Goal: Complete application form: Complete application form

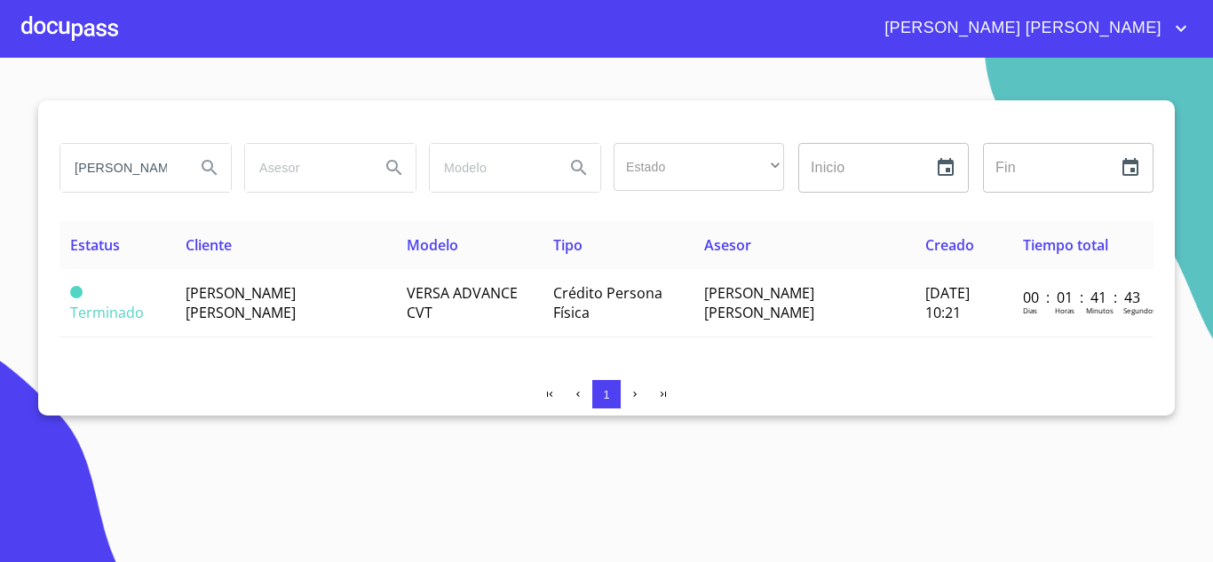
click at [74, 25] on div at bounding box center [69, 28] width 97 height 57
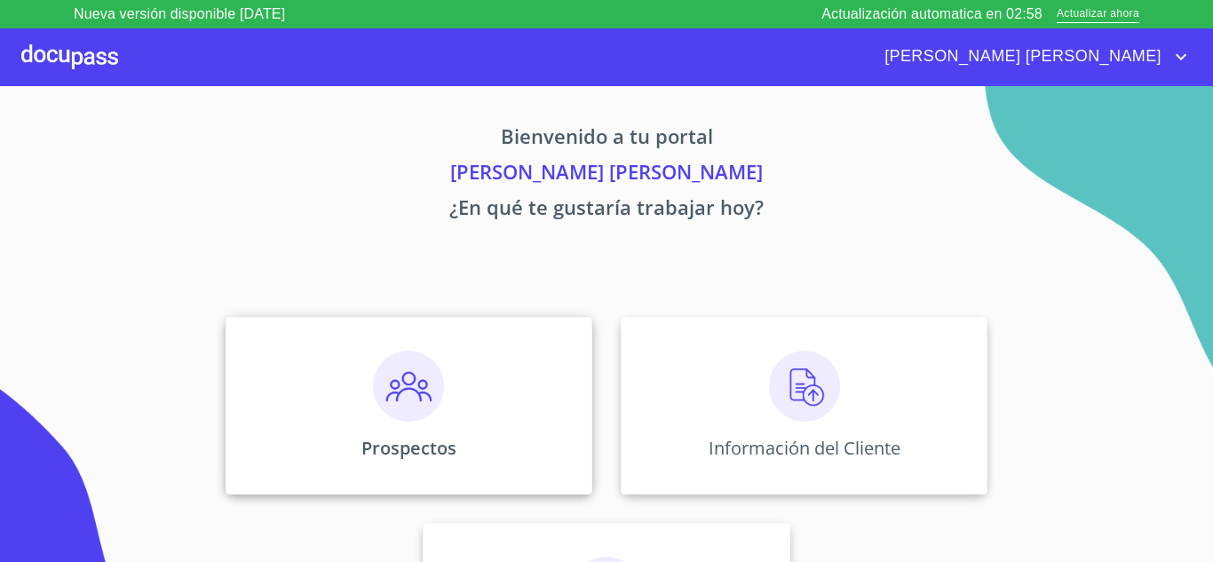
click at [404, 386] on img at bounding box center [408, 386] width 71 height 71
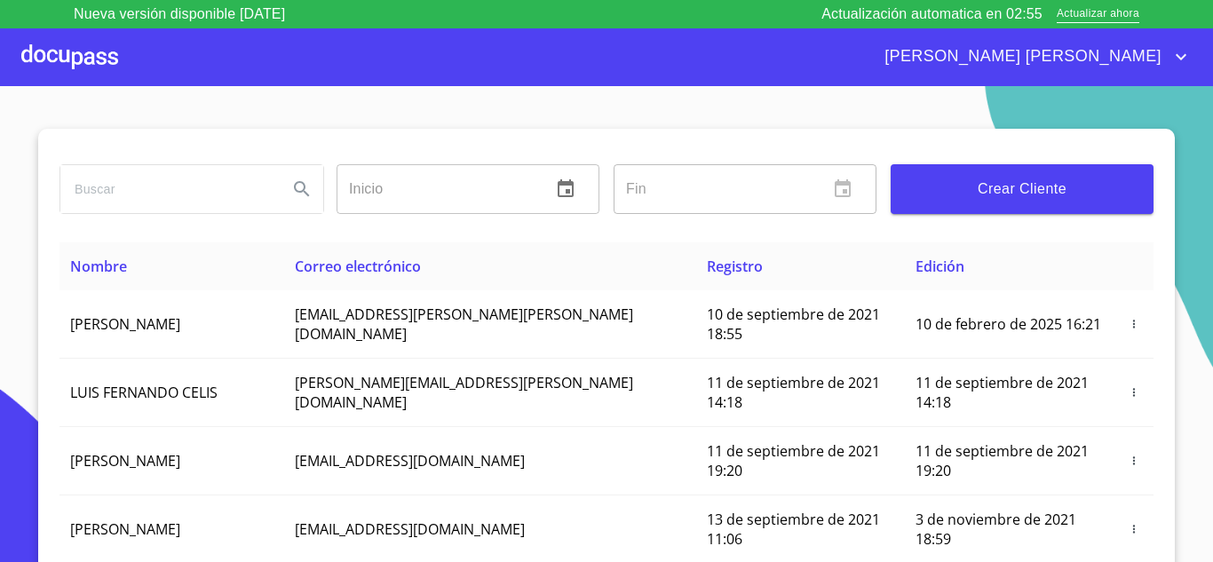
click at [978, 200] on span "Crear Cliente" at bounding box center [1022, 189] width 234 height 25
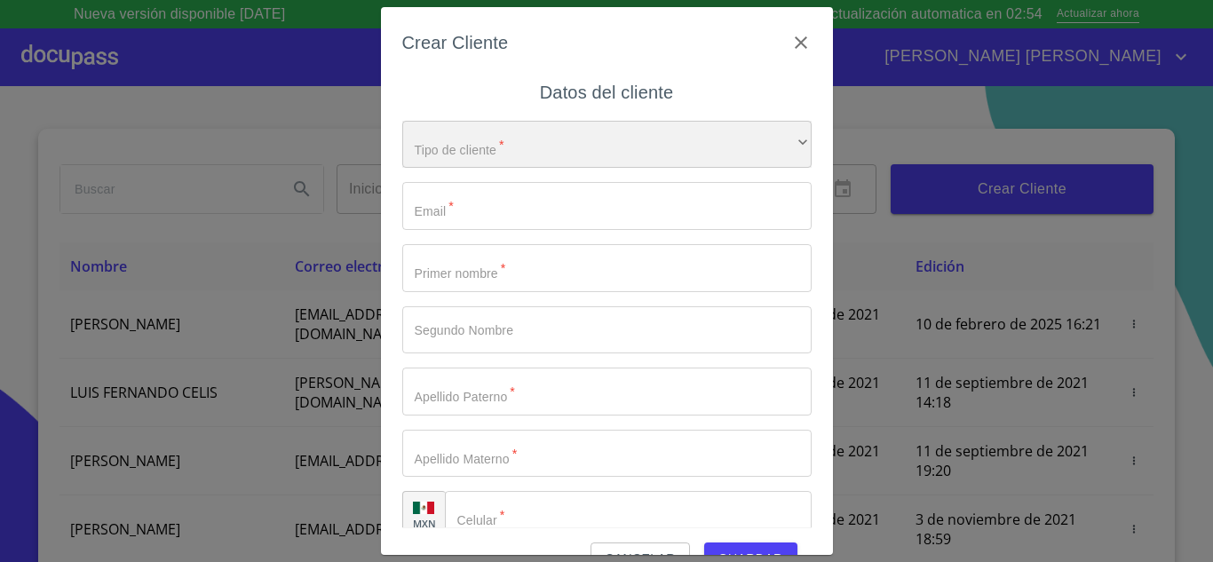
click at [542, 165] on div "​" at bounding box center [606, 145] width 409 height 48
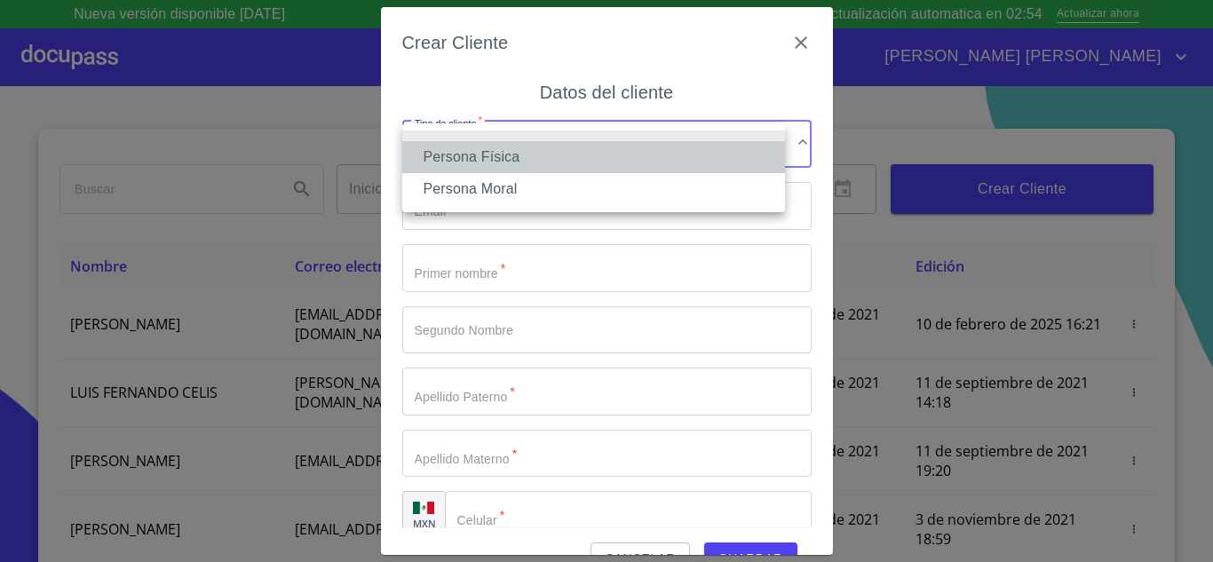
click at [529, 166] on li "Persona Física" at bounding box center [593, 157] width 383 height 32
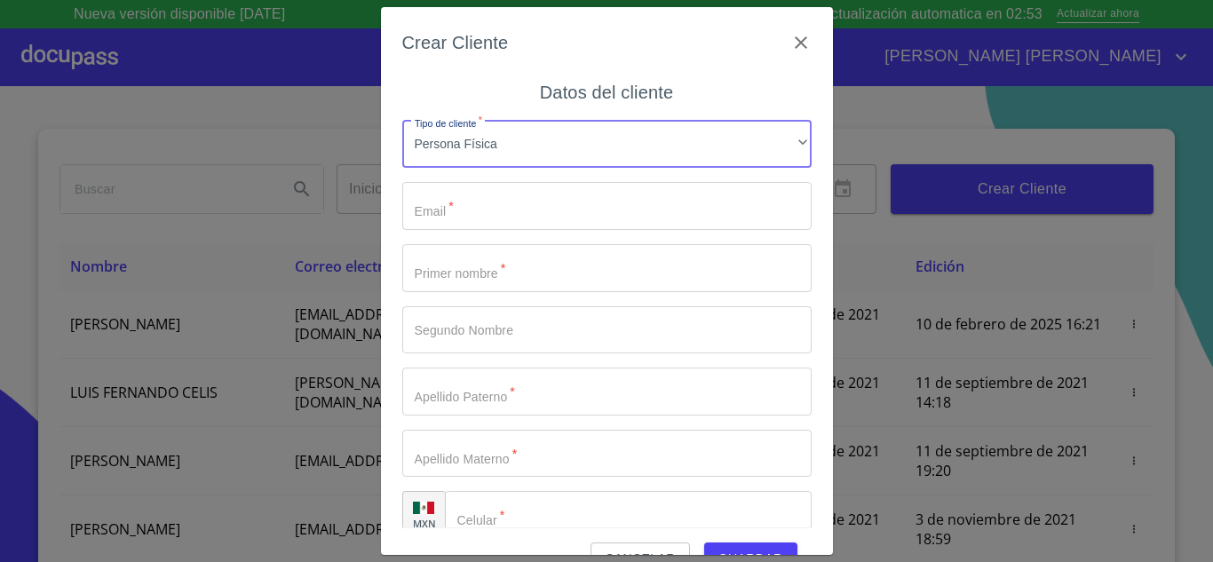
click at [528, 203] on input "Tipo de cliente   *" at bounding box center [606, 206] width 409 height 48
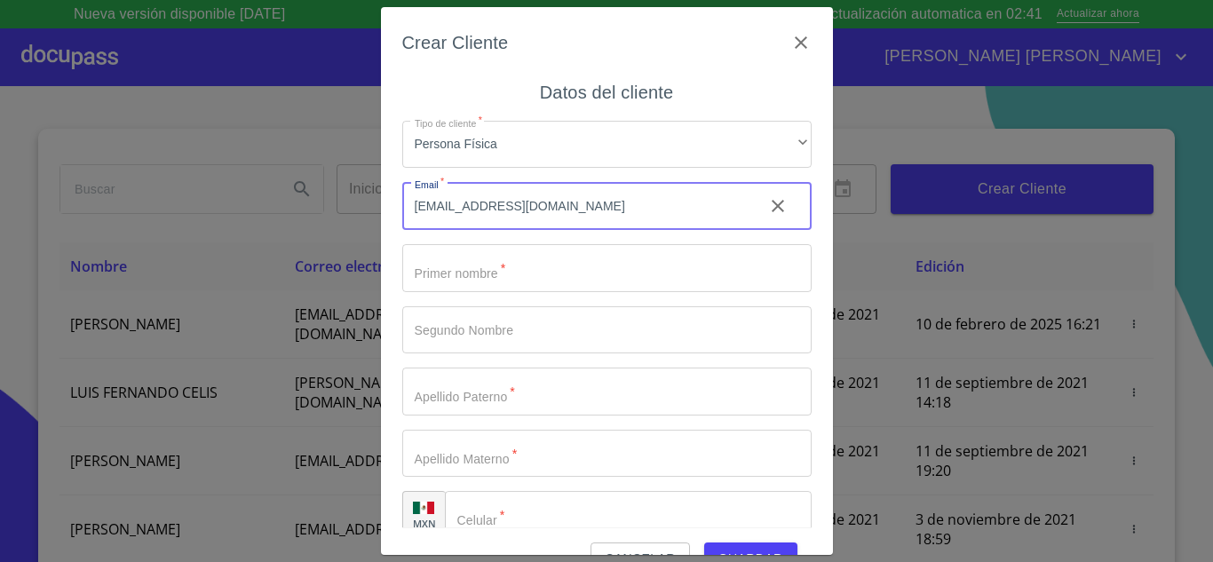
type input "[EMAIL_ADDRESS][DOMAIN_NAME]"
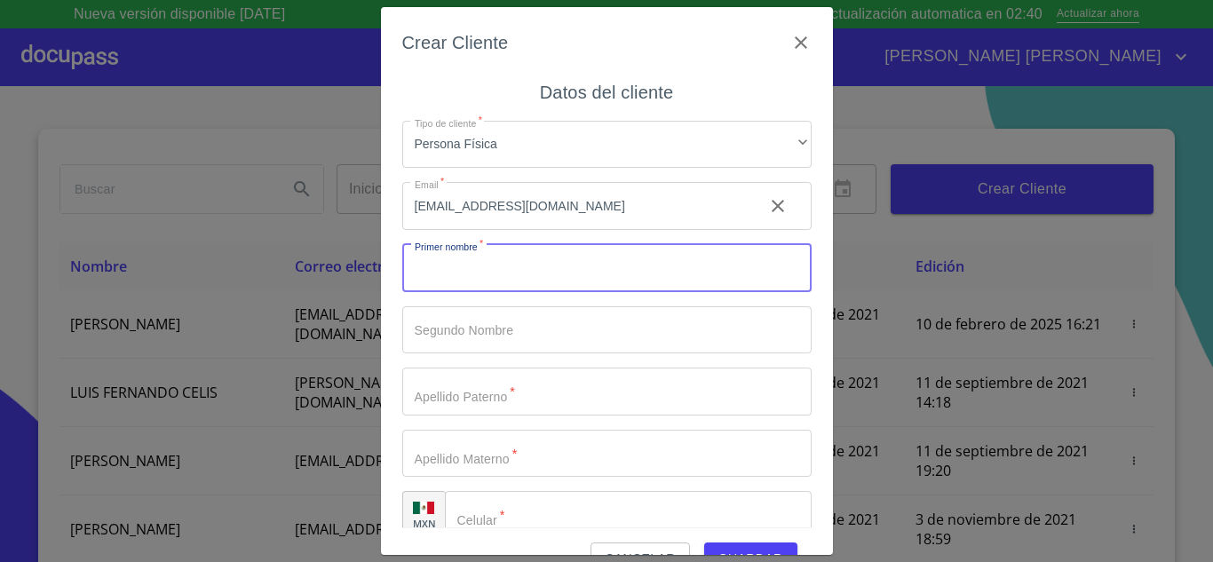
click at [506, 281] on input "Tipo de cliente   *" at bounding box center [606, 268] width 409 height 48
type input "ILEANA"
click at [480, 335] on input "Tipo de cliente   *" at bounding box center [606, 330] width 409 height 48
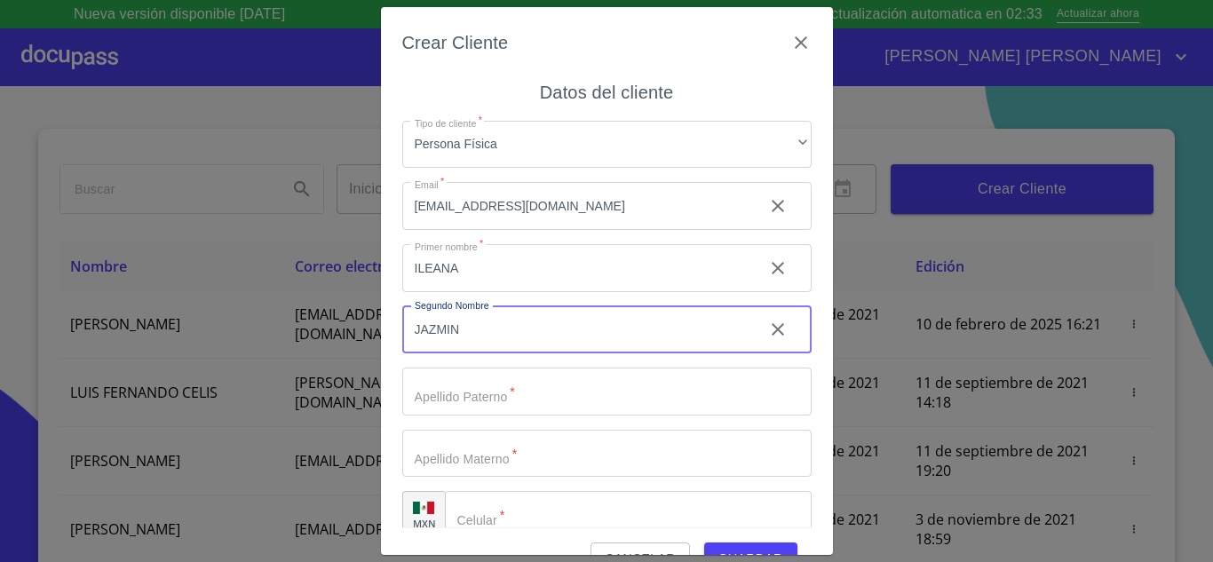
type input "JAZMIN"
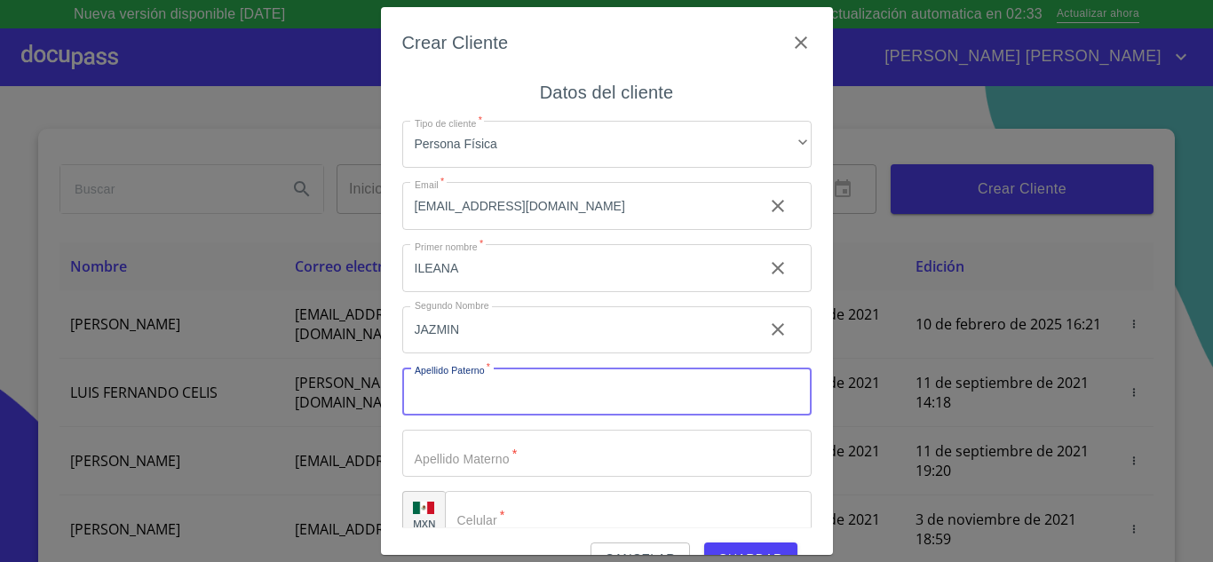
click at [464, 386] on input "Tipo de cliente   *" at bounding box center [606, 392] width 409 height 48
type input "[PERSON_NAME]"
click at [503, 463] on input "Tipo de cliente   *" at bounding box center [606, 454] width 409 height 48
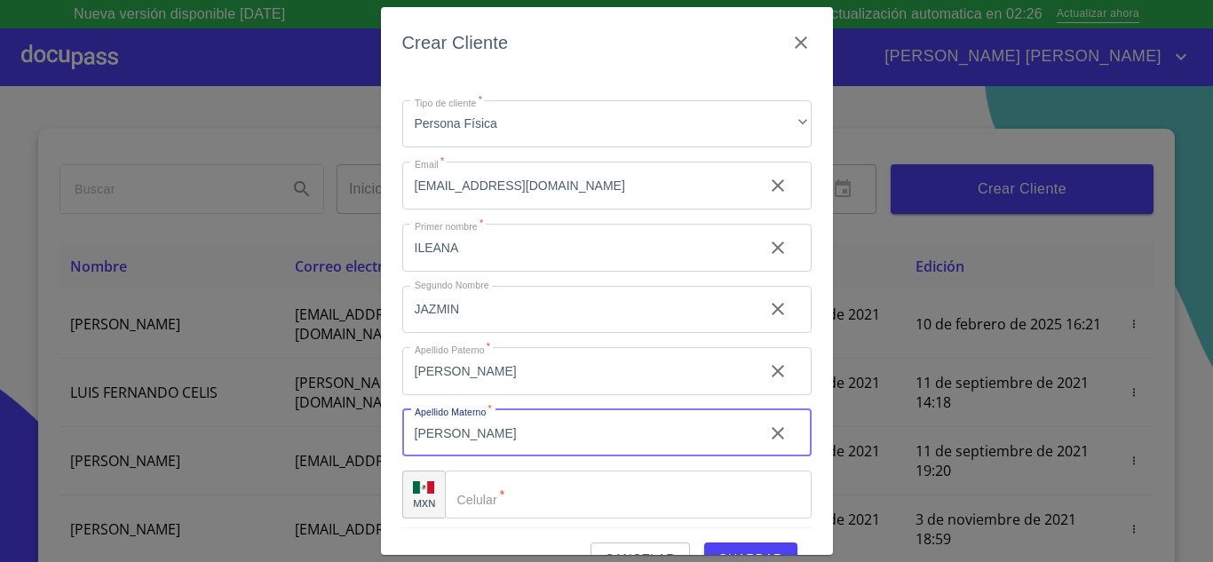
scroll to position [26, 0]
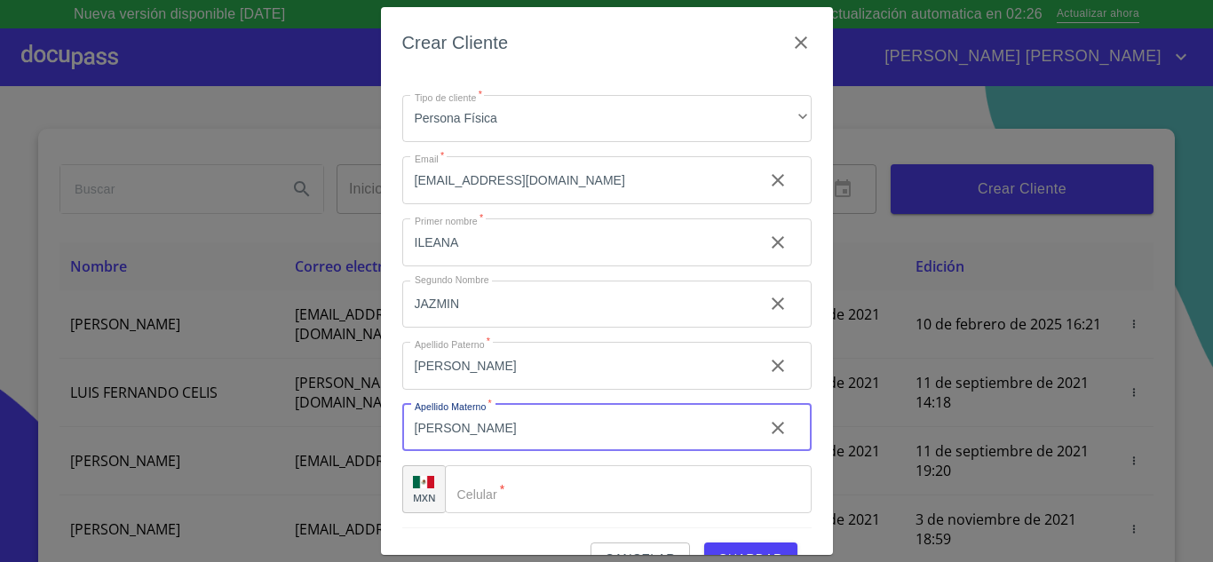
type input "[PERSON_NAME]"
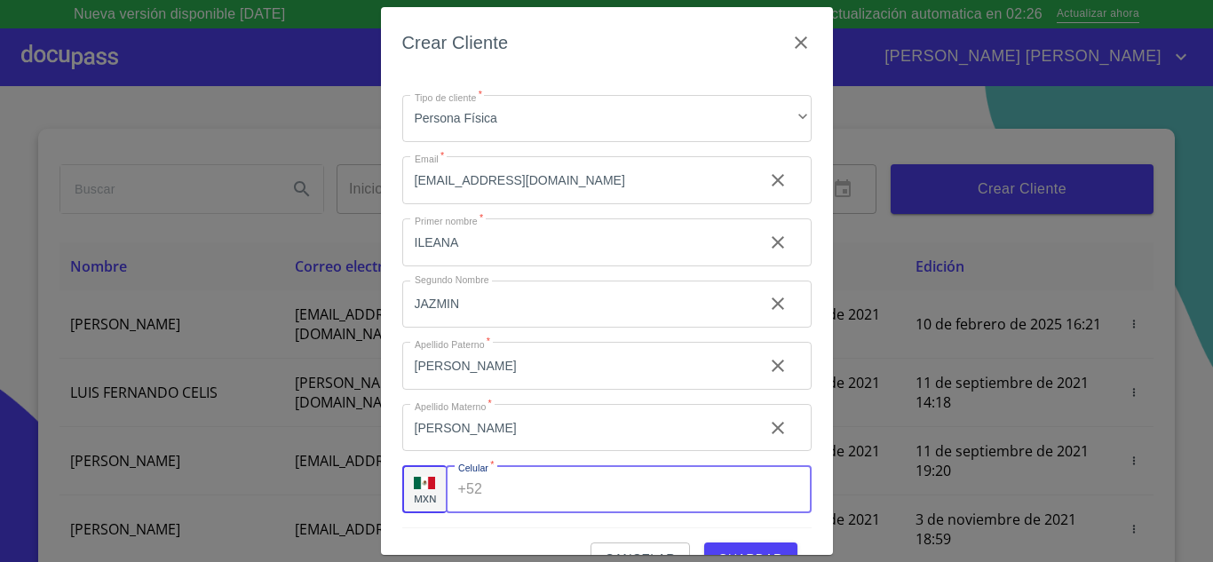
click at [536, 496] on input "Tipo de cliente   *" at bounding box center [649, 489] width 321 height 48
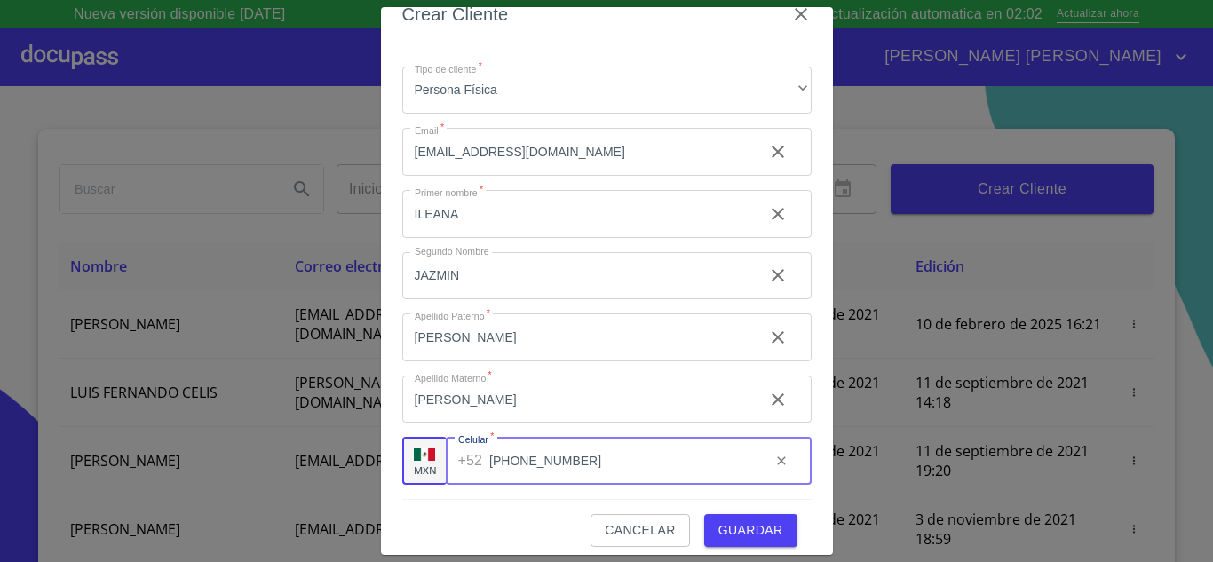
scroll to position [41, 0]
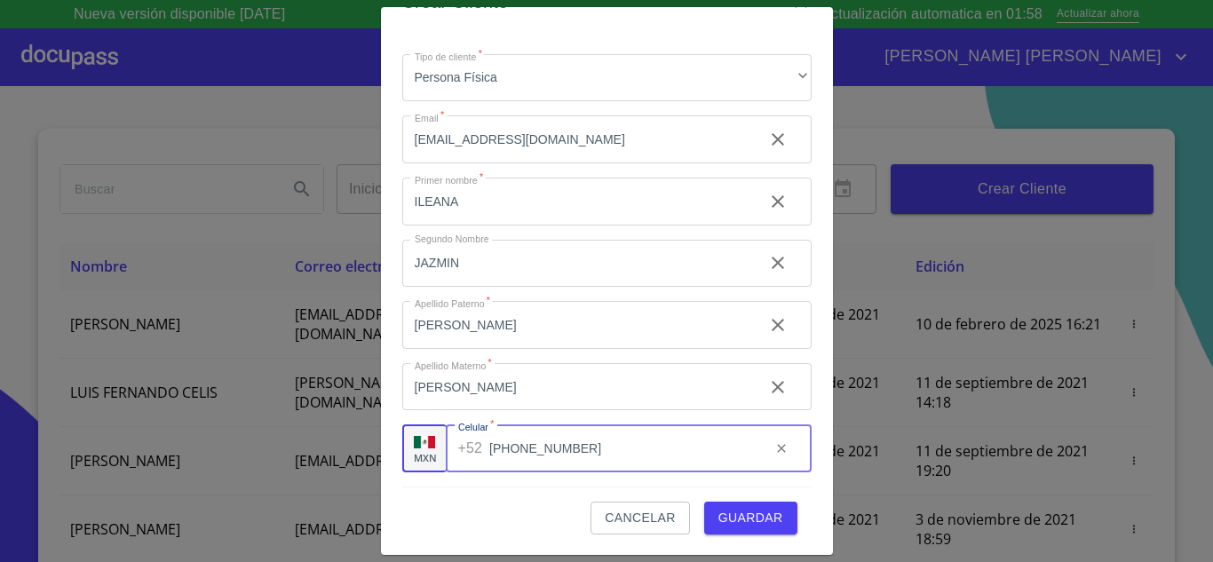
type input "[PHONE_NUMBER]"
click at [718, 523] on span "Guardar" at bounding box center [750, 518] width 65 height 22
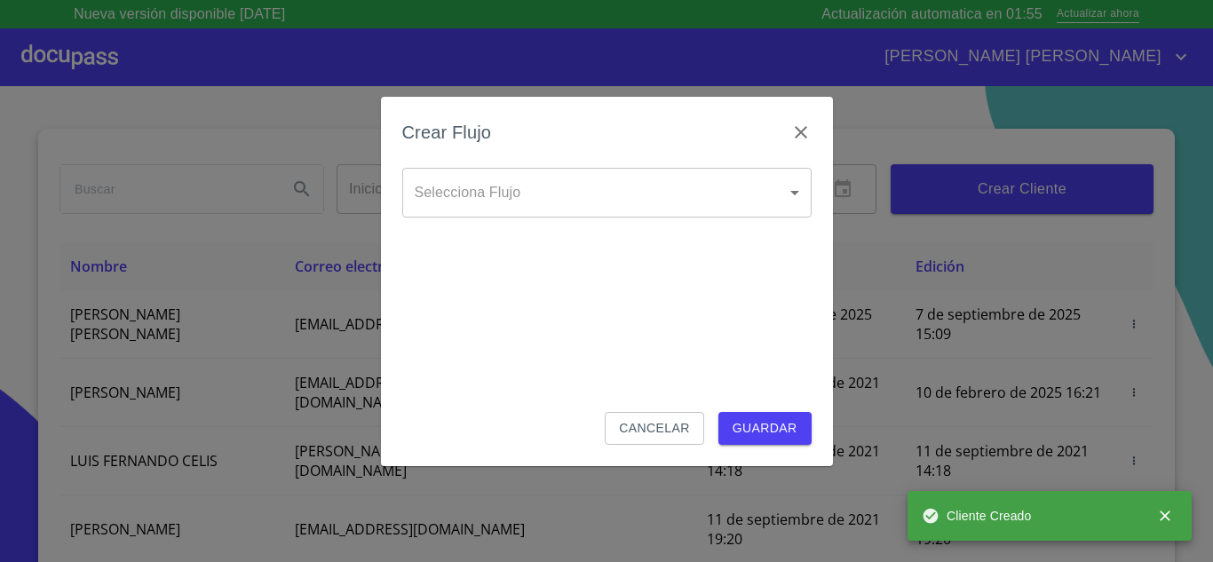
click at [492, 205] on body "Nueva versión disponible [DATE] Actualización automatica en 01:55 Actualizar ah…" at bounding box center [606, 281] width 1213 height 562
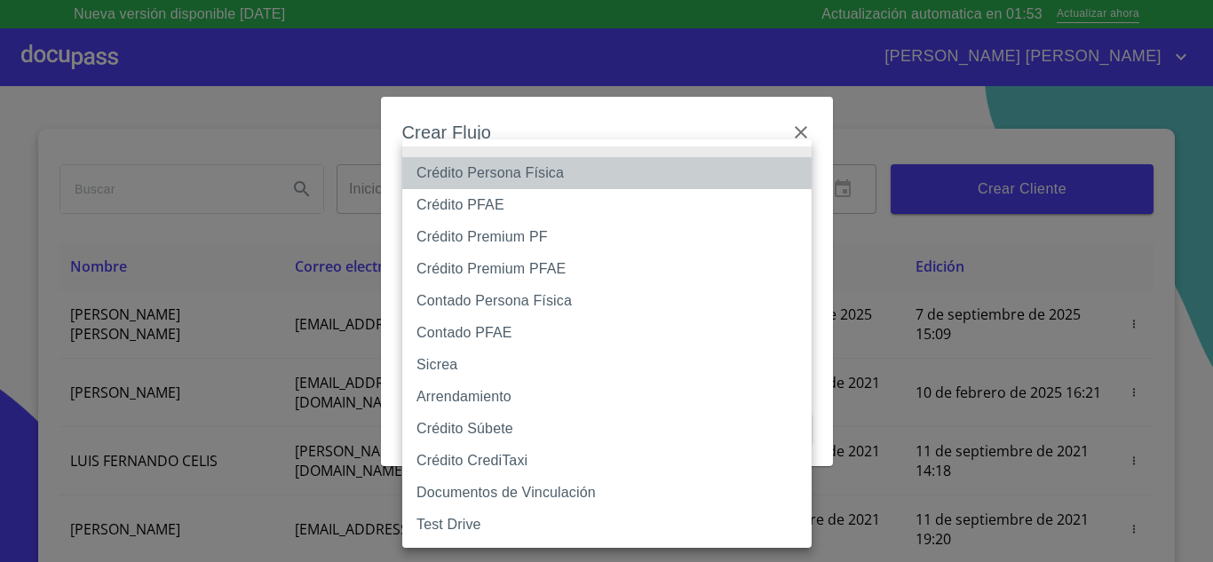
click at [505, 173] on li "Crédito Persona Física" at bounding box center [606, 173] width 409 height 32
type input "6009fb3c7d1714eb8809aa97"
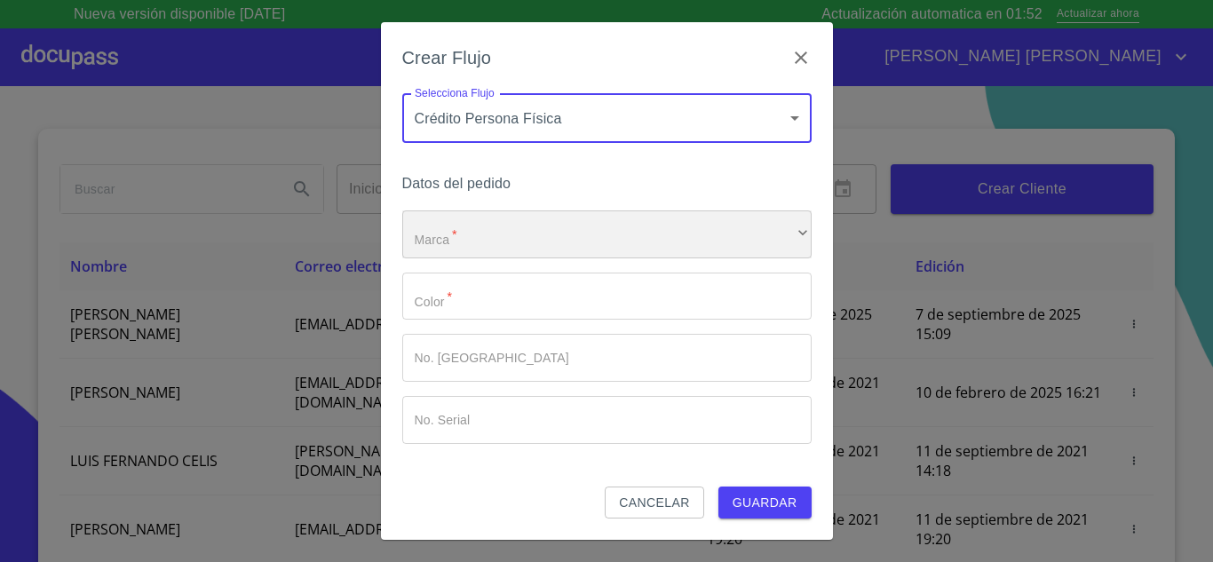
click at [504, 236] on div "​" at bounding box center [606, 234] width 409 height 48
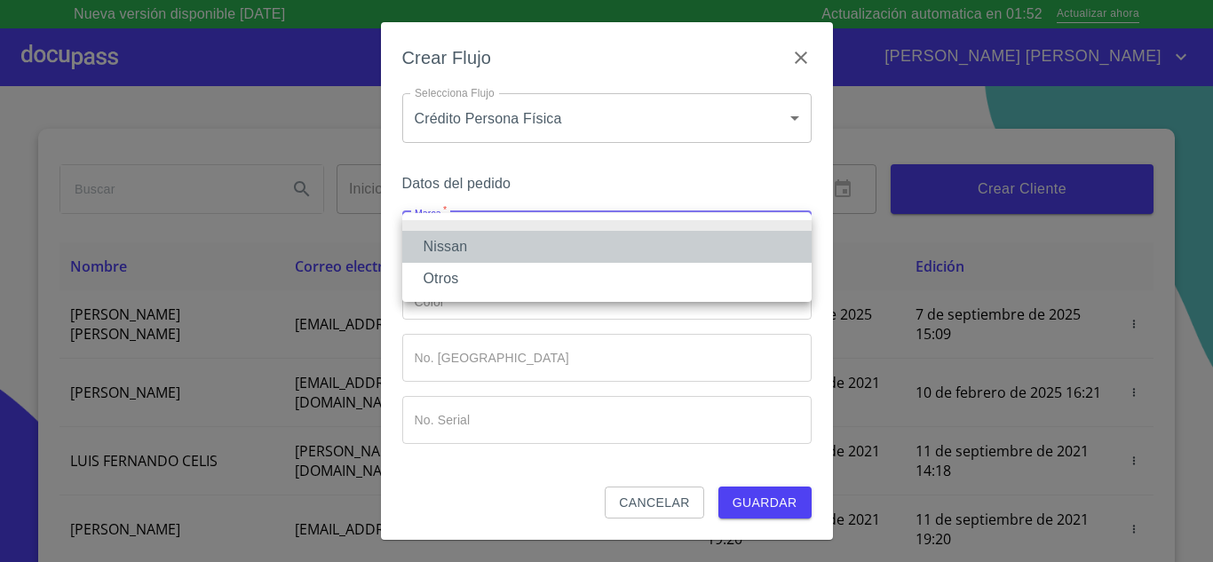
click at [502, 249] on li "Nissan" at bounding box center [606, 247] width 409 height 32
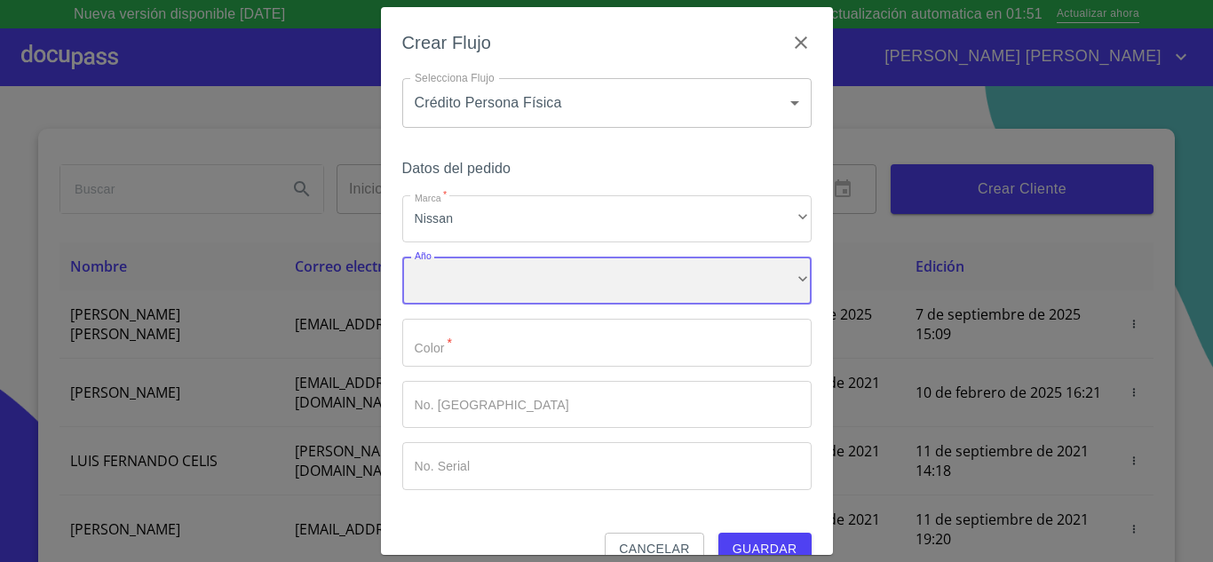
click at [506, 294] on div "​" at bounding box center [606, 281] width 409 height 48
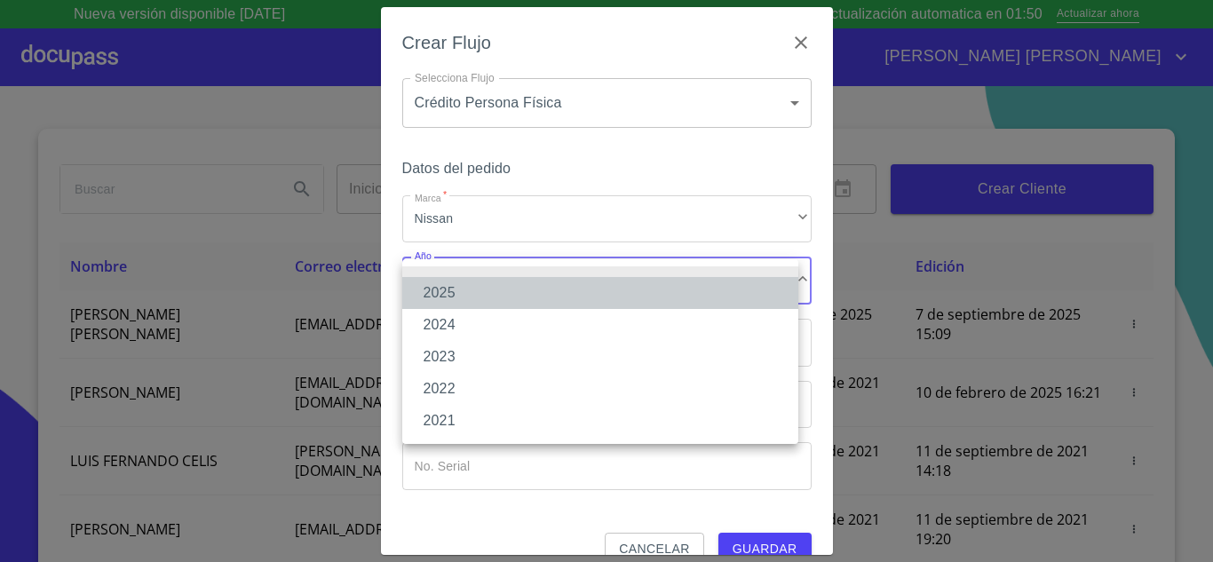
click at [488, 294] on li "2025" at bounding box center [600, 293] width 396 height 32
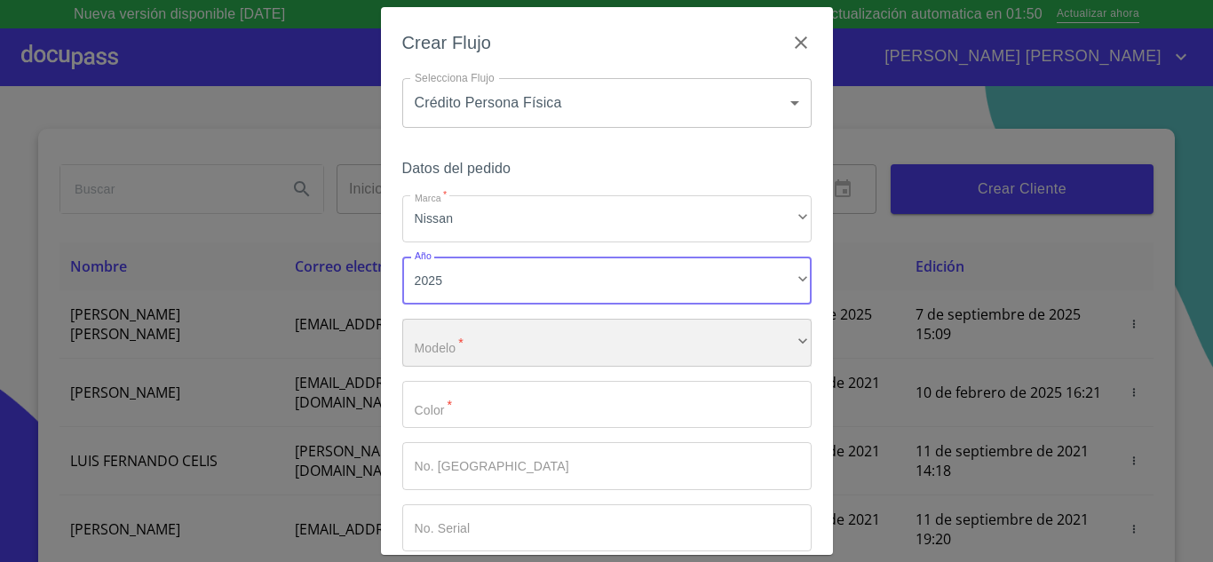
click at [495, 346] on div "​" at bounding box center [606, 343] width 409 height 48
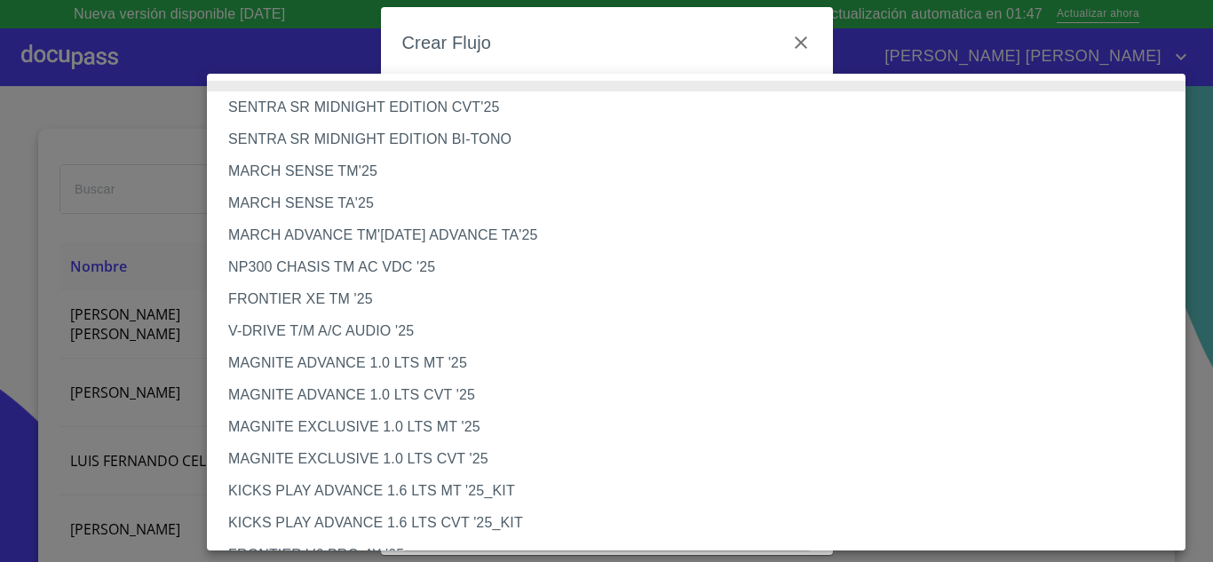
click at [445, 454] on li "MAGNITE EXCLUSIVE 1.0 LTS CVT '25" at bounding box center [703, 459] width 992 height 32
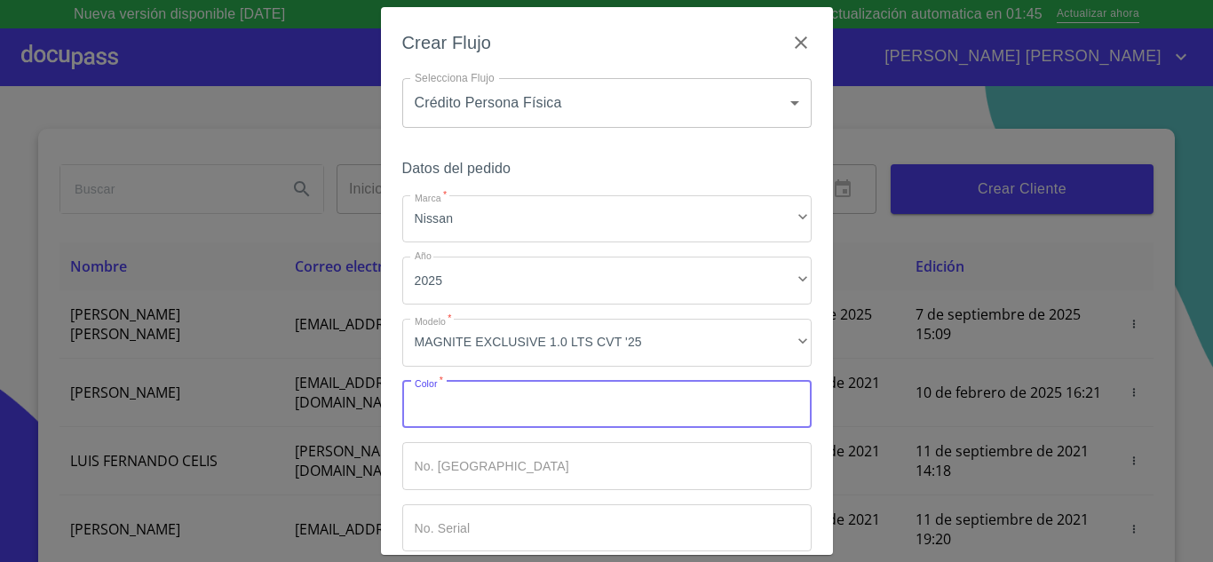
click at [467, 414] on input "Marca   *" at bounding box center [606, 405] width 409 height 48
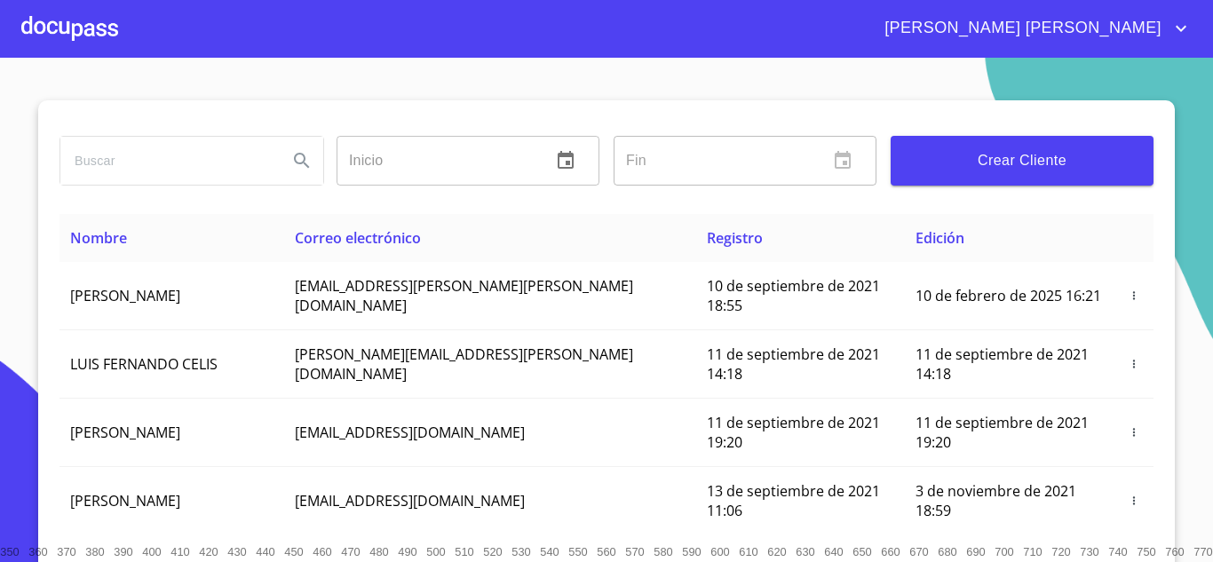
click at [83, 28] on div at bounding box center [69, 28] width 97 height 57
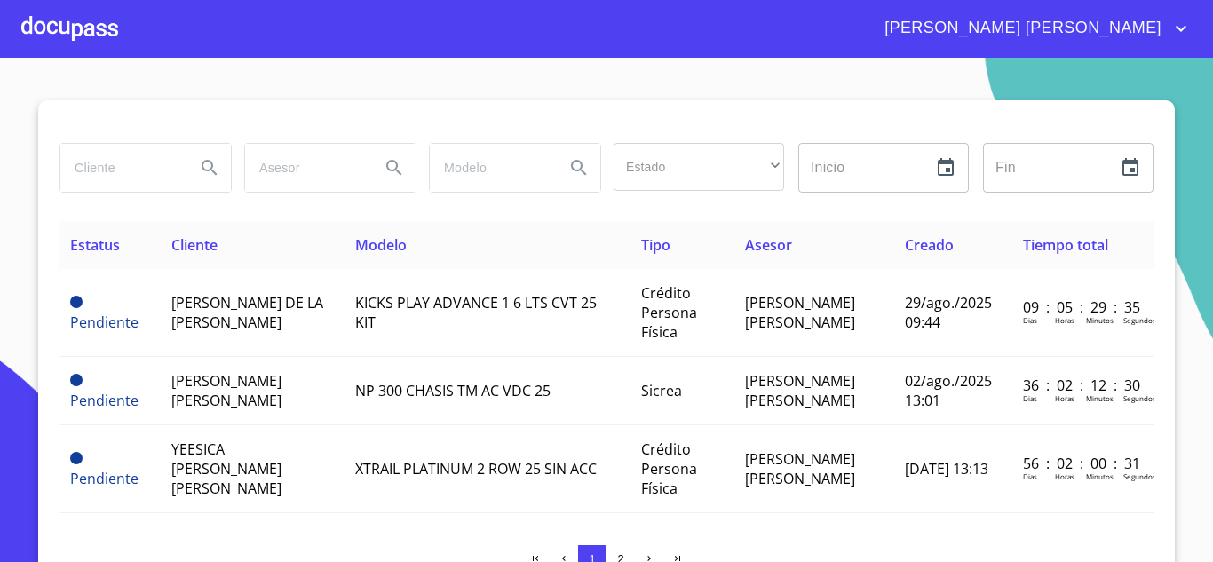
click at [63, 31] on div at bounding box center [69, 28] width 97 height 57
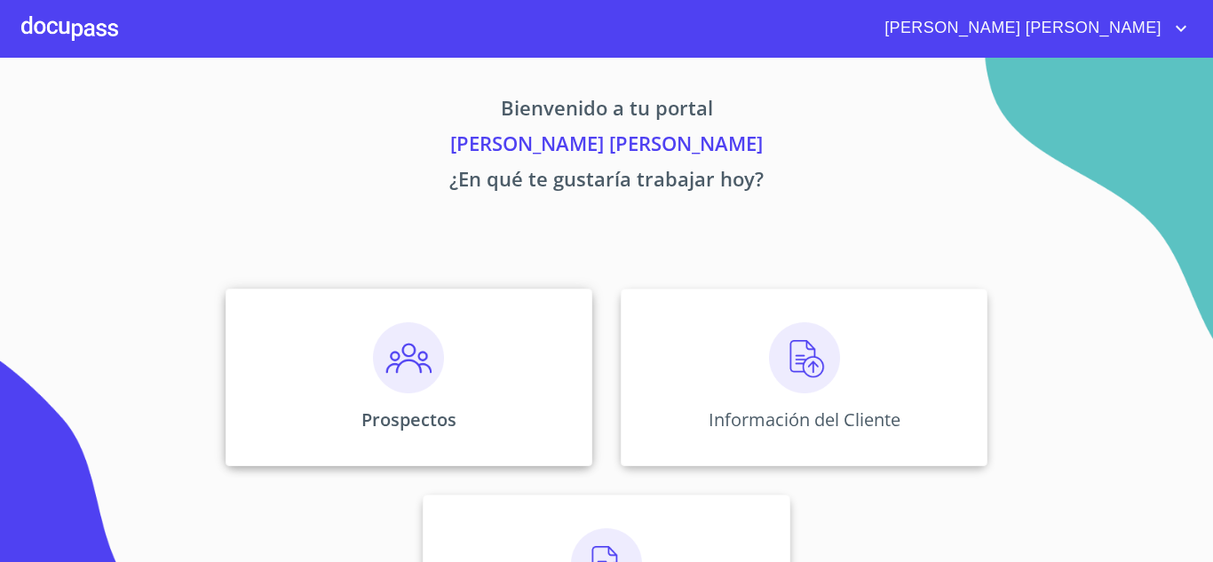
click at [419, 391] on img at bounding box center [408, 357] width 71 height 71
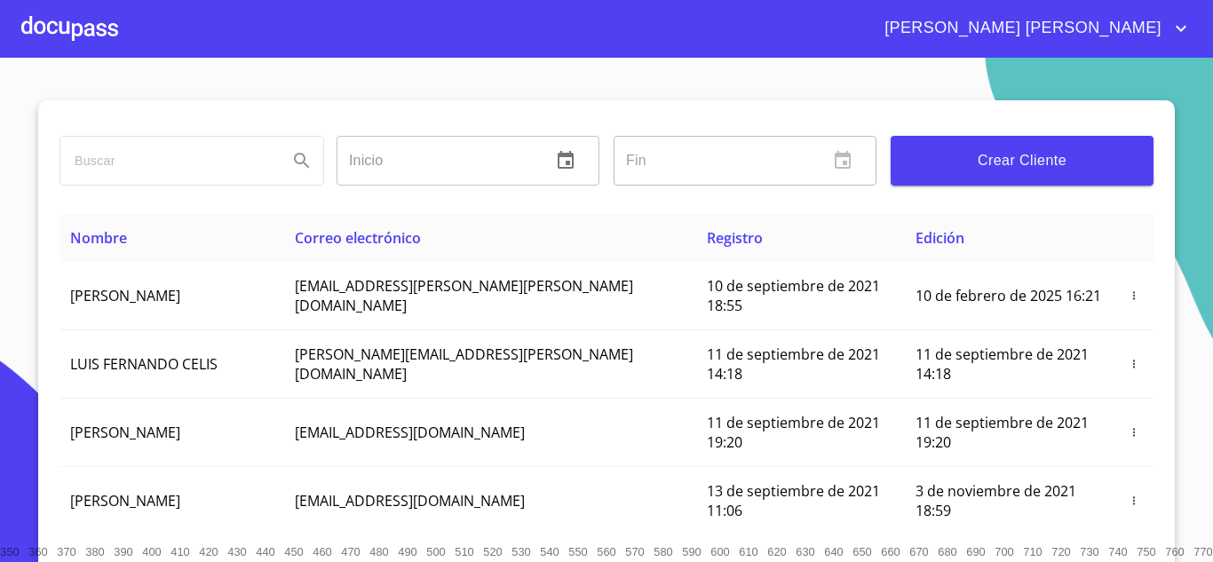
click at [183, 175] on input "search" at bounding box center [166, 161] width 213 height 48
type input "ILEANA"
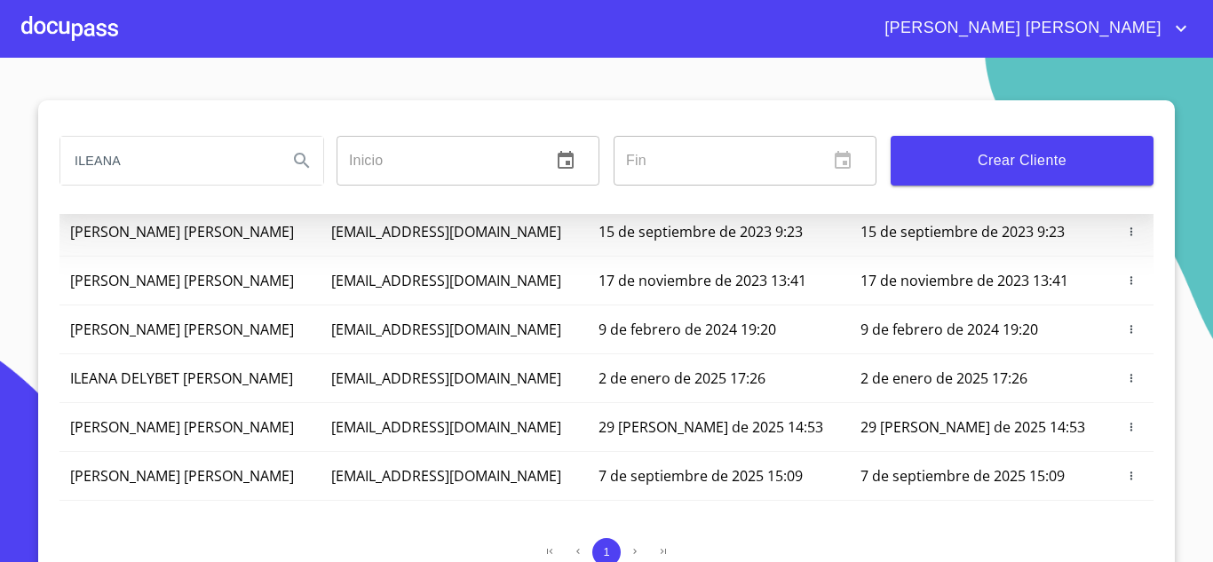
scroll to position [157, 0]
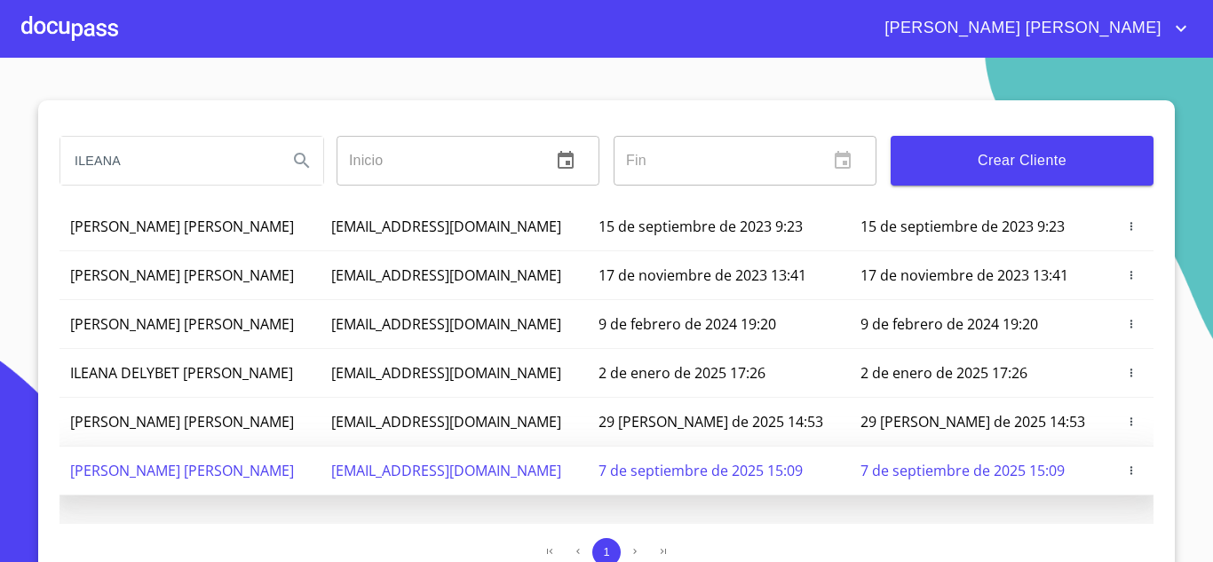
click at [189, 474] on span "[PERSON_NAME] [PERSON_NAME]" at bounding box center [182, 471] width 224 height 20
click at [1125, 473] on icon "button" at bounding box center [1131, 470] width 12 height 12
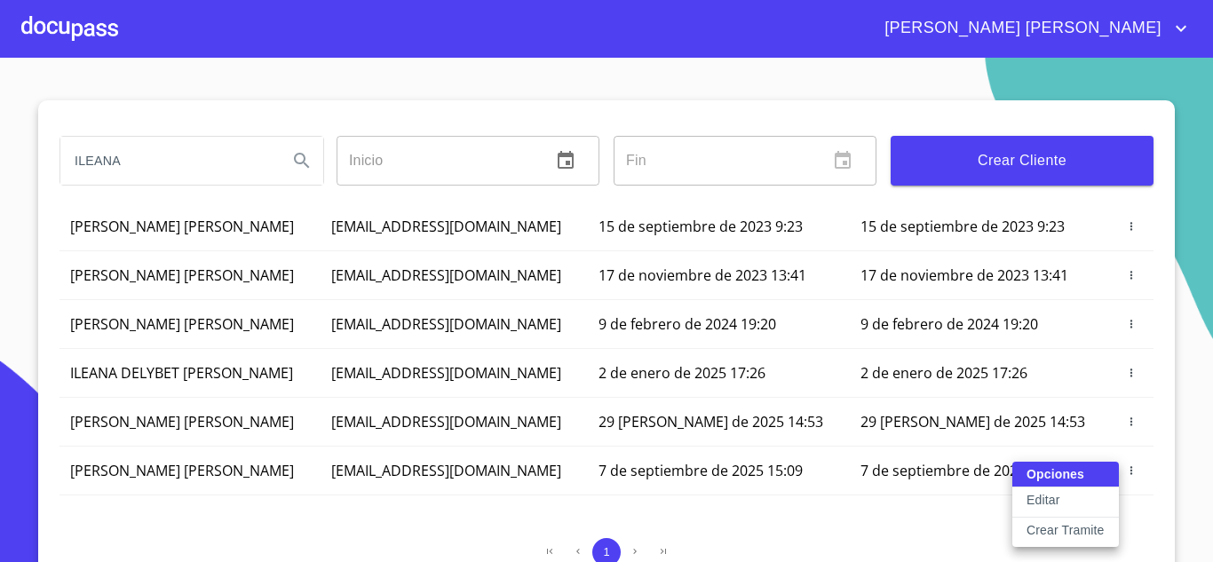
click at [1055, 497] on p "Editar" at bounding box center [1043, 500] width 33 height 18
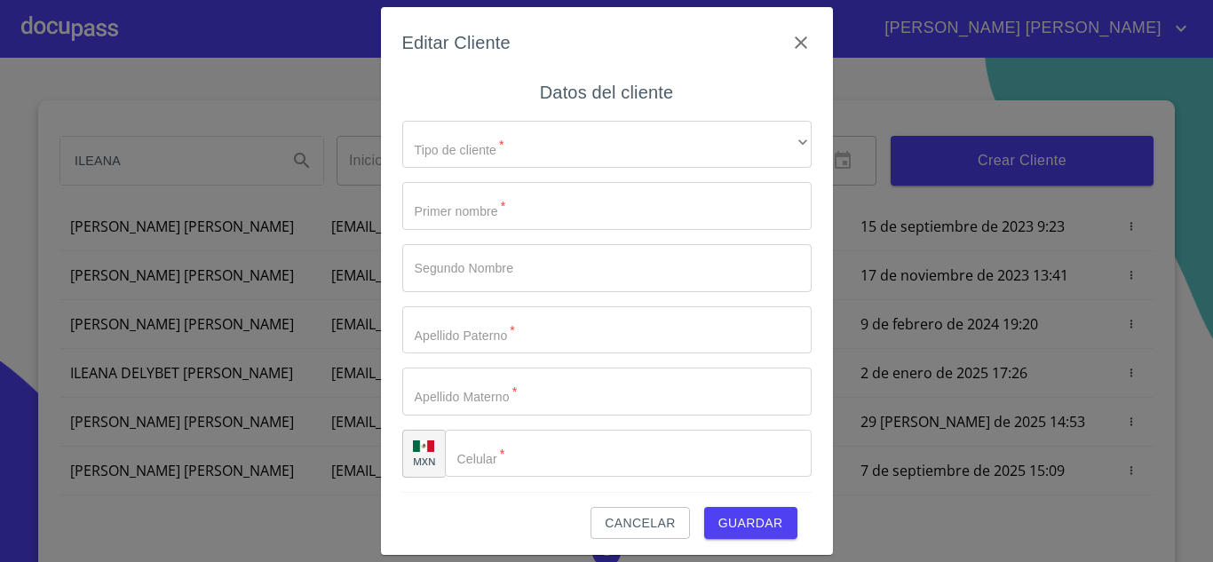
type input "ILEANA"
type input "JAZMIN"
type input "[PERSON_NAME]"
type input "[PHONE_NUMBER]"
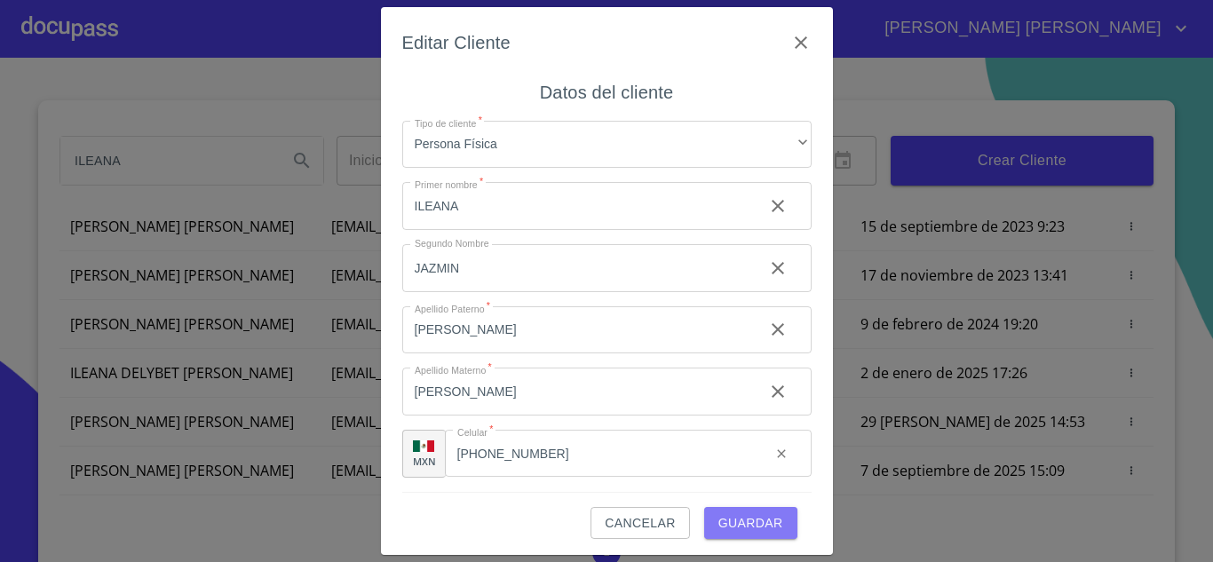
click at [738, 526] on span "Guardar" at bounding box center [750, 523] width 65 height 22
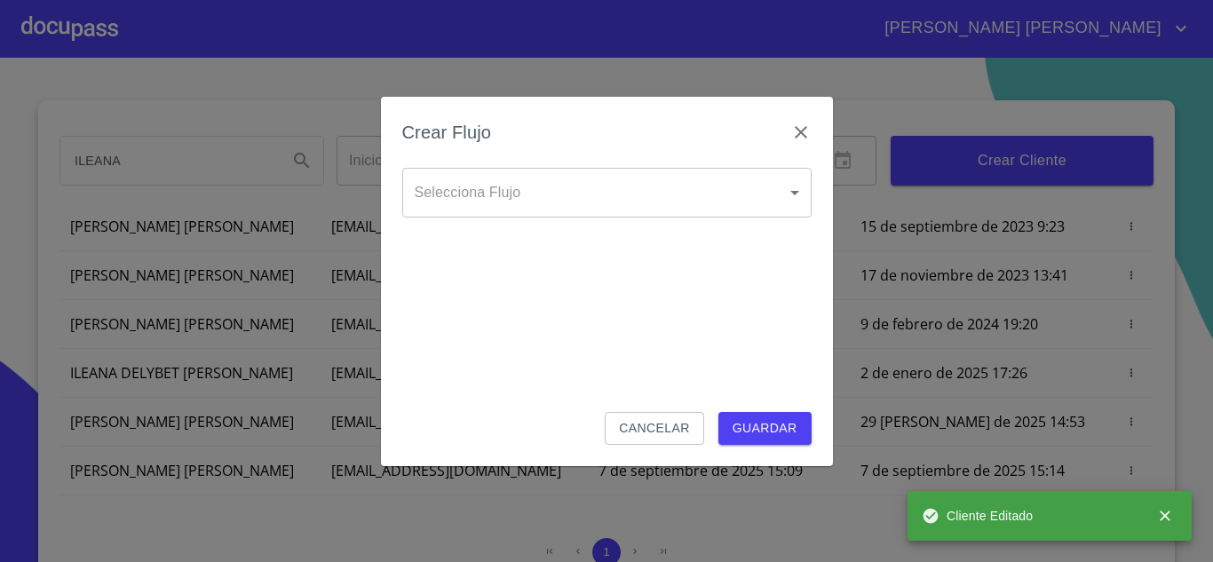
click at [529, 182] on body "NUBIA KARINA ILEANA Inicio ​ Fin ​ Crear Cliente Nombre Correo electrónico Regi…" at bounding box center [606, 281] width 1213 height 562
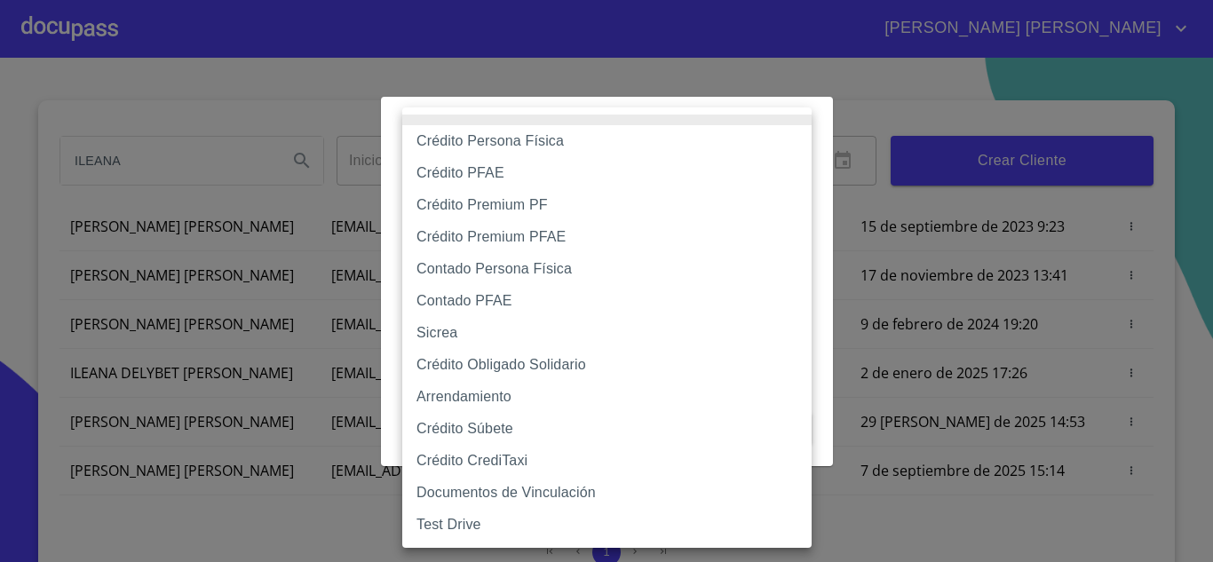
click at [512, 143] on li "Crédito Persona Física" at bounding box center [606, 141] width 409 height 32
type input "6009fb3c7d1714eb8809aa97"
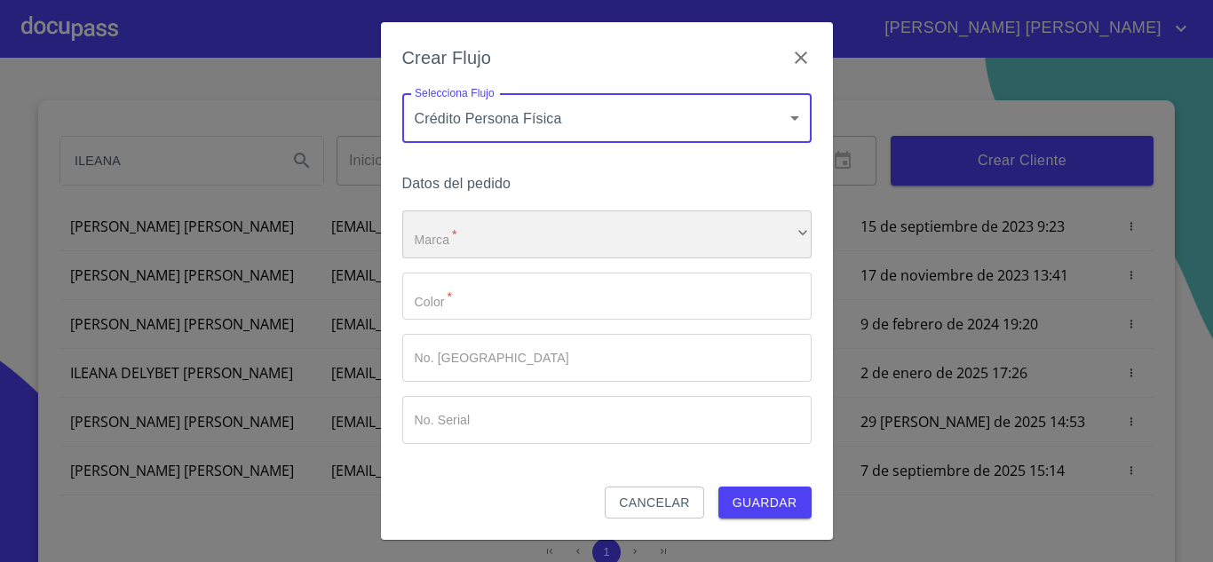
click at [656, 245] on div "​" at bounding box center [606, 234] width 409 height 48
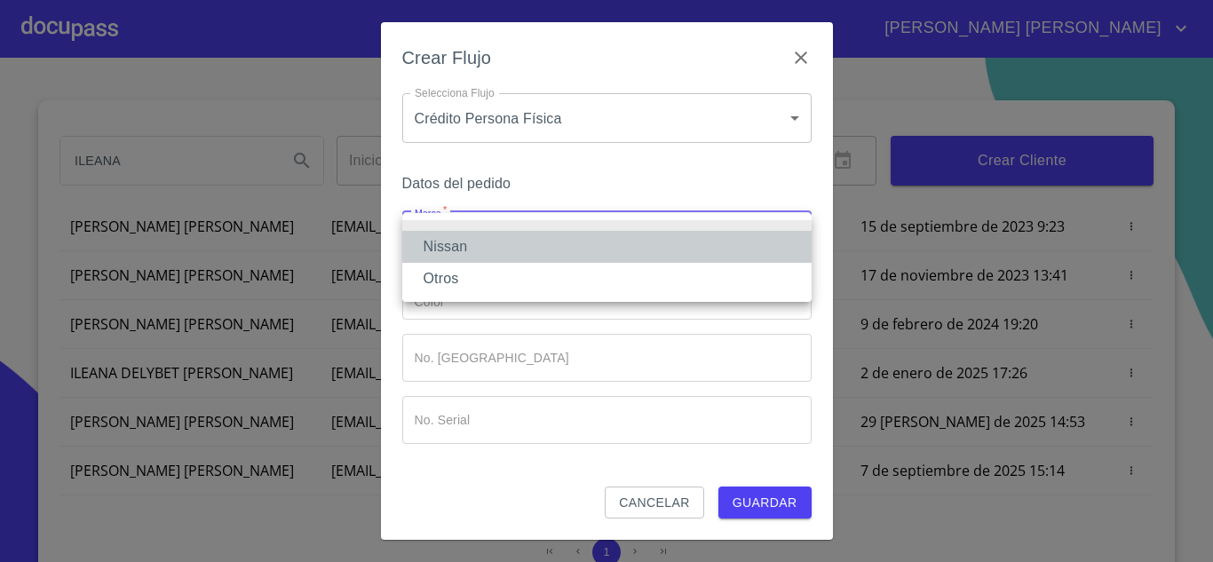
click at [599, 247] on li "Nissan" at bounding box center [606, 247] width 409 height 32
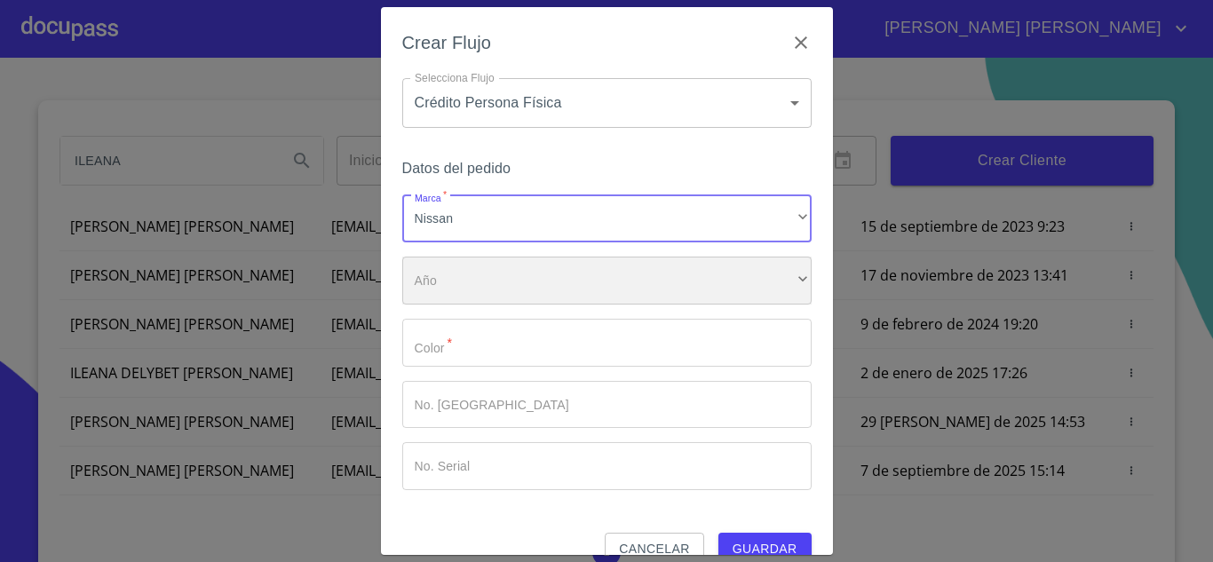
click at [591, 279] on div "​" at bounding box center [606, 281] width 409 height 48
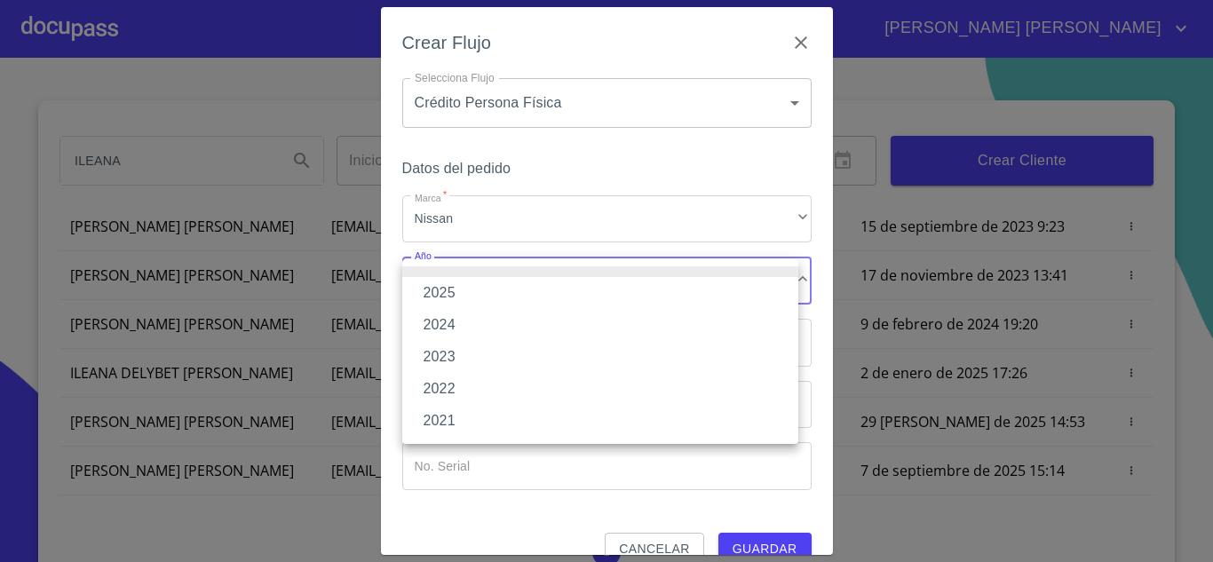
click at [573, 298] on li "2025" at bounding box center [600, 293] width 396 height 32
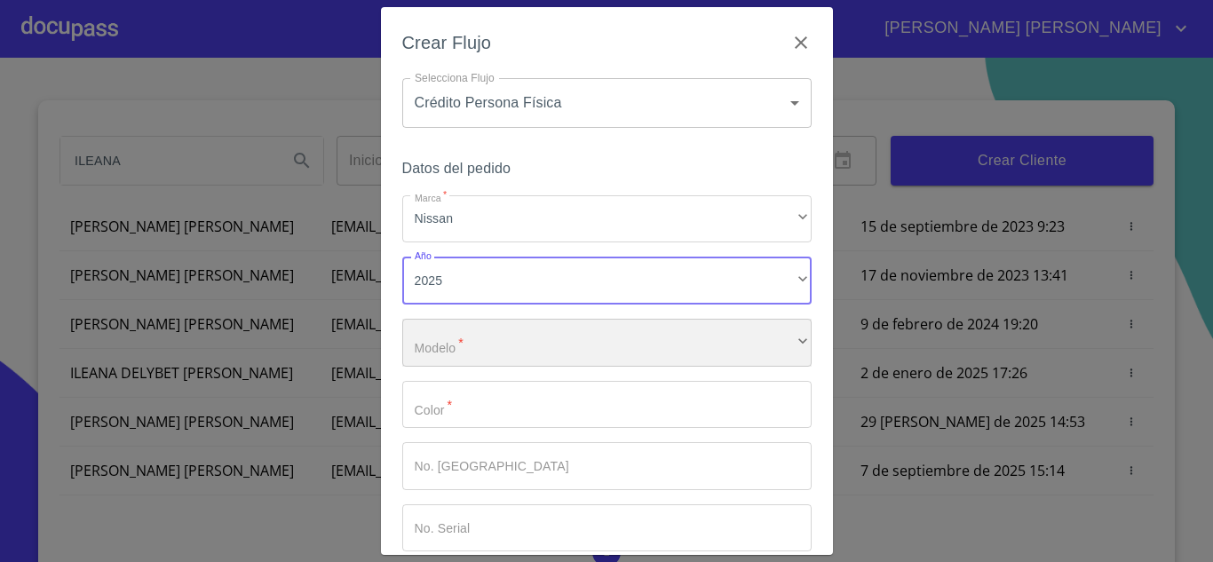
click at [570, 338] on div "​" at bounding box center [606, 343] width 409 height 48
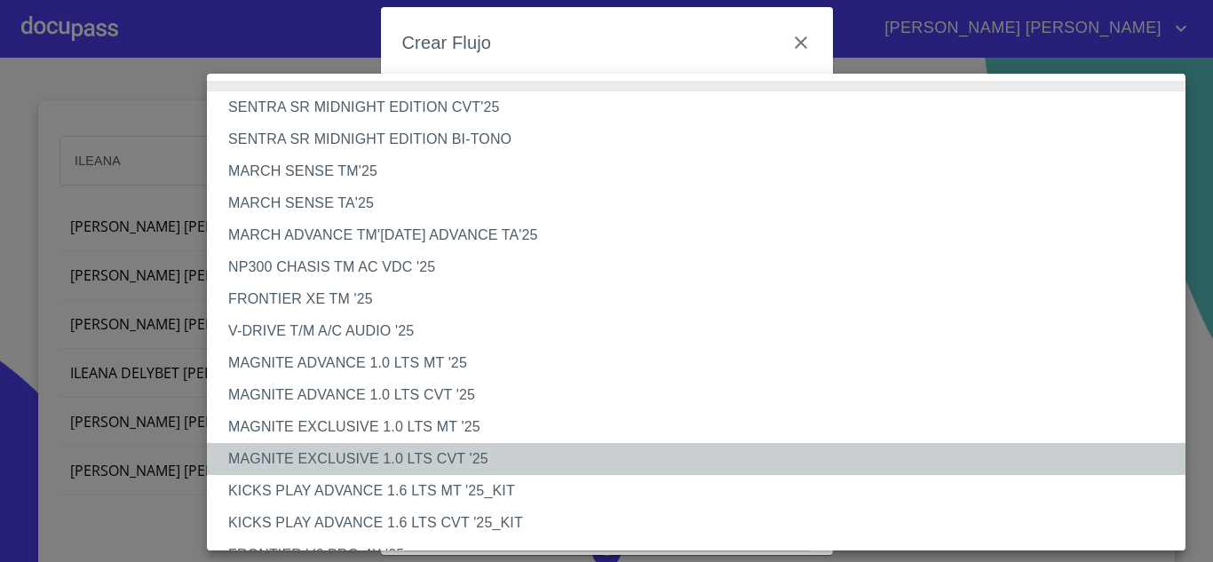
click at [450, 457] on li "MAGNITE EXCLUSIVE 1.0 LTS CVT '25" at bounding box center [703, 459] width 992 height 32
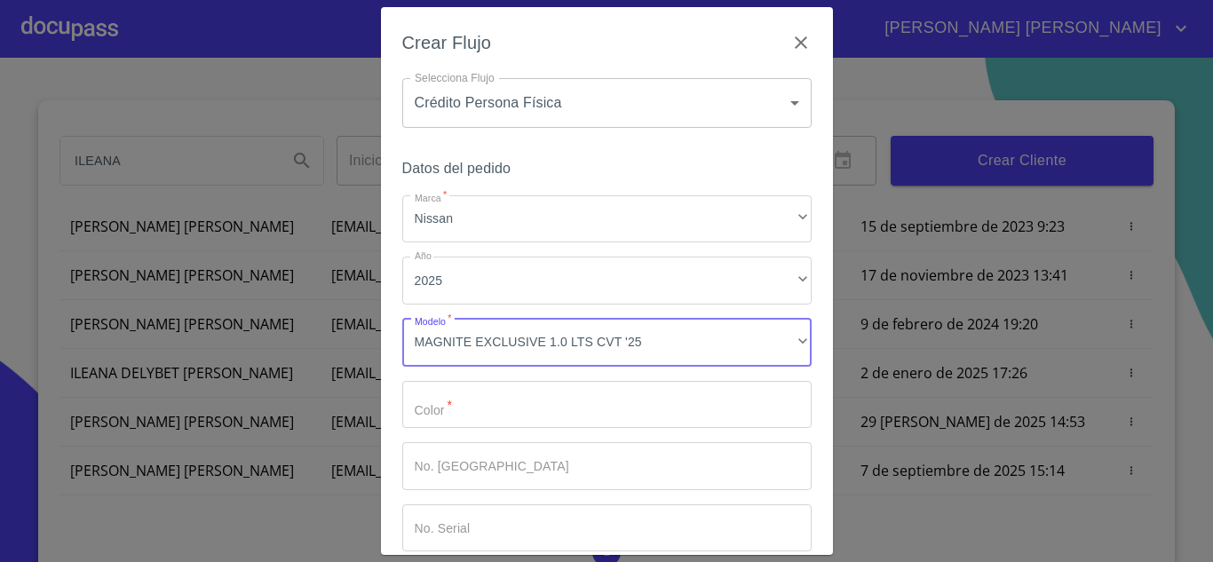
click at [480, 417] on input "Marca   *" at bounding box center [606, 405] width 409 height 48
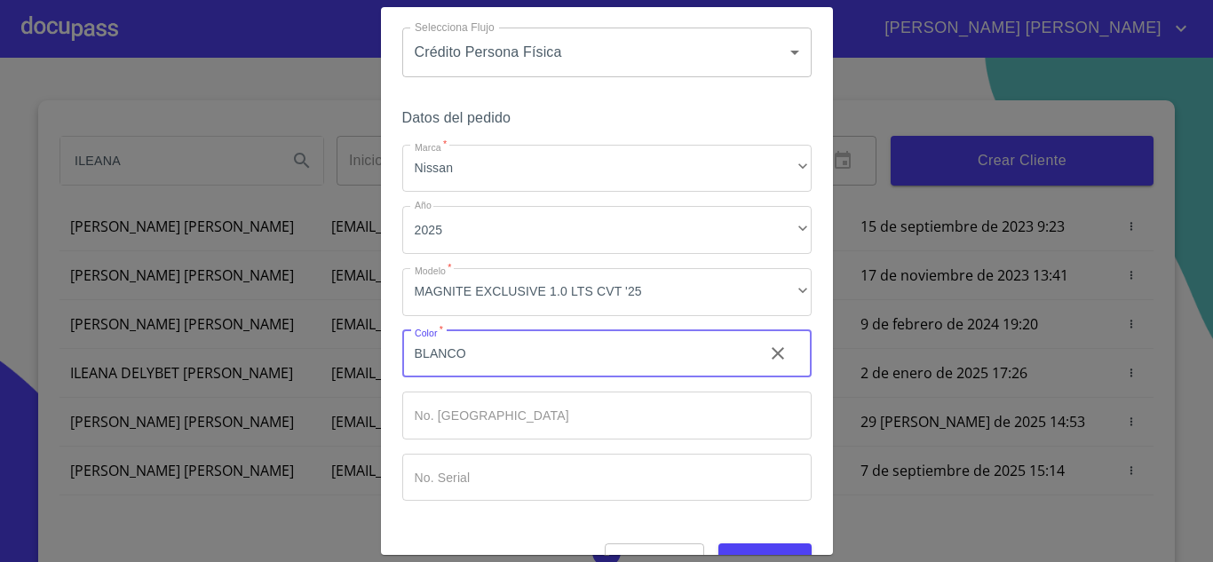
scroll to position [92, 0]
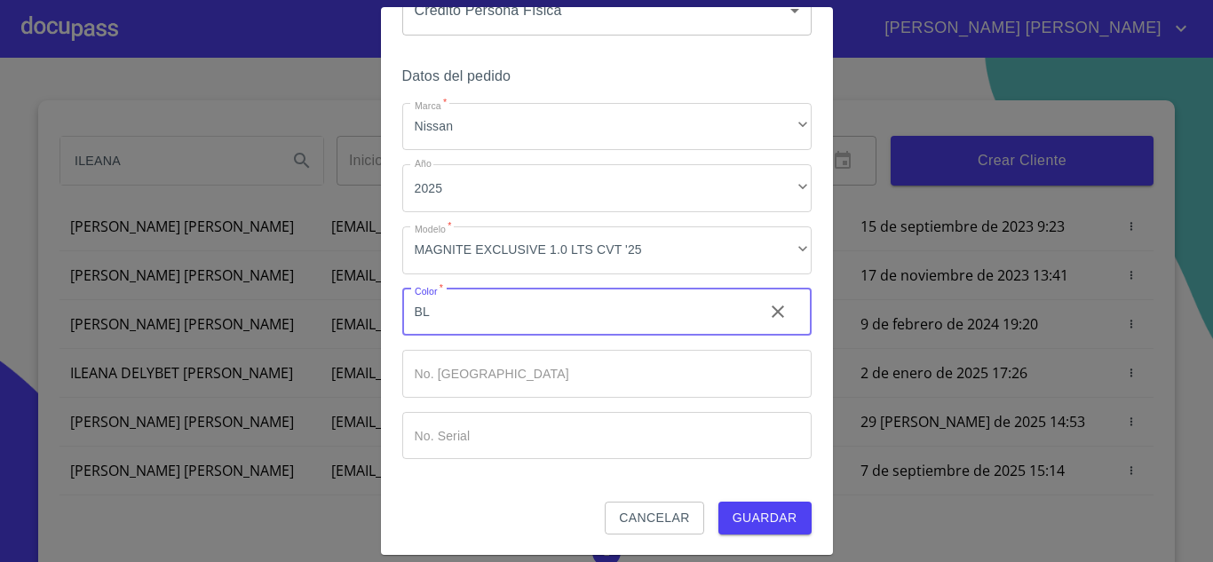
type input "B"
type input "GRIS OXFORD"
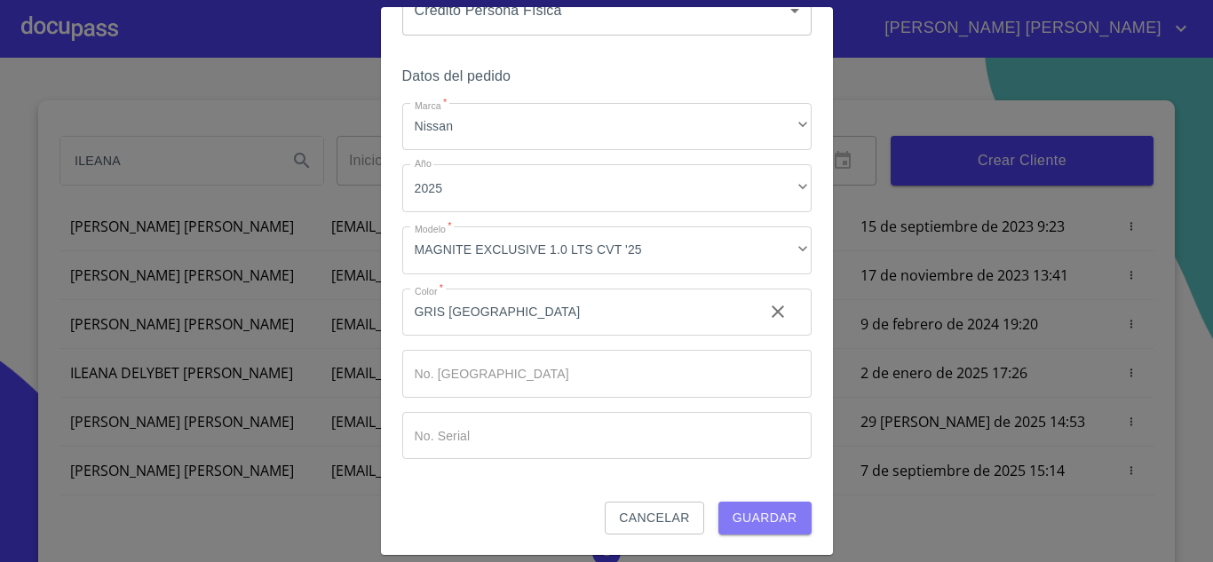
click at [743, 518] on span "Guardar" at bounding box center [765, 518] width 65 height 22
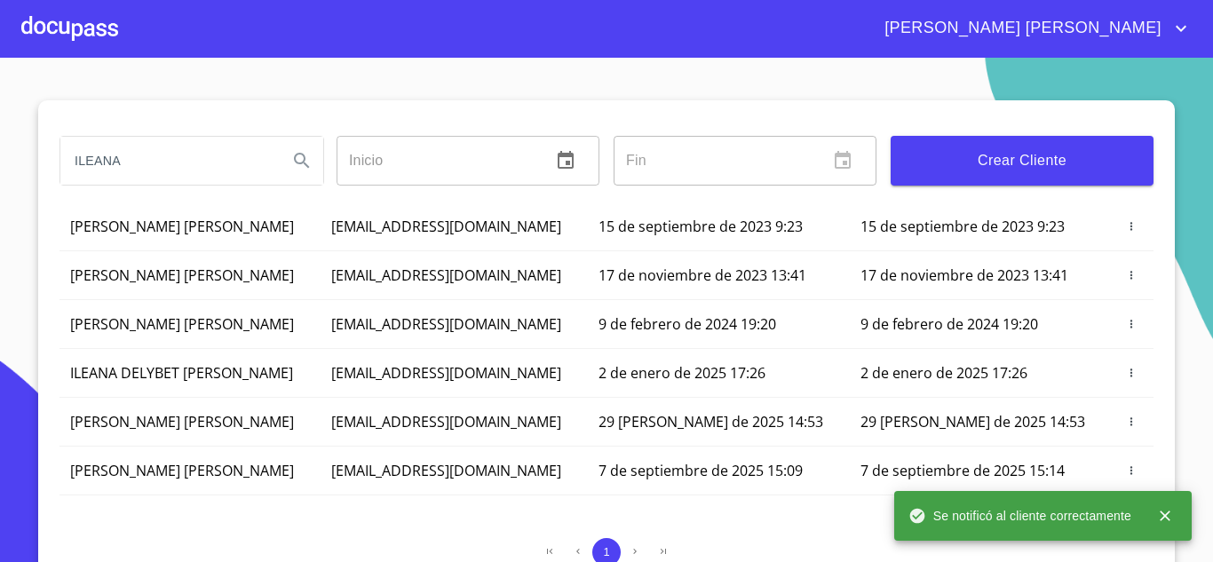
click at [96, 33] on div at bounding box center [69, 28] width 97 height 57
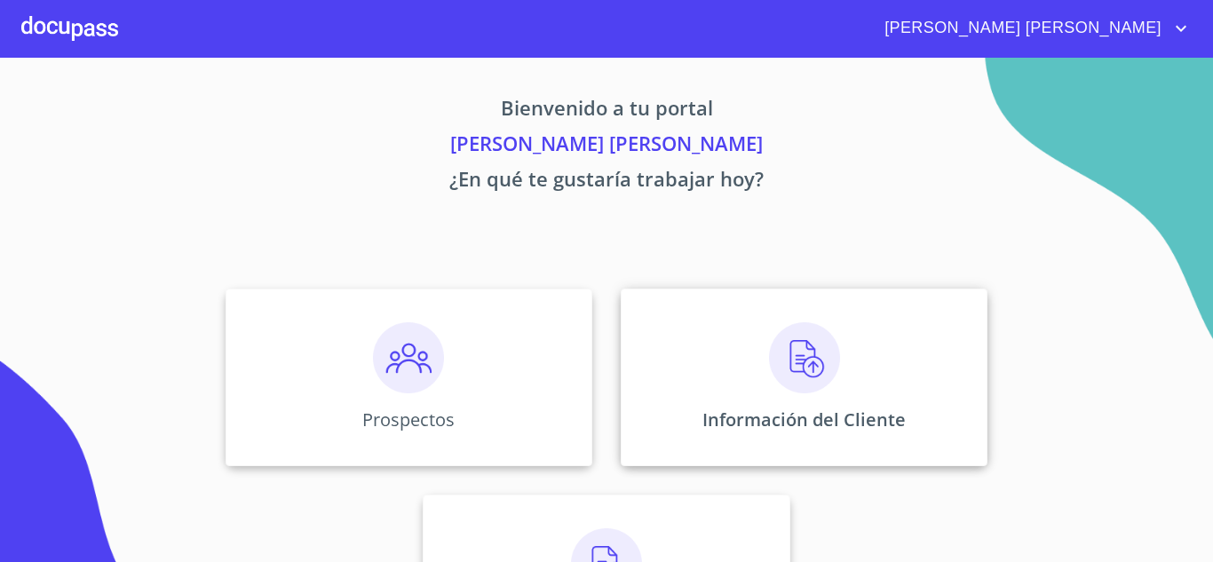
click at [789, 375] on img at bounding box center [804, 357] width 71 height 71
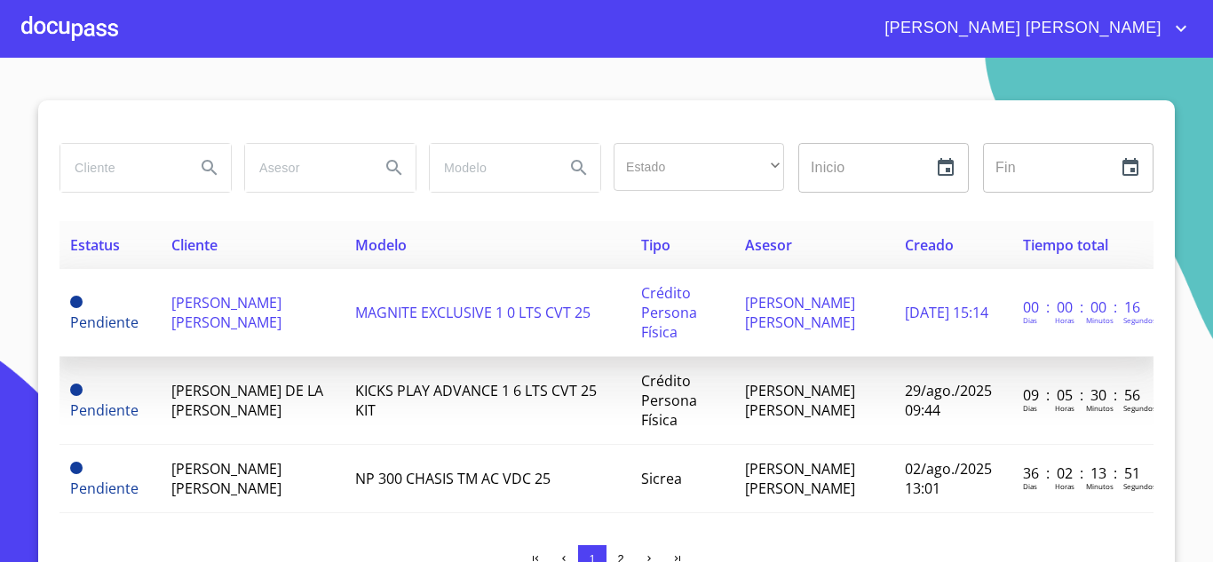
click at [213, 312] on span "[PERSON_NAME] [PERSON_NAME]" at bounding box center [226, 312] width 110 height 39
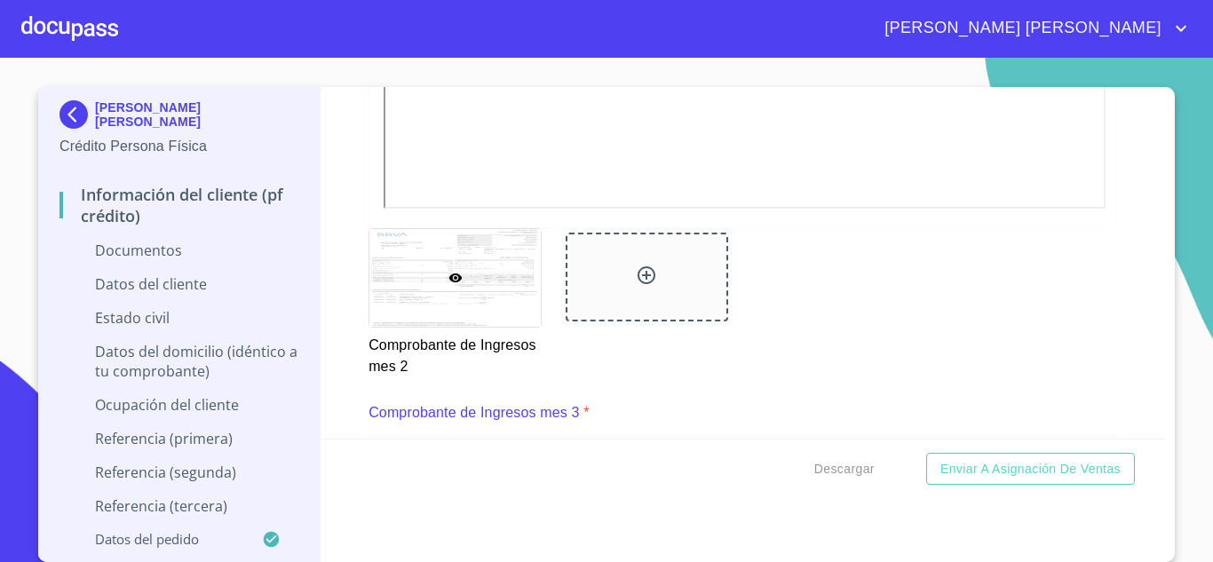
scroll to position [3179, 0]
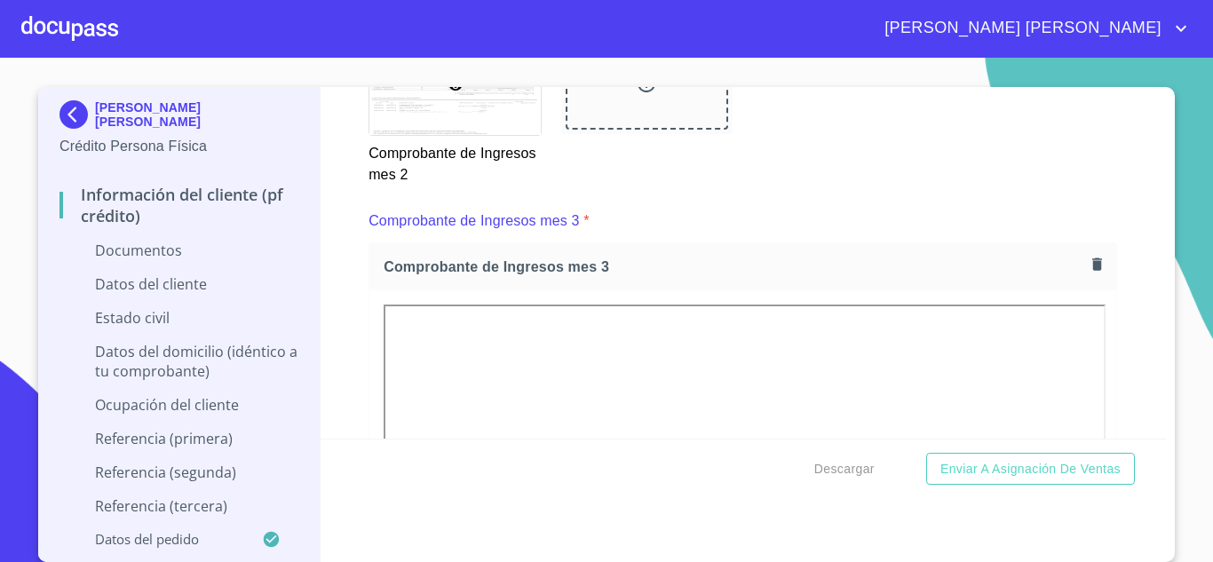
click at [1175, 335] on section "ILEANA JAZMIN GUEVARA MARTINEZ Crédito Persona Física Información del cliente (…" at bounding box center [606, 310] width 1213 height 504
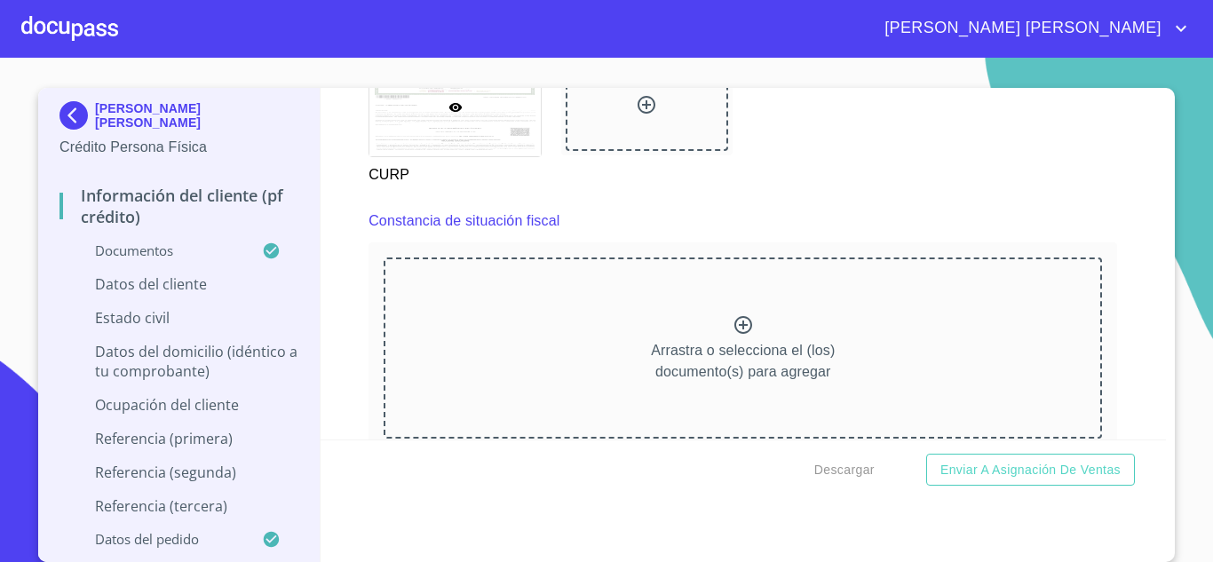
scroll to position [4778, 0]
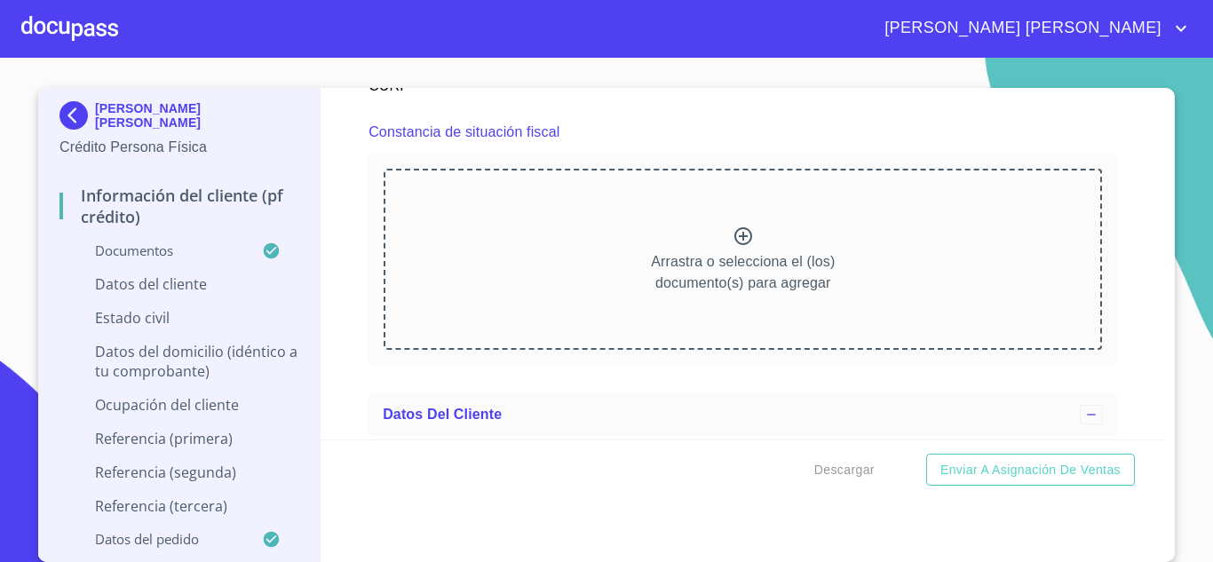
click at [733, 247] on icon at bounding box center [743, 236] width 21 height 21
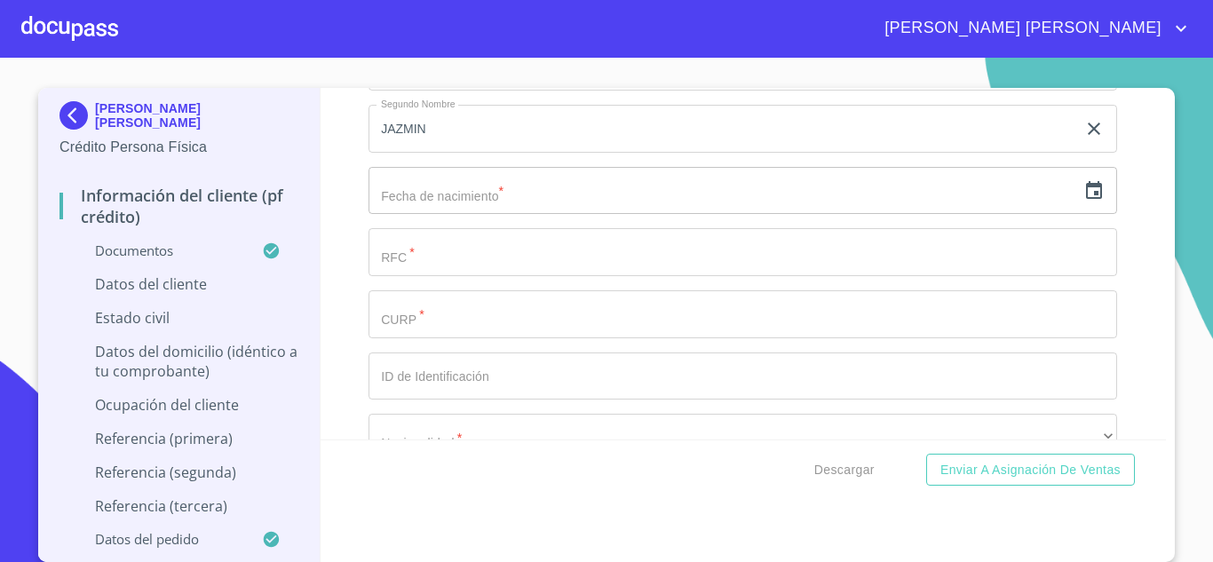
scroll to position [5311, 0]
click at [516, 213] on input "text" at bounding box center [723, 189] width 708 height 48
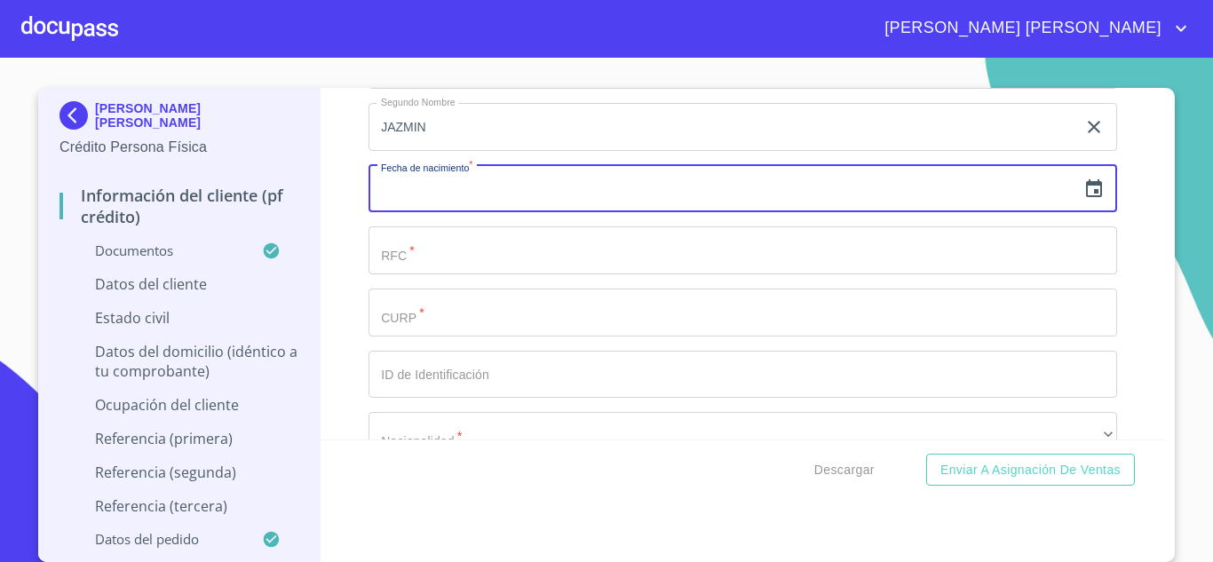
click at [1083, 200] on icon "button" at bounding box center [1093, 188] width 21 height 21
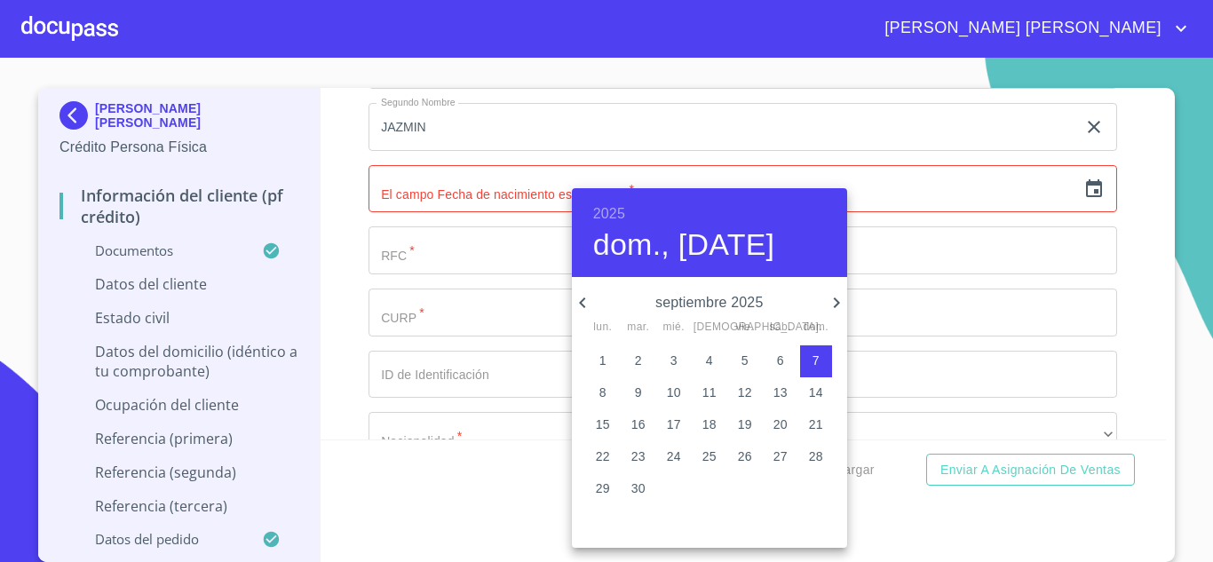
click at [616, 214] on h6 "2025" at bounding box center [609, 214] width 32 height 25
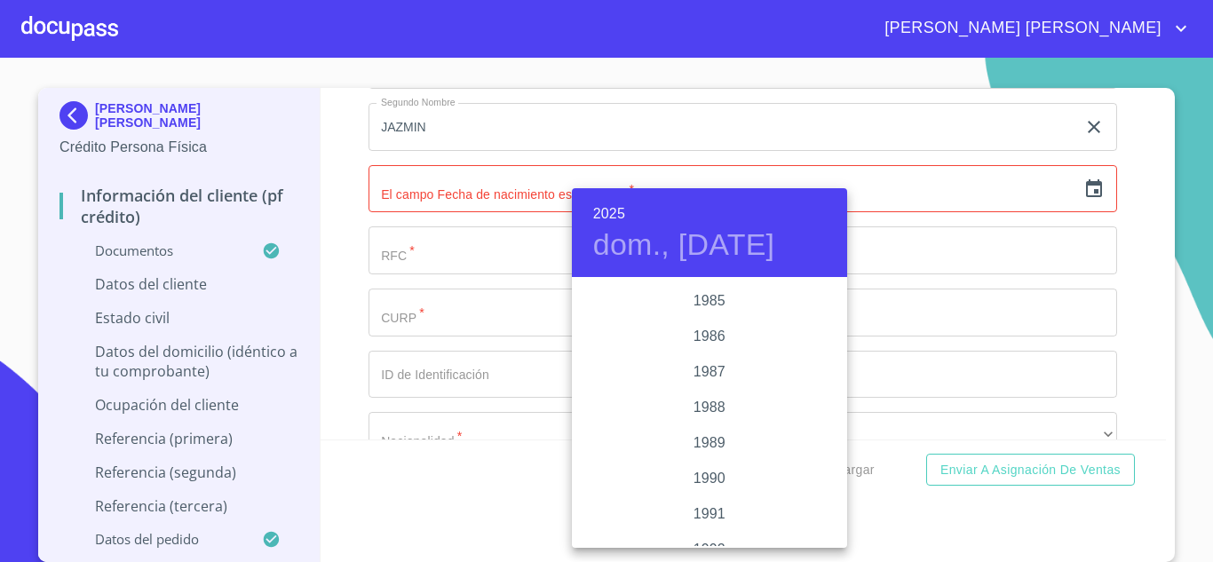
scroll to position [2114, 0]
click at [694, 318] on div "1985" at bounding box center [709, 315] width 275 height 36
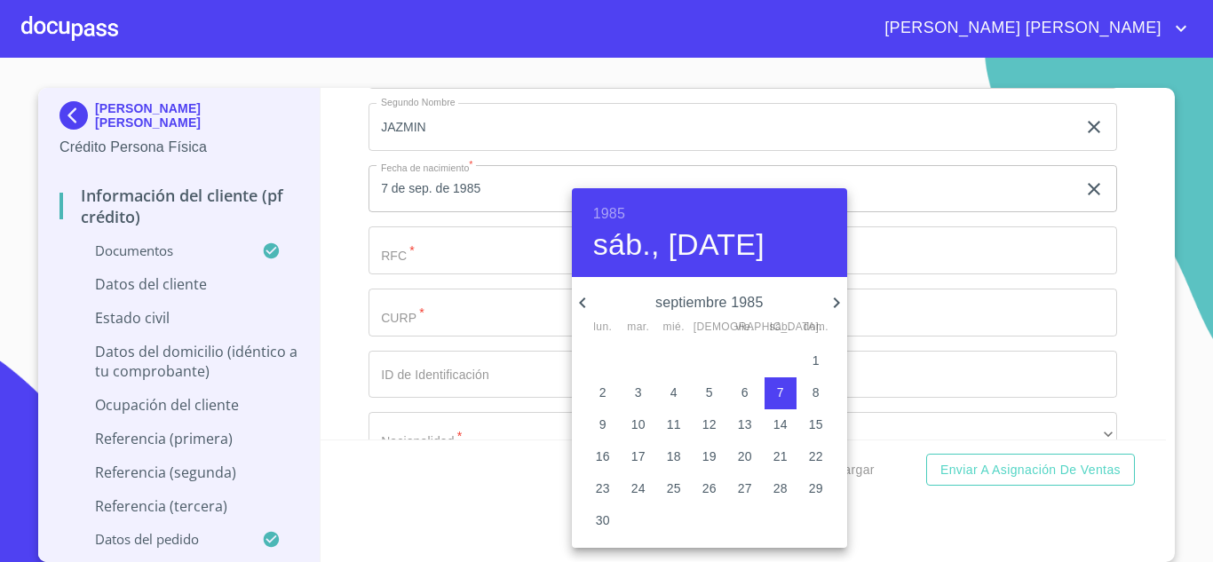
click at [585, 302] on icon "button" at bounding box center [582, 302] width 21 height 21
click at [583, 302] on icon "button" at bounding box center [582, 302] width 21 height 21
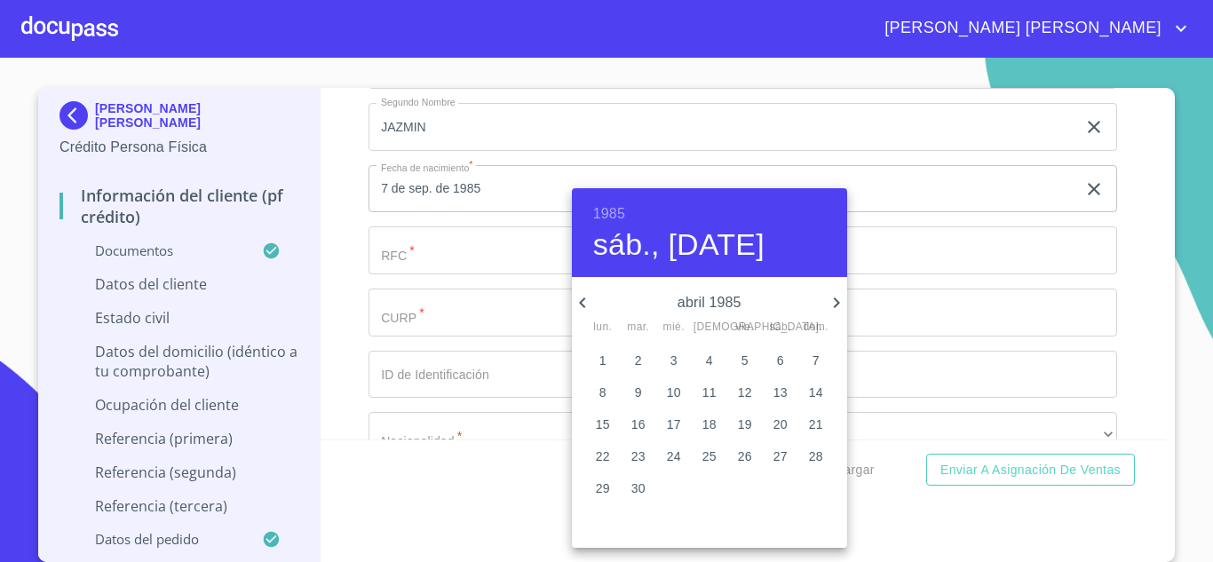
click at [583, 302] on icon "button" at bounding box center [582, 302] width 21 height 21
click at [775, 390] on span "9" at bounding box center [781, 393] width 32 height 18
type input "9 de mar. de 1985"
click at [465, 272] on div at bounding box center [606, 281] width 1213 height 562
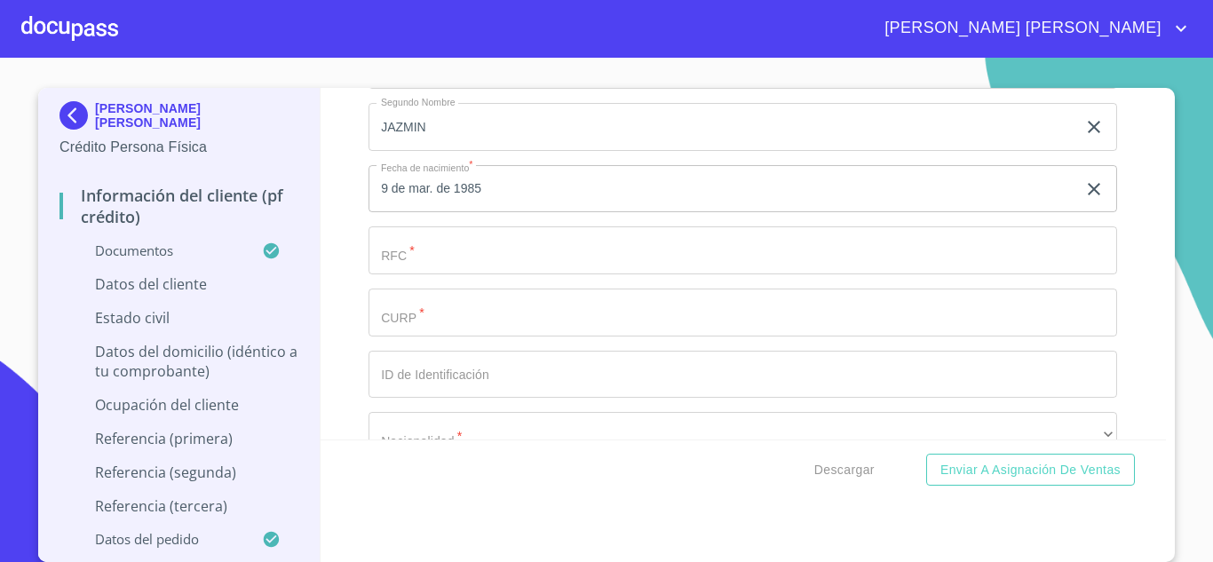
click at [426, 274] on input "Documento de identificación.   *" at bounding box center [743, 250] width 749 height 48
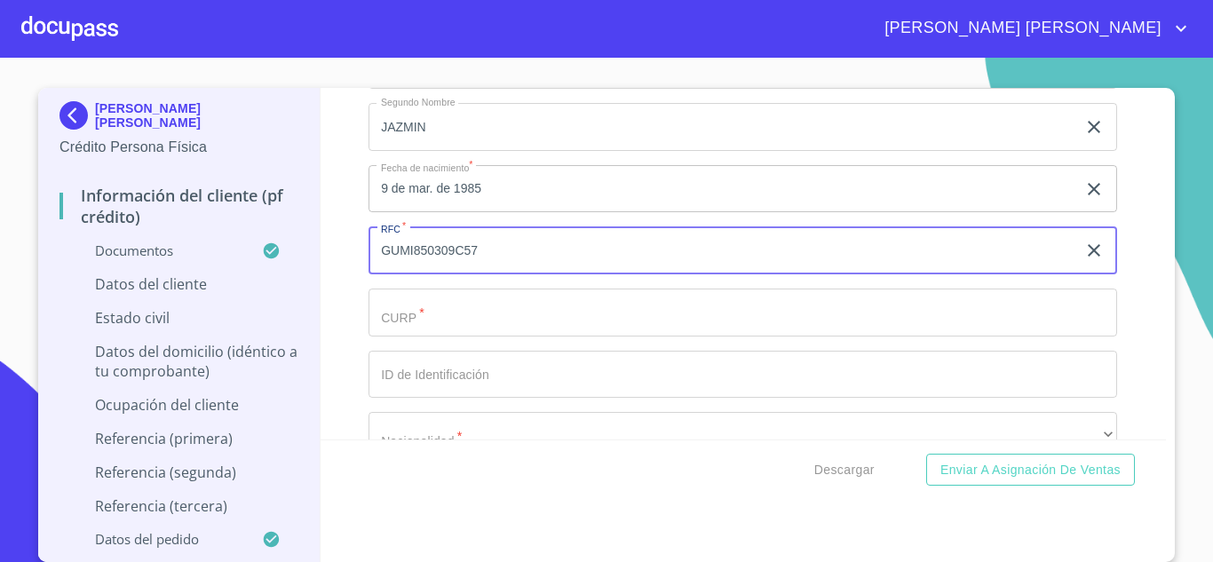
type input "GUMI850309C57"
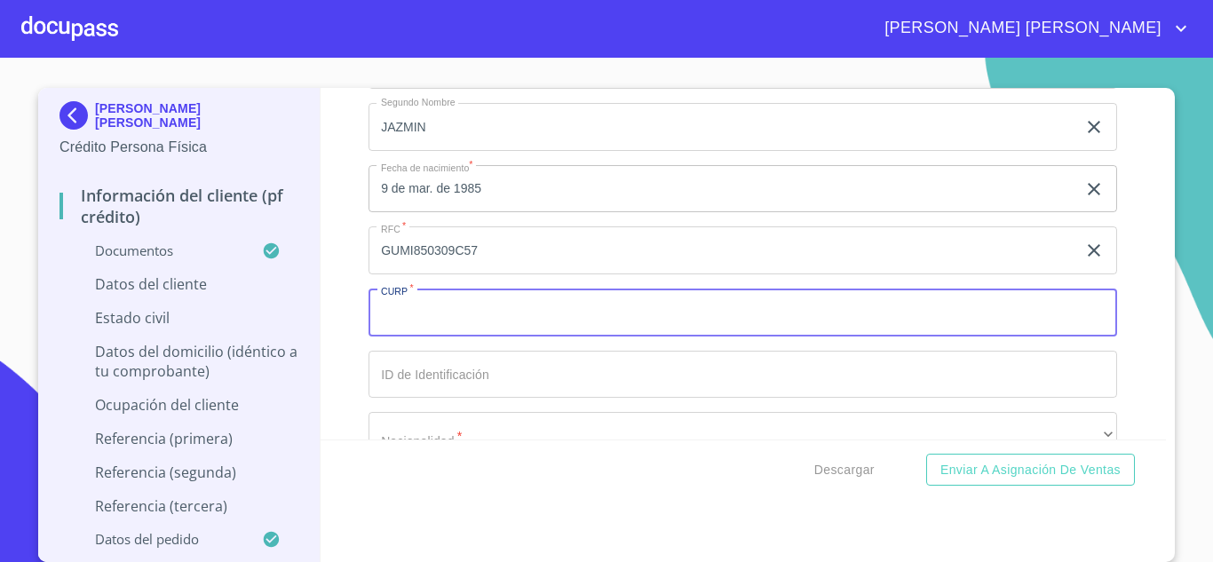
click at [434, 329] on input "Documento de identificación.   *" at bounding box center [743, 313] width 749 height 48
type input "GUMI850309MJCVRL06"
click at [518, 389] on input "Documento de identificación.   *" at bounding box center [743, 375] width 749 height 48
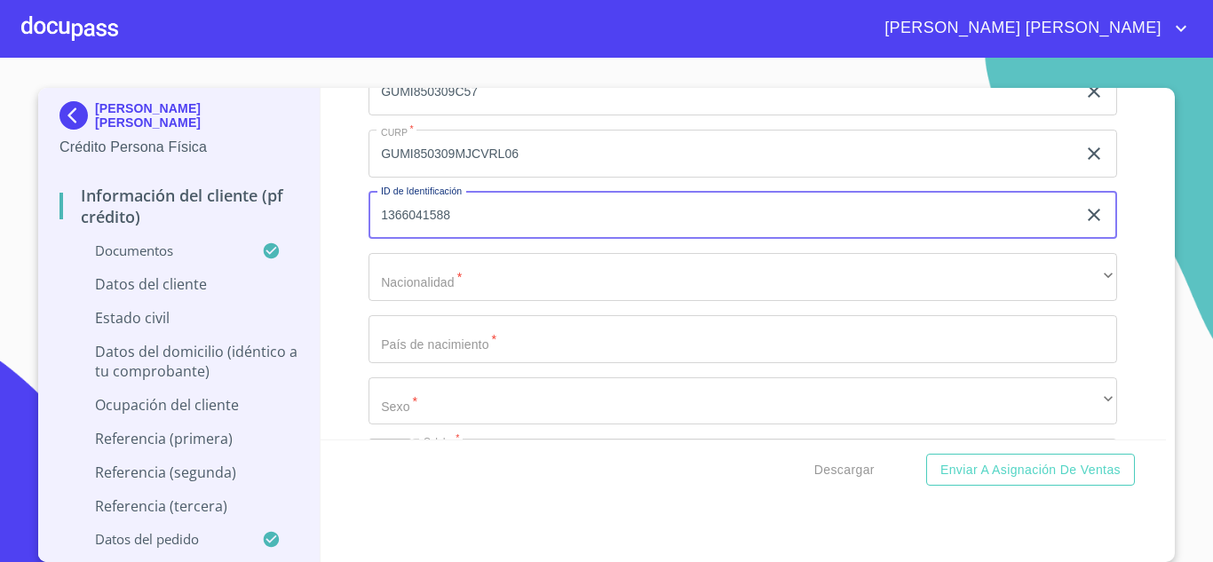
scroll to position [5488, 0]
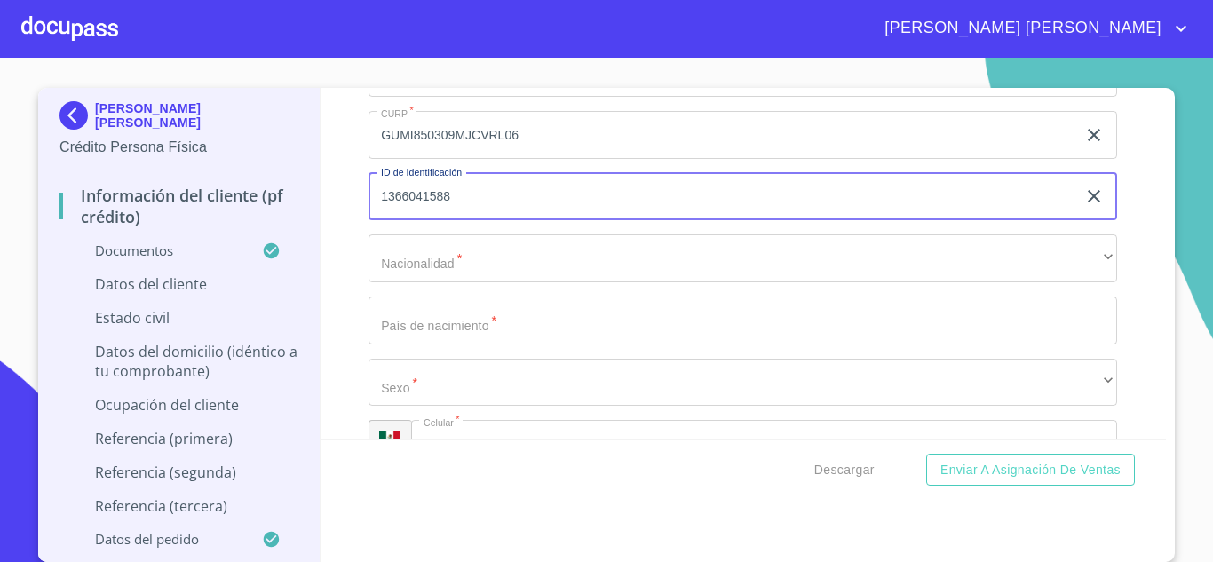
type input "1366041588"
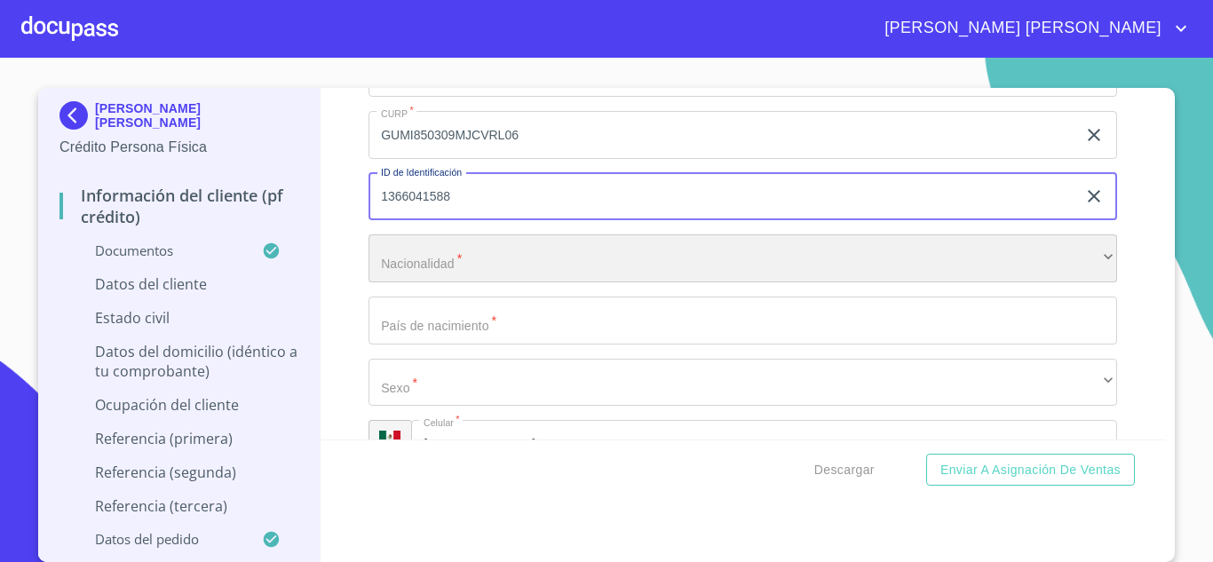
click at [548, 282] on div "​" at bounding box center [743, 258] width 749 height 48
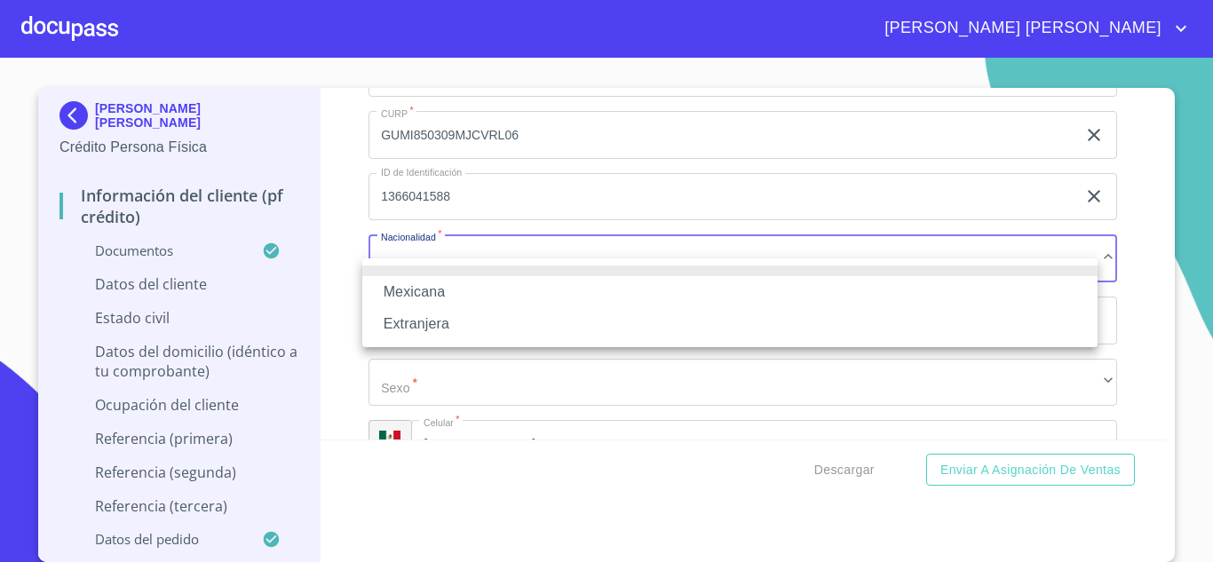
click at [515, 292] on li "Mexicana" at bounding box center [729, 292] width 735 height 32
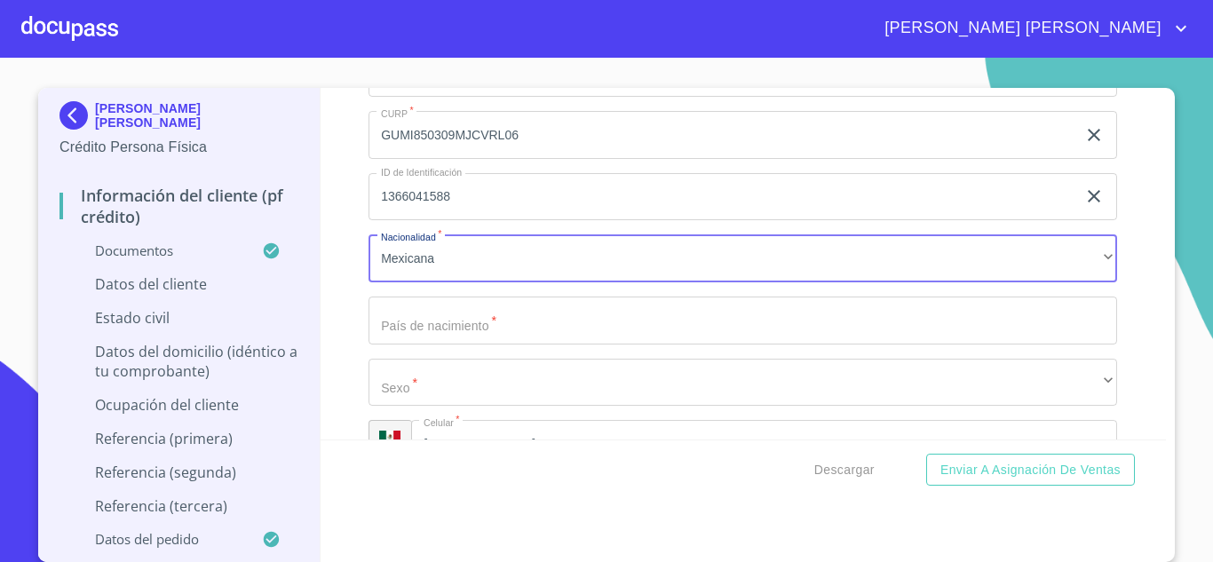
click at [486, 342] on input "Documento de identificación.   *" at bounding box center [743, 321] width 749 height 48
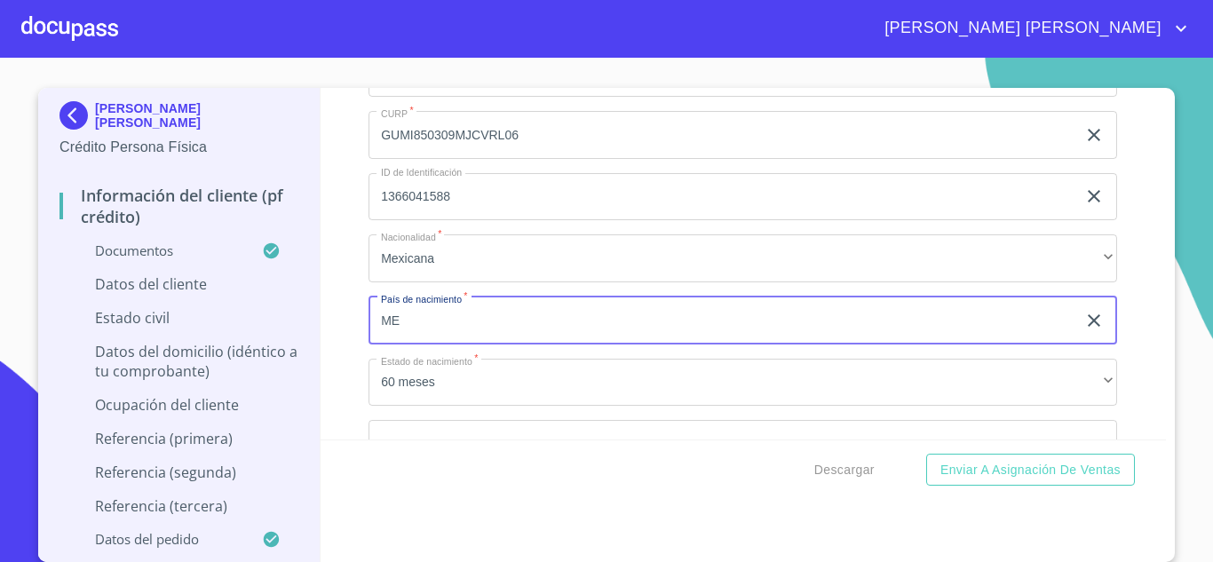
type input "México"
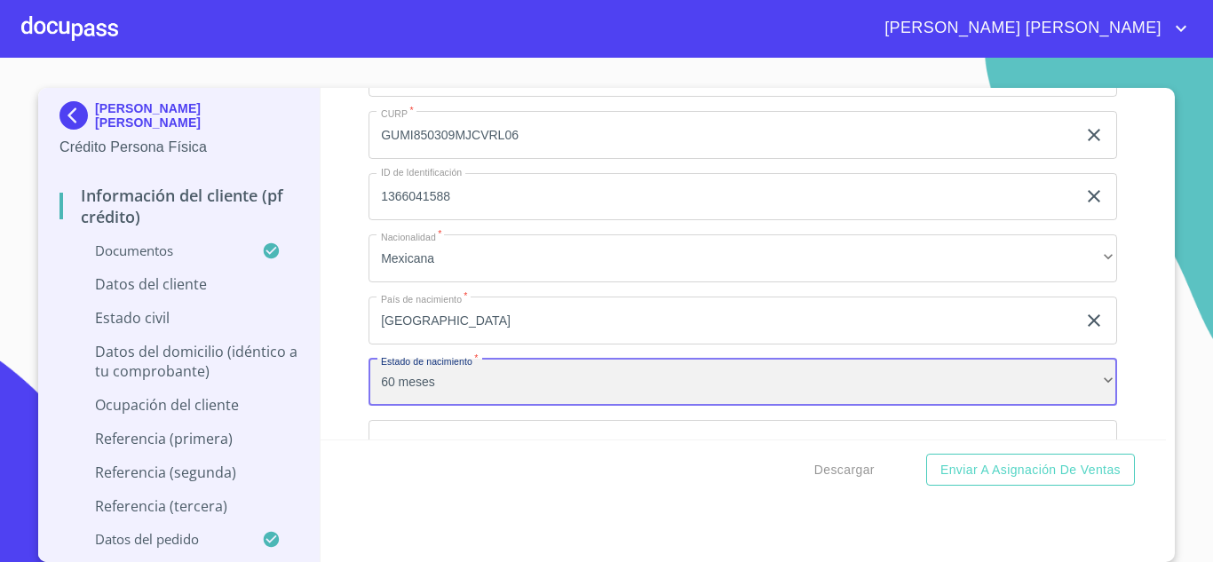
click at [481, 406] on div "60 meses" at bounding box center [743, 383] width 749 height 48
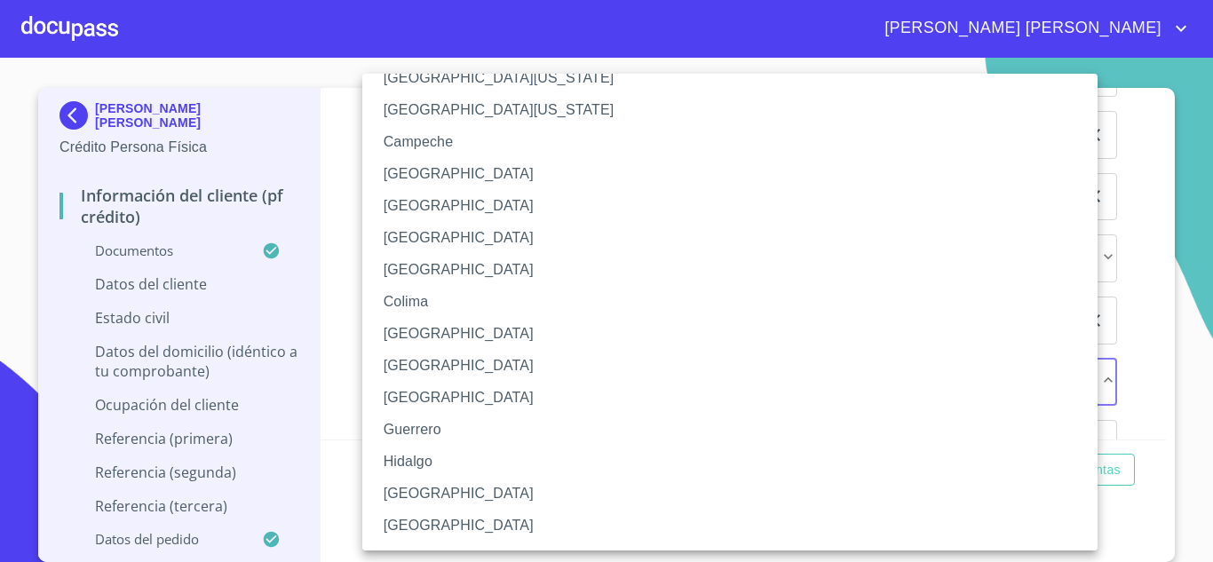
scroll to position [89, 0]
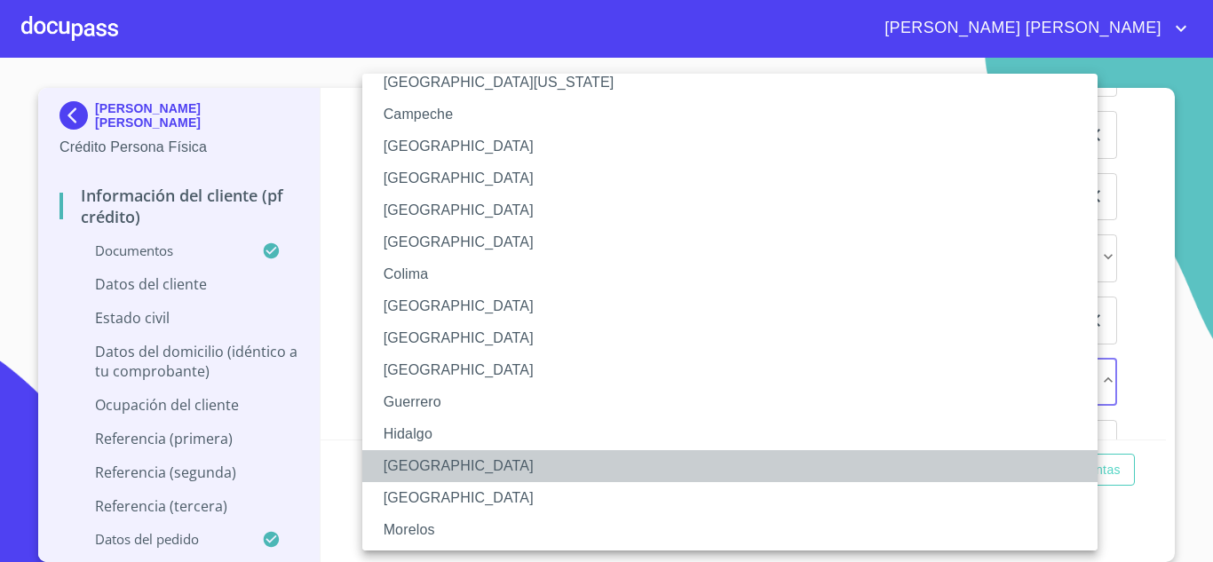
click at [419, 468] on li "Jalisco" at bounding box center [736, 466] width 749 height 32
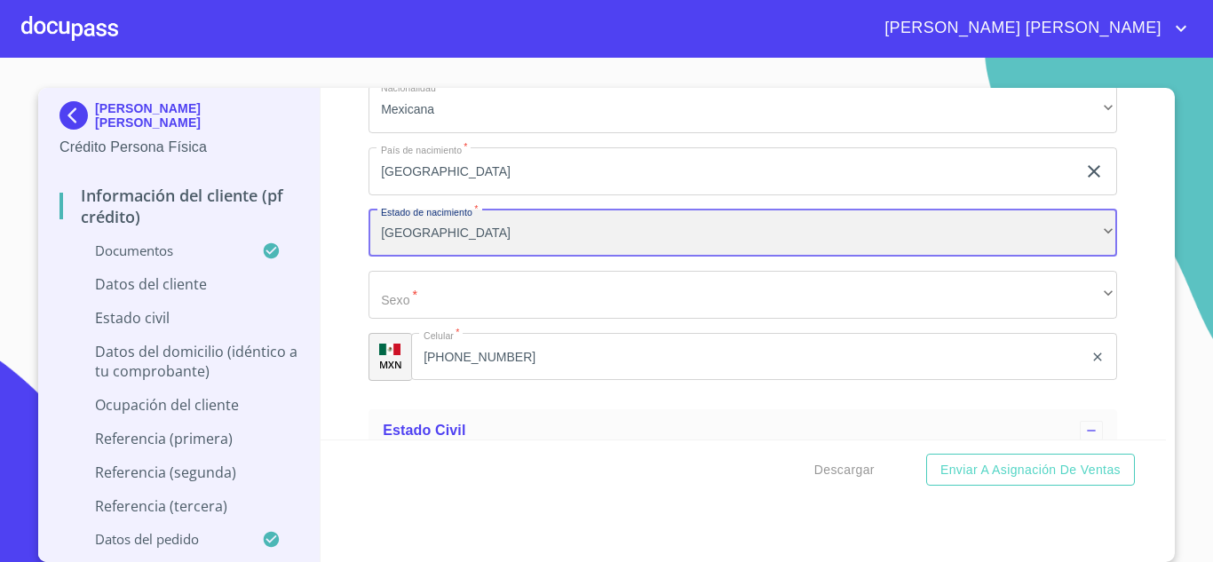
scroll to position [5666, 0]
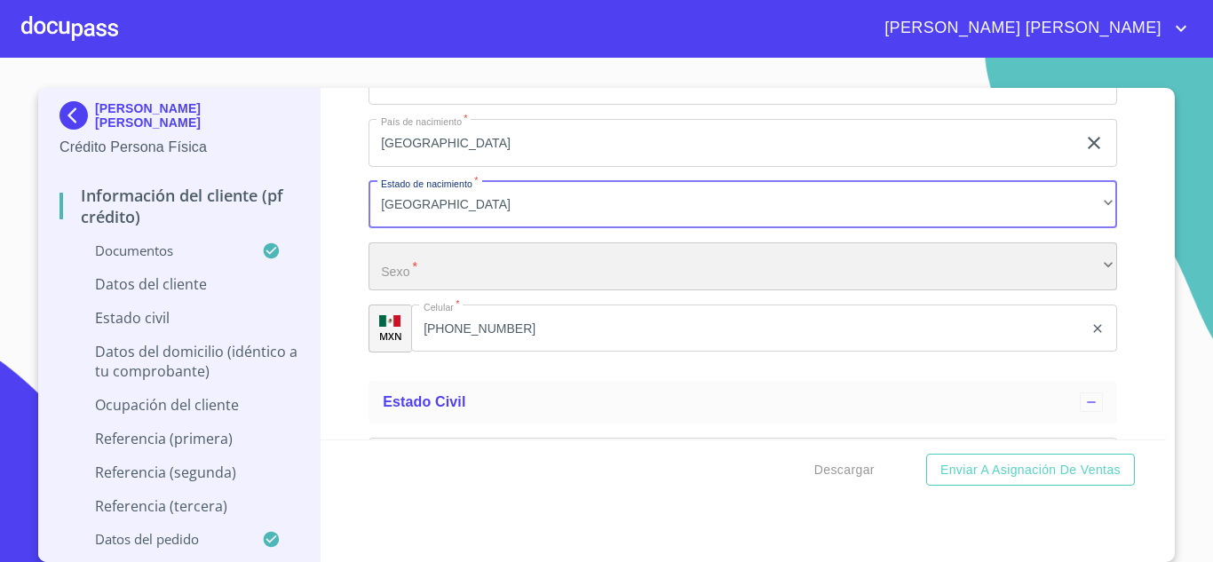
click at [455, 290] on div "​" at bounding box center [743, 266] width 749 height 48
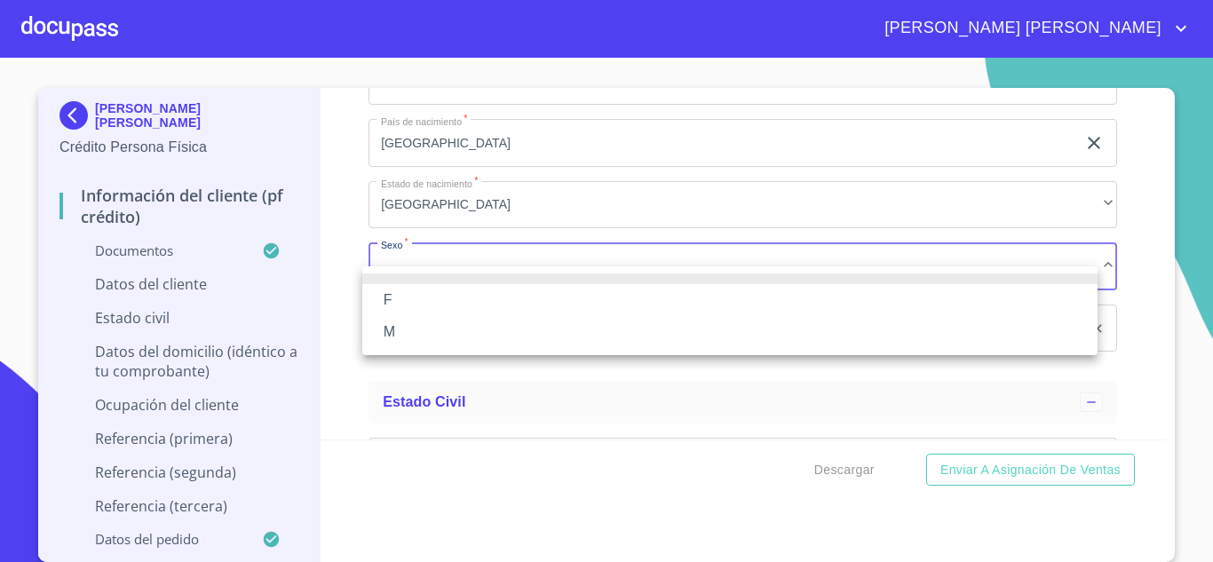
click at [395, 302] on li "F" at bounding box center [729, 300] width 735 height 32
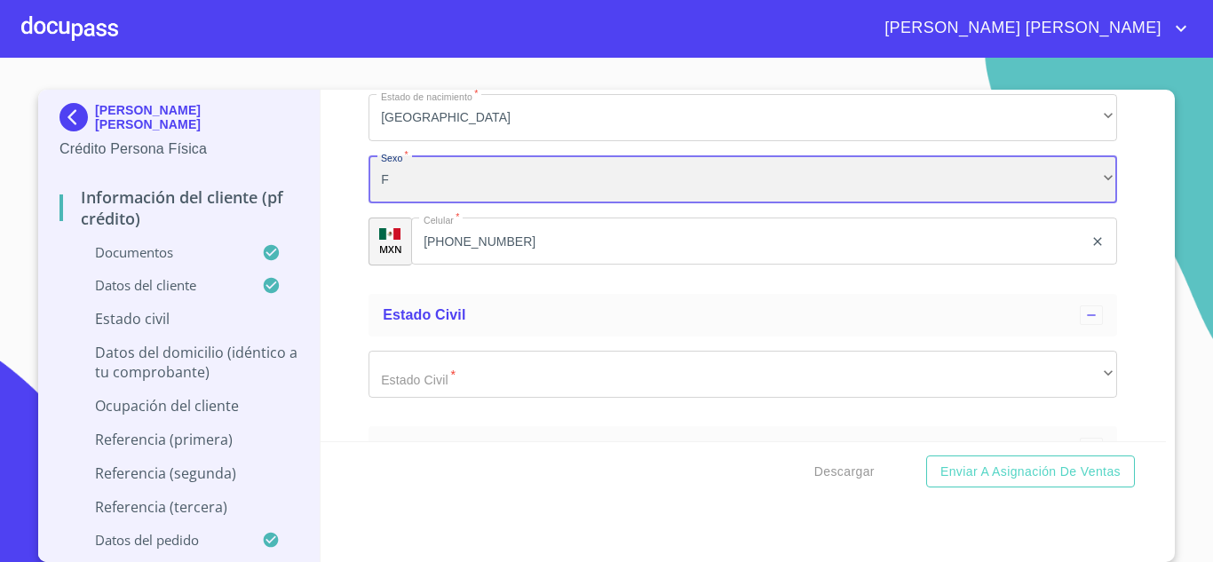
scroll to position [5843, 0]
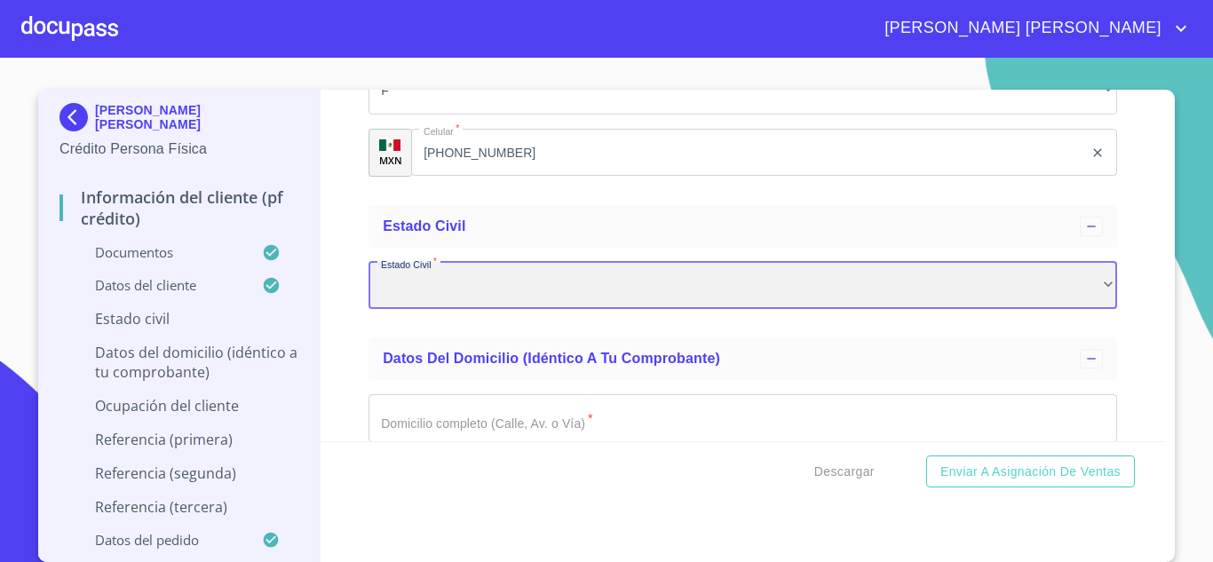
click at [459, 310] on div "​" at bounding box center [743, 286] width 749 height 48
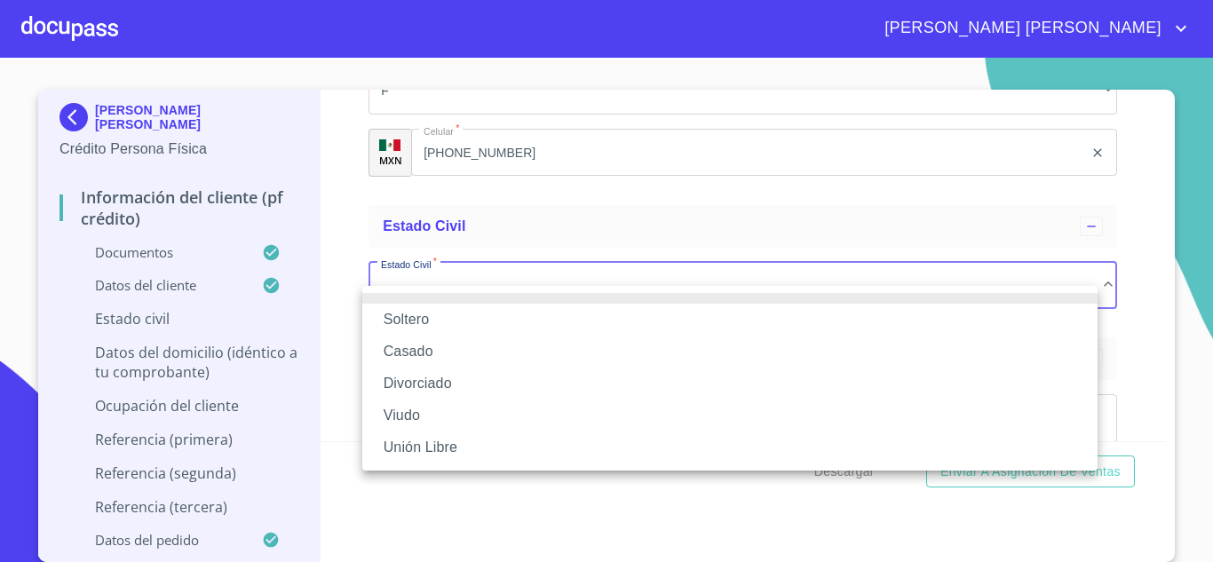
click at [438, 324] on li "Soltero" at bounding box center [729, 320] width 735 height 32
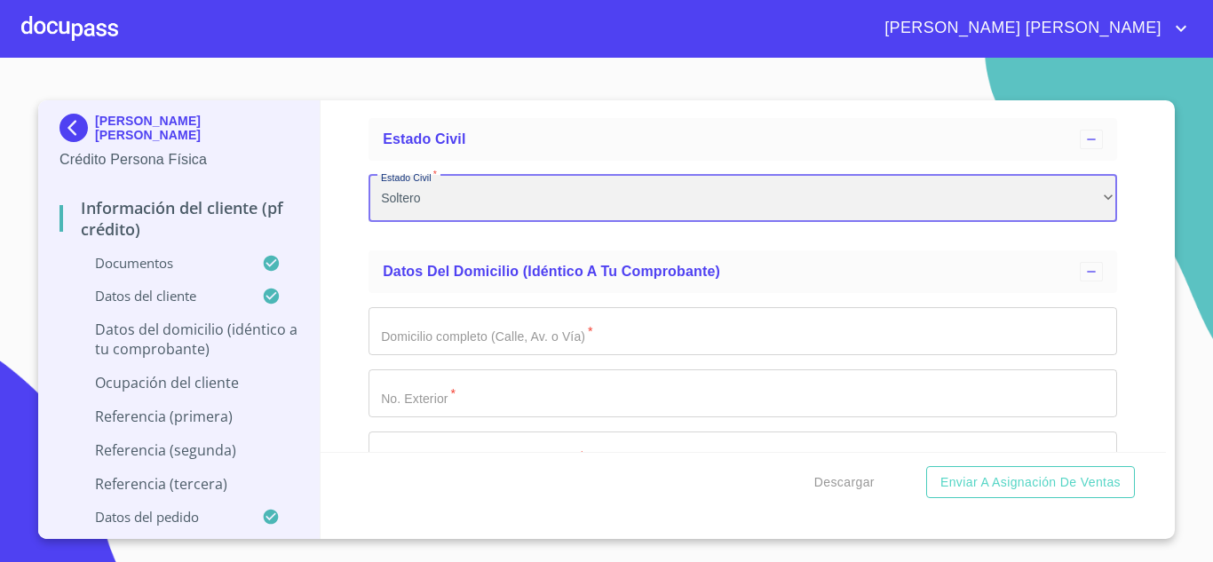
scroll to position [6021, 0]
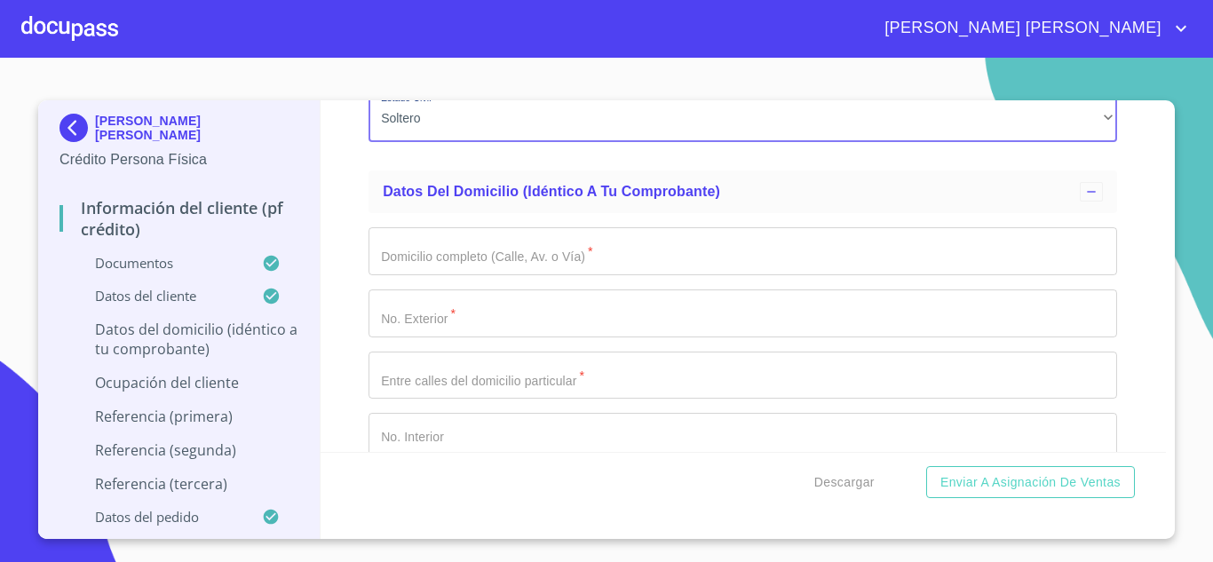
click at [542, 275] on input "Documento de identificación.   *" at bounding box center [743, 251] width 749 height 48
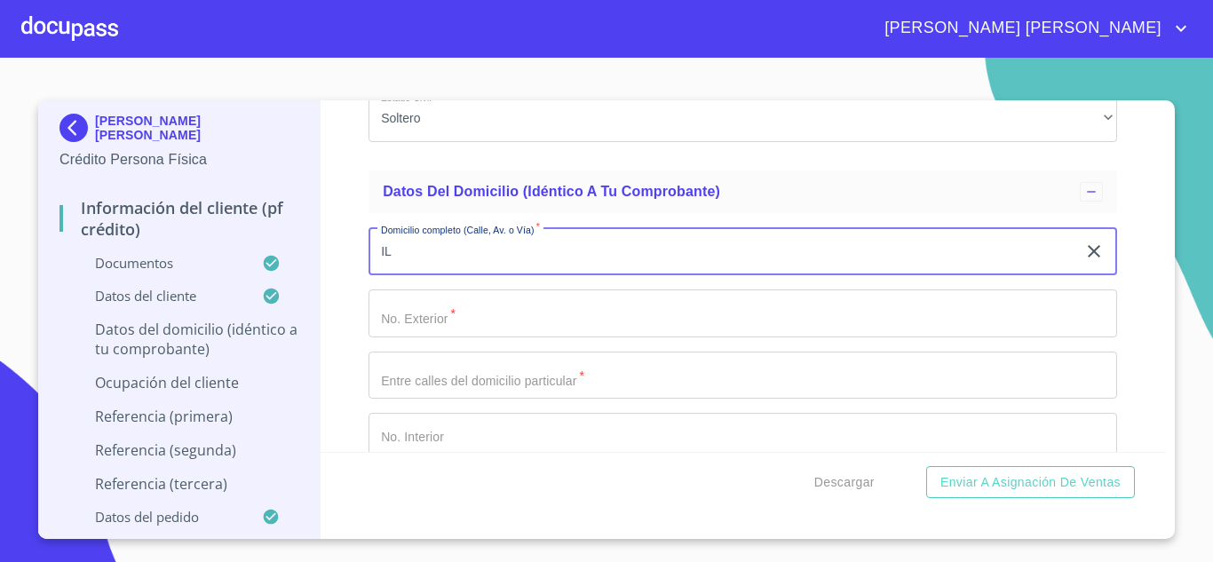
type input "I"
type input "ISLA RAZA"
click at [512, 330] on input "Documento de identificación.   *" at bounding box center [743, 314] width 749 height 48
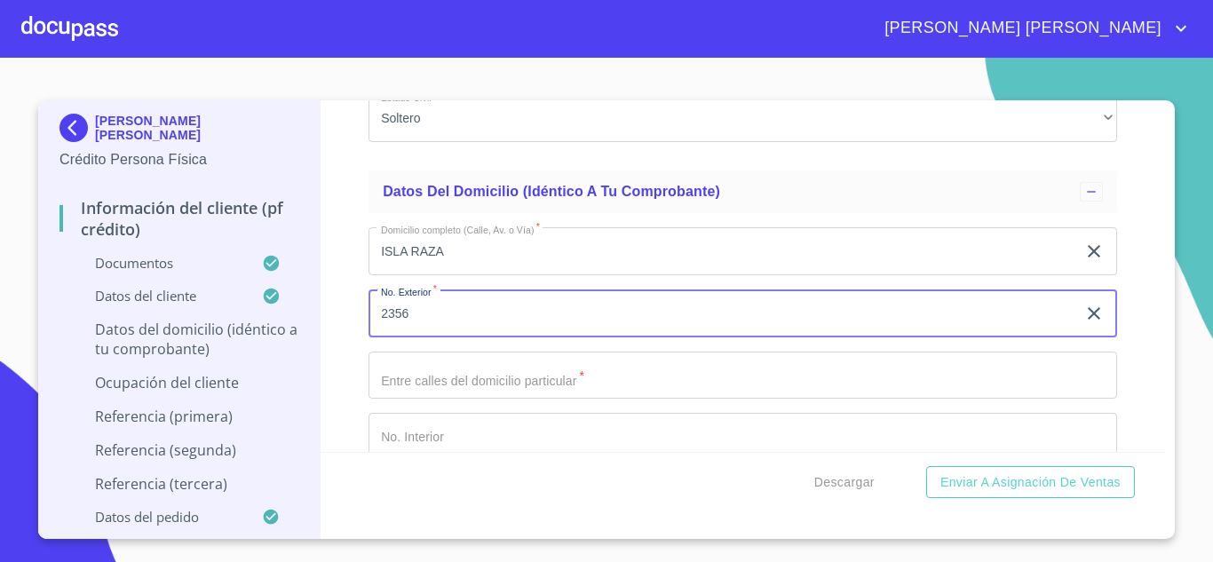
type input "2356"
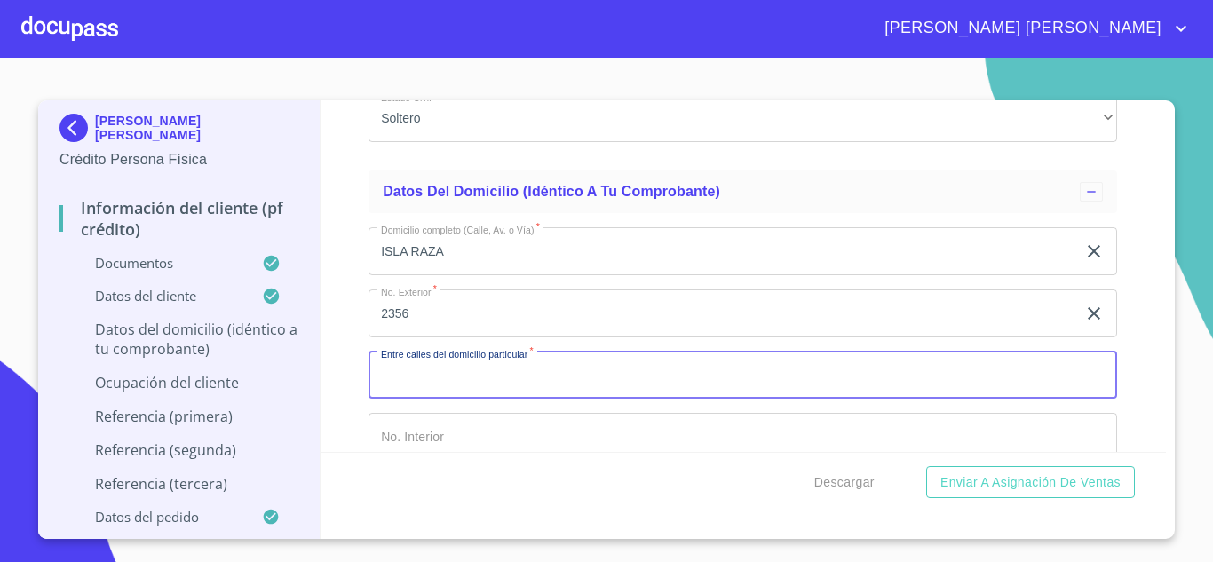
click at [528, 395] on input "Documento de identificación.   *" at bounding box center [743, 376] width 749 height 48
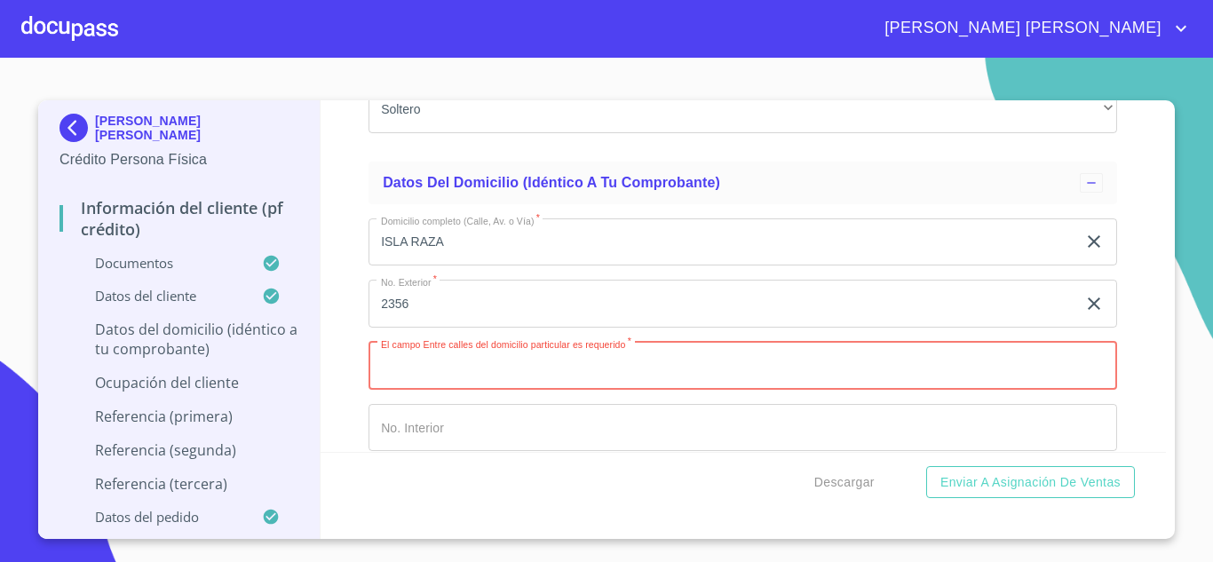
scroll to position [6554, 0]
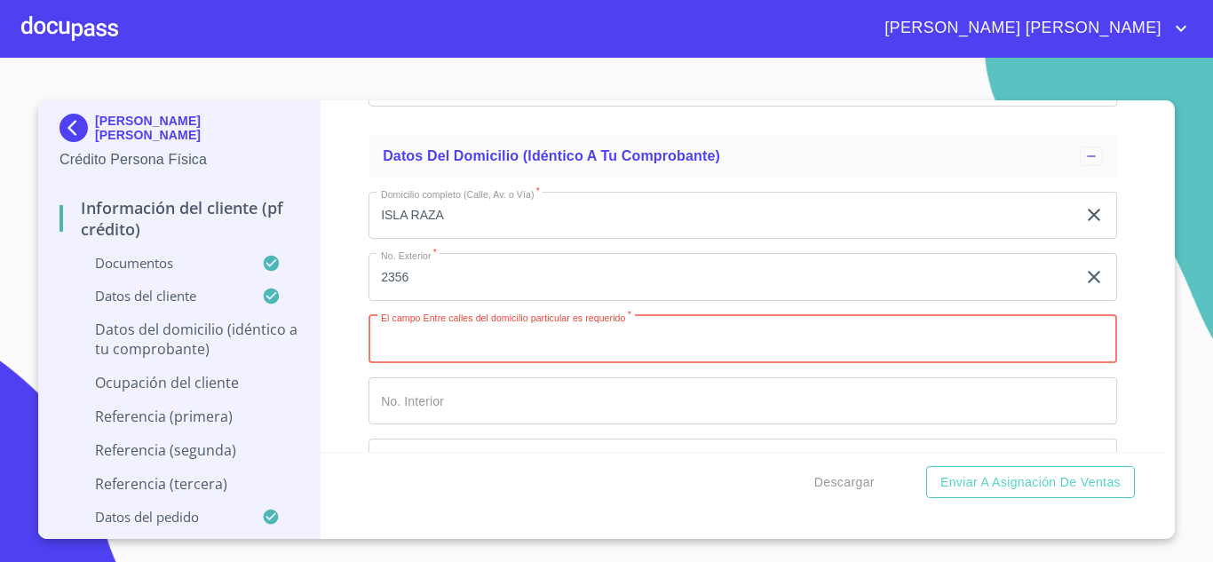
click at [573, 360] on input "Documento de identificación.   *" at bounding box center [743, 339] width 749 height 48
type input "H"
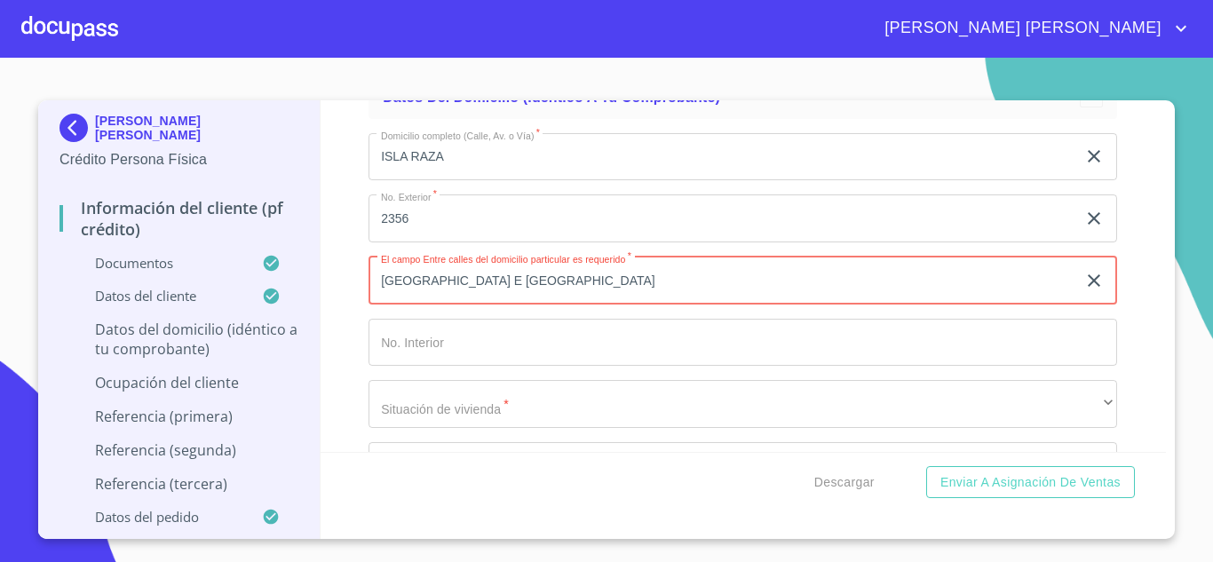
scroll to position [6643, 0]
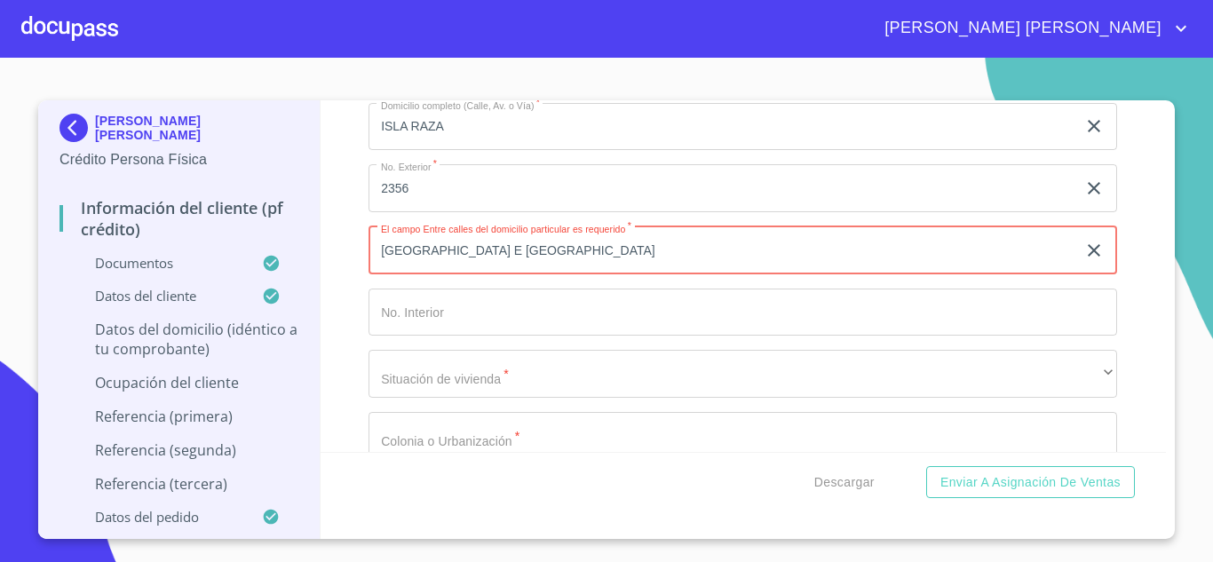
type input "ISLA HEBRIDAS E ISLA ANTIGUA"
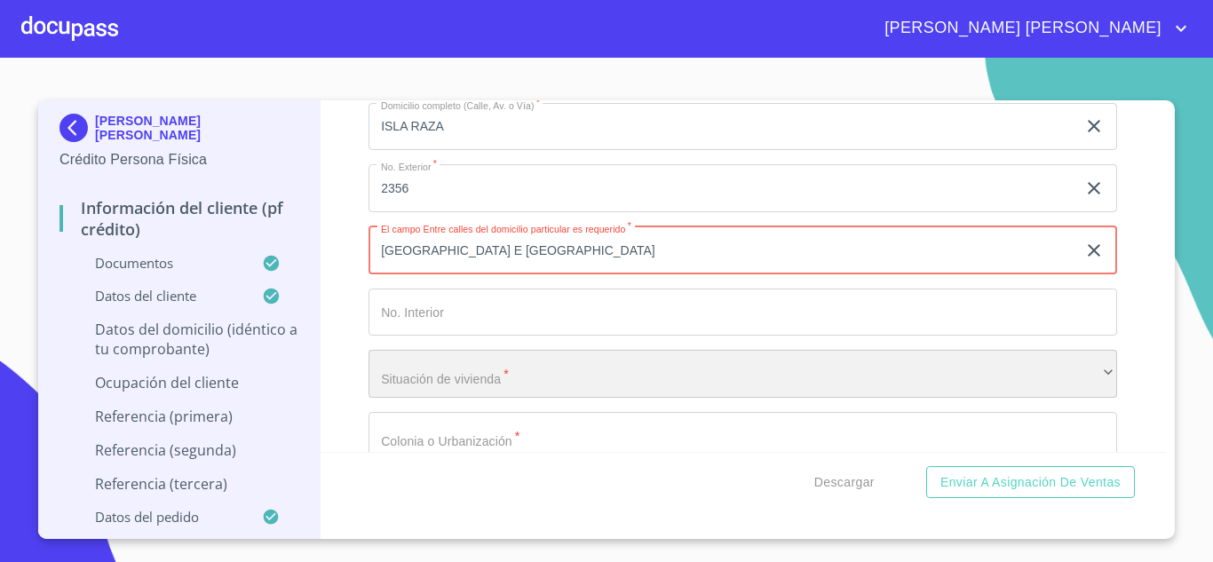
click at [487, 386] on div "​" at bounding box center [743, 374] width 749 height 48
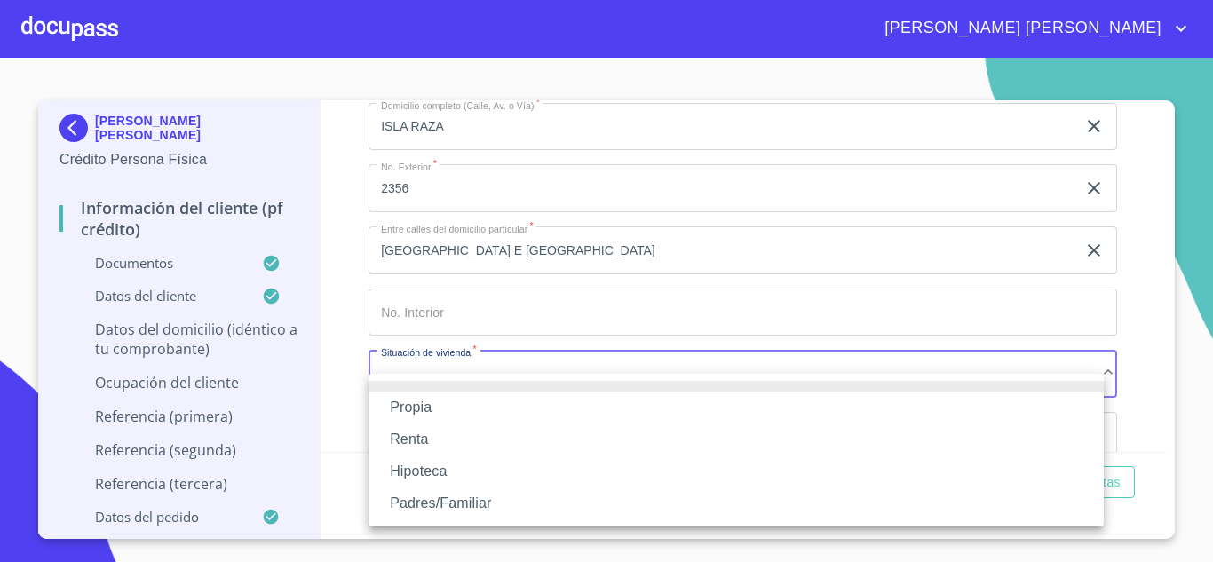
click at [467, 409] on li "Propia" at bounding box center [736, 408] width 735 height 32
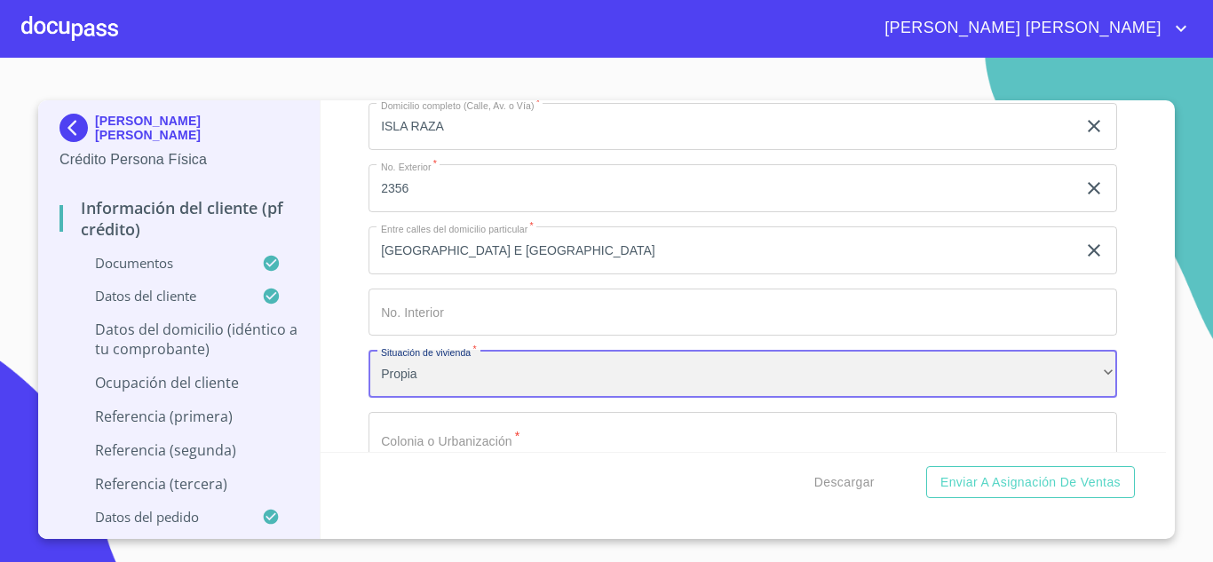
scroll to position [6731, 0]
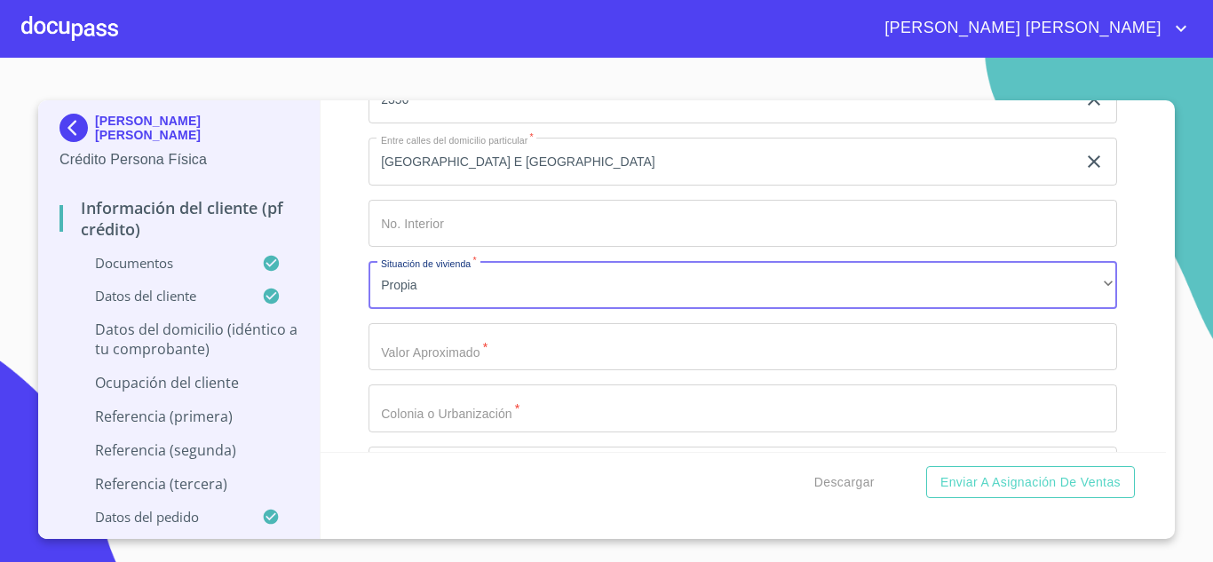
click at [472, 371] on input "Documento de identificación.   *" at bounding box center [743, 347] width 749 height 48
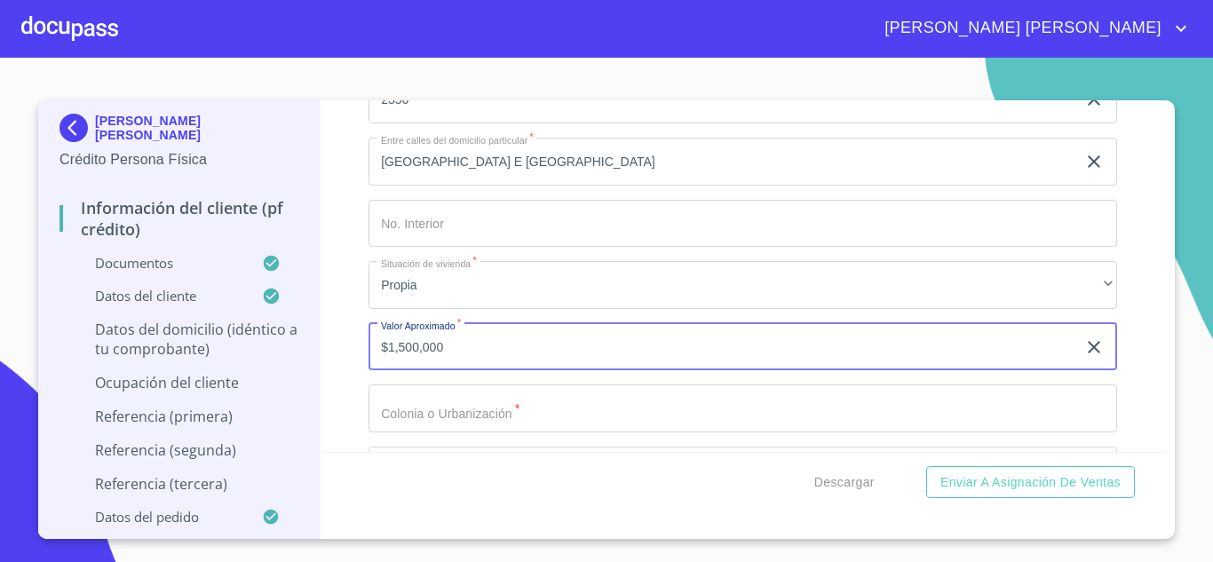
type input "$1,500,000"
click at [491, 432] on input "Documento de identificación.   *" at bounding box center [743, 409] width 749 height 48
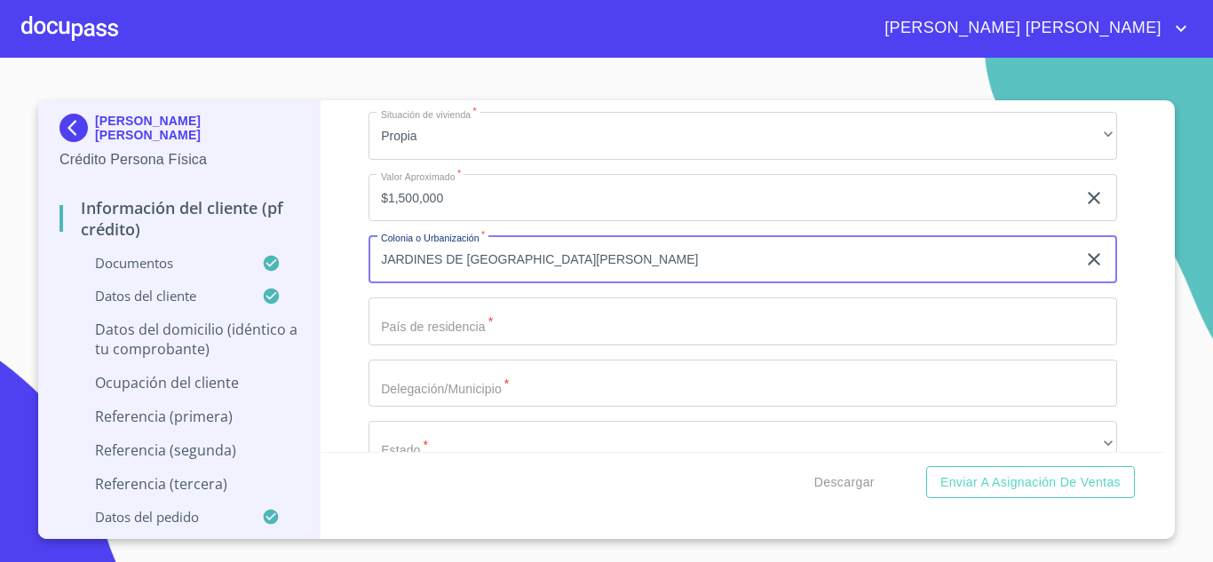
scroll to position [6909, 0]
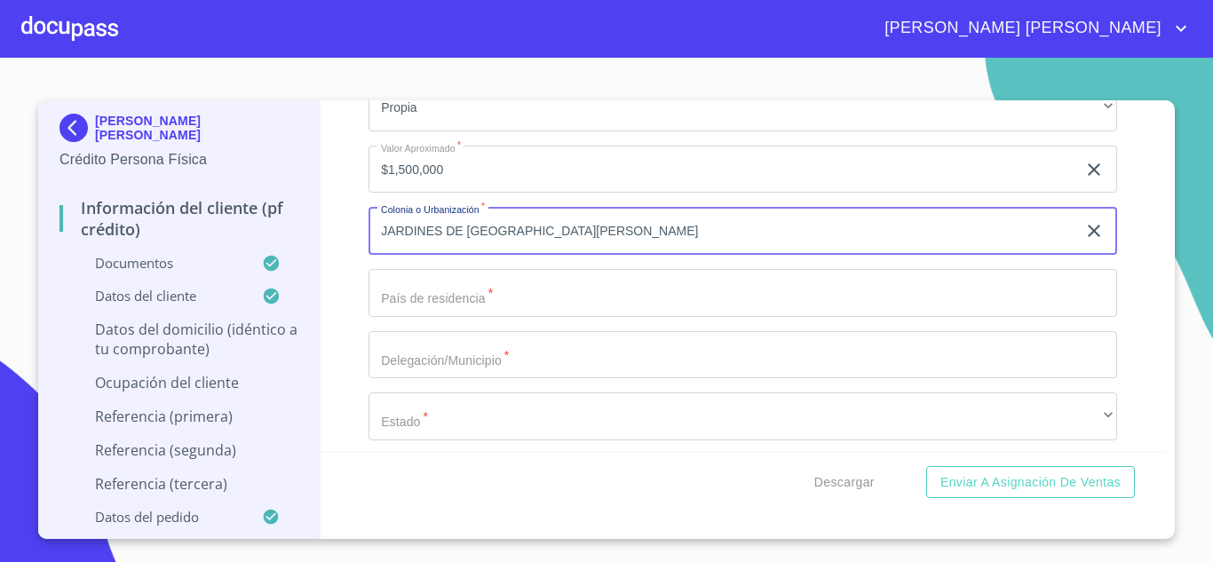
type input "JARDINES DE SAN JOSE"
click at [464, 317] on input "Documento de identificación.   *" at bounding box center [743, 293] width 749 height 48
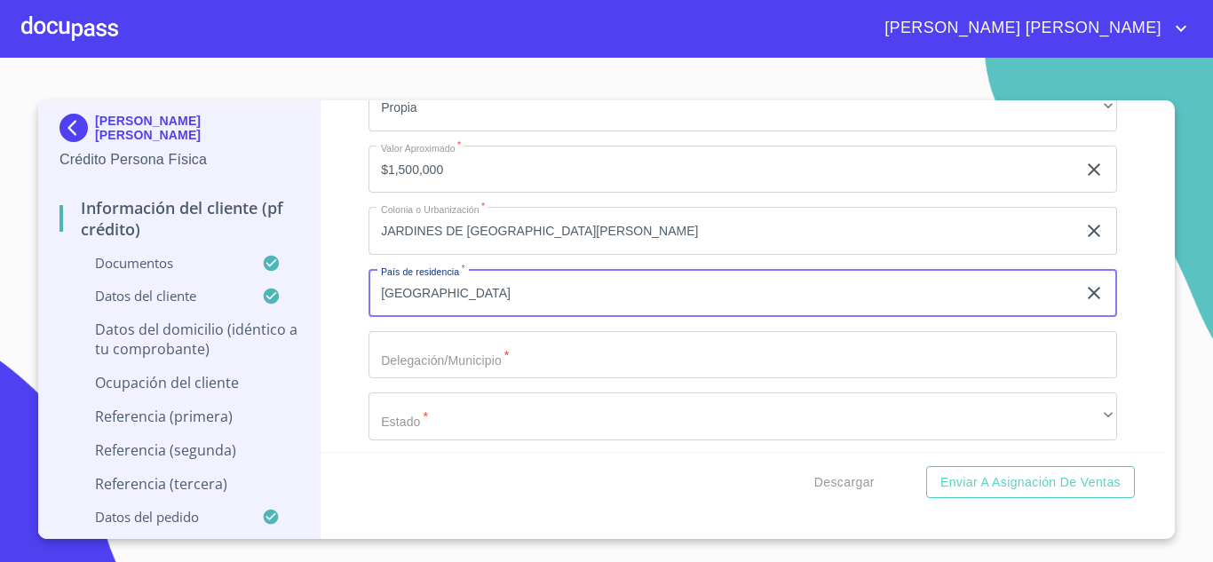
type input "MEXICO"
click at [441, 379] on input "Documento de identificación.   *" at bounding box center [743, 355] width 749 height 48
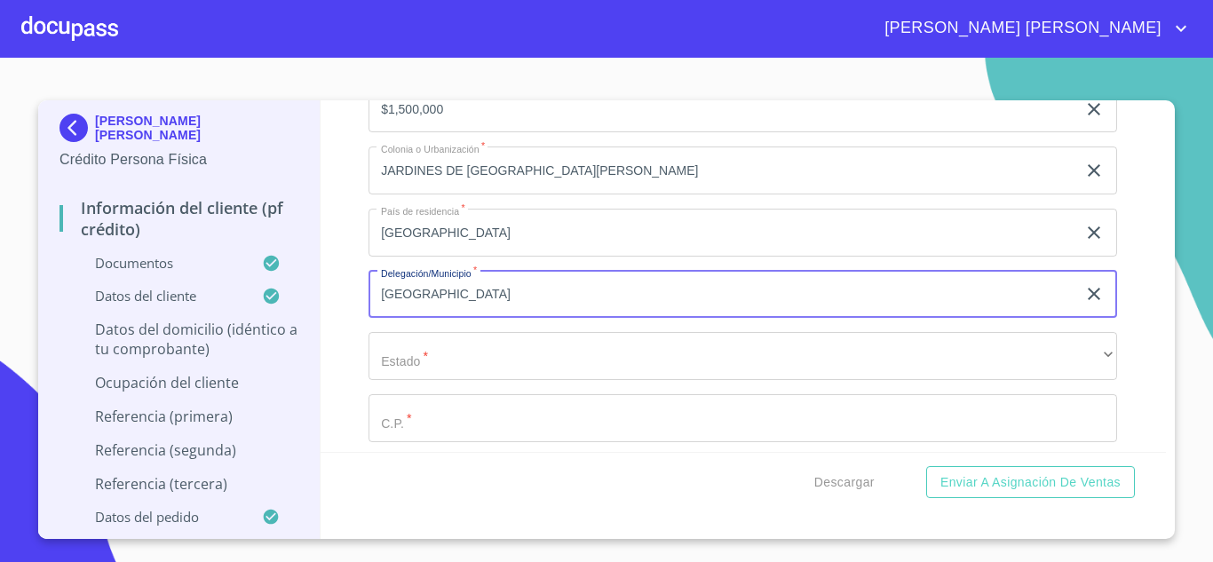
scroll to position [6998, 0]
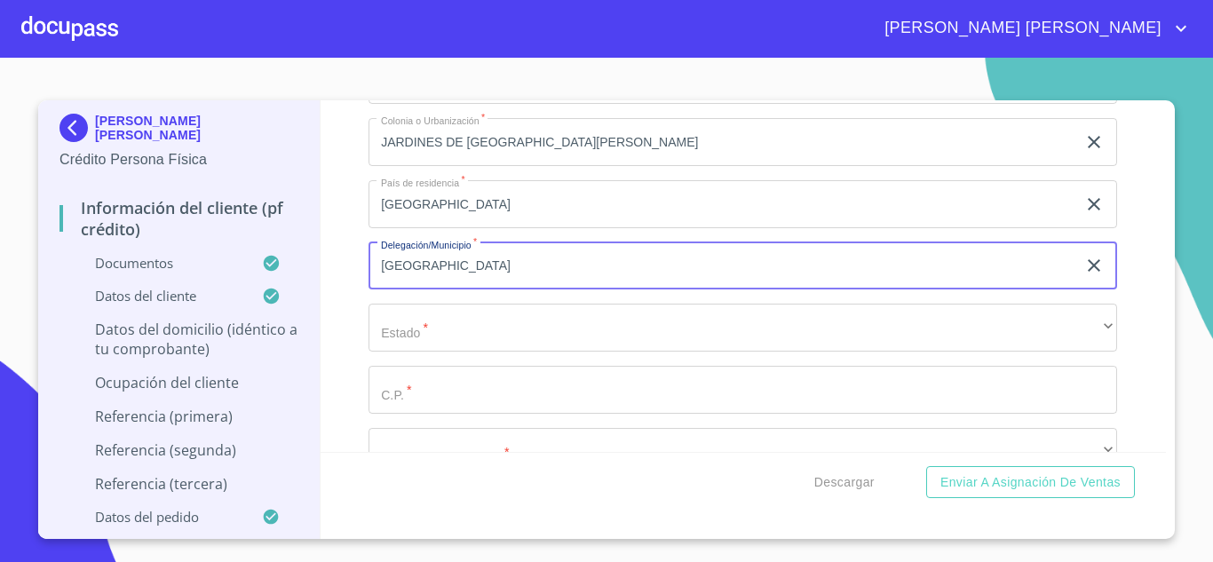
type input "GUADALAJARA"
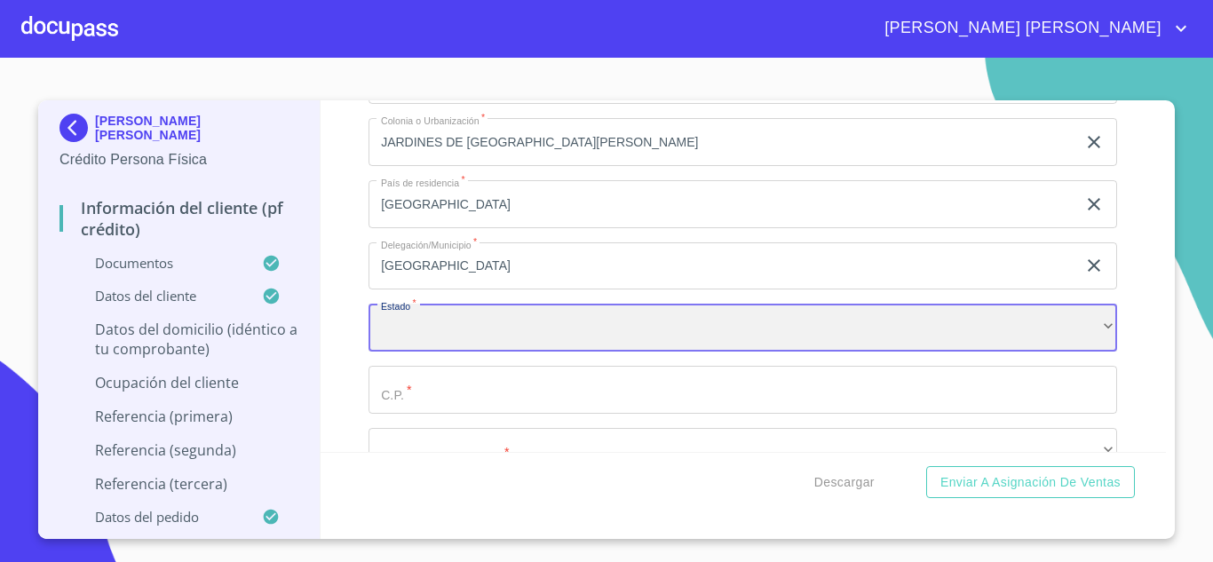
click at [428, 345] on div "​" at bounding box center [743, 328] width 749 height 48
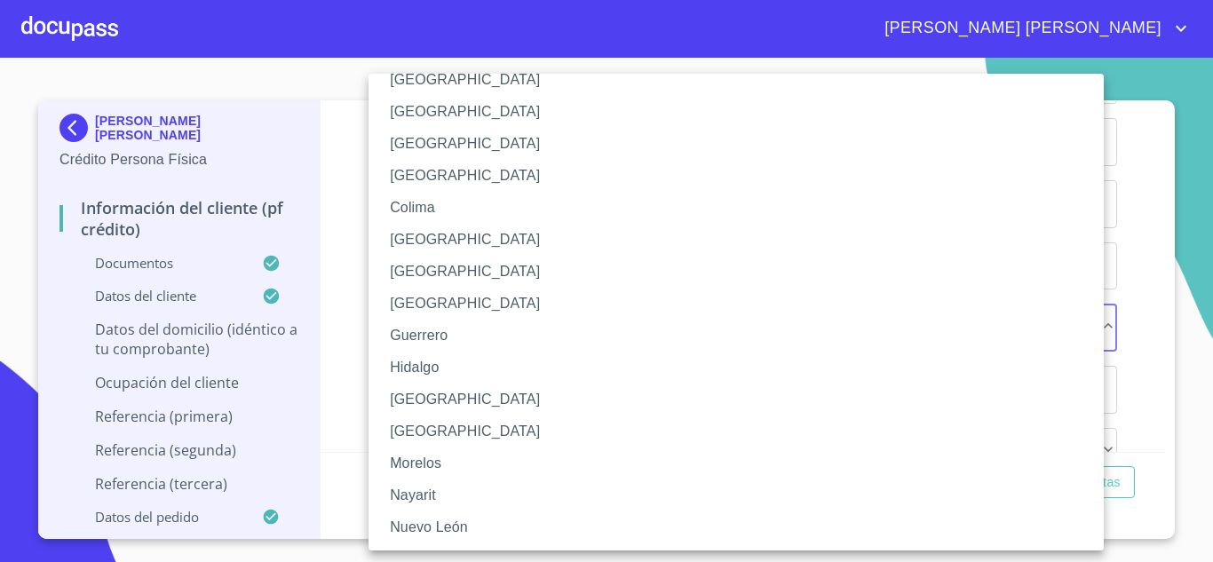
scroll to position [178, 0]
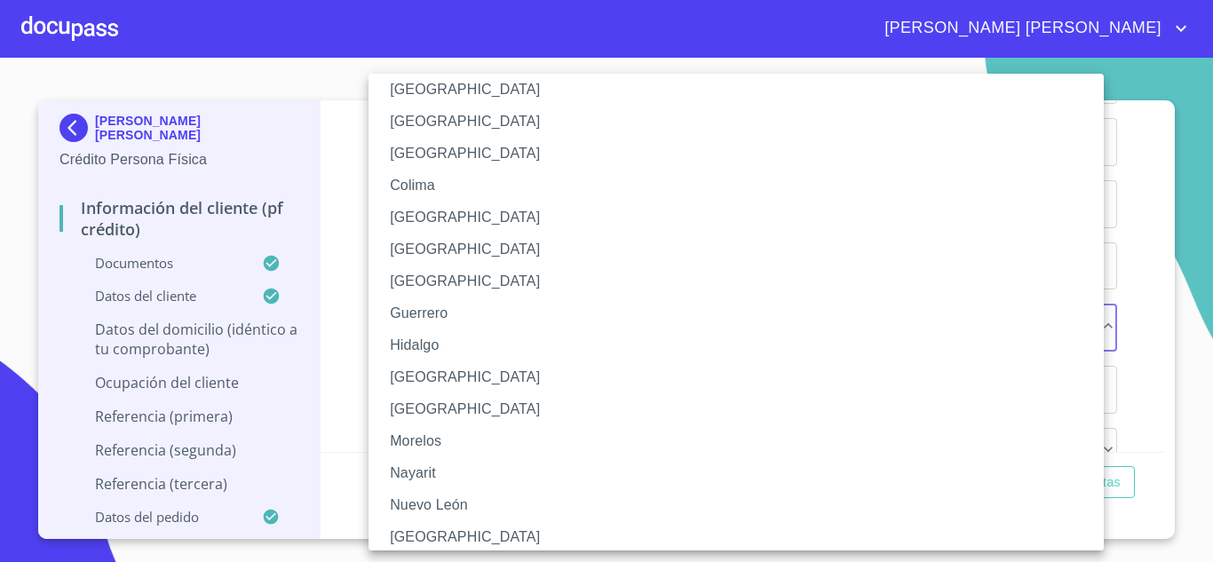
click at [434, 375] on li "Jalisco" at bounding box center [743, 377] width 749 height 32
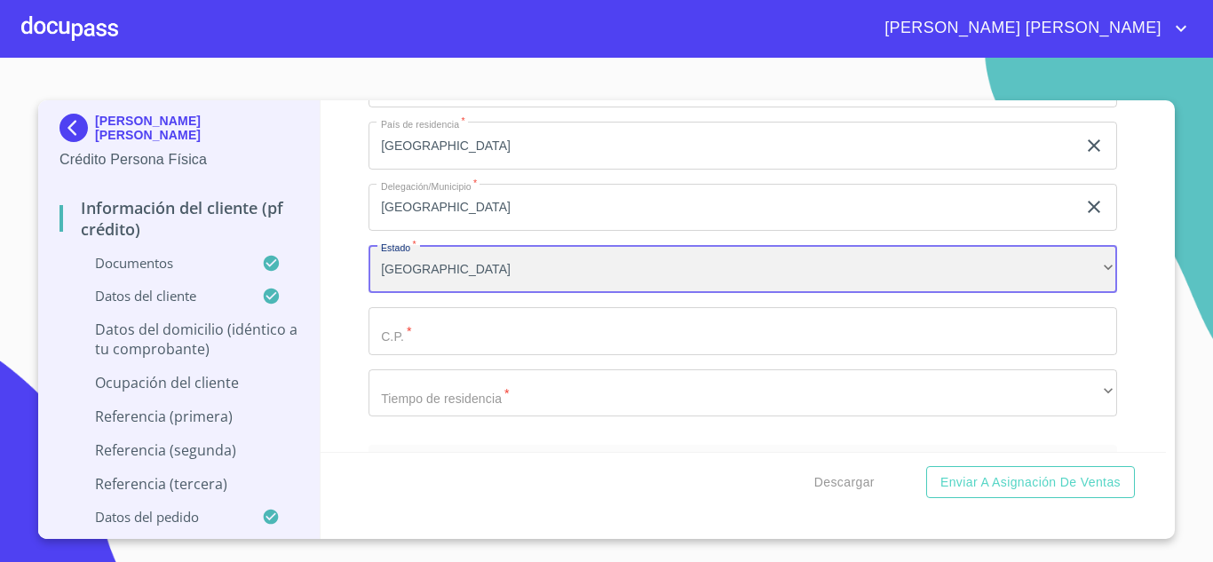
scroll to position [7087, 0]
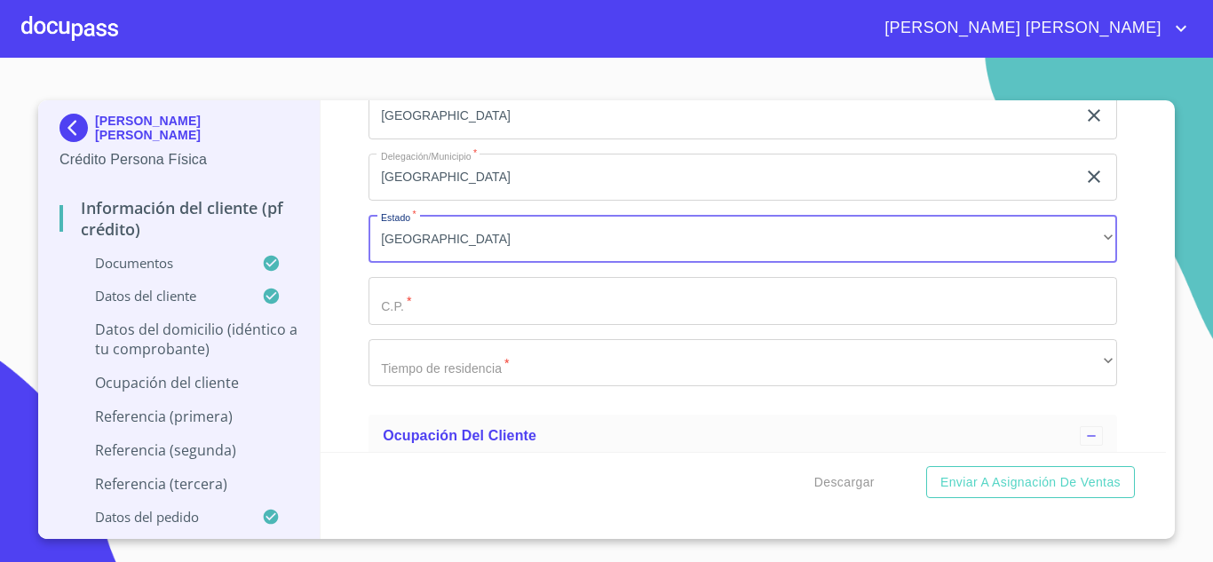
click at [448, 325] on input "Documento de identificación.   *" at bounding box center [743, 301] width 749 height 48
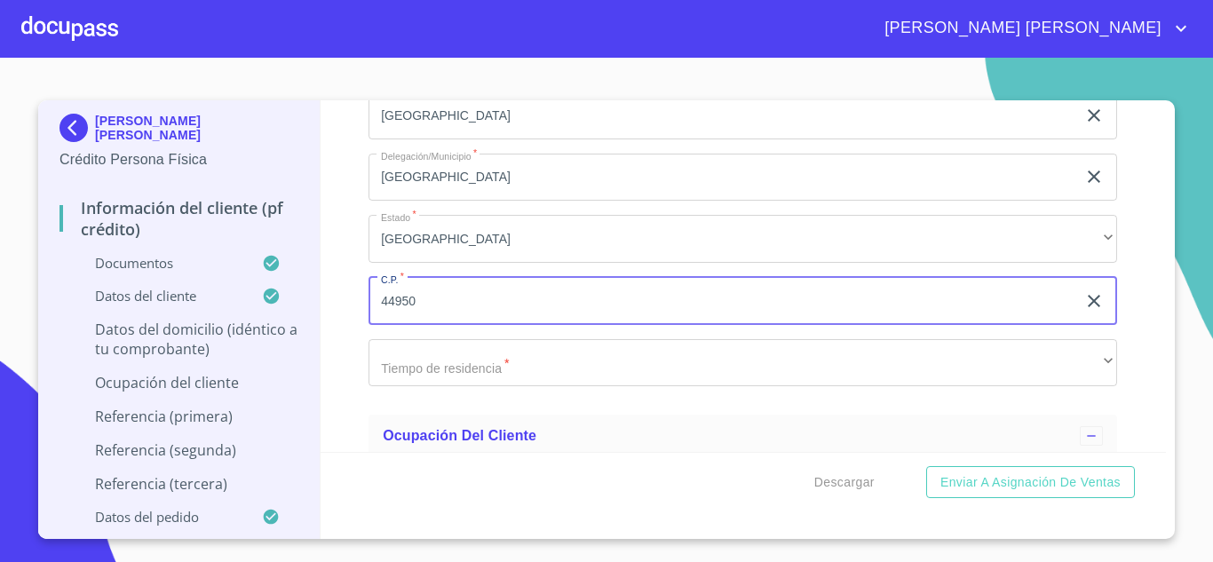
type input "44950"
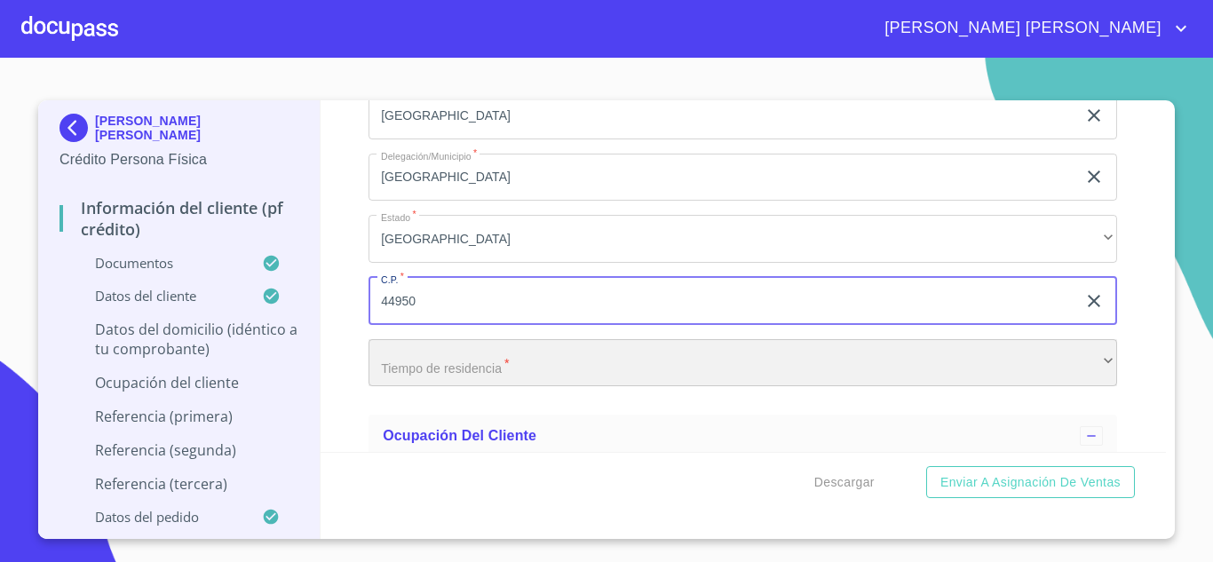
click at [472, 387] on div "​" at bounding box center [743, 363] width 749 height 48
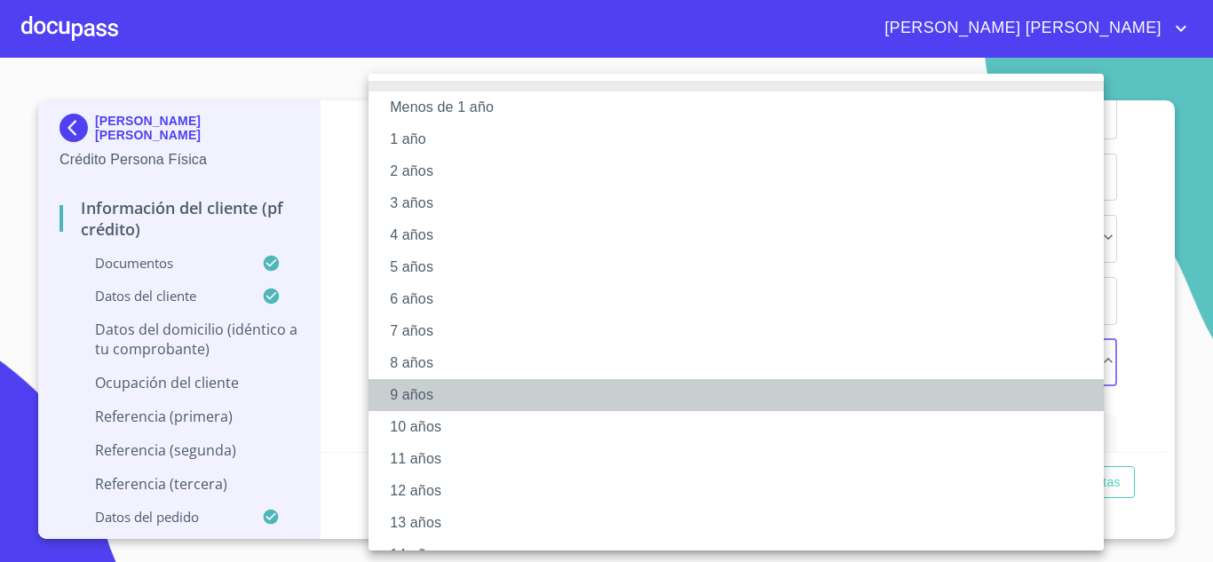
click at [472, 390] on li "9 años" at bounding box center [743, 395] width 749 height 32
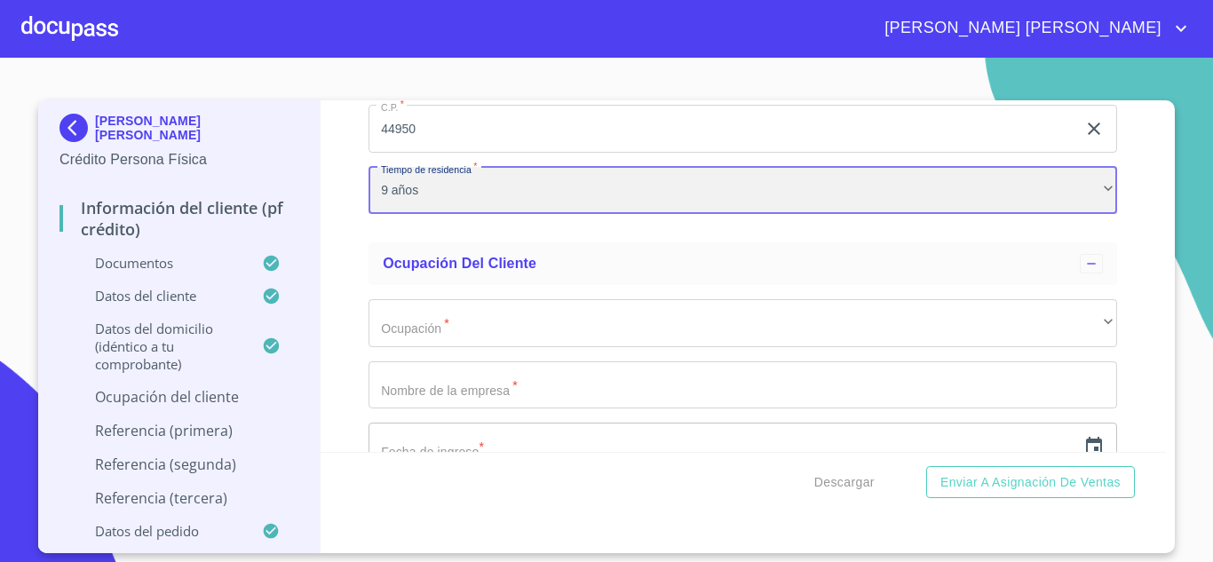
scroll to position [7264, 0]
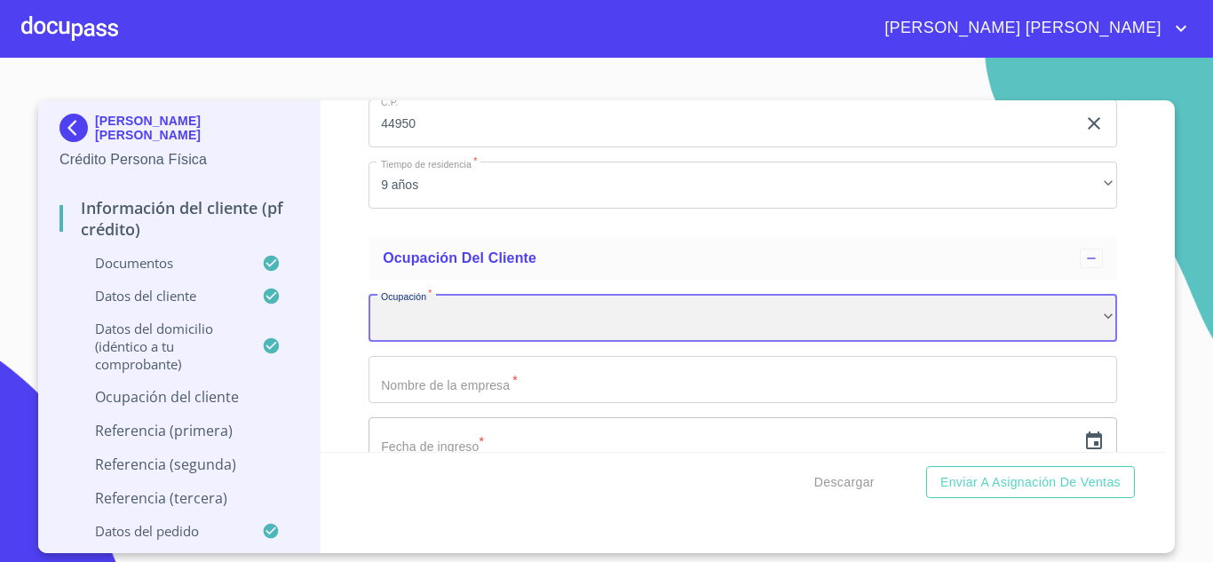
click at [447, 342] on div "​" at bounding box center [743, 318] width 749 height 48
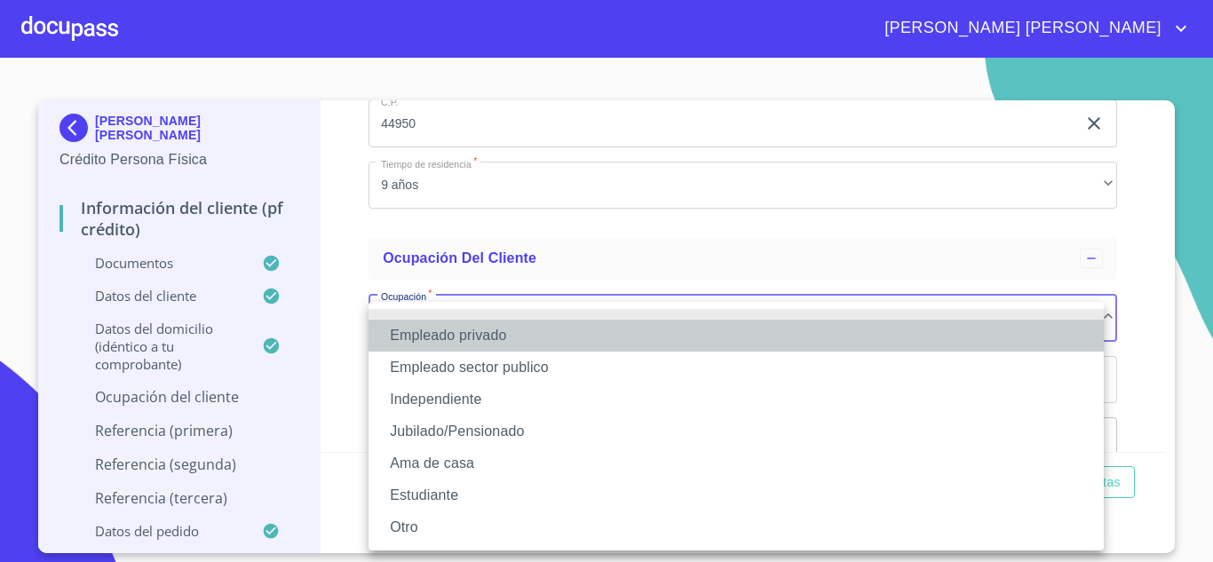
click at [449, 340] on li "Empleado privado" at bounding box center [736, 336] width 735 height 32
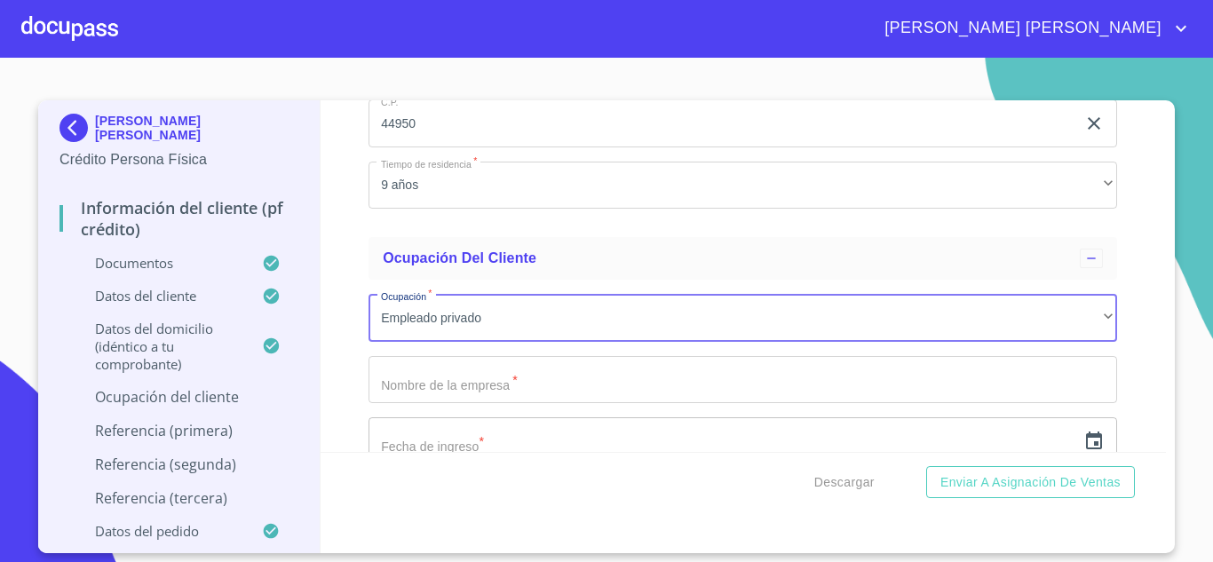
click at [449, 403] on input "Documento de identificación.   *" at bounding box center [743, 380] width 749 height 48
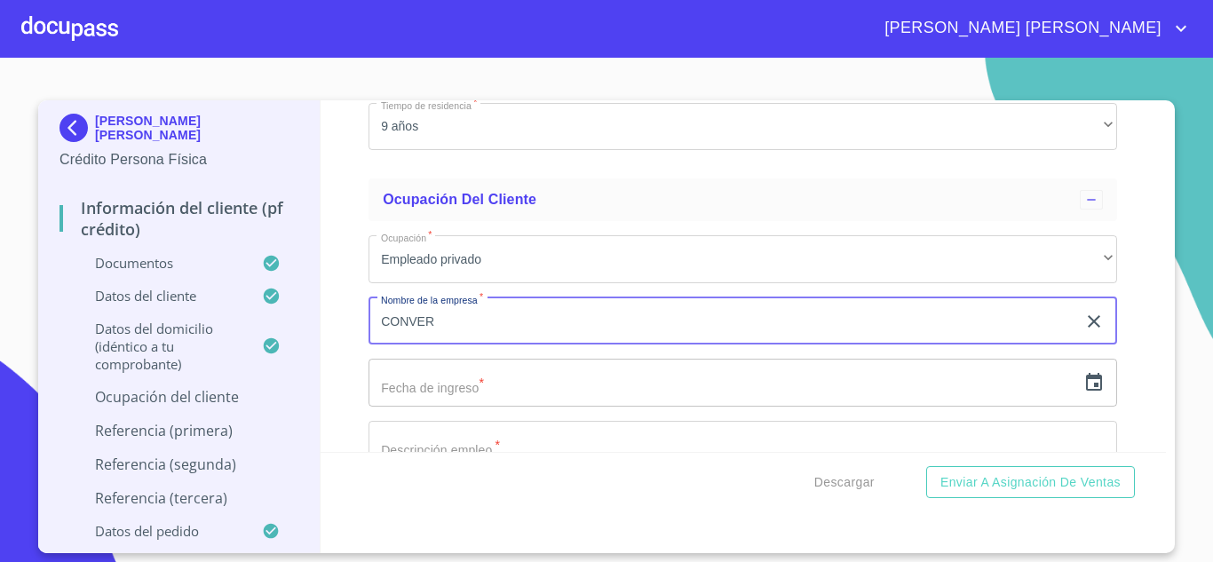
scroll to position [7353, 0]
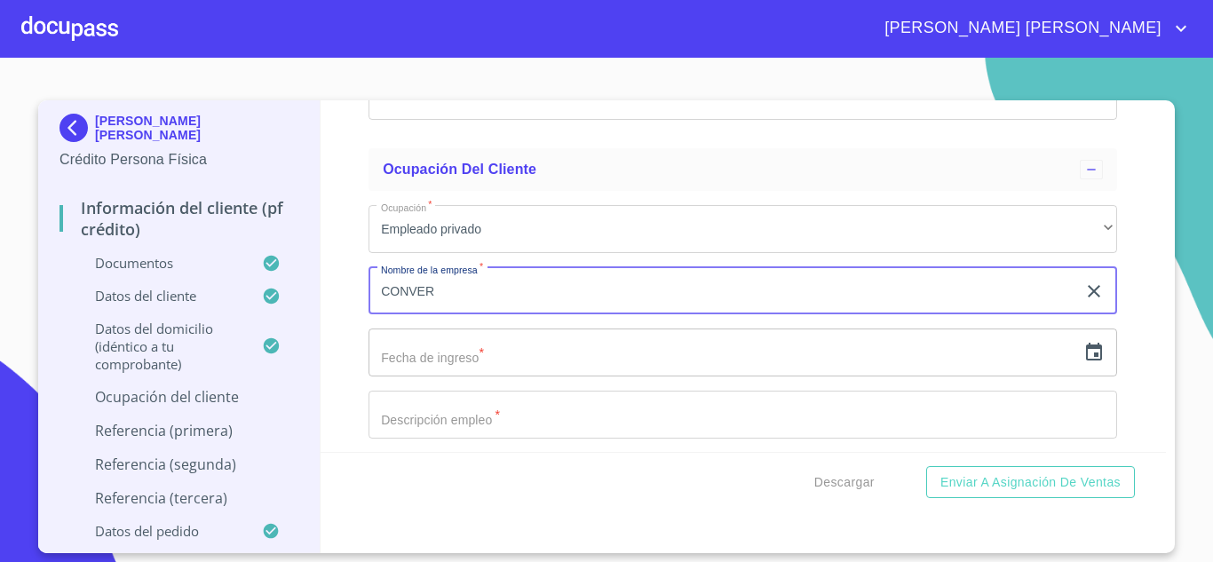
type input "CONVER"
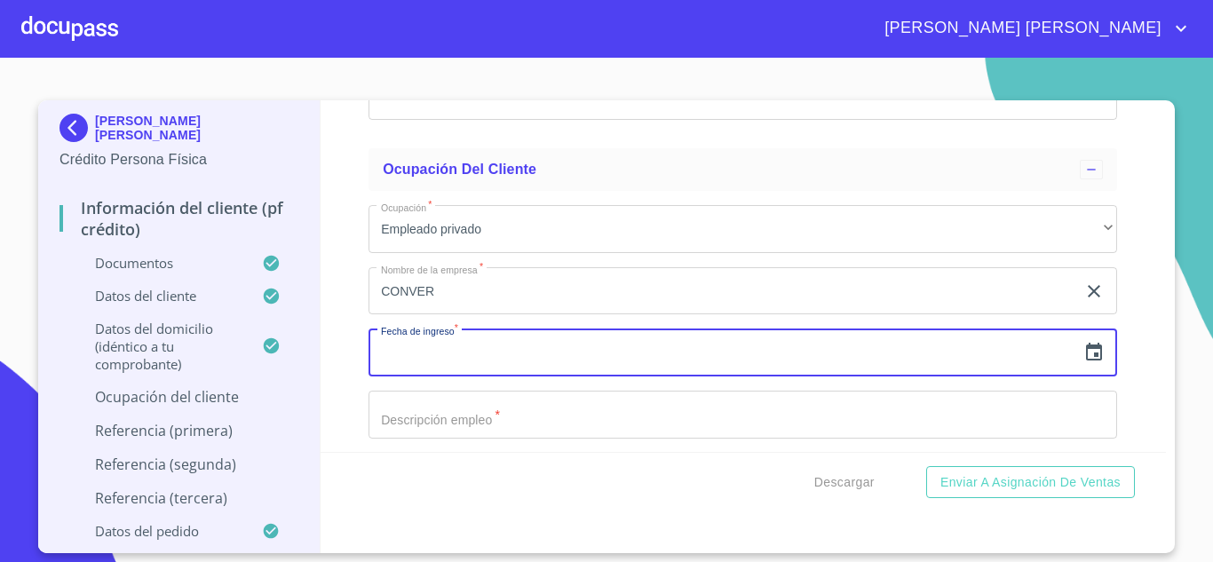
click at [457, 377] on input "text" at bounding box center [723, 353] width 708 height 48
click at [1083, 363] on icon "button" at bounding box center [1093, 352] width 21 height 21
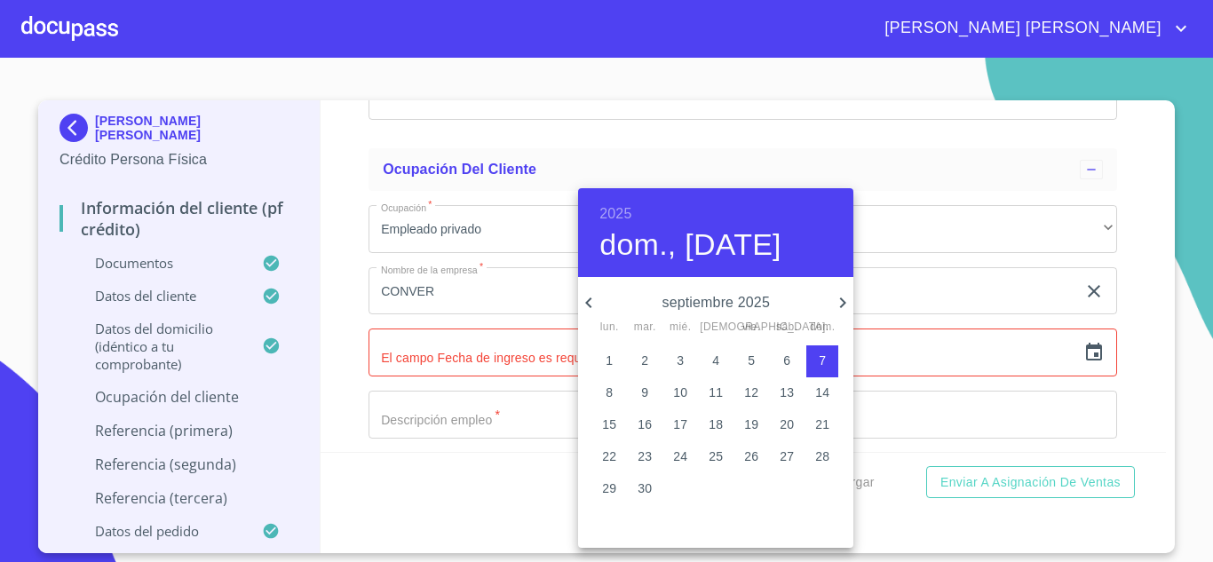
click at [608, 215] on h6 "2025" at bounding box center [615, 214] width 32 height 25
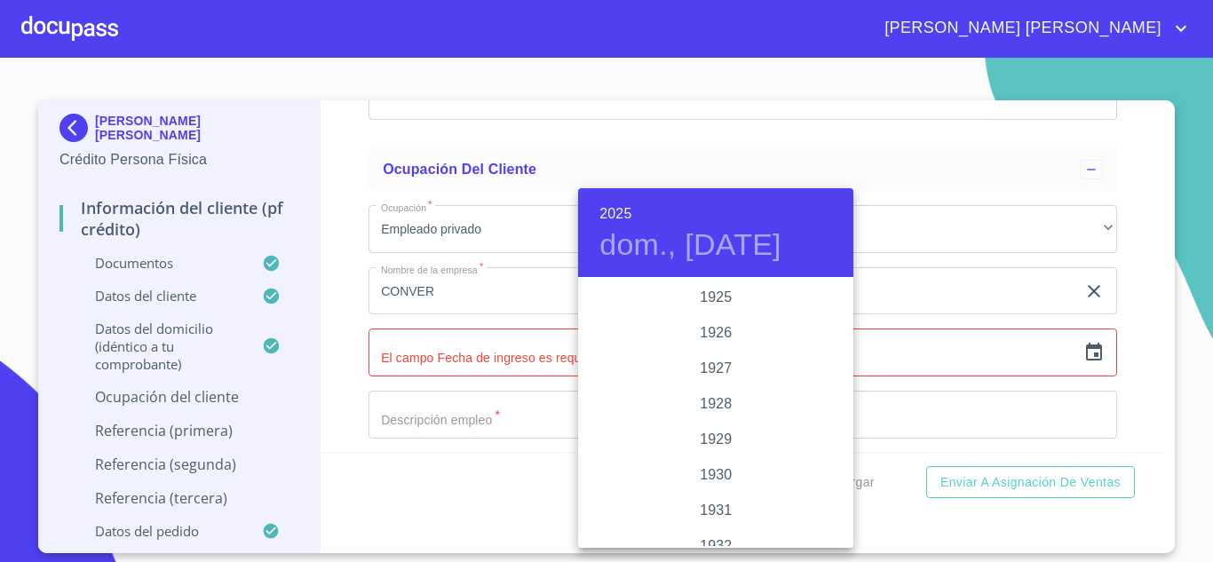
scroll to position [3446, 0]
click at [736, 299] on div "2022" at bounding box center [715, 298] width 275 height 36
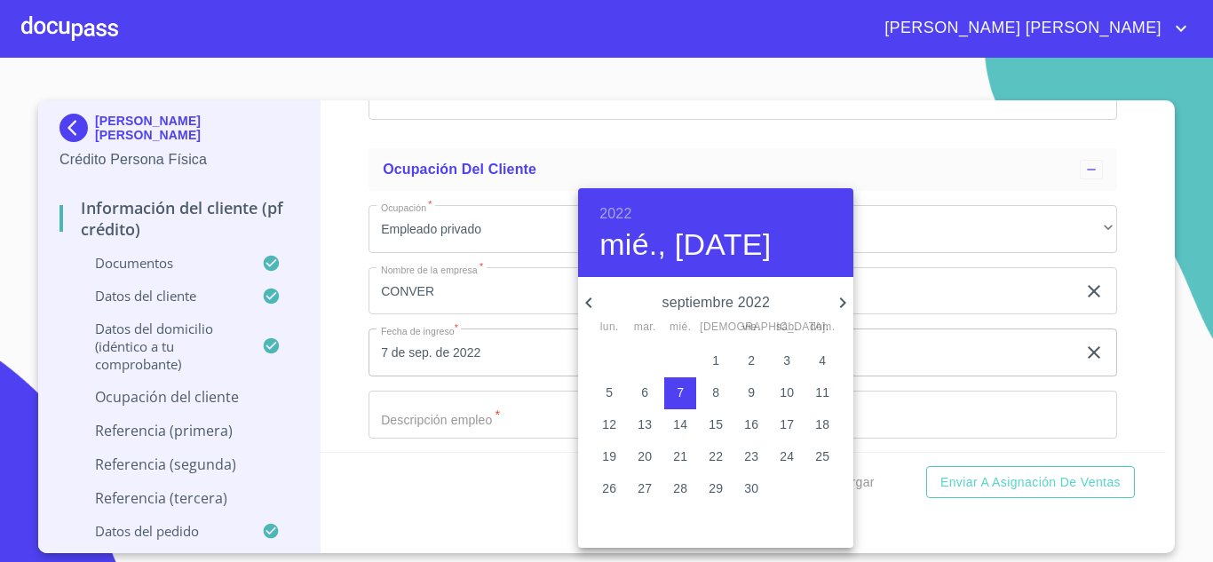
click at [588, 304] on icon "button" at bounding box center [588, 302] width 6 height 11
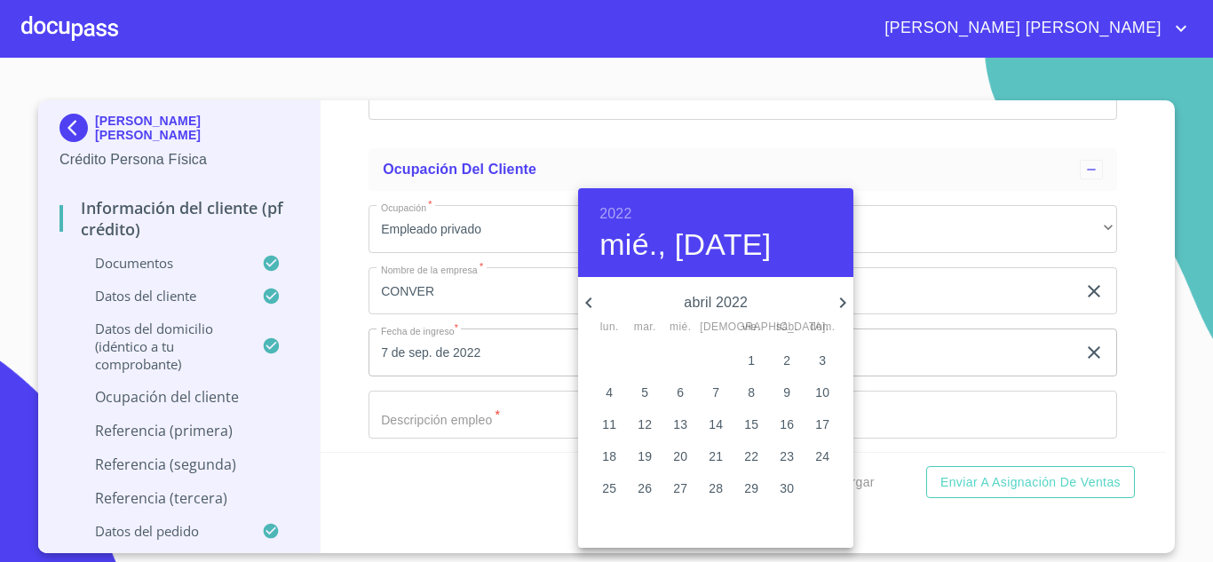
click at [588, 304] on icon "button" at bounding box center [588, 302] width 6 height 11
click at [590, 304] on icon "button" at bounding box center [588, 302] width 21 height 21
click at [788, 393] on p "12" at bounding box center [787, 393] width 14 height 18
type input "12 de feb. de 2022"
click at [475, 432] on div at bounding box center [606, 281] width 1213 height 562
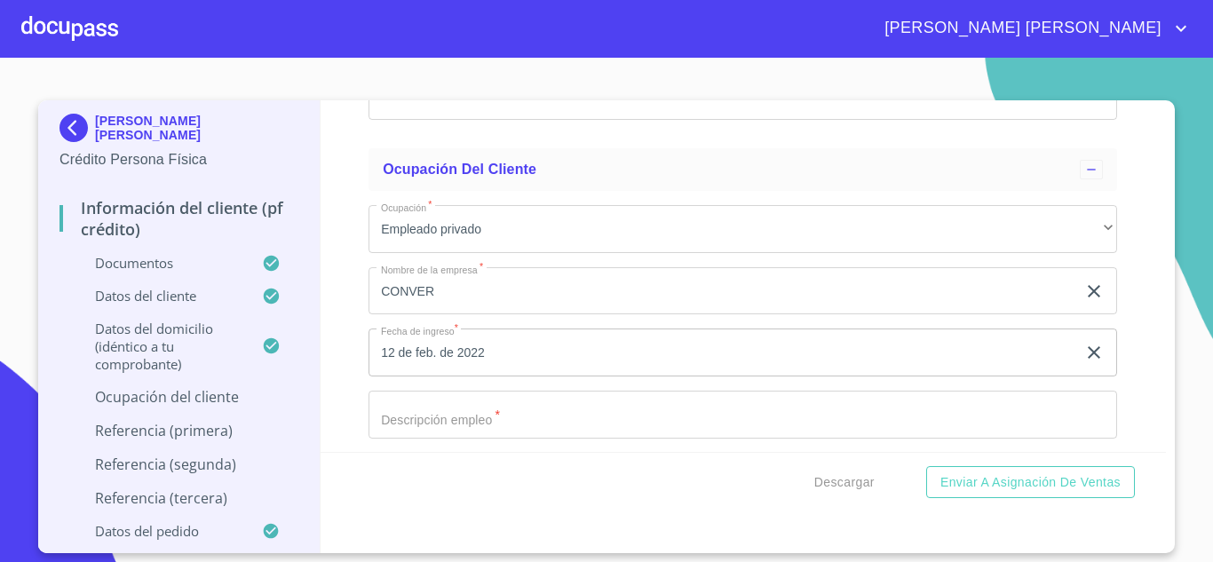
scroll to position [7442, 0]
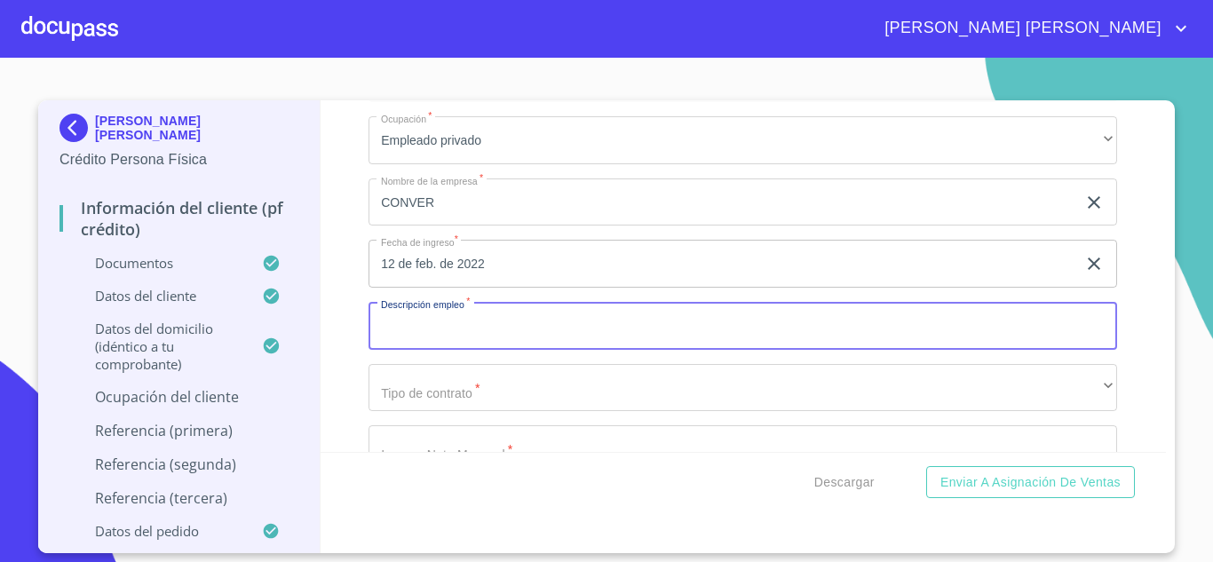
click at [543, 350] on input "Documento de identificación.   *" at bounding box center [743, 326] width 749 height 48
type input "RECURSOS HUMANOS"
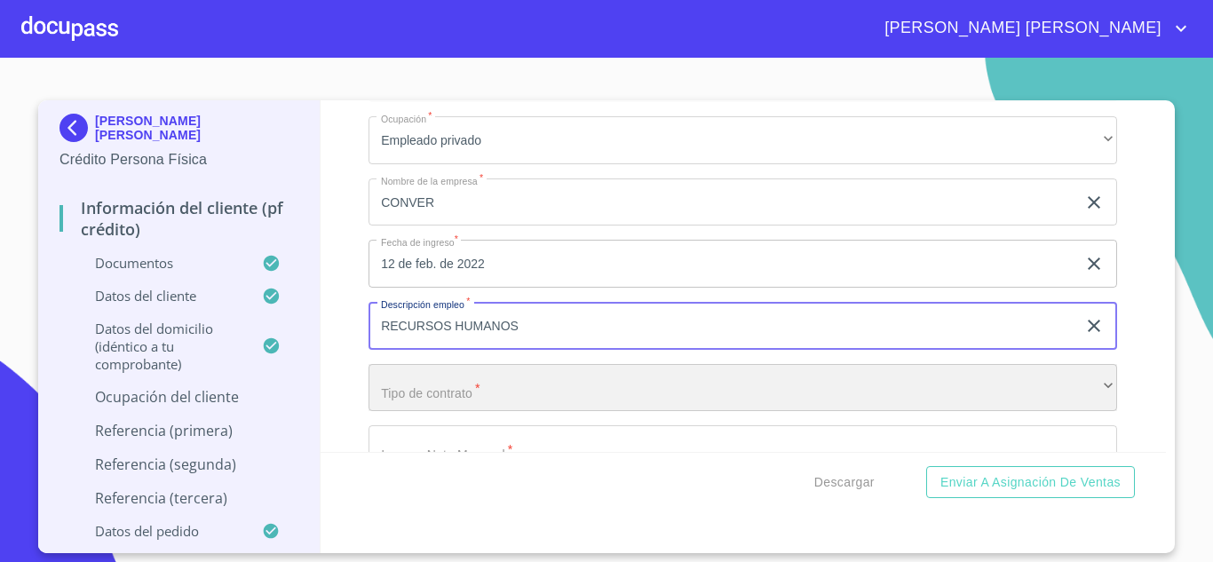
click at [479, 407] on div "​" at bounding box center [743, 388] width 749 height 48
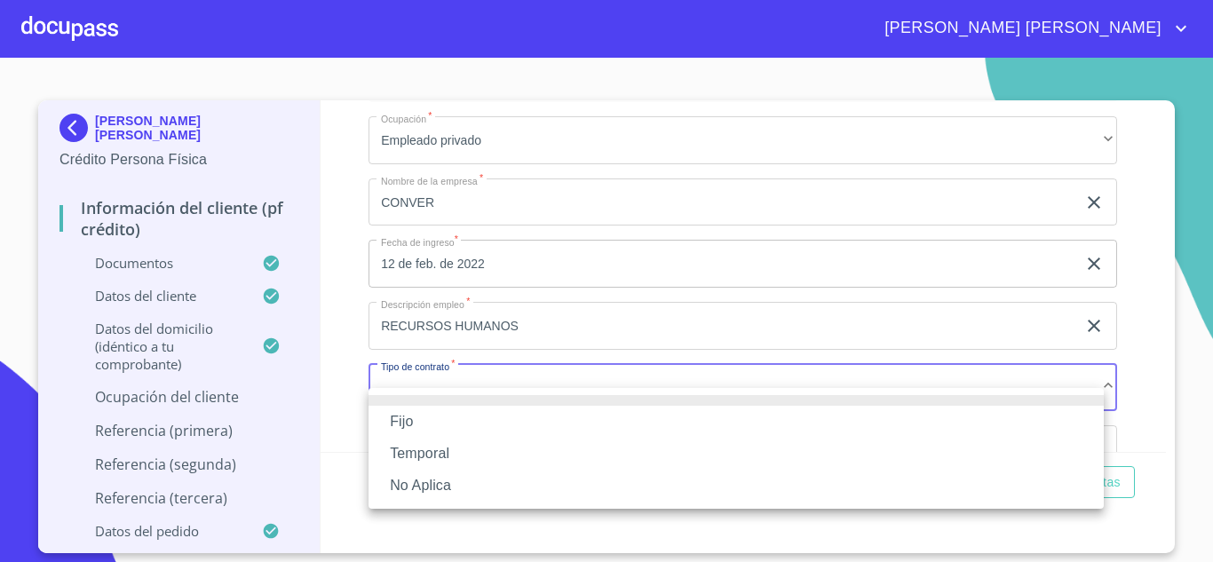
click at [434, 415] on li "Fijo" at bounding box center [736, 422] width 735 height 32
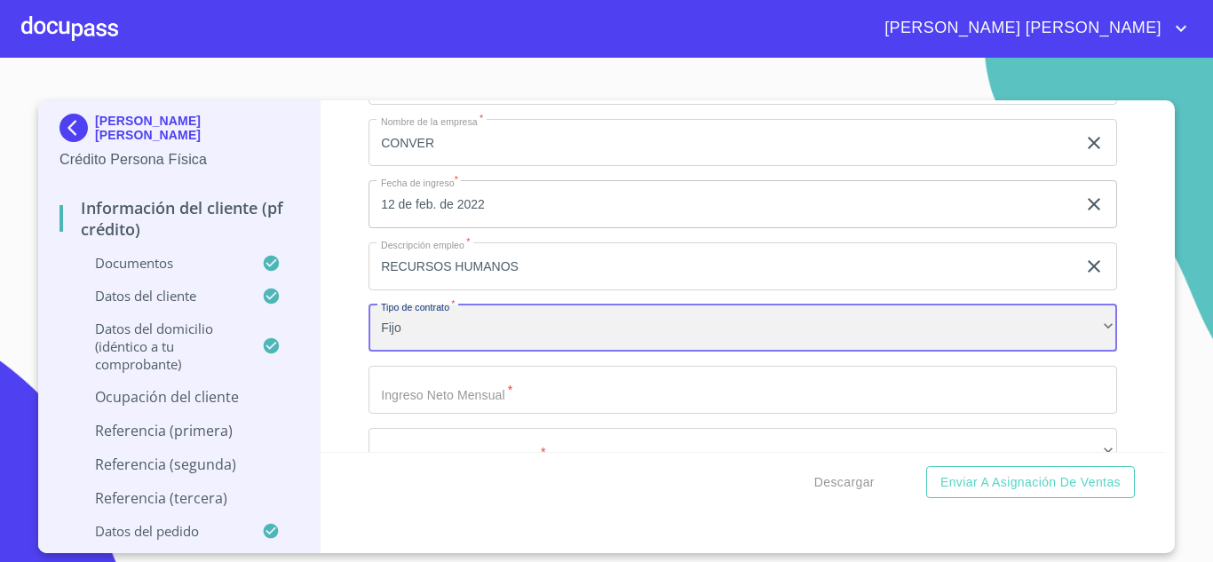
scroll to position [7531, 0]
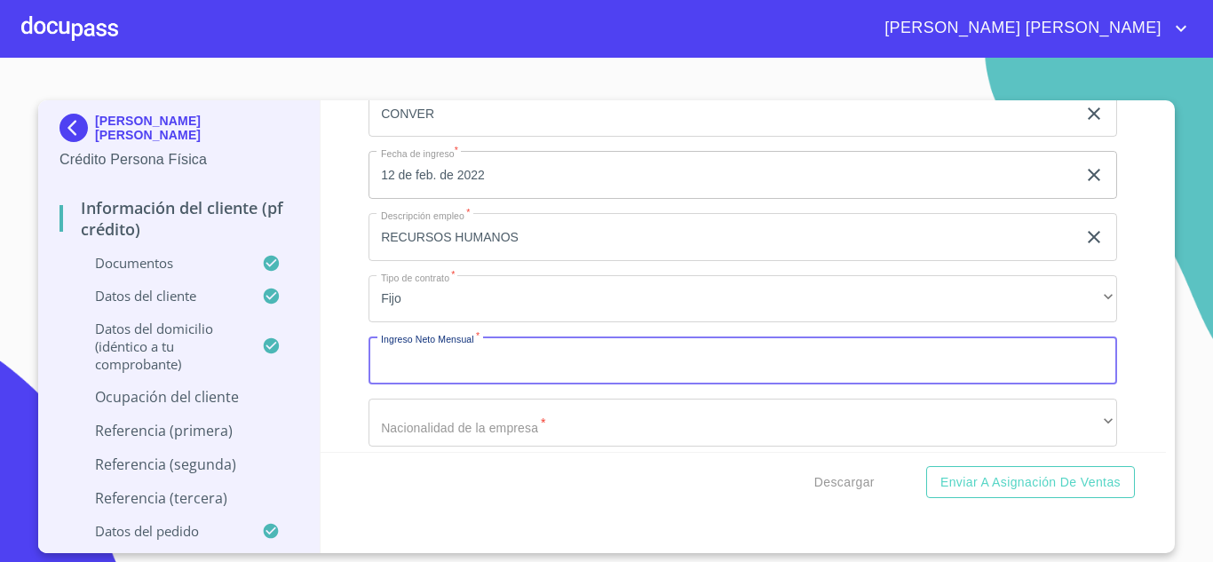
click at [440, 385] on input "Documento de identificación.   *" at bounding box center [743, 361] width 749 height 48
type input "30000"
click at [341, 409] on div "Información del cliente (PF crédito) Documentos Documento de identificación.   …" at bounding box center [744, 276] width 846 height 352
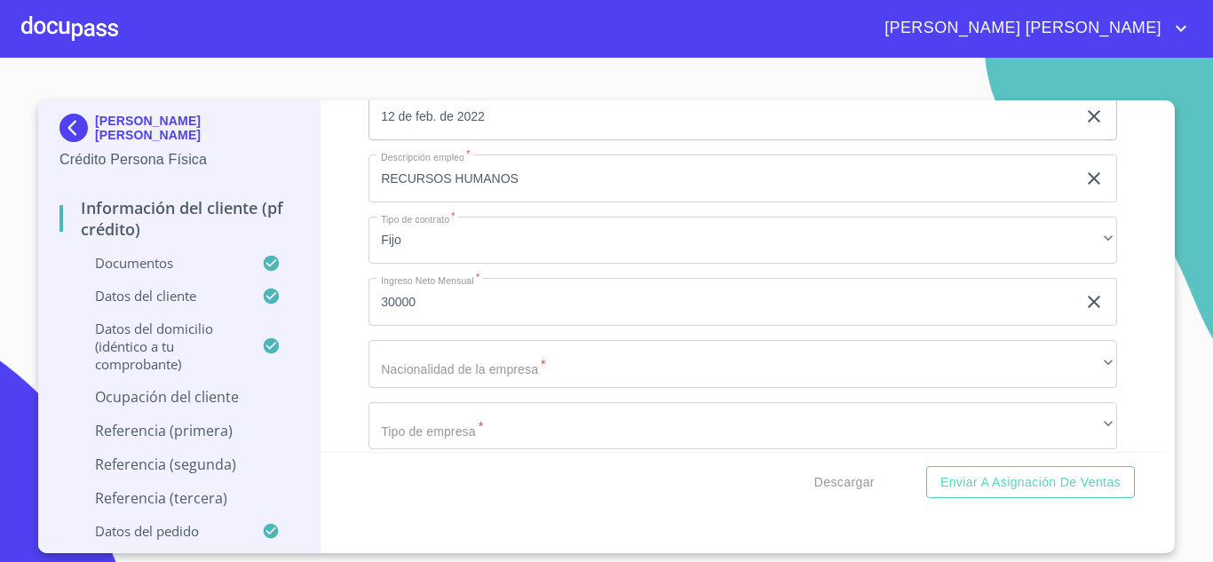
scroll to position [7620, 0]
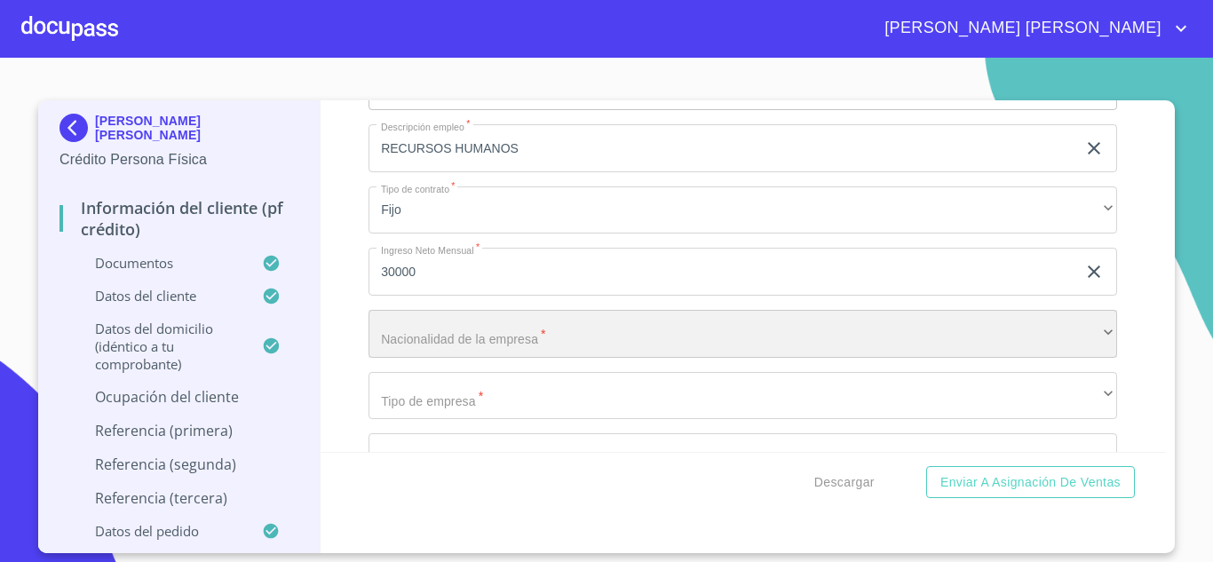
click at [404, 356] on div "​" at bounding box center [743, 334] width 749 height 48
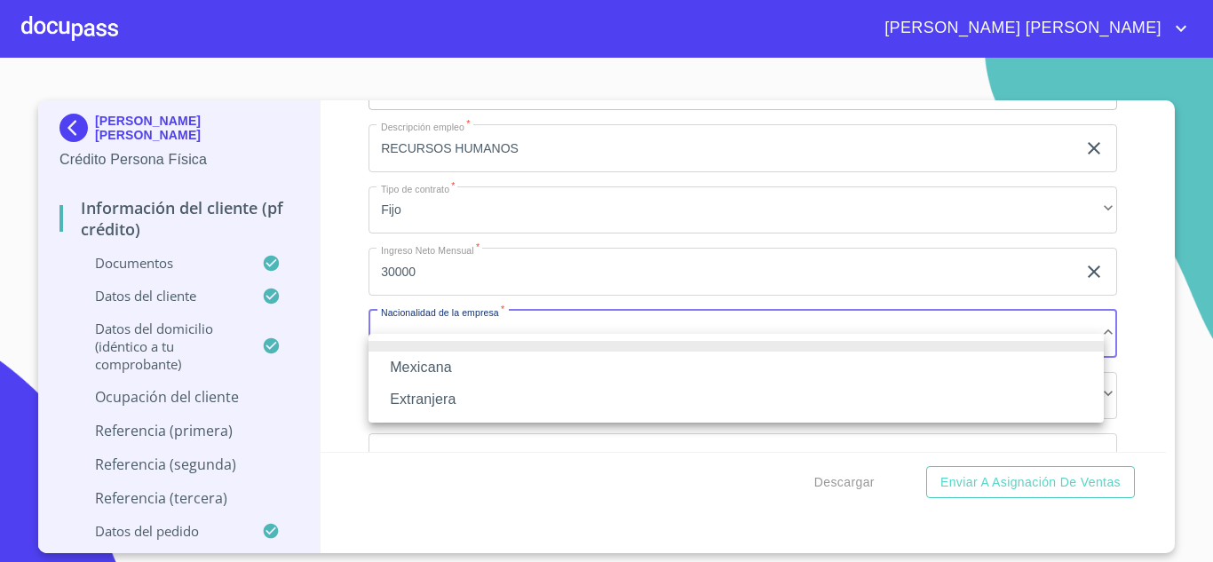
click at [395, 369] on li "Mexicana" at bounding box center [736, 368] width 735 height 32
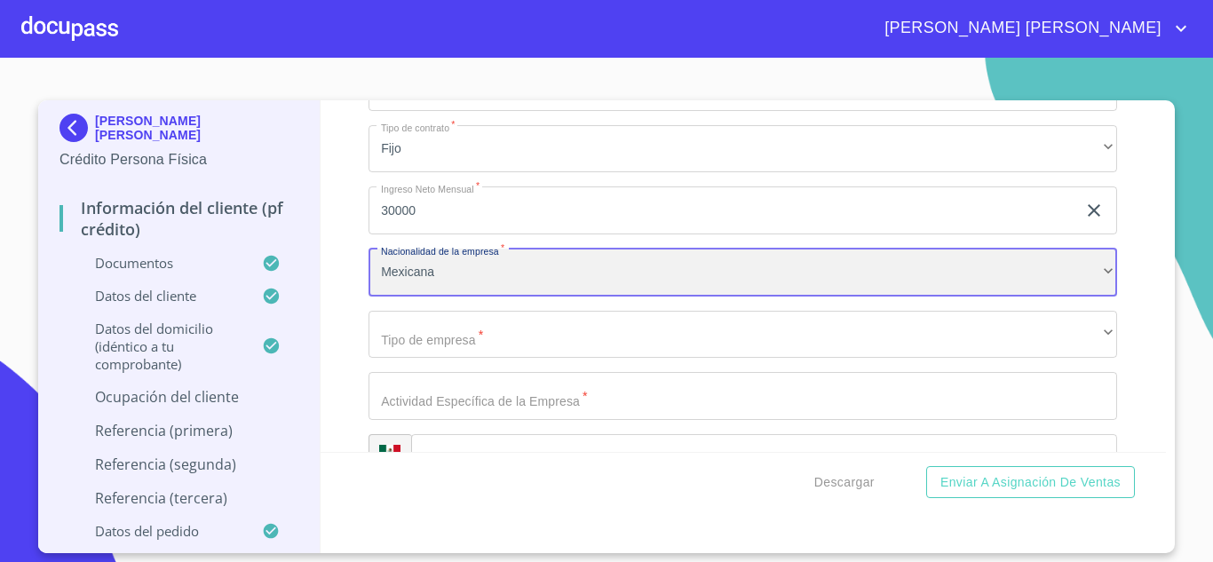
scroll to position [7708, 0]
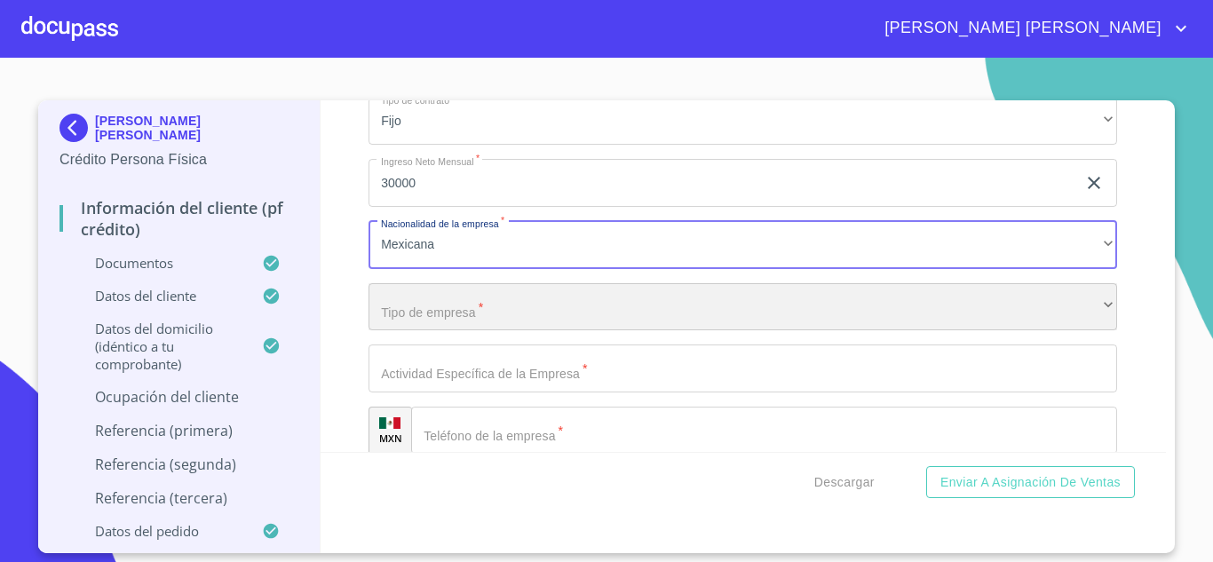
click at [414, 331] on div "​" at bounding box center [743, 307] width 749 height 48
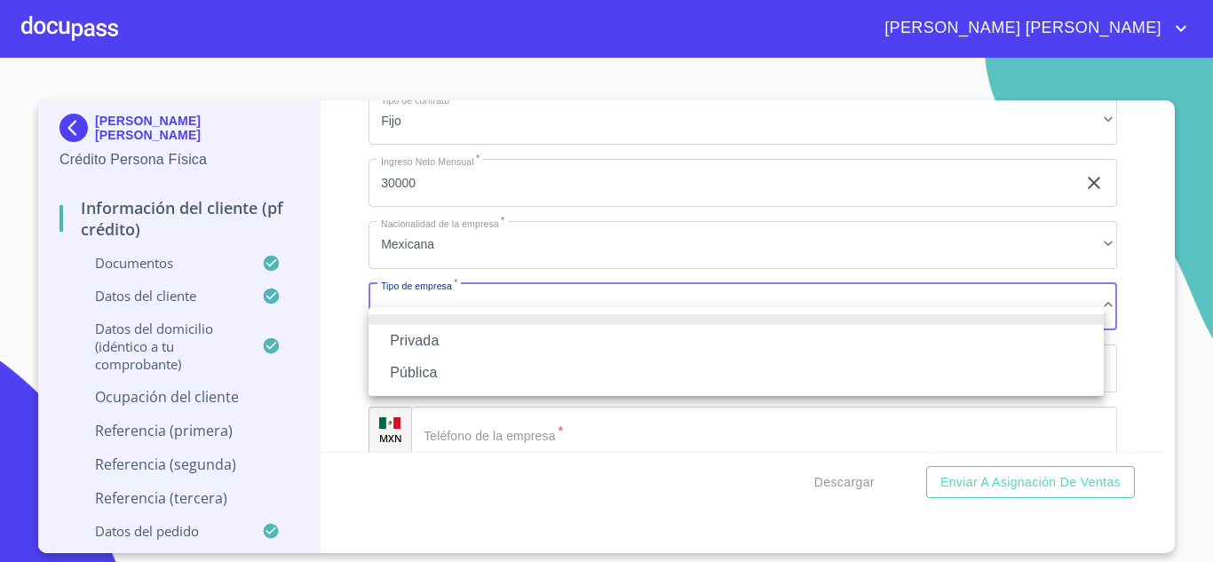
click at [418, 345] on li "Privada" at bounding box center [736, 341] width 735 height 32
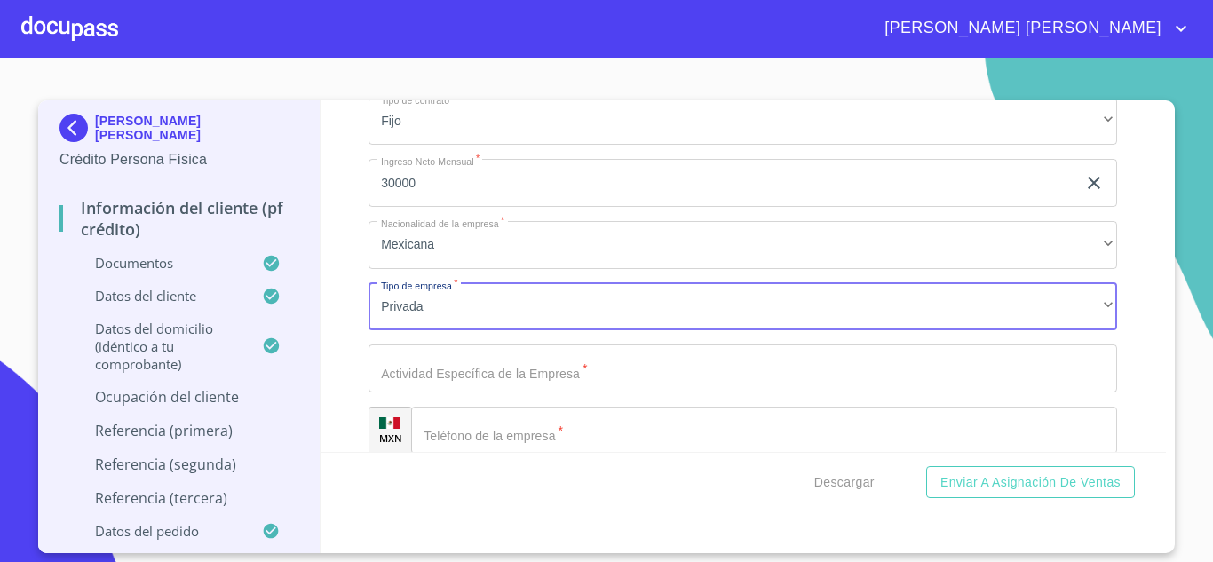
click at [422, 393] on input "Documento de identificación.   *" at bounding box center [743, 369] width 749 height 48
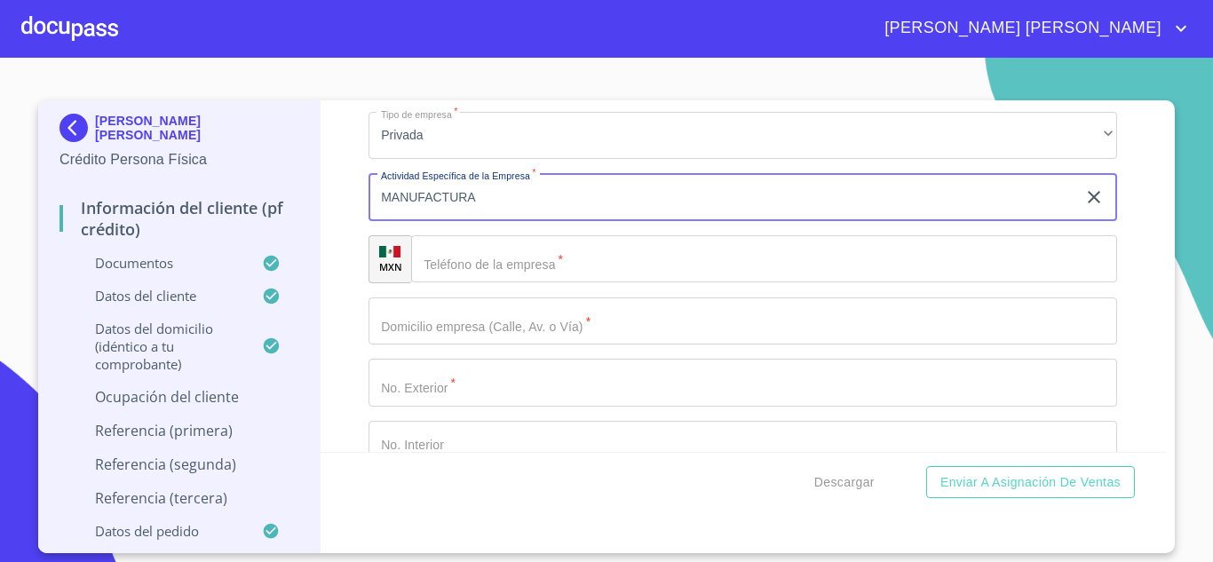
scroll to position [7886, 0]
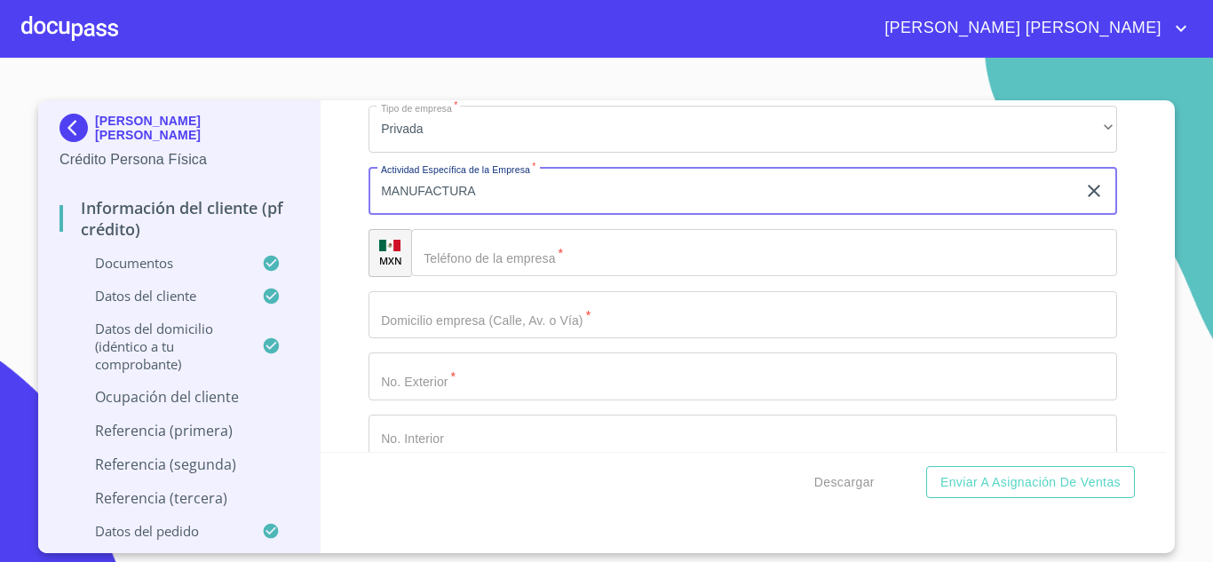
type input "MANUFACTURA"
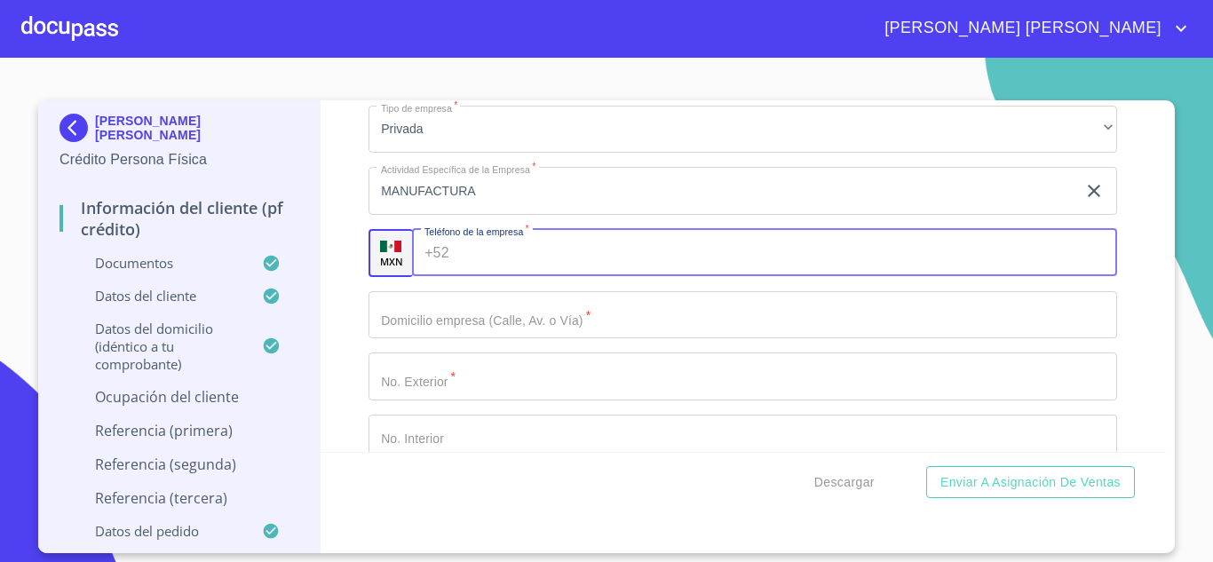
click at [503, 277] on input "Documento de identificación.   *" at bounding box center [787, 253] width 662 height 48
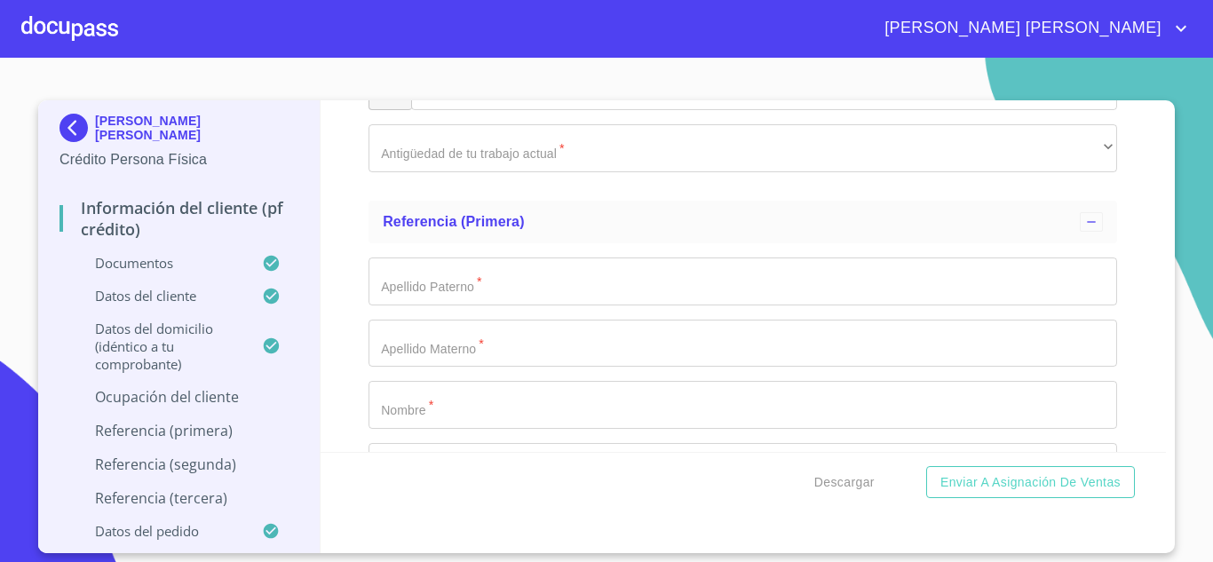
scroll to position [8685, 0]
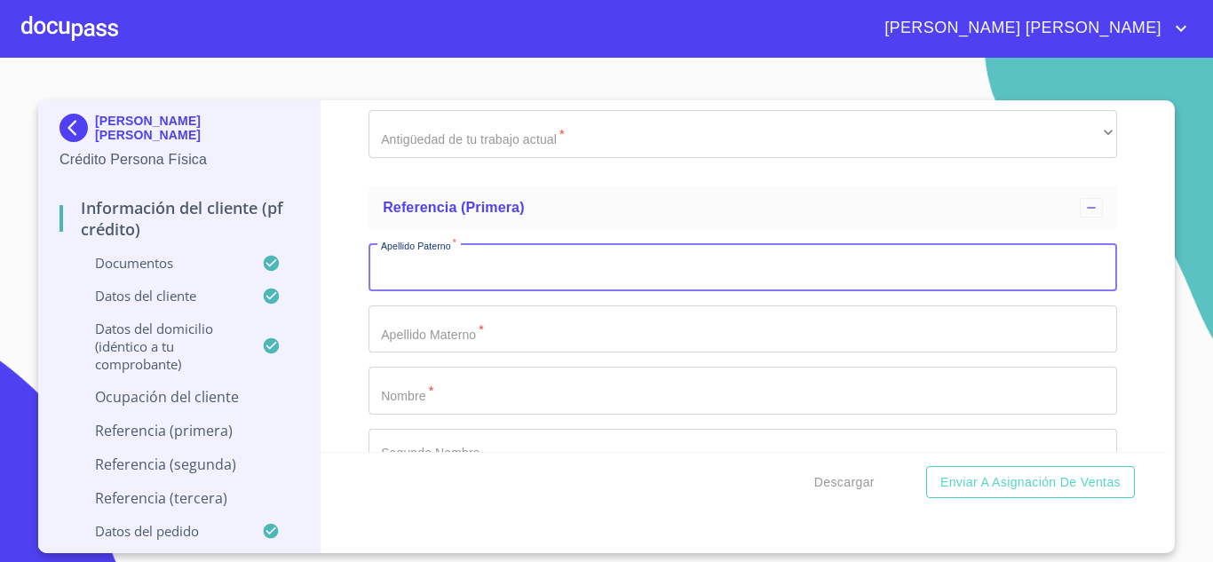
click at [542, 291] on input "Documento de identificación.   *" at bounding box center [743, 267] width 749 height 48
type input "[PERSON_NAME]"
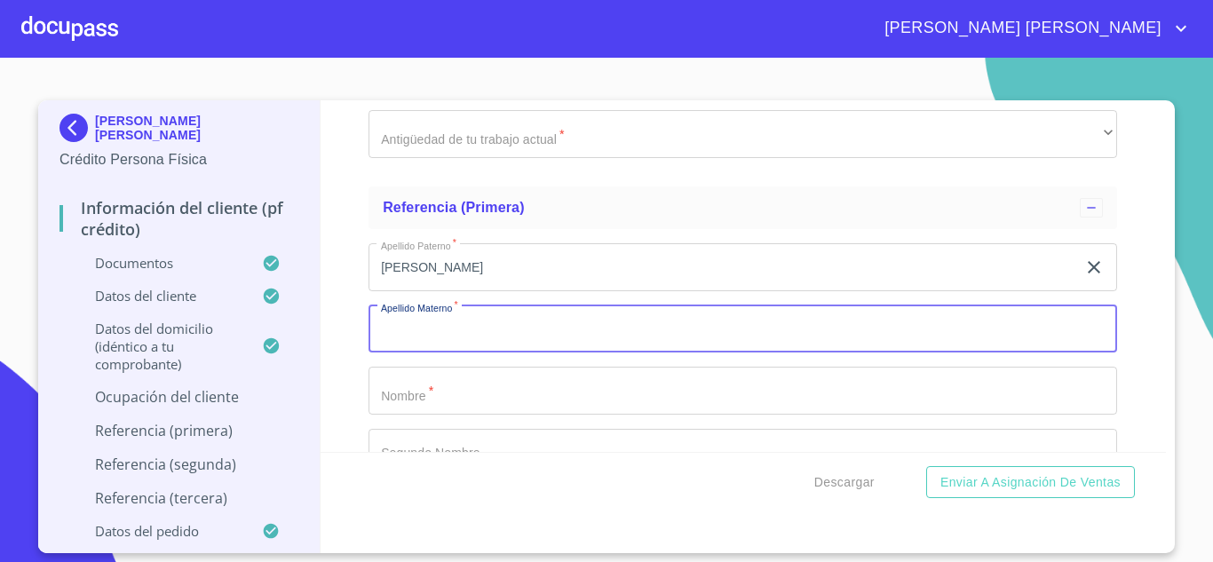
click at [563, 353] on input "Documento de identificación.   *" at bounding box center [743, 329] width 749 height 48
type input "[PERSON_NAME]"
click at [488, 415] on input "Documento de identificación.   *" at bounding box center [743, 391] width 749 height 48
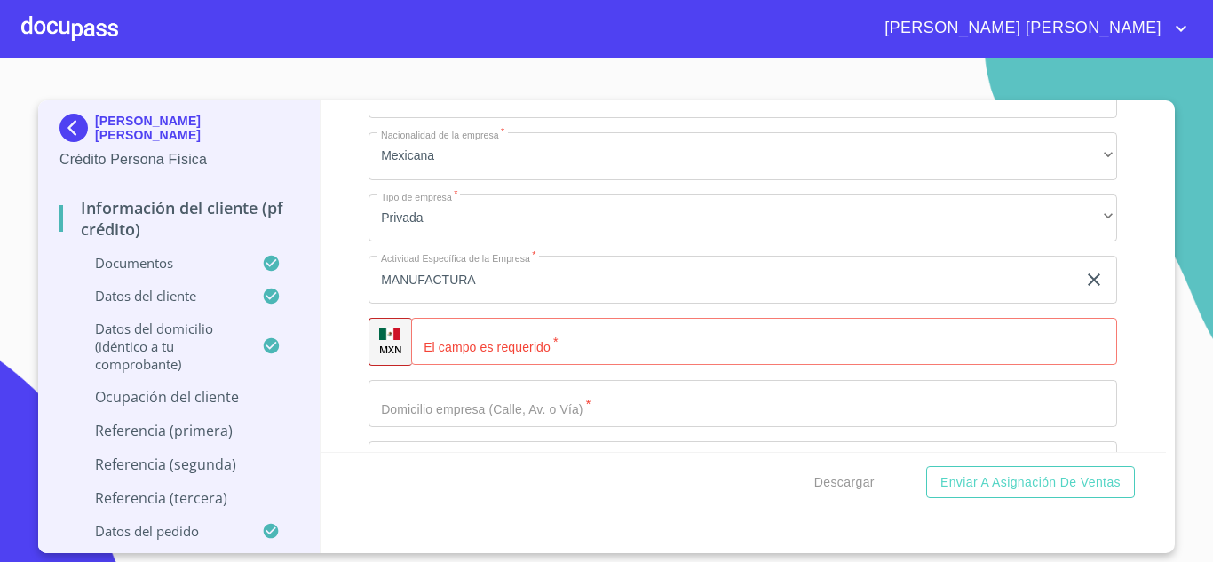
scroll to position [7886, 0]
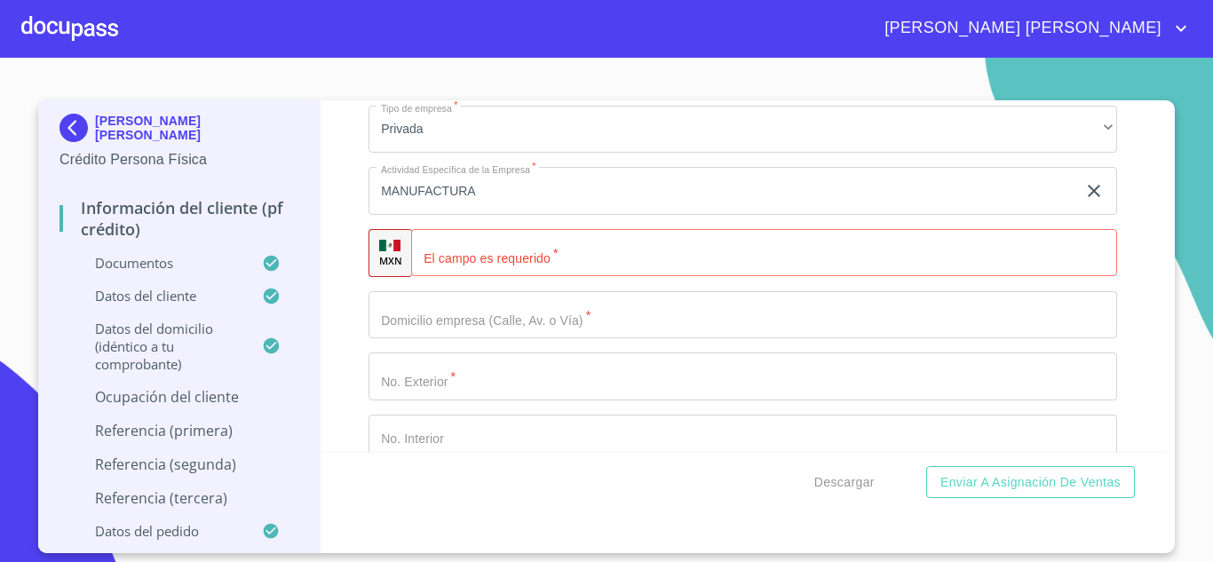
type input "L"
click at [576, 277] on input "Documento de identificación.   *" at bounding box center [764, 253] width 706 height 48
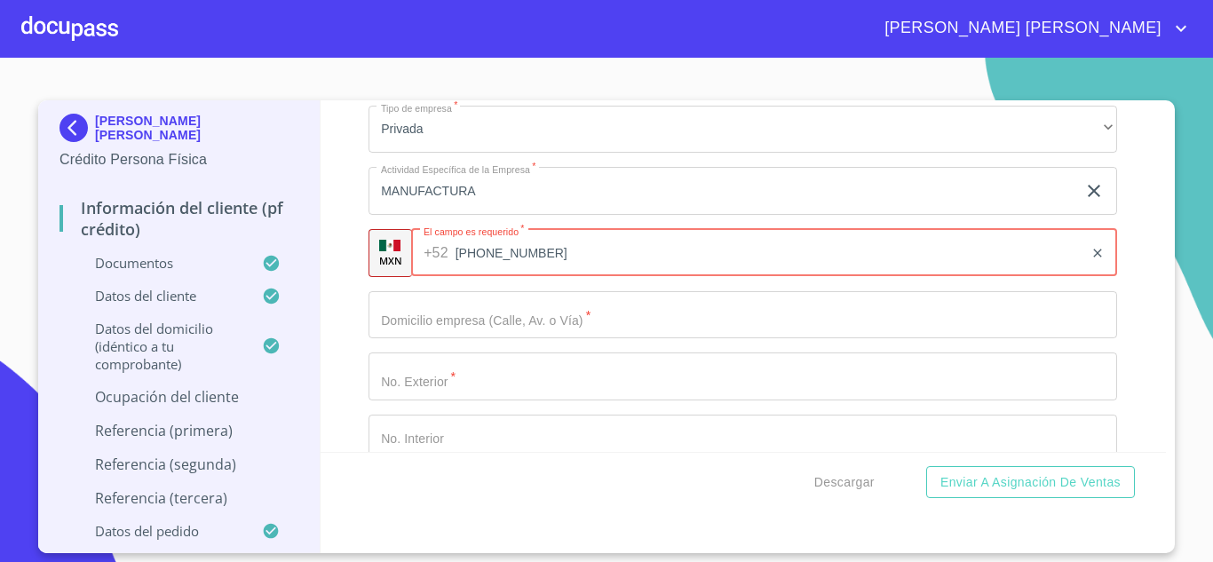
type input "(33)36686900"
click at [559, 339] on input "Documento de identificación.   *" at bounding box center [743, 315] width 749 height 48
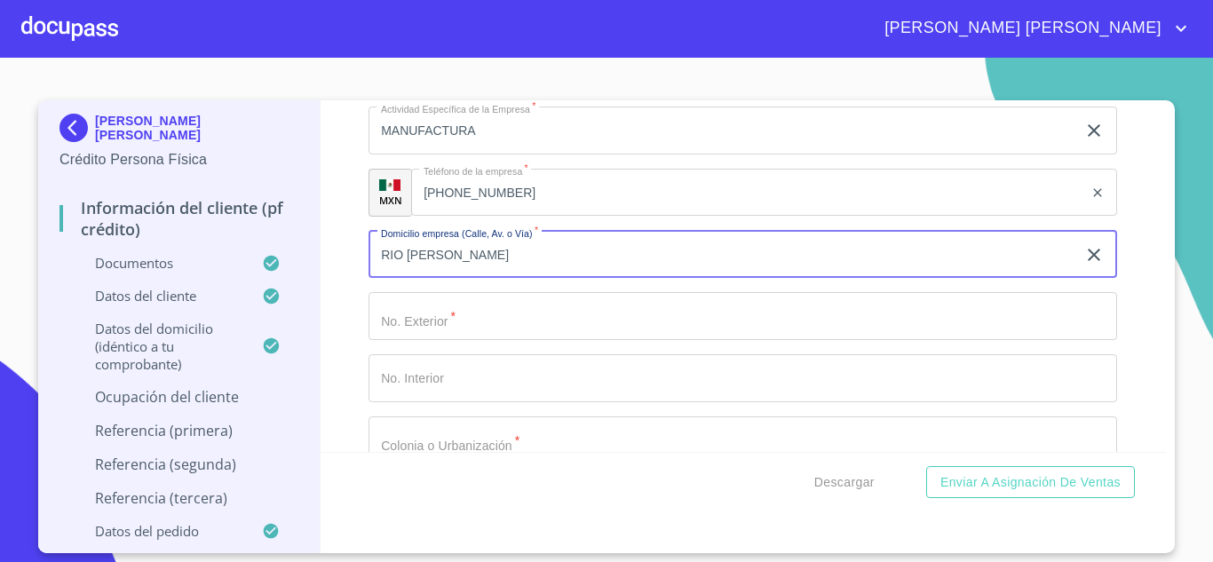
scroll to position [7975, 0]
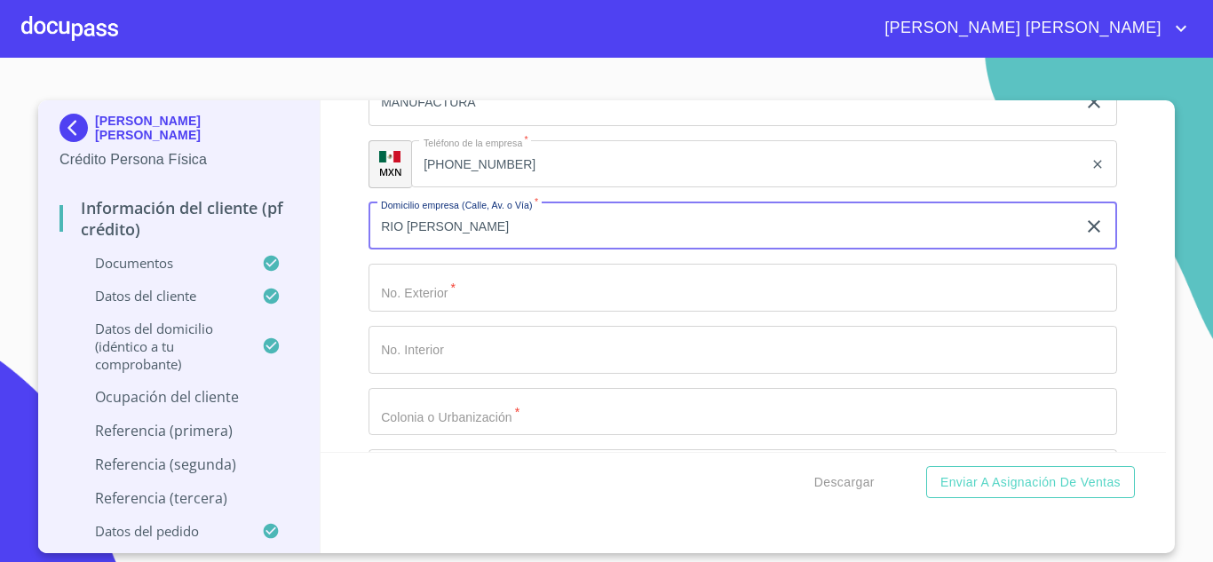
type input "RIO LOZA"
click at [462, 299] on input "Documento de identificación.   *" at bounding box center [743, 288] width 749 height 48
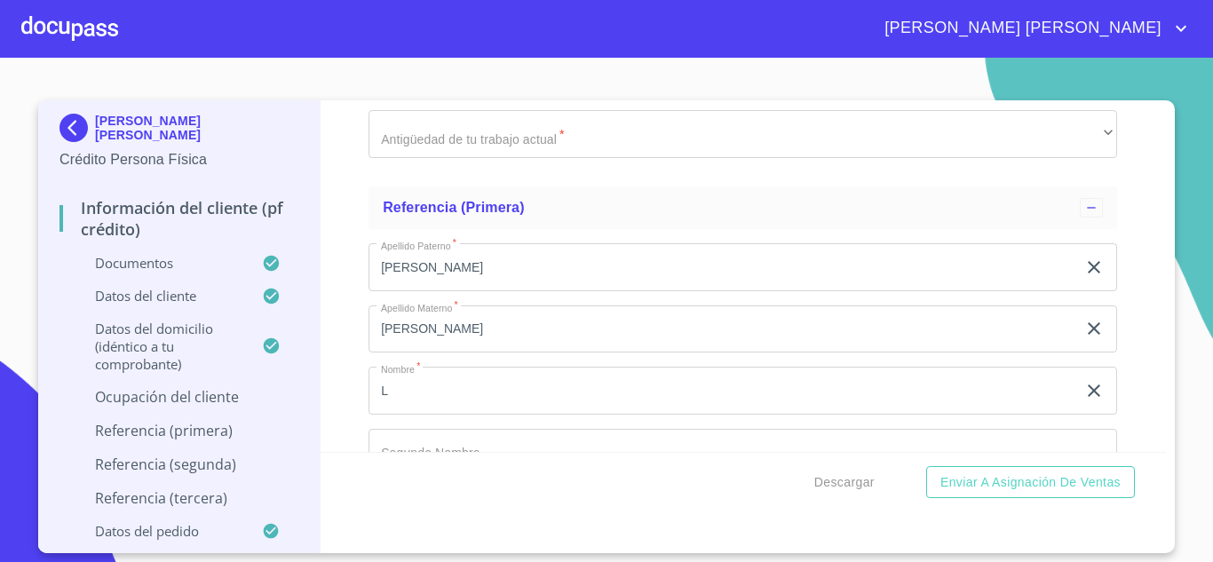
scroll to position [8774, 0]
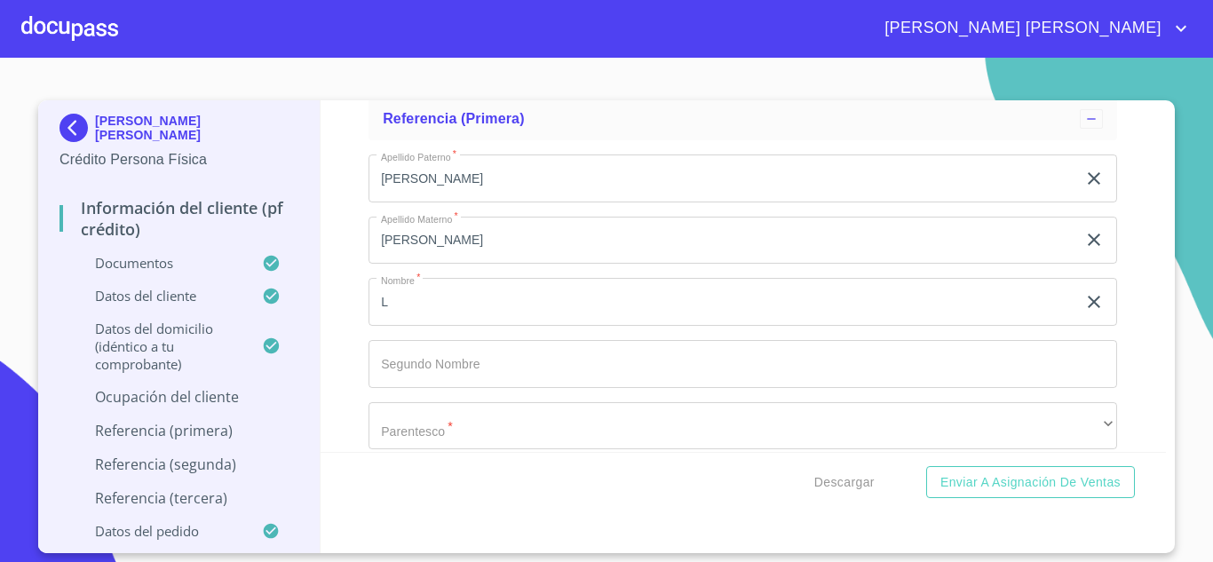
click at [432, 319] on input "L" at bounding box center [723, 302] width 708 height 48
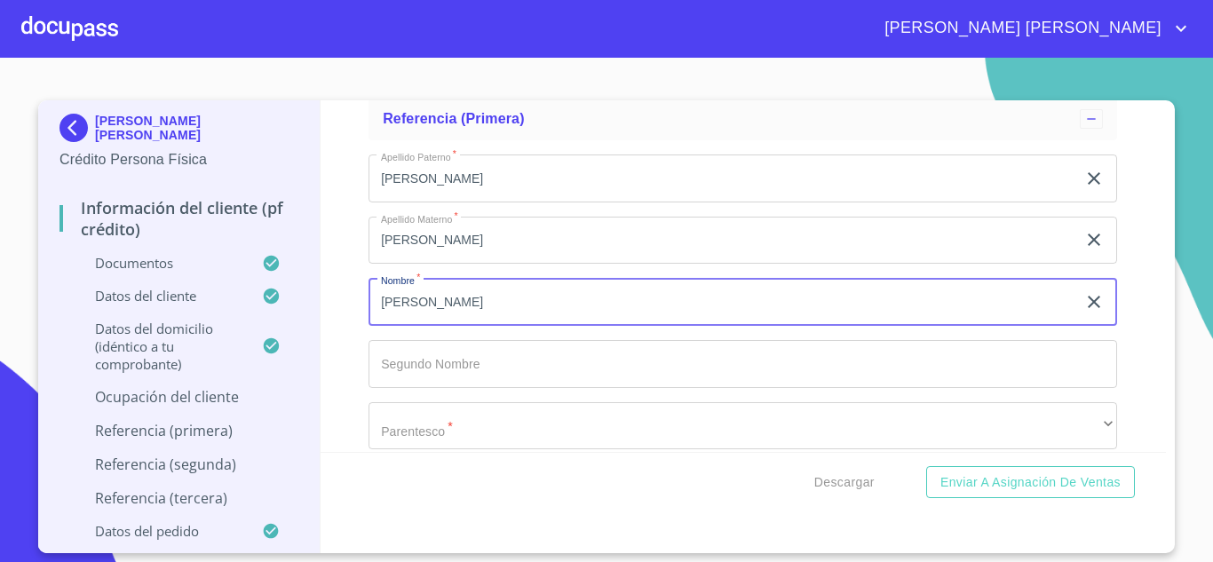
type input "LUIS"
click at [456, 380] on input "Documento de identificación.   *" at bounding box center [743, 364] width 749 height 48
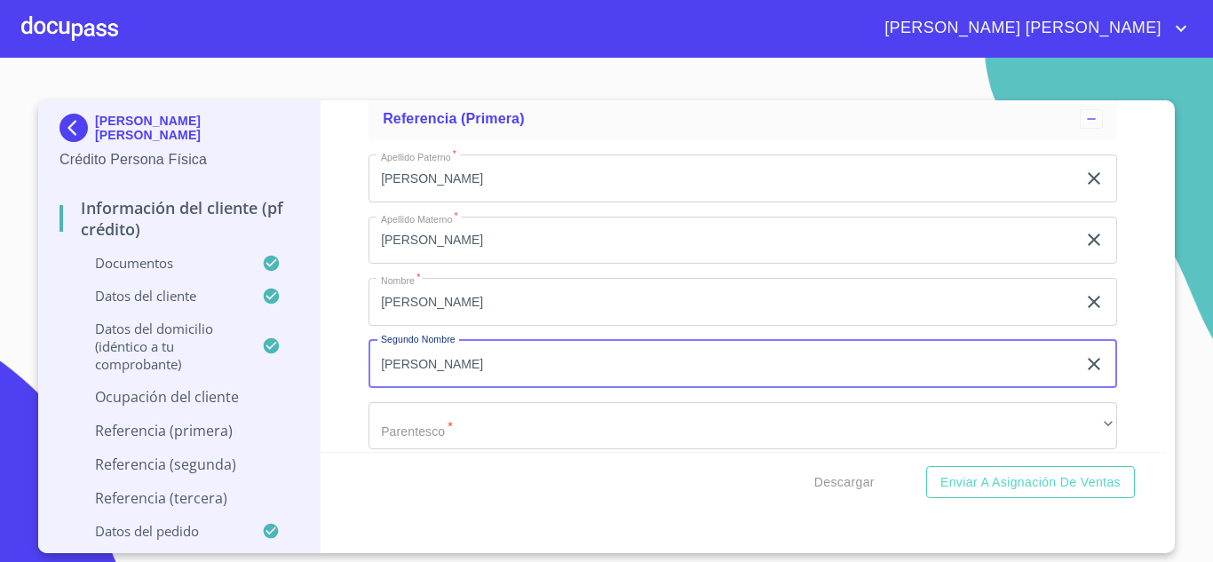
scroll to position [8863, 0]
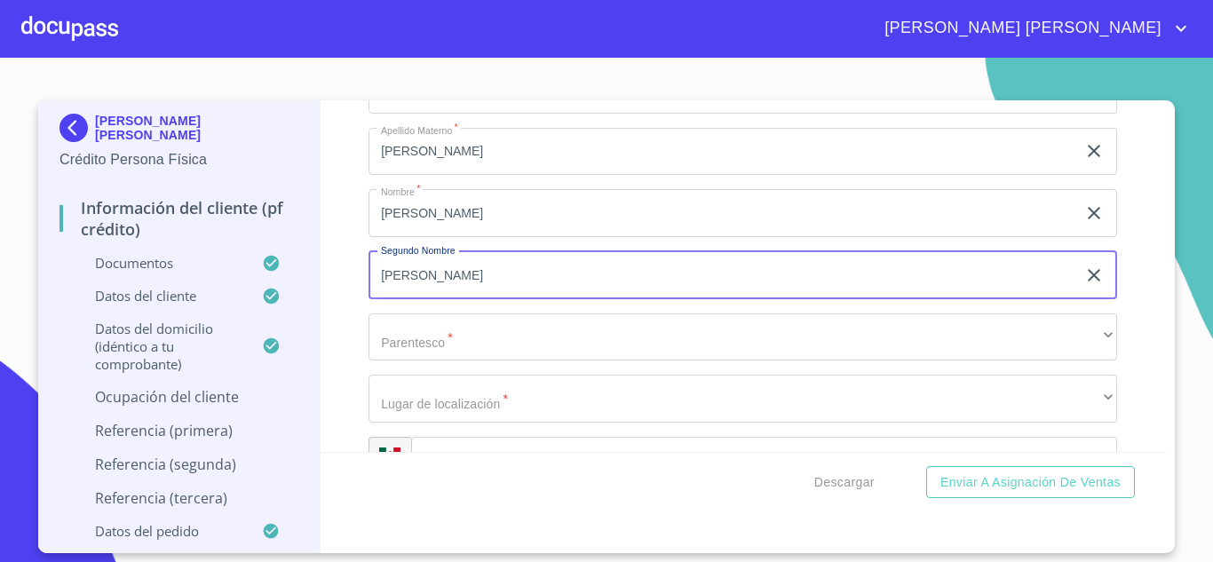
type input "ROBERTO"
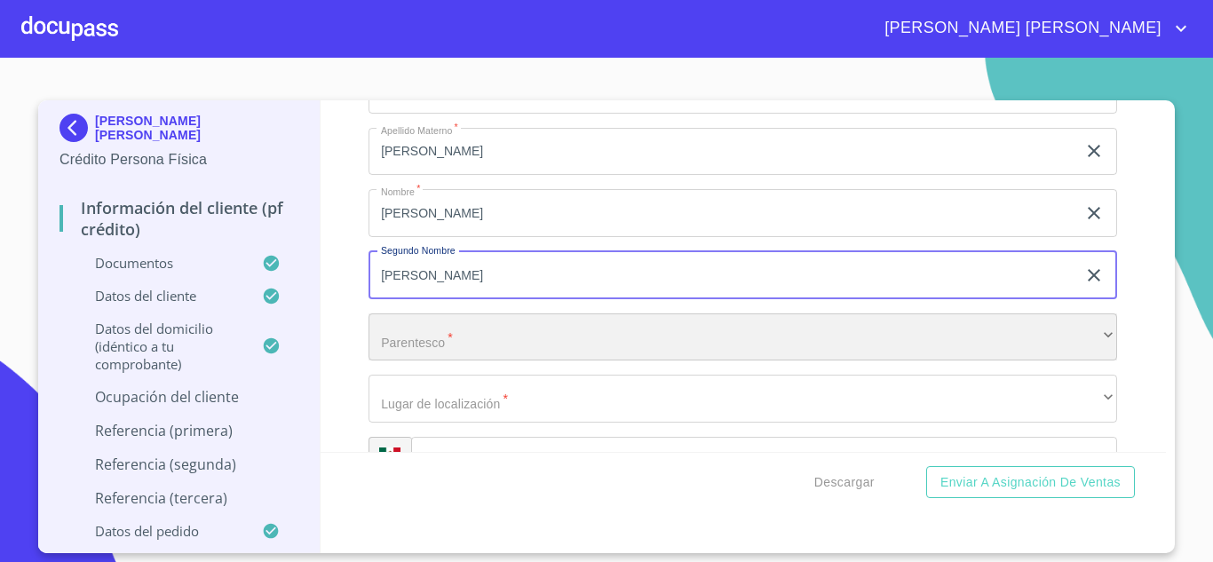
click at [446, 361] on div "​" at bounding box center [743, 337] width 749 height 48
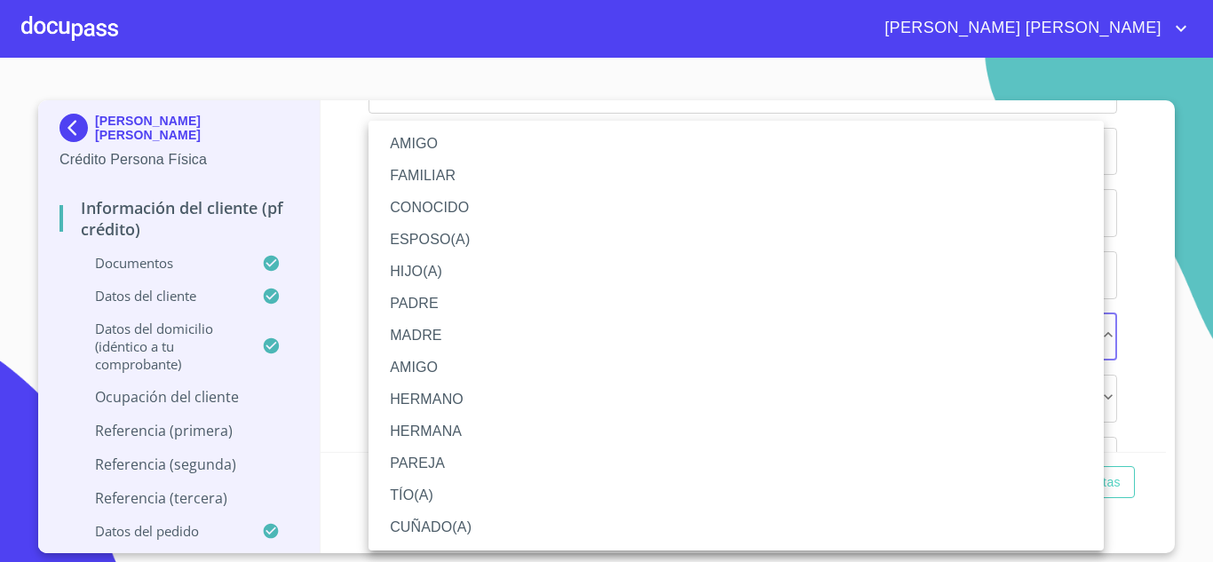
click at [437, 390] on li "HERMANO" at bounding box center [736, 400] width 735 height 32
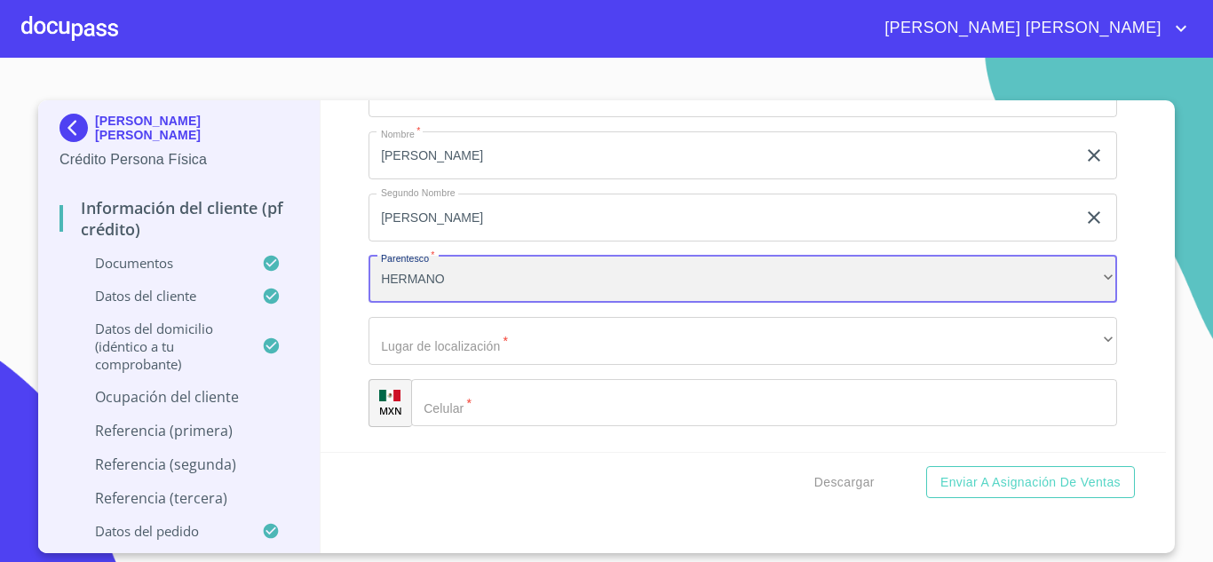
scroll to position [8952, 0]
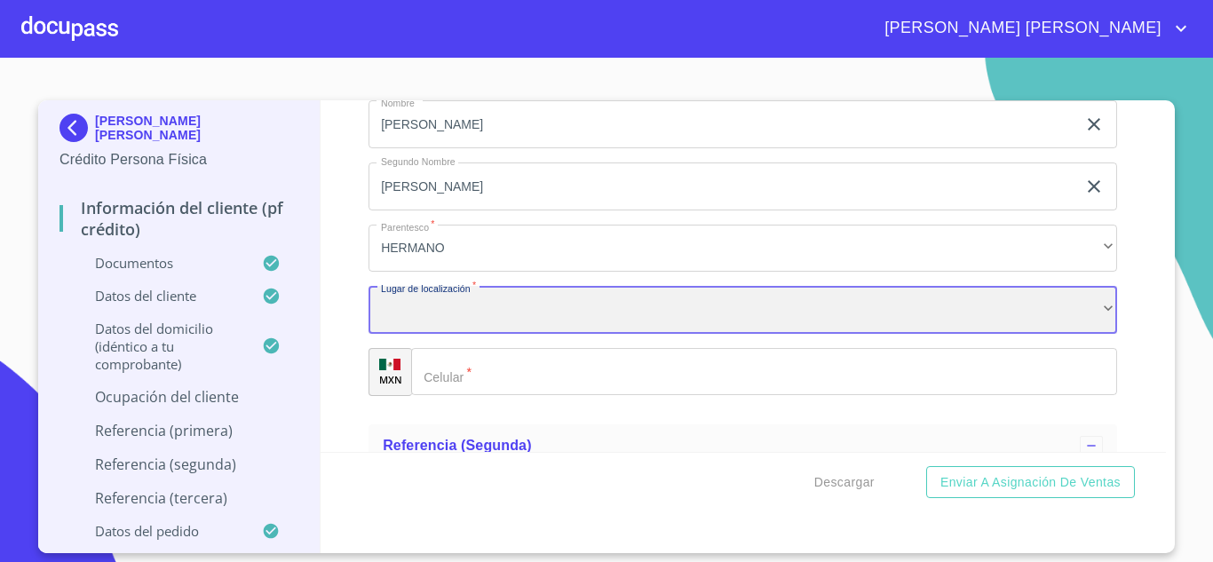
click at [430, 334] on div "​" at bounding box center [743, 310] width 749 height 48
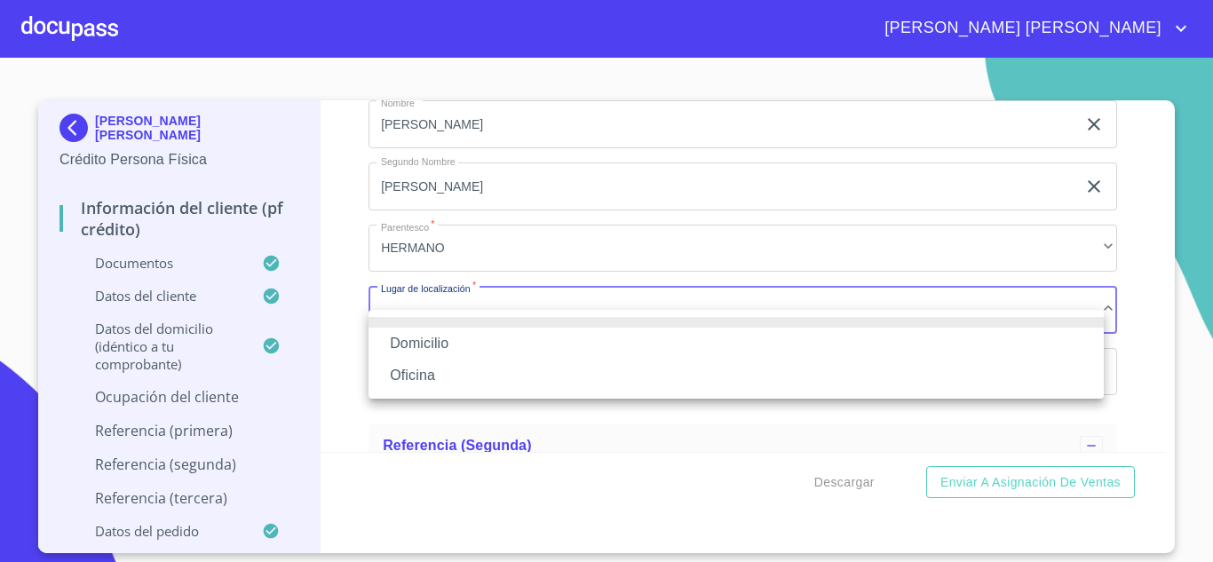
click at [427, 350] on li "Domicilio" at bounding box center [736, 344] width 735 height 32
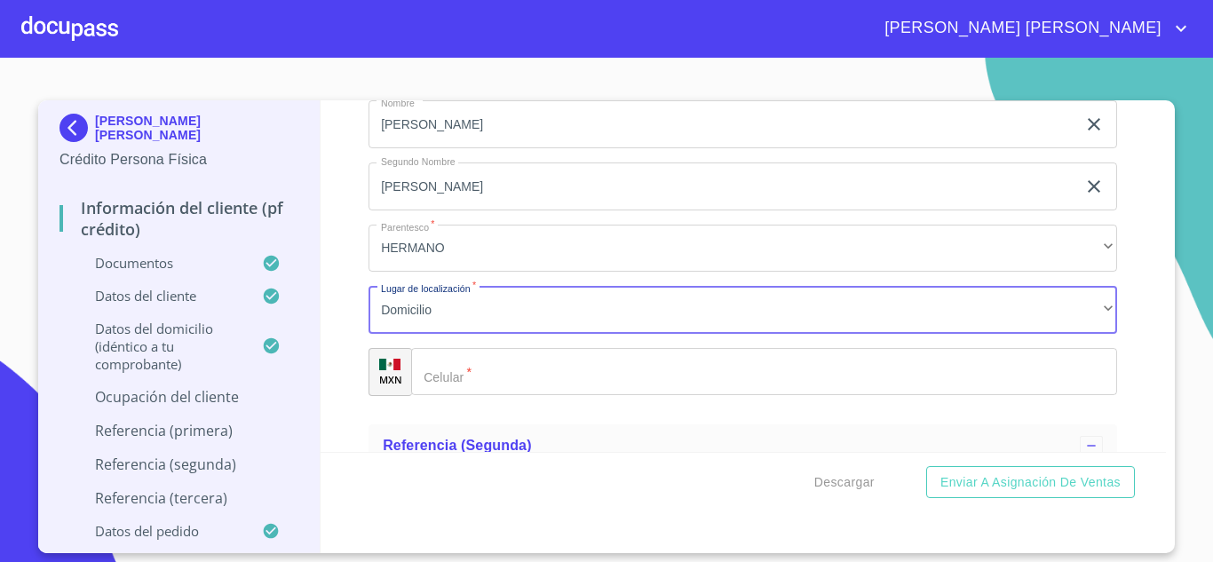
click at [454, 396] on div "​" at bounding box center [764, 372] width 706 height 48
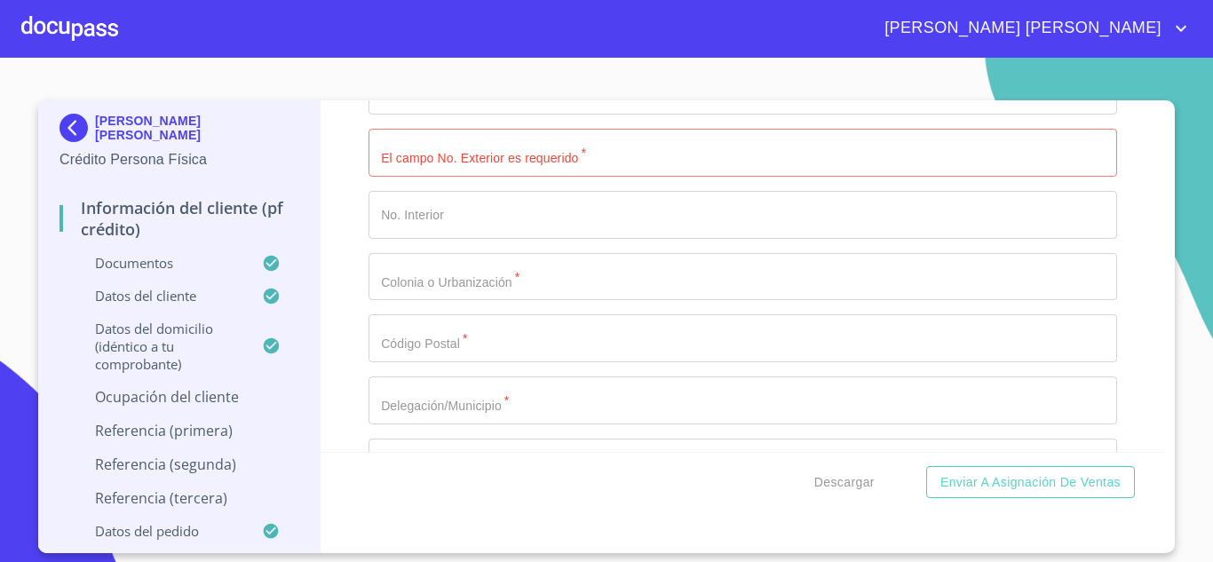
scroll to position [8064, 0]
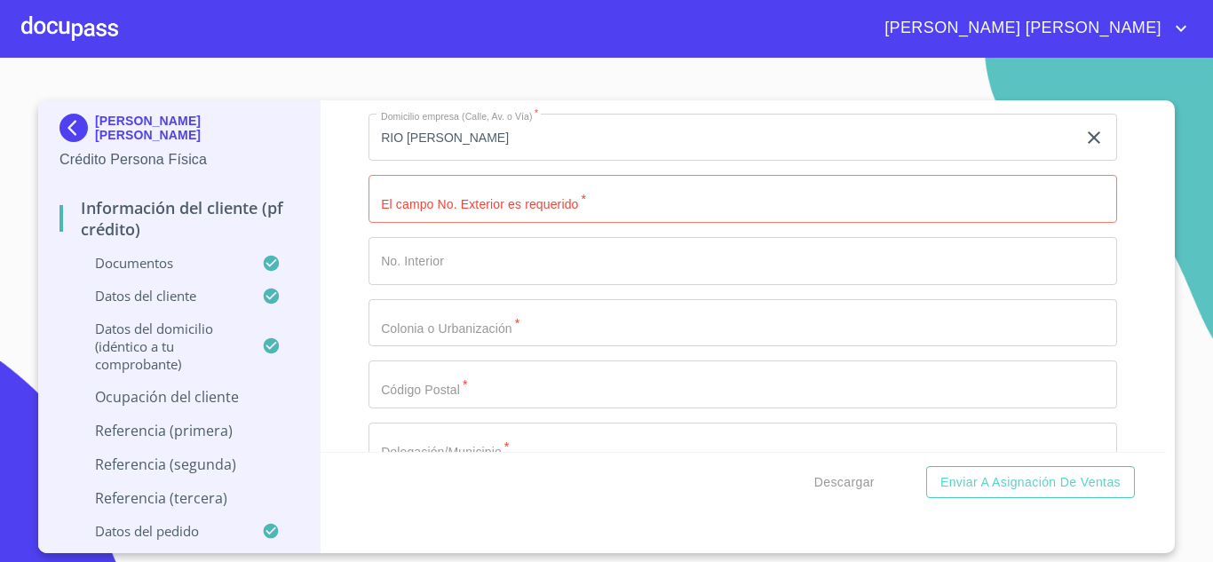
type input "(33)19756208"
click at [550, 219] on input "Documento de identificación.   *" at bounding box center [743, 199] width 749 height 48
type input "2078 A"
click at [562, 347] on input "Documento de identificación.   *" at bounding box center [743, 323] width 749 height 48
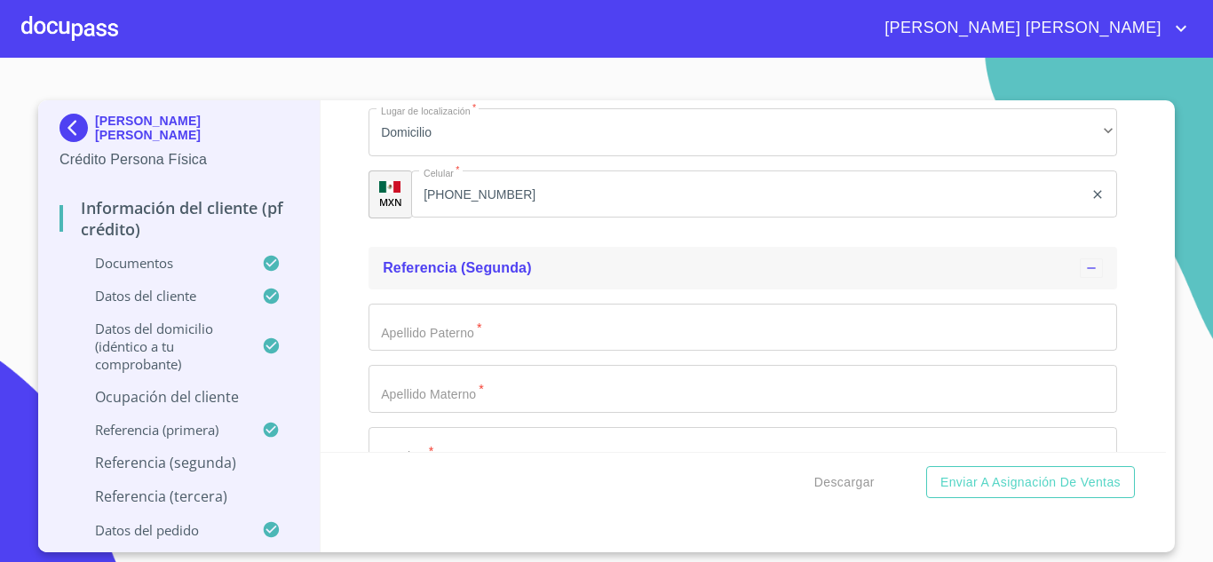
scroll to position [9218, 0]
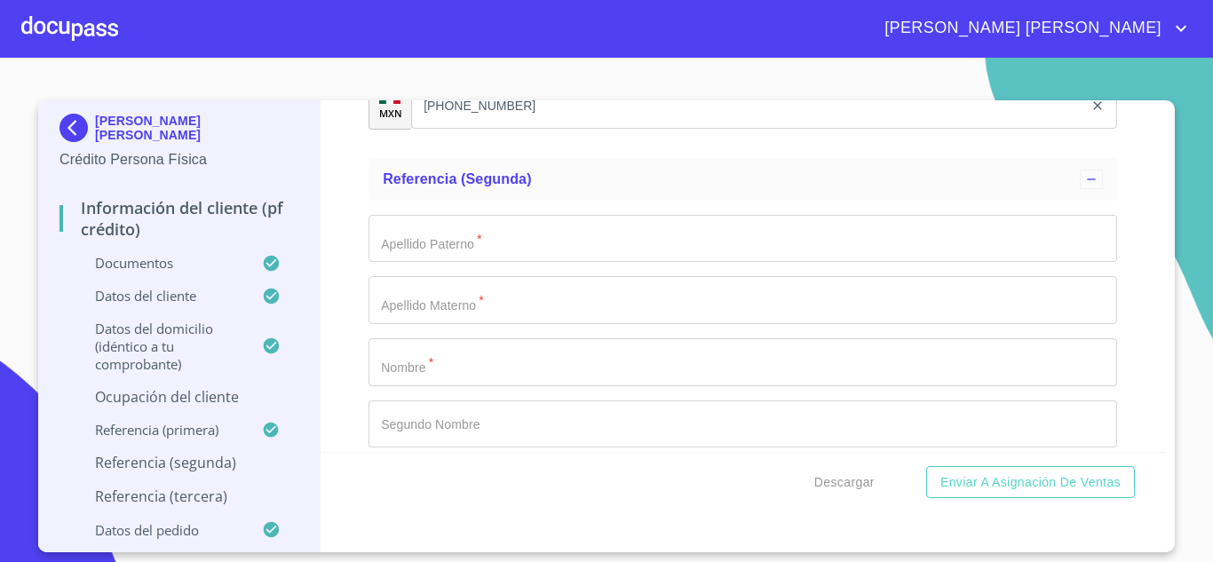
click at [522, 263] on input "Documento de identificación.   *" at bounding box center [743, 239] width 749 height 48
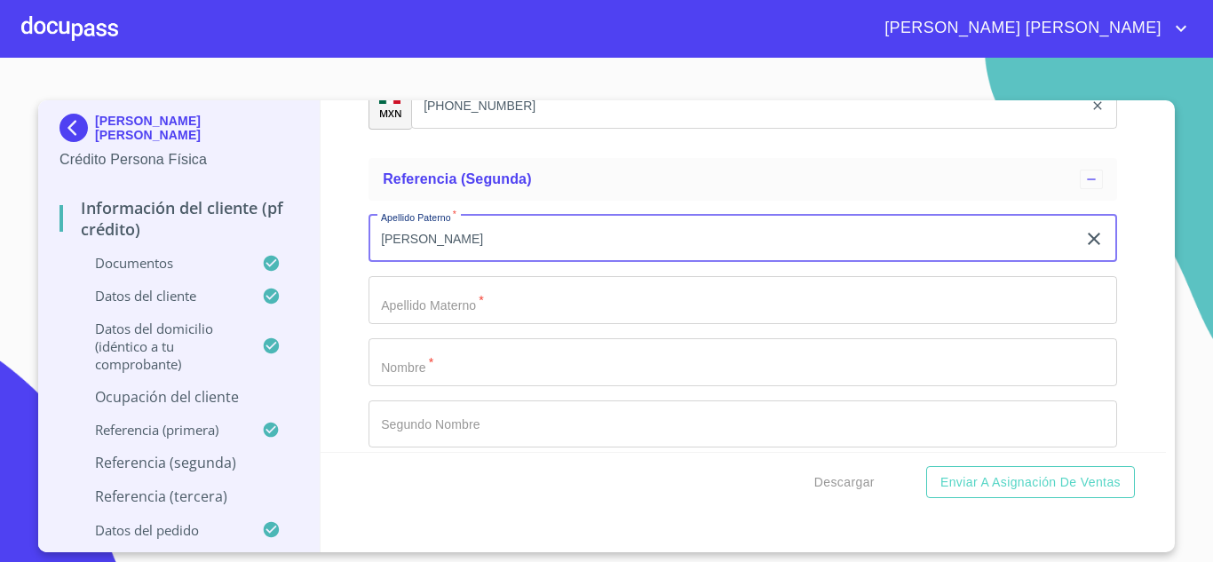
type input "MARISCAL"
click at [489, 321] on input "Documento de identificación.   *" at bounding box center [743, 300] width 749 height 48
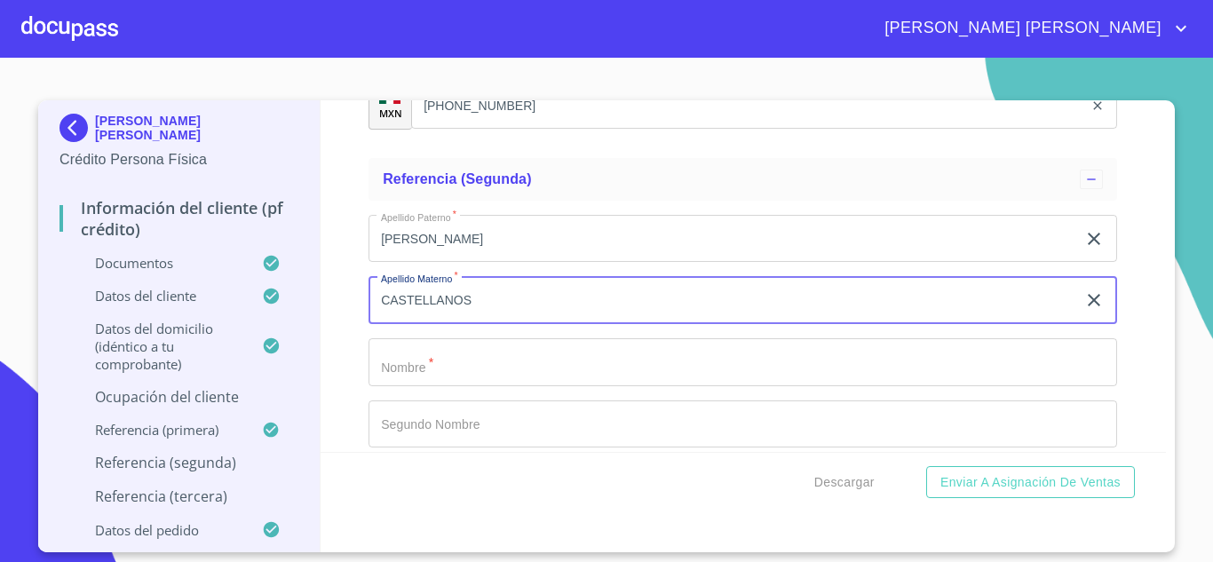
type input "CASTELLANOS"
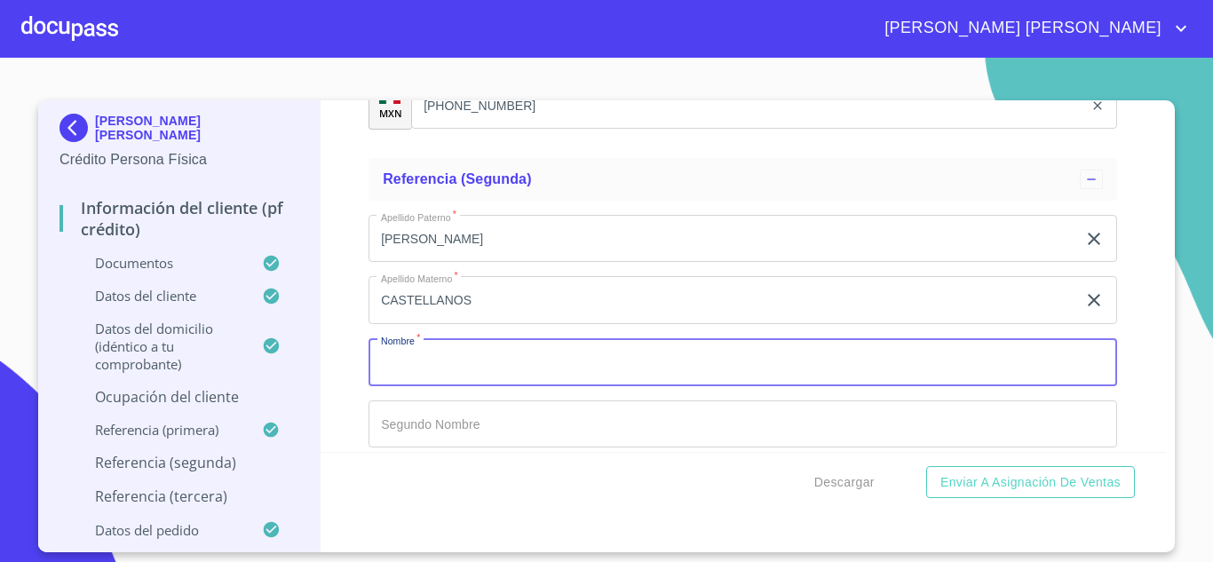
click at [461, 379] on input "Documento de identificación.   *" at bounding box center [743, 362] width 749 height 48
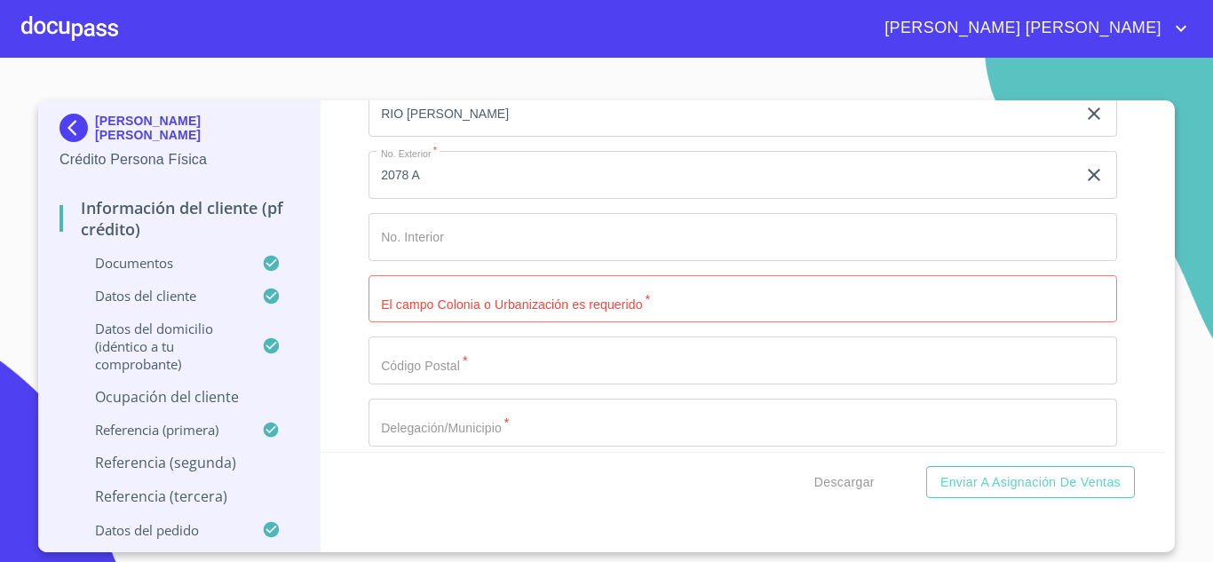
scroll to position [8064, 0]
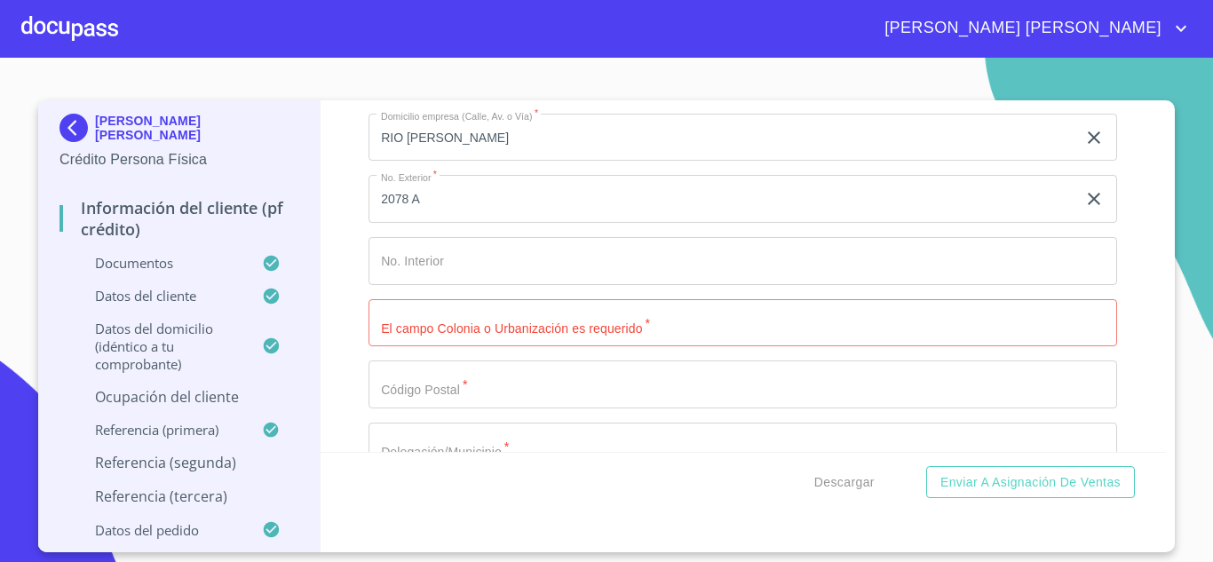
type input "JOSE"
click at [437, 223] on input "2078 A" at bounding box center [723, 199] width 708 height 48
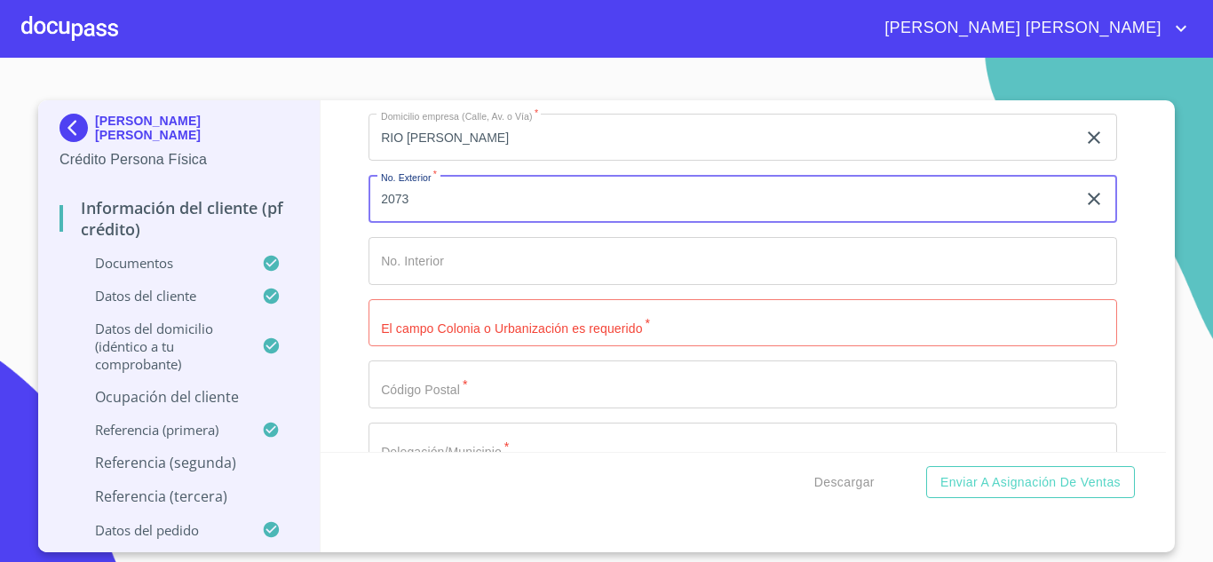
type input "2073"
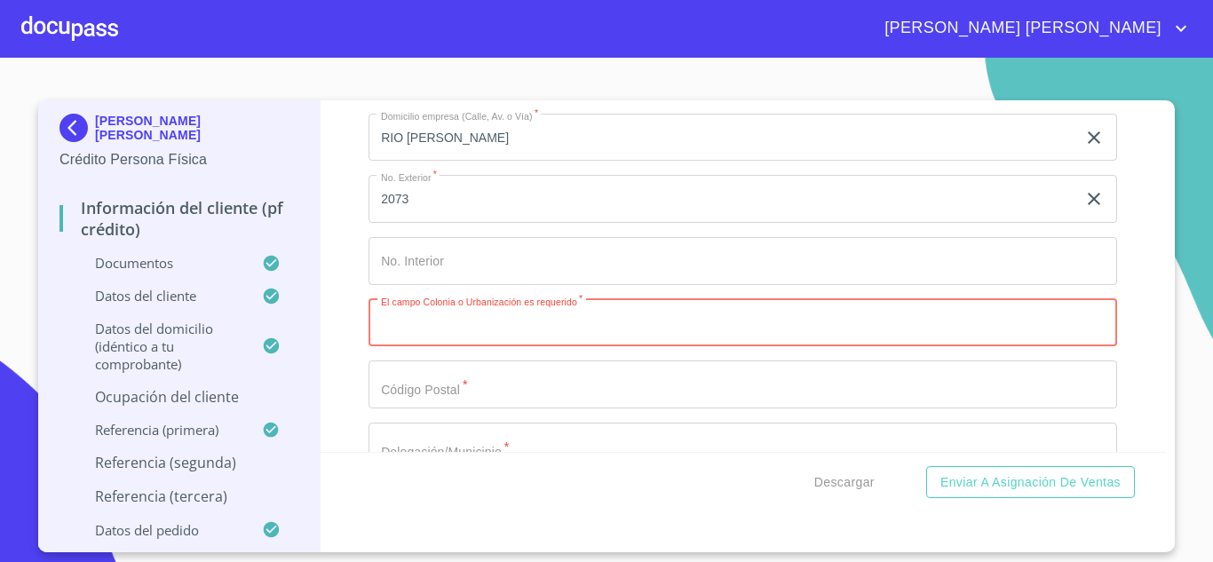
click at [487, 347] on input "Documento de identificación.   *" at bounding box center [743, 323] width 749 height 48
type input "C"
type input "ATLAS"
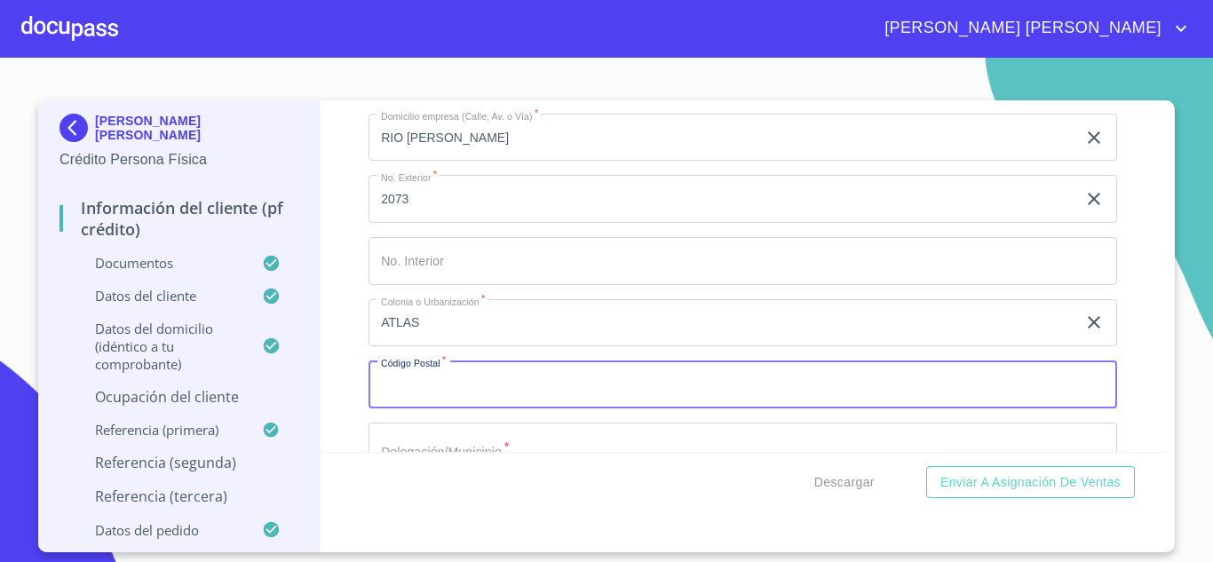
click at [480, 402] on input "Documento de identificación.   *" at bounding box center [743, 385] width 749 height 48
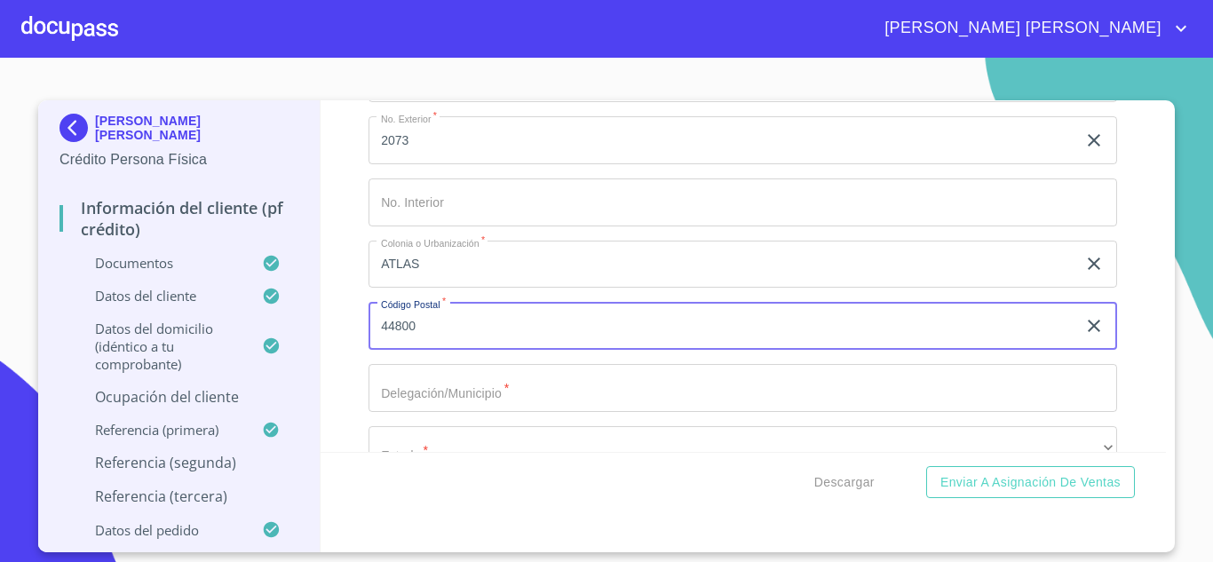
scroll to position [8152, 0]
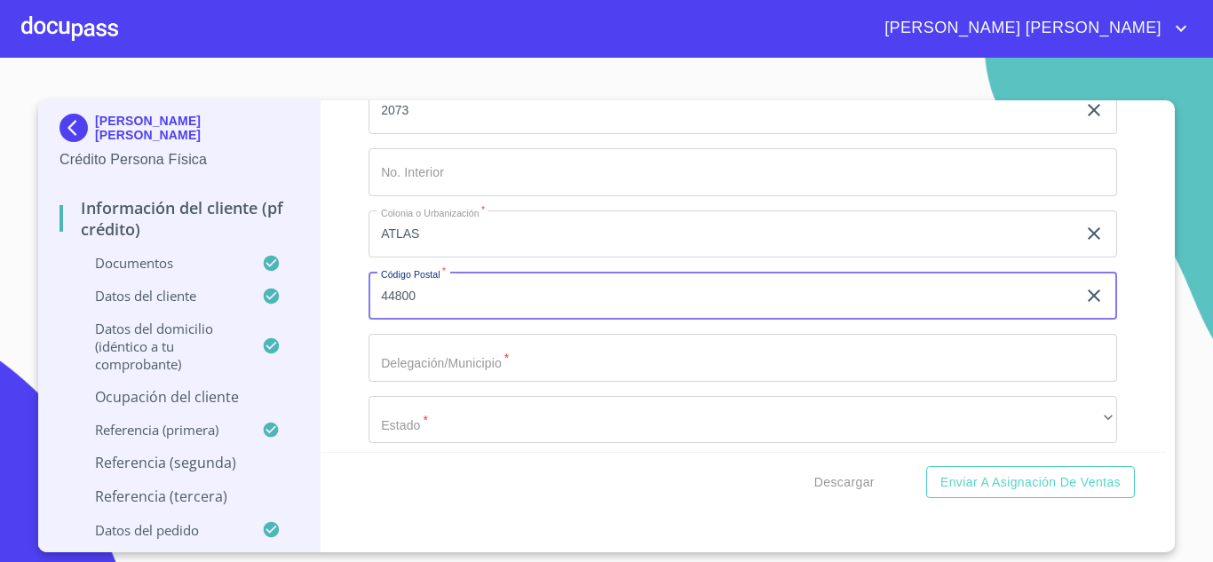
type input "44800"
click at [476, 382] on input "Documento de identificación.   *" at bounding box center [743, 358] width 749 height 48
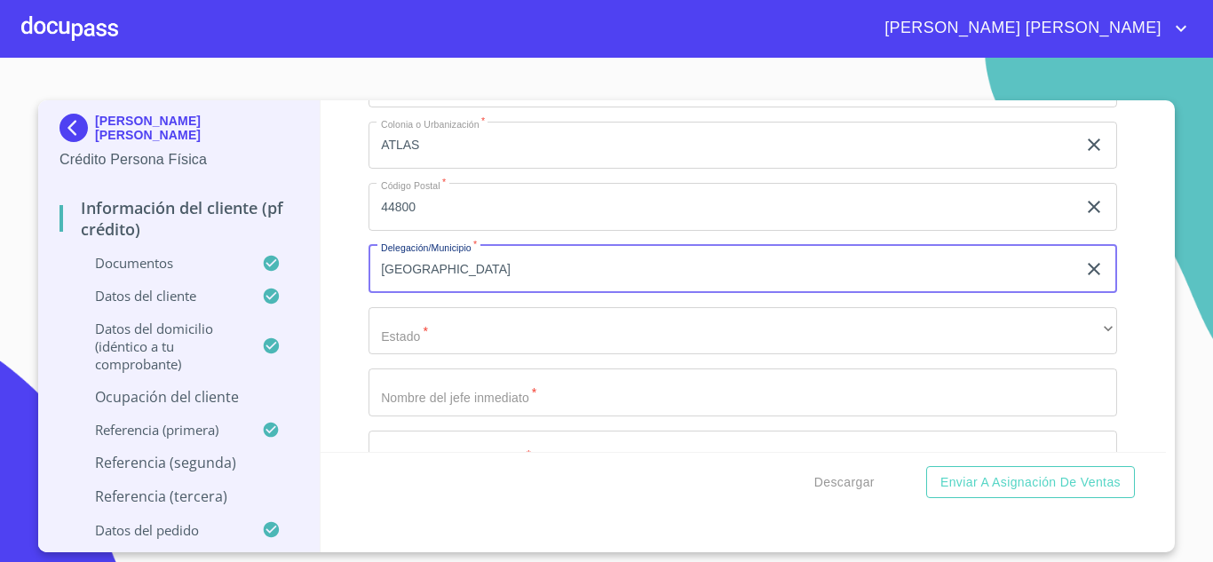
type input "GUADALAJARA"
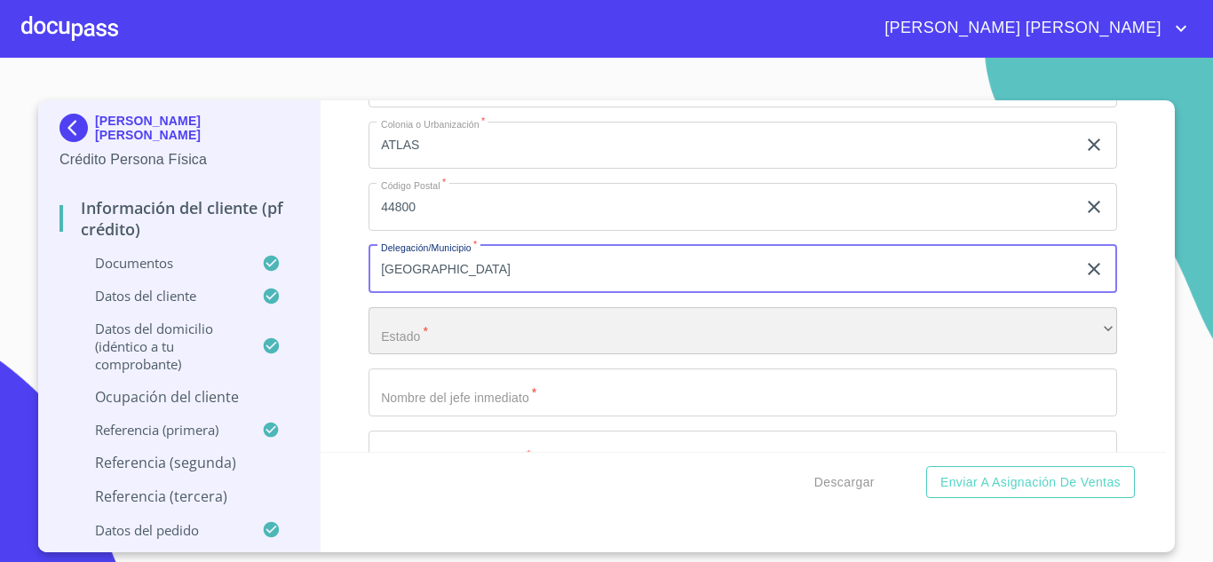
click at [425, 355] on div "​" at bounding box center [743, 331] width 749 height 48
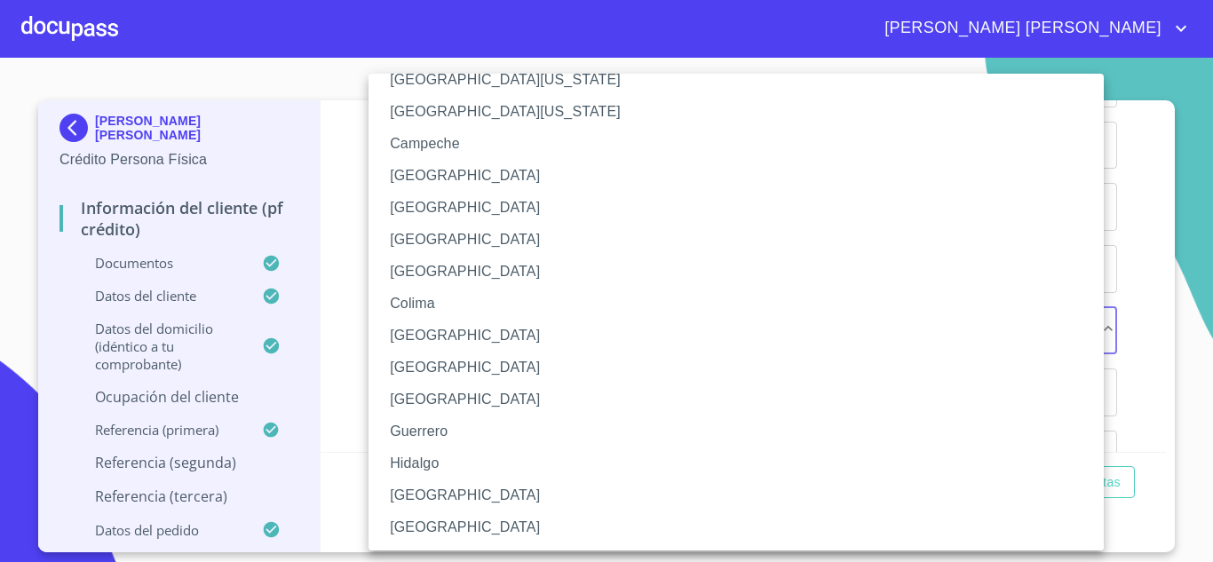
scroll to position [89, 0]
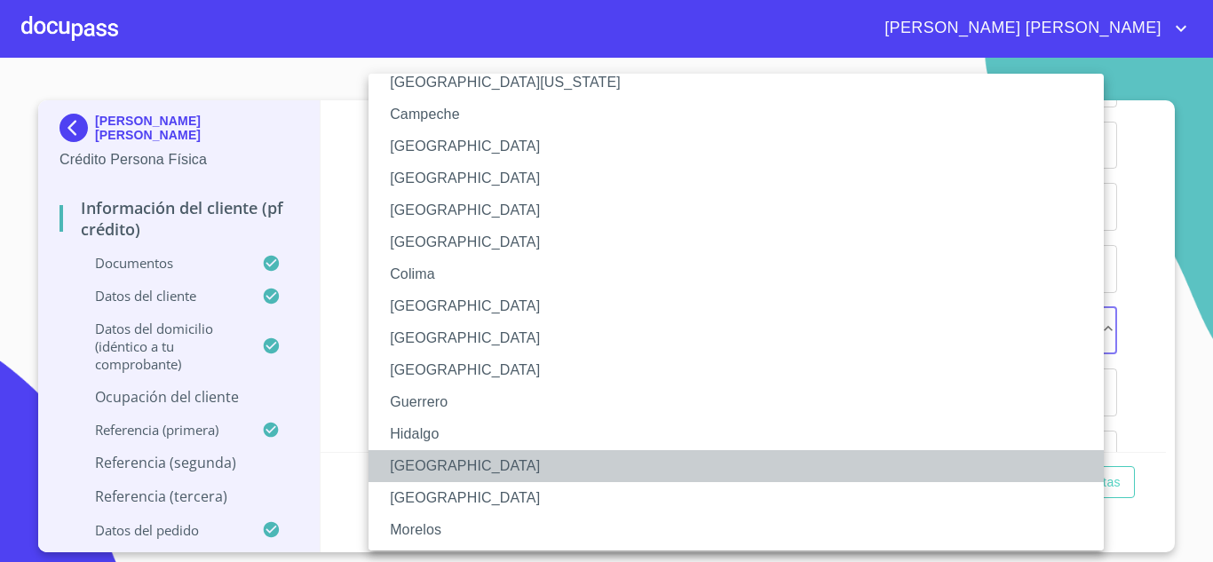
click at [438, 456] on li "Jalisco" at bounding box center [743, 466] width 749 height 32
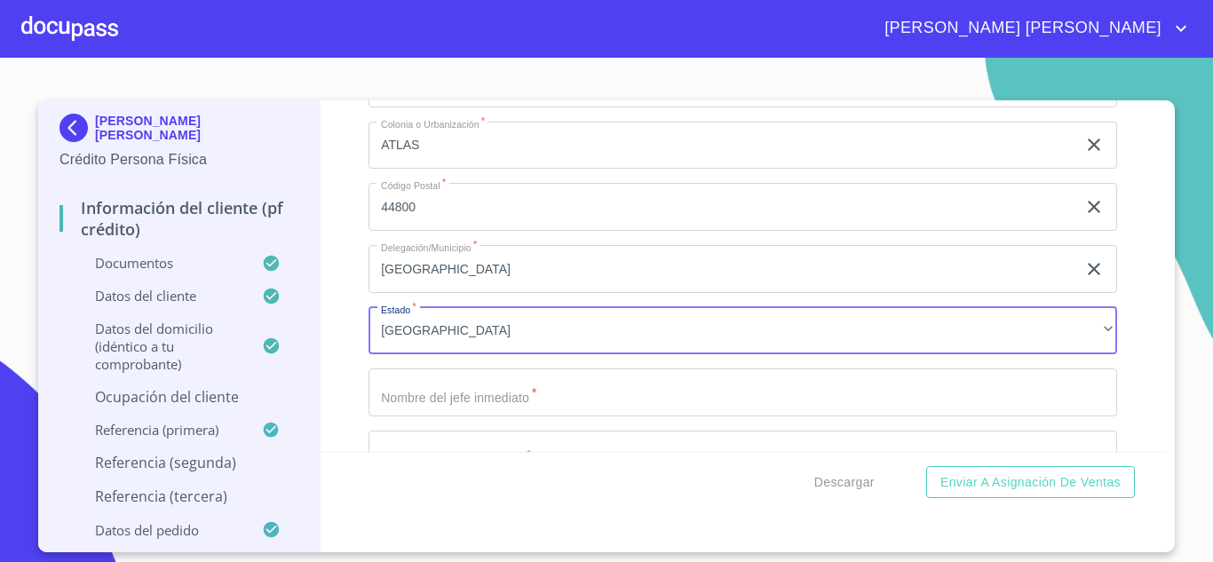
click at [450, 416] on input "Documento de identificación.   *" at bounding box center [743, 393] width 749 height 48
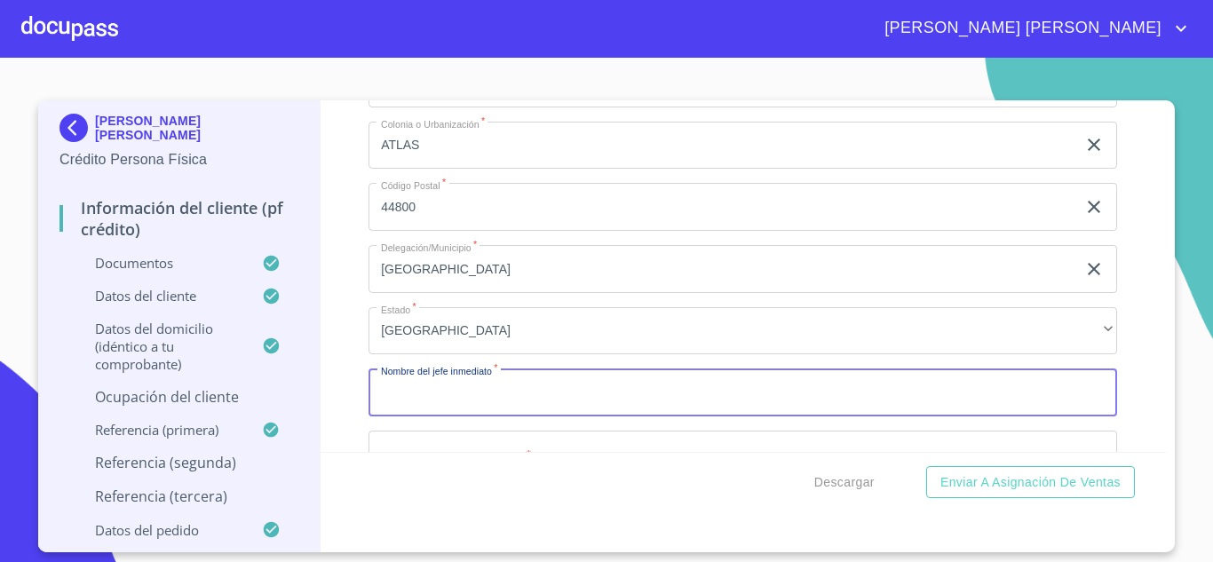
scroll to position [8330, 0]
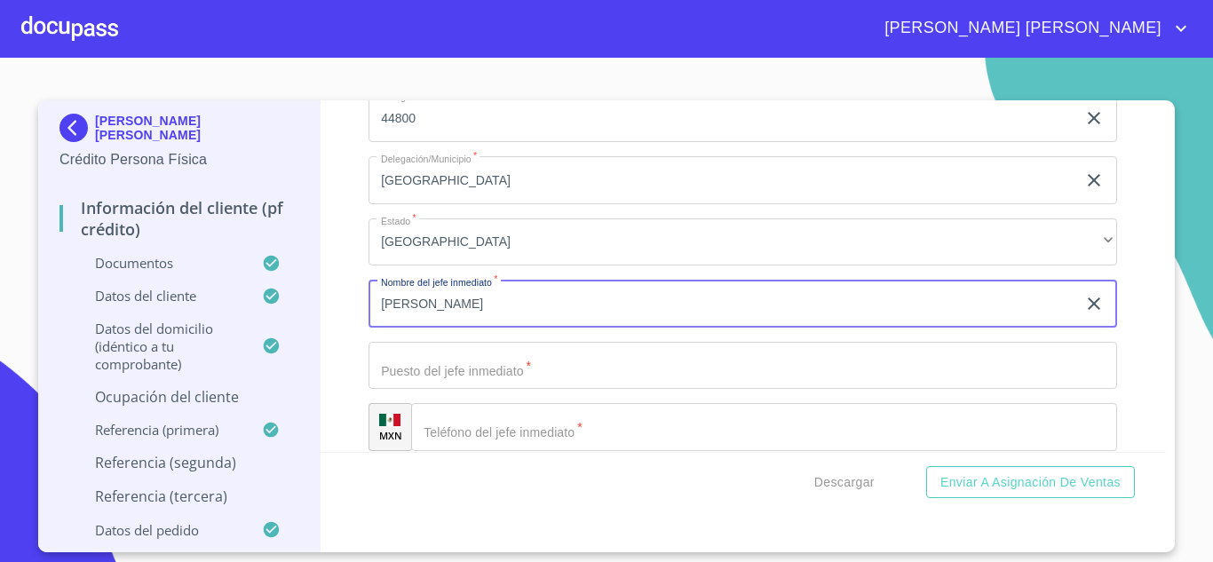
type input "CESAR ASCUE"
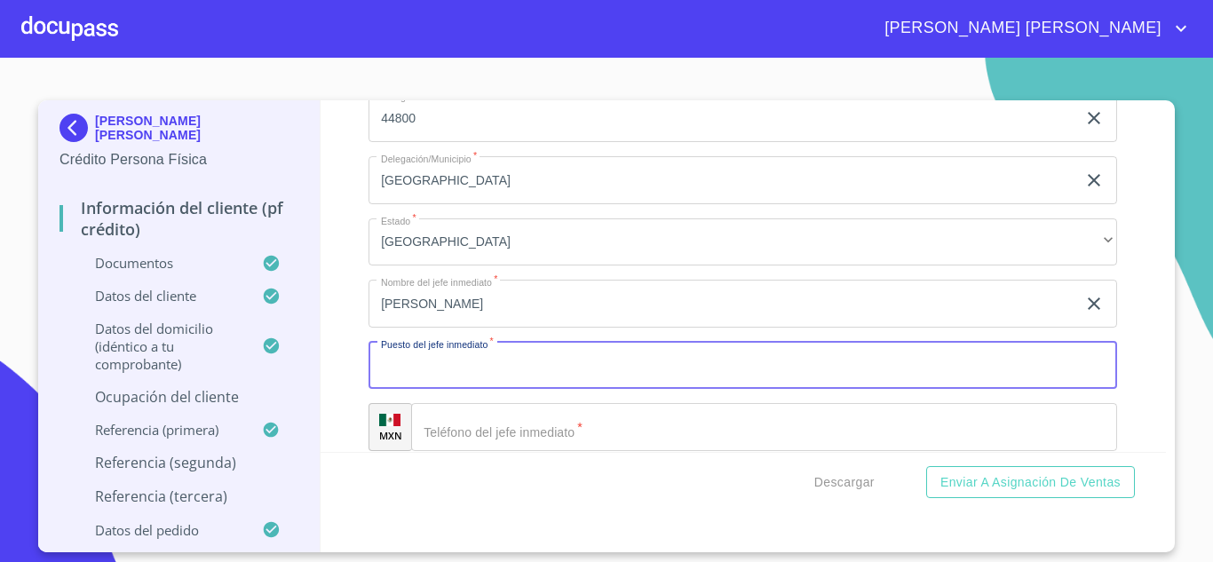
click at [491, 390] on input "Documento de identificación.   *" at bounding box center [743, 366] width 749 height 48
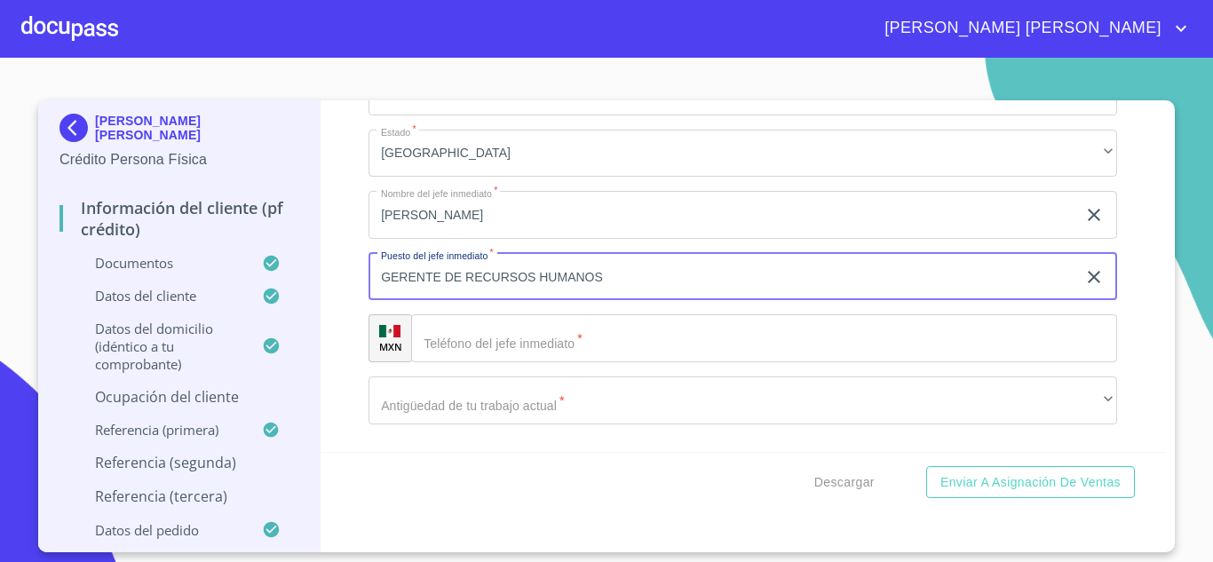
type input "GERENTE DE RECURSOS HUMANOS"
click at [482, 362] on input "Documento de identificación.   *" at bounding box center [764, 338] width 706 height 48
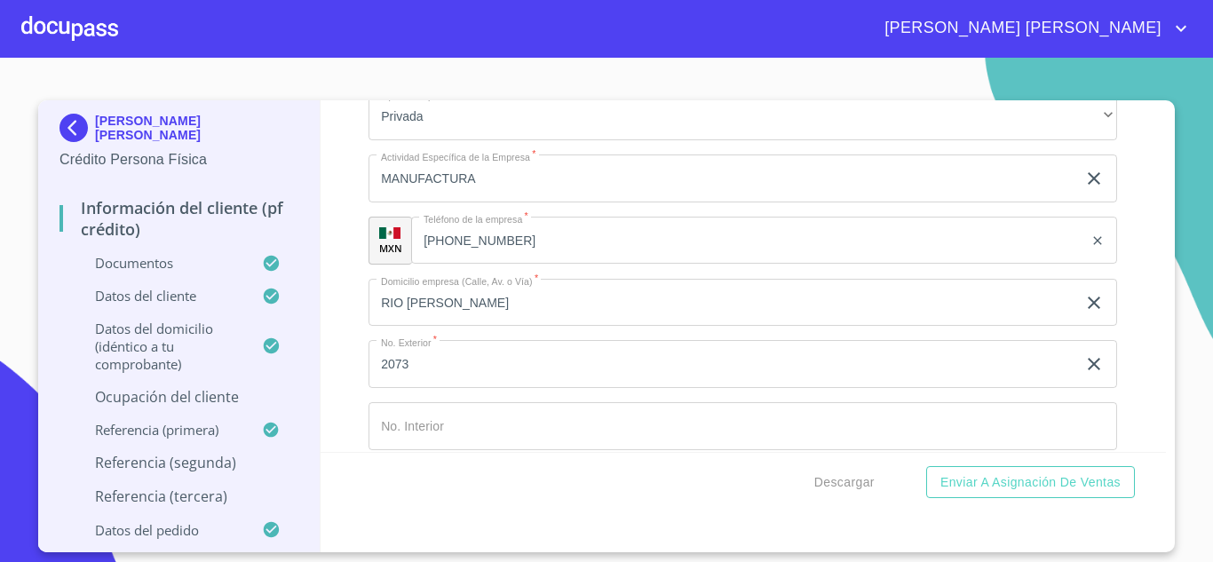
scroll to position [7886, 0]
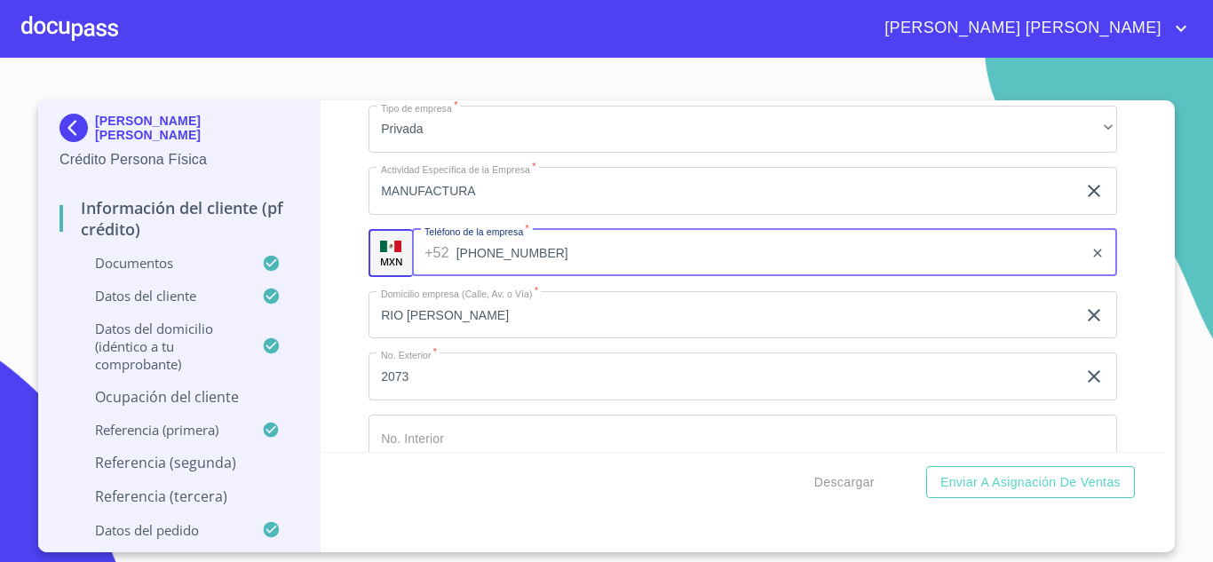
drag, startPoint x: 501, startPoint y: 275, endPoint x: 464, endPoint y: 275, distance: 36.4
click at [464, 275] on input "(33)36686900" at bounding box center [770, 253] width 628 height 48
drag, startPoint x: 521, startPoint y: 276, endPoint x: 460, endPoint y: 272, distance: 61.4
click at [460, 272] on input "(33)36686900" at bounding box center [770, 253] width 628 height 48
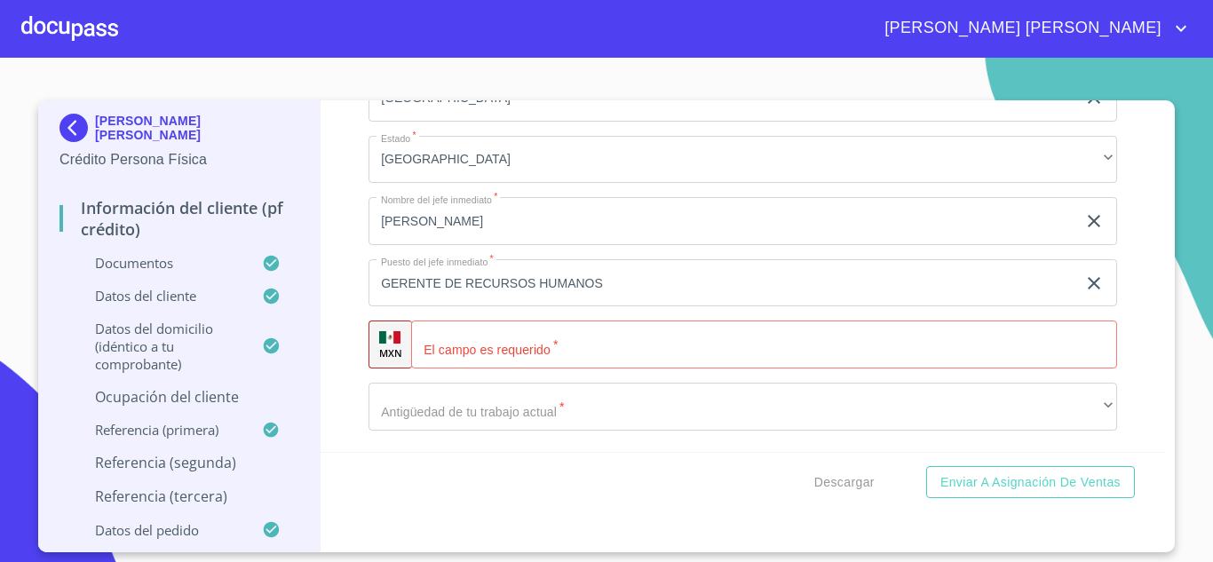
scroll to position [8419, 0]
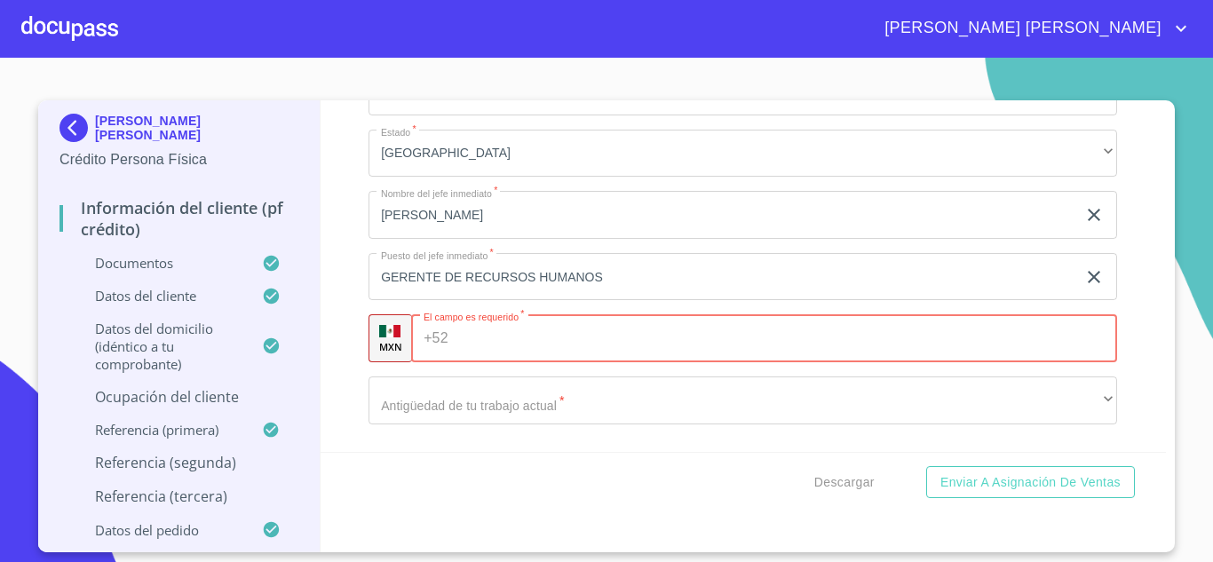
click at [473, 360] on input "Documento de identificación.   *" at bounding box center [787, 338] width 662 height 48
paste input "(33)36686900"
type input "(33)36686900"
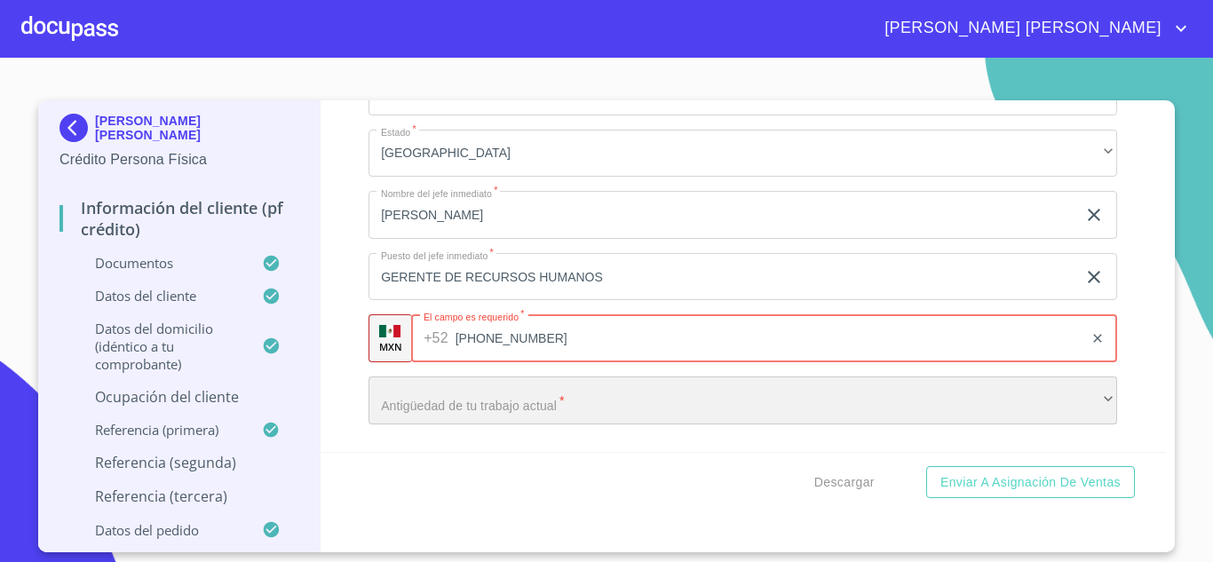
click at [535, 423] on div "​" at bounding box center [743, 401] width 749 height 48
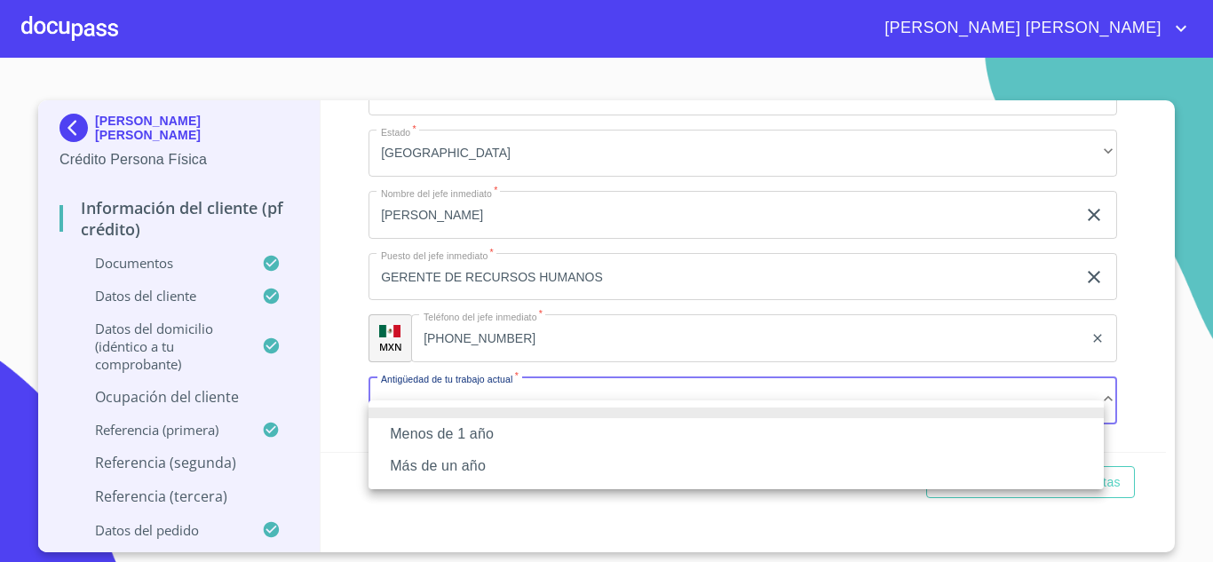
click at [456, 472] on li "Más de un año" at bounding box center [736, 466] width 735 height 32
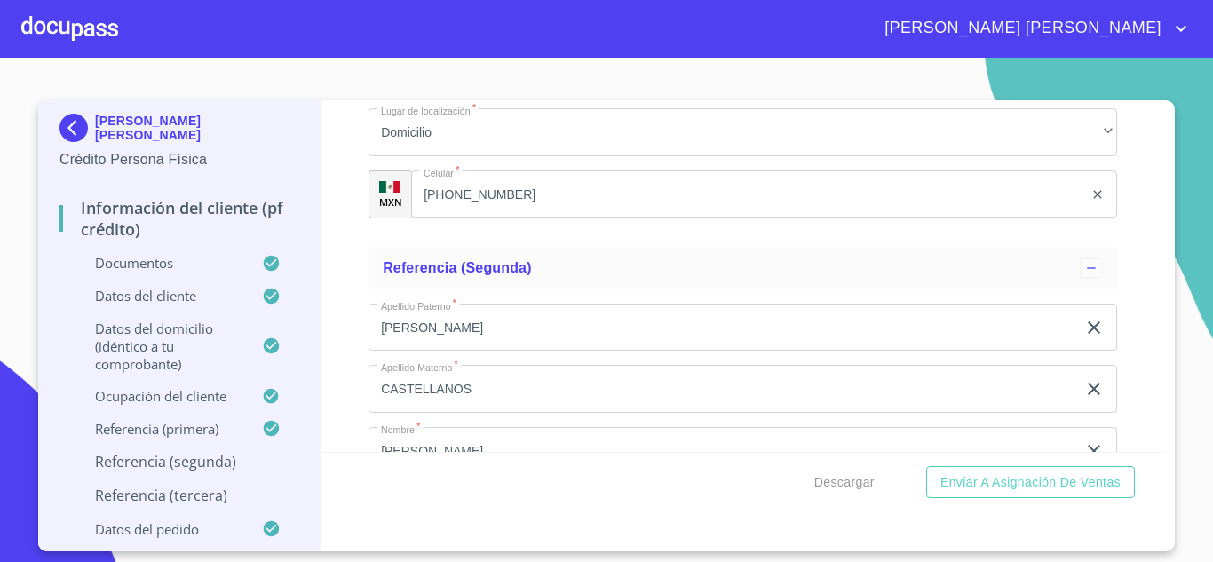
scroll to position [9307, 0]
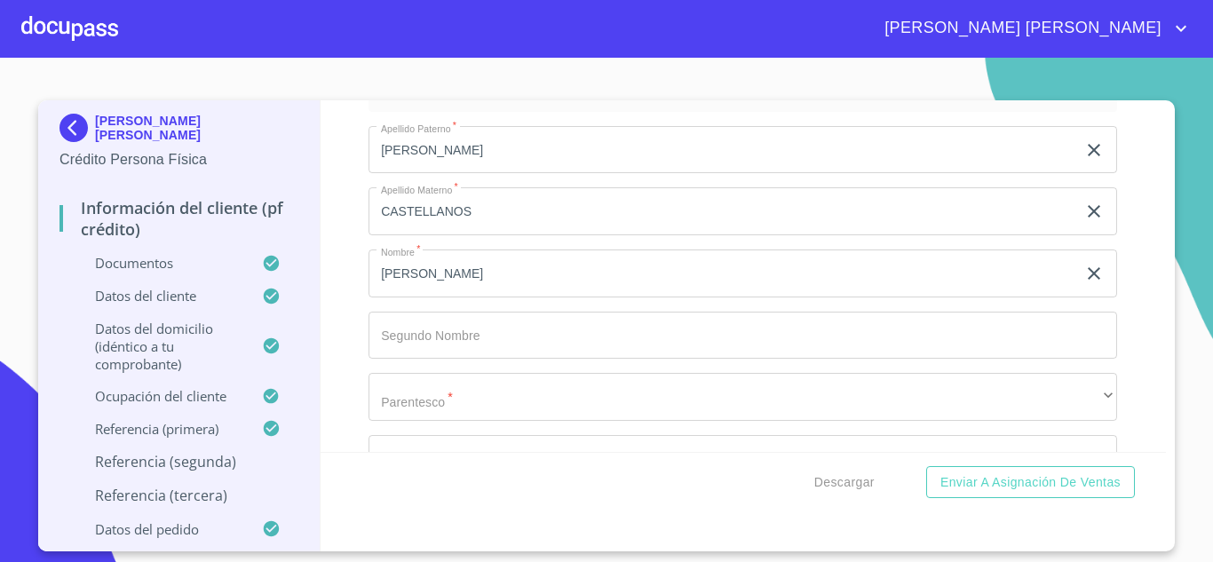
click at [496, 360] on input "Documento de identificación.   *" at bounding box center [743, 336] width 749 height 48
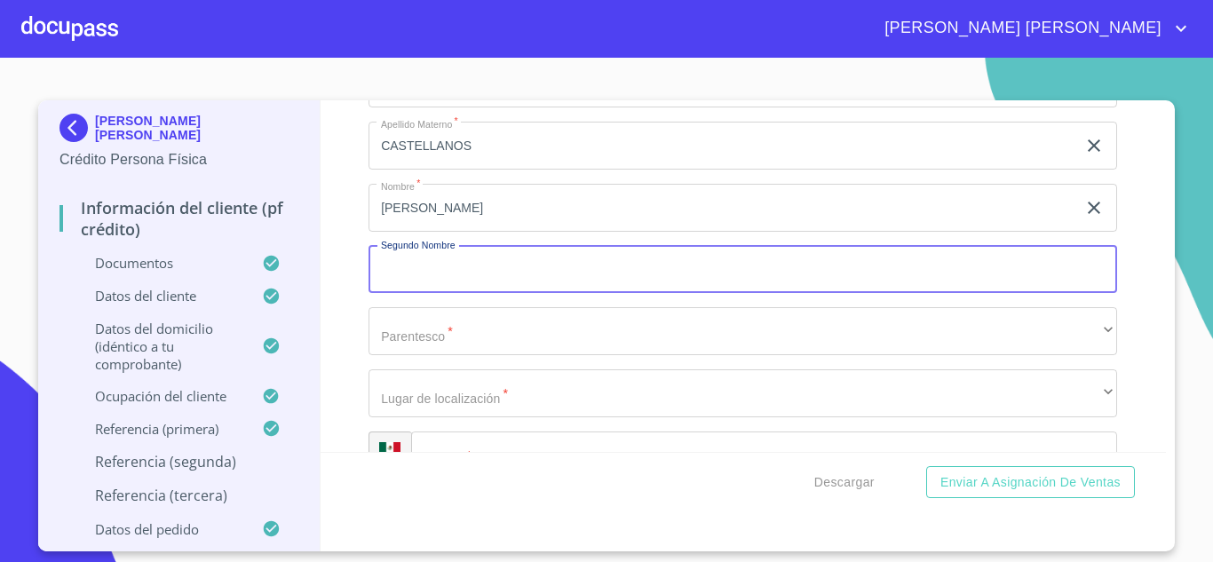
scroll to position [9484, 0]
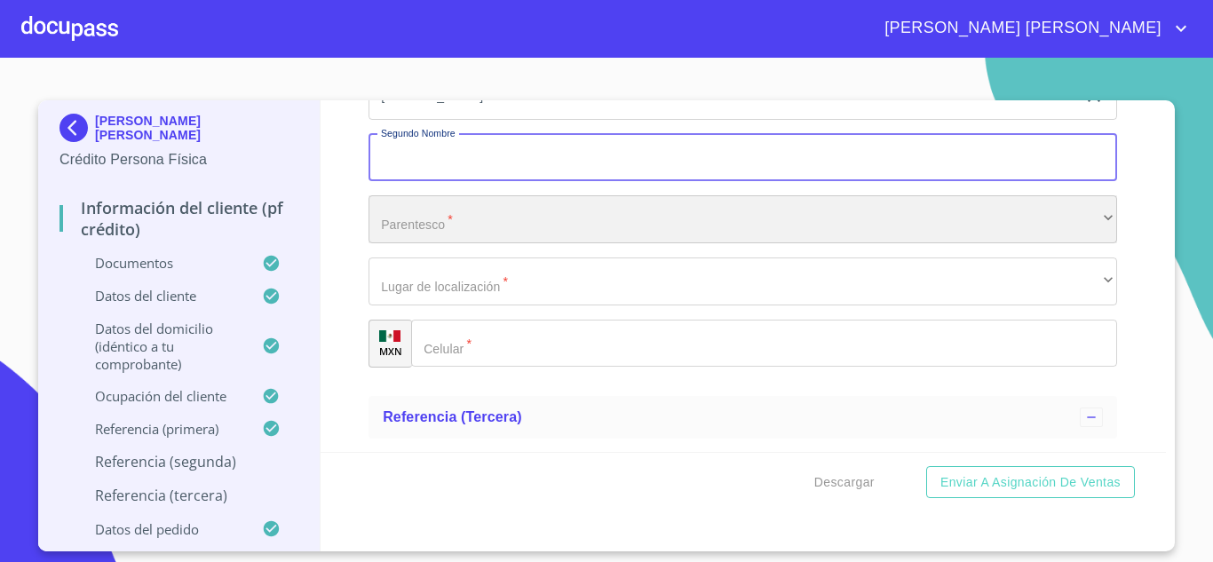
click at [440, 243] on div "​" at bounding box center [743, 219] width 749 height 48
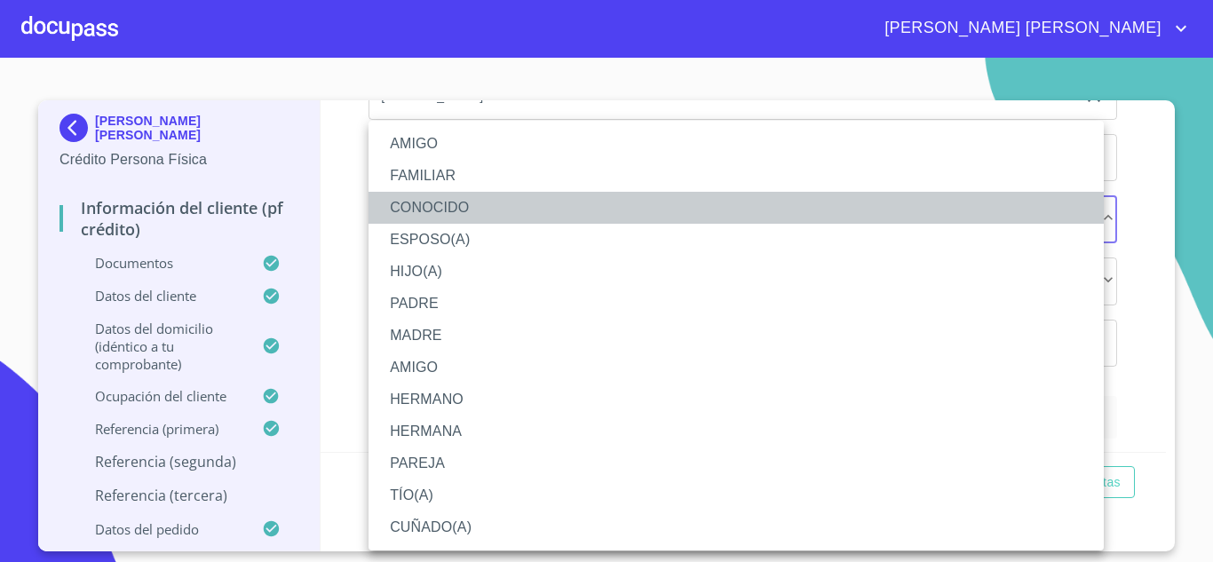
click at [438, 212] on li "CONOCIDO" at bounding box center [736, 208] width 735 height 32
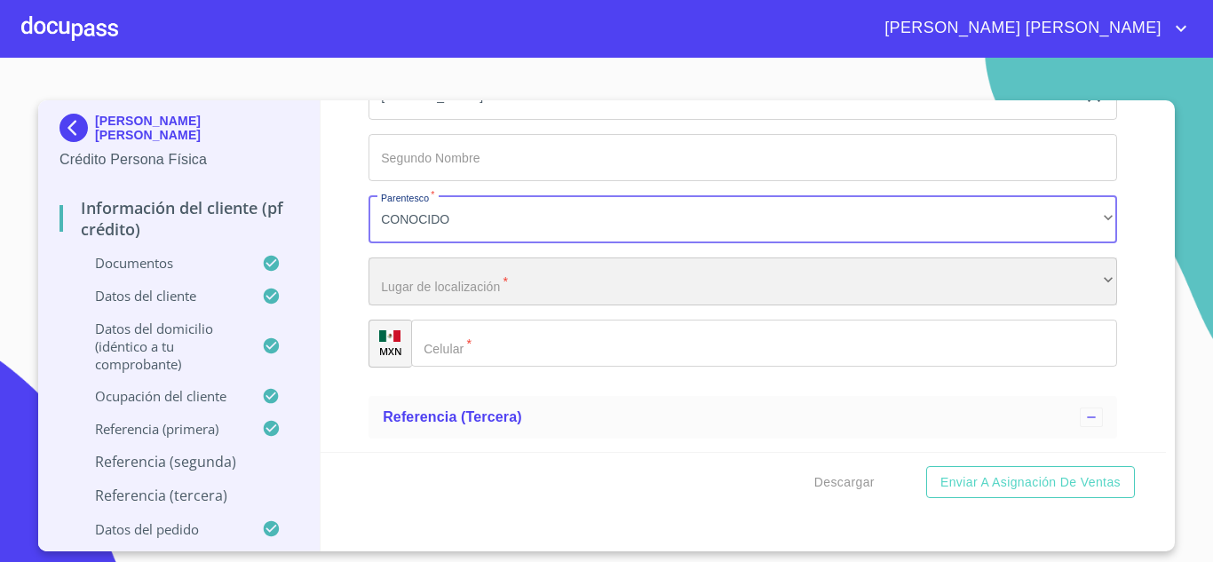
click at [447, 305] on div "​" at bounding box center [743, 282] width 749 height 48
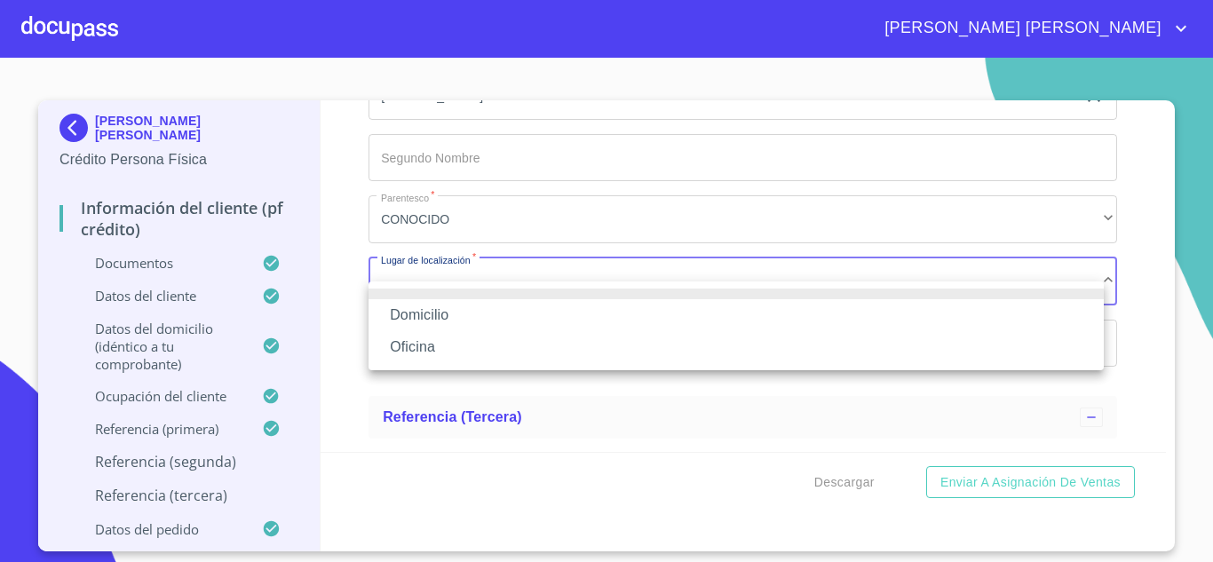
click at [443, 325] on li "Domicilio" at bounding box center [736, 315] width 735 height 32
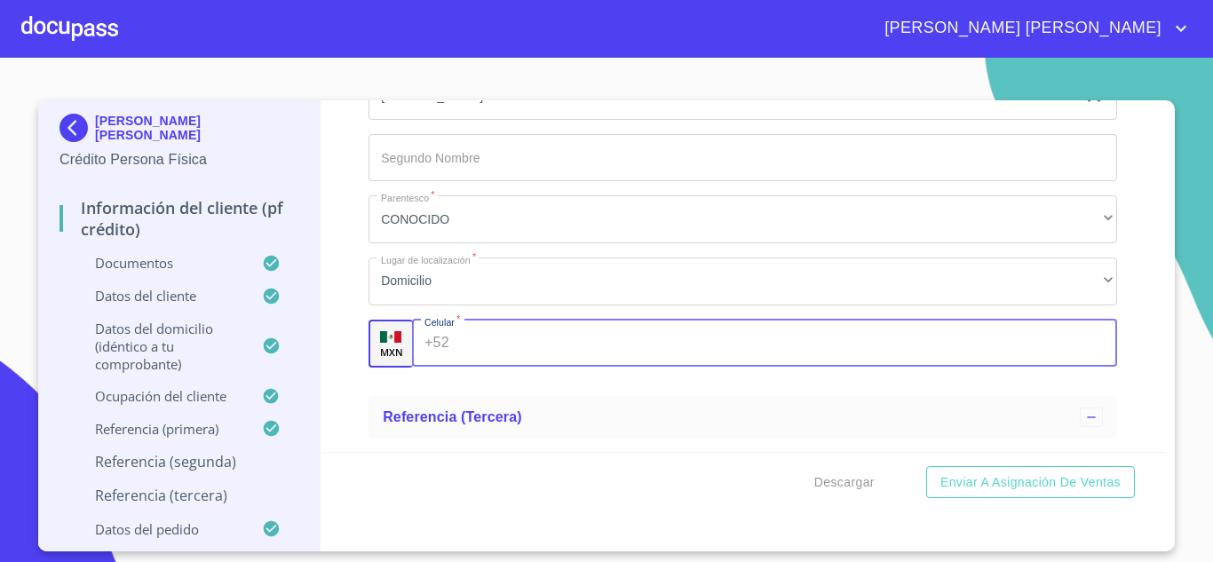
click at [476, 368] on input "Documento de identificación.   *" at bounding box center [787, 344] width 662 height 48
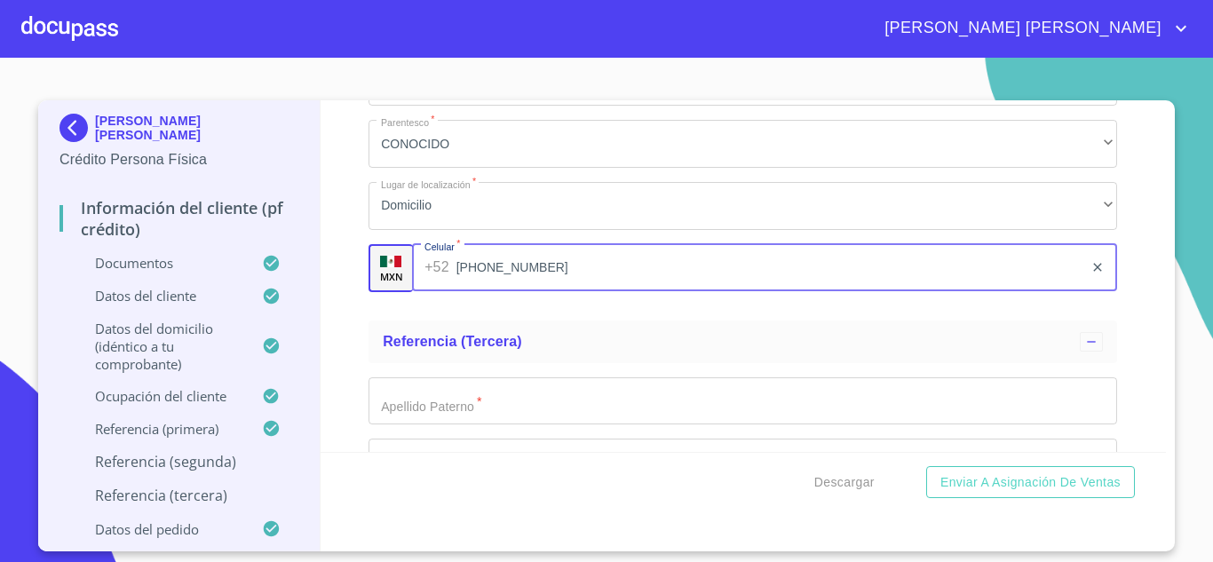
scroll to position [9662, 0]
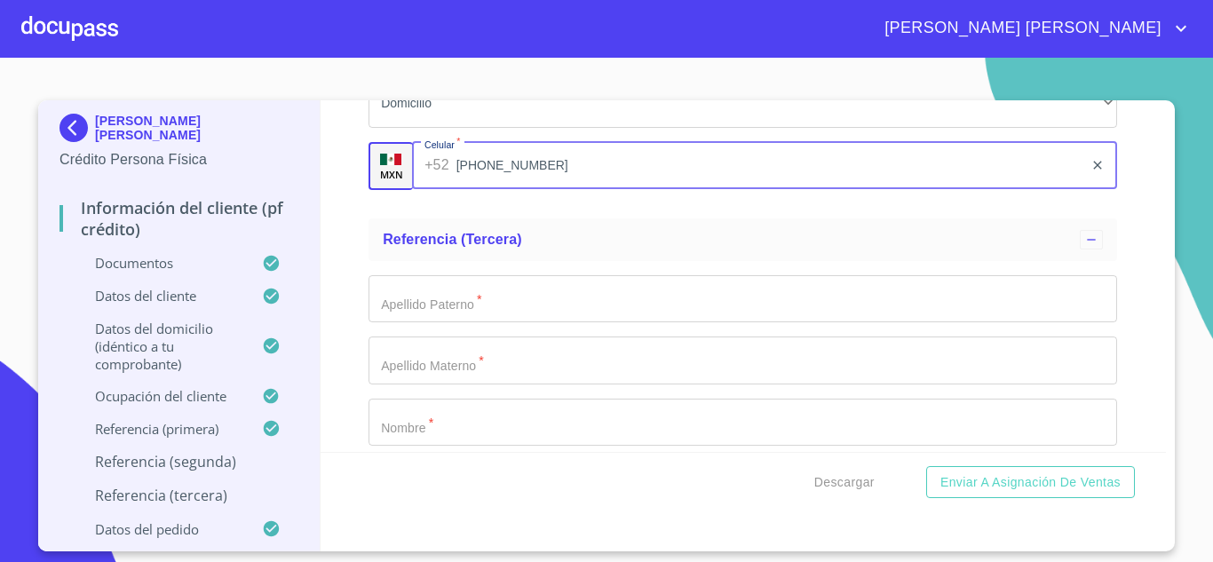
type input "(33)14423720"
click at [507, 323] on input "Documento de identificación.   *" at bounding box center [743, 299] width 749 height 48
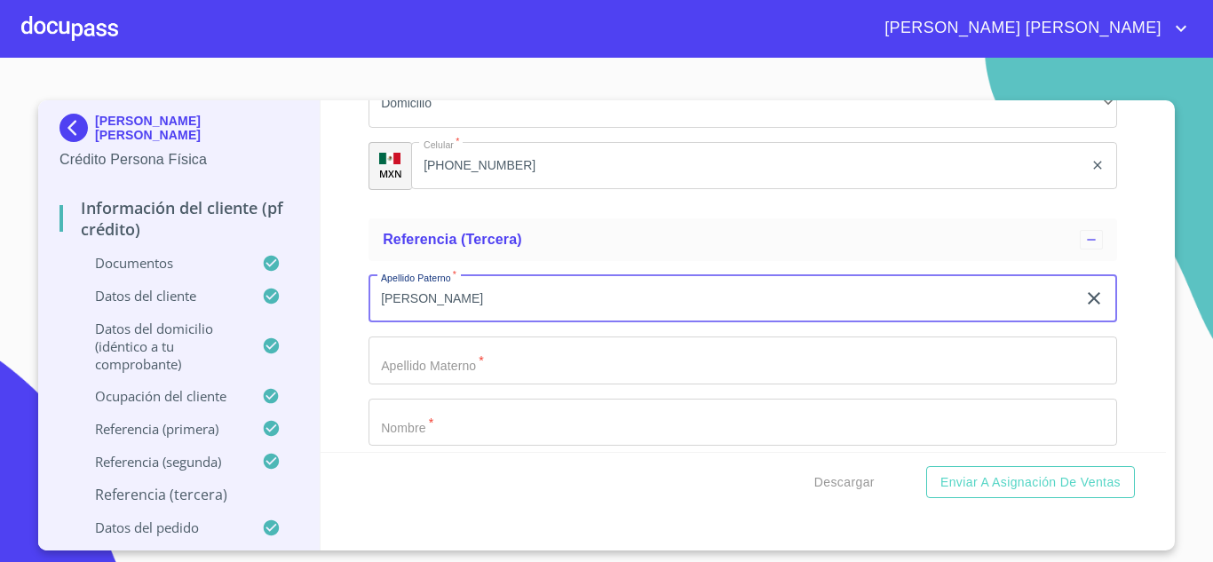
type input "[PERSON_NAME]"
click at [440, 381] on input "Documento de identificación.   *" at bounding box center [743, 361] width 749 height 48
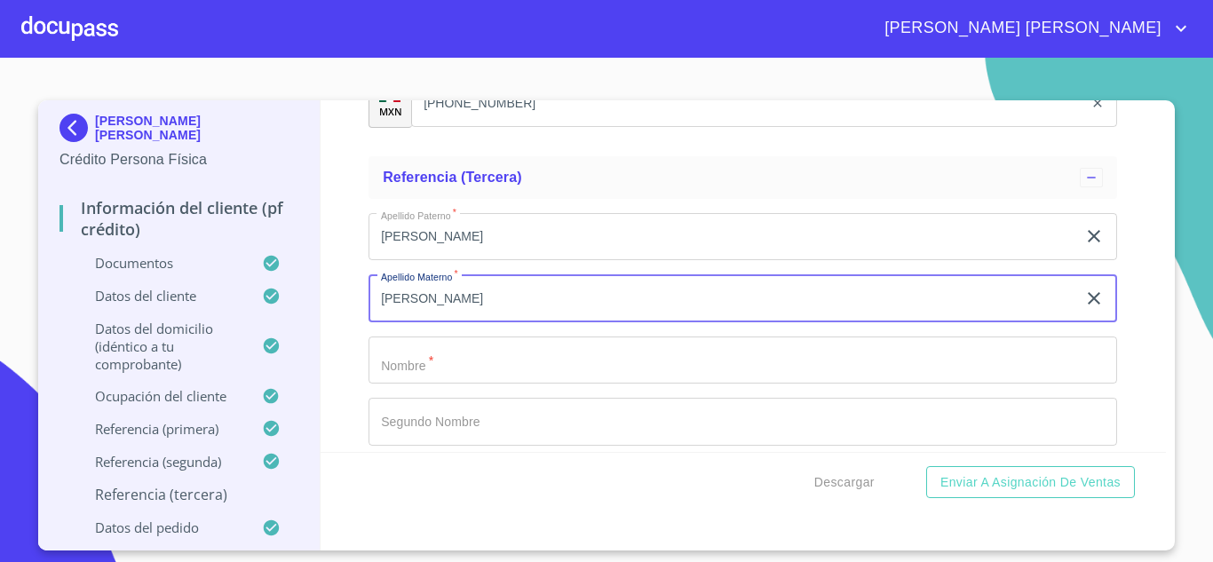
scroll to position [9751, 0]
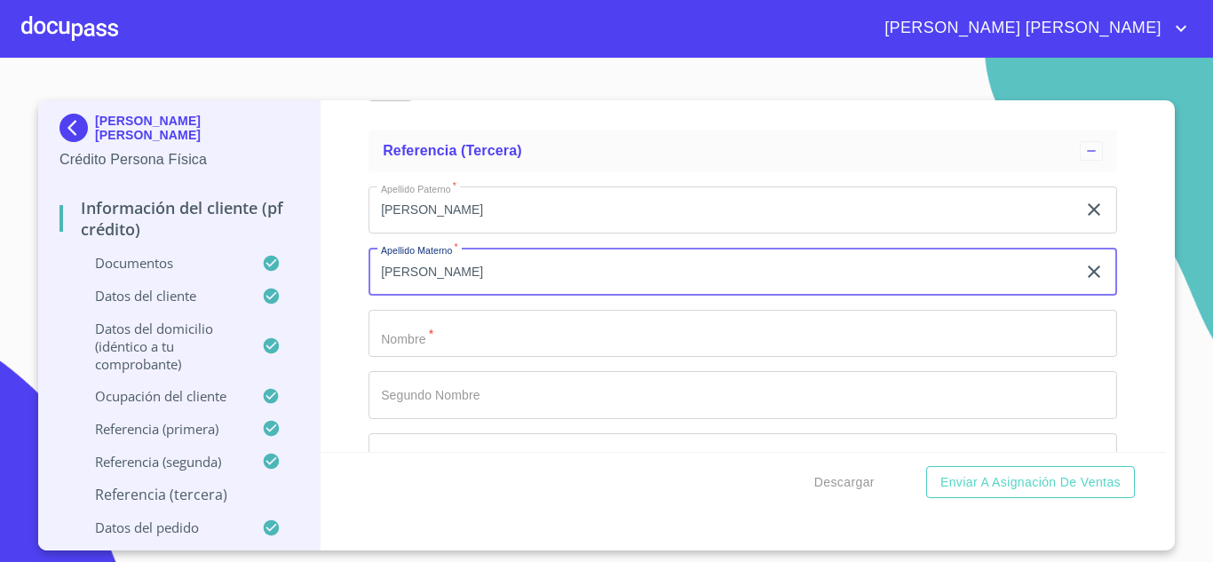
type input "QUINTERO"
click at [428, 358] on input "Documento de identificación.   *" at bounding box center [743, 334] width 749 height 48
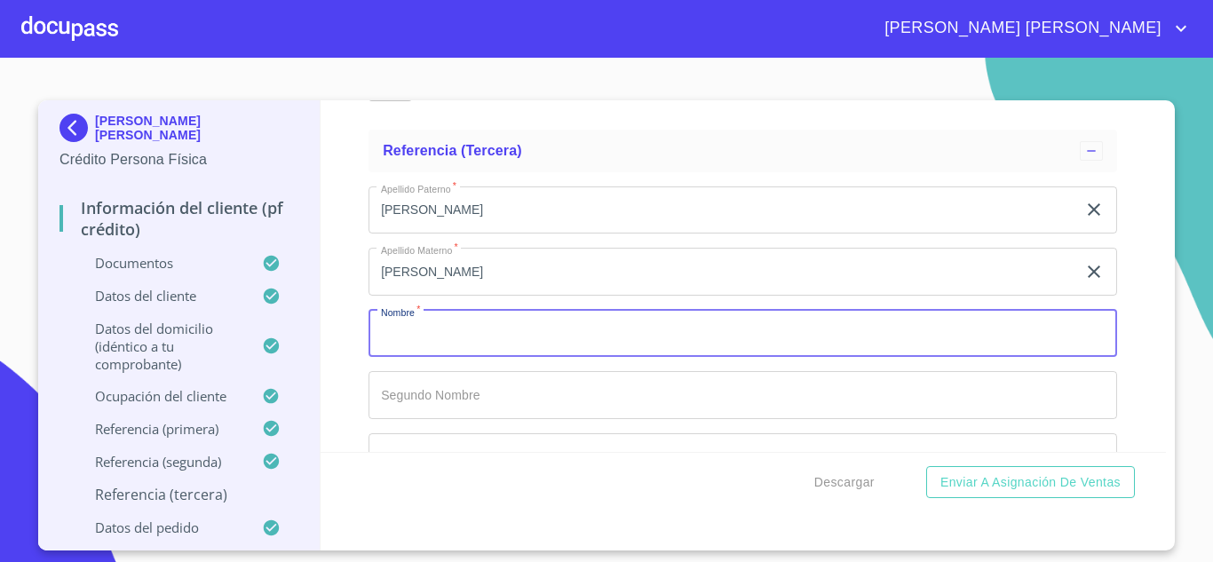
type input "N"
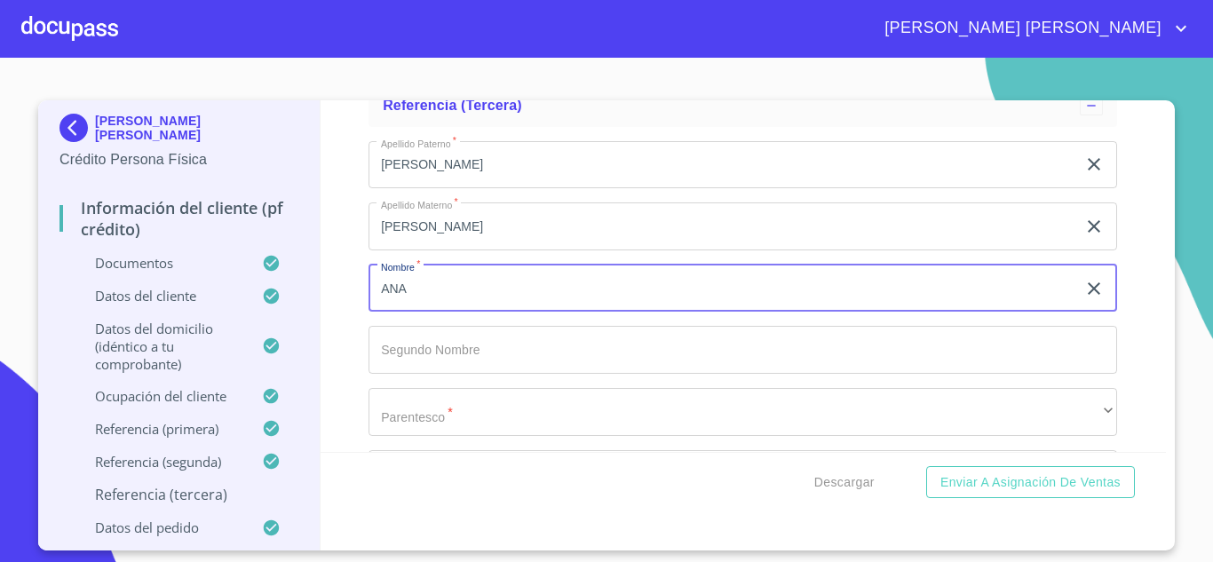
scroll to position [9840, 0]
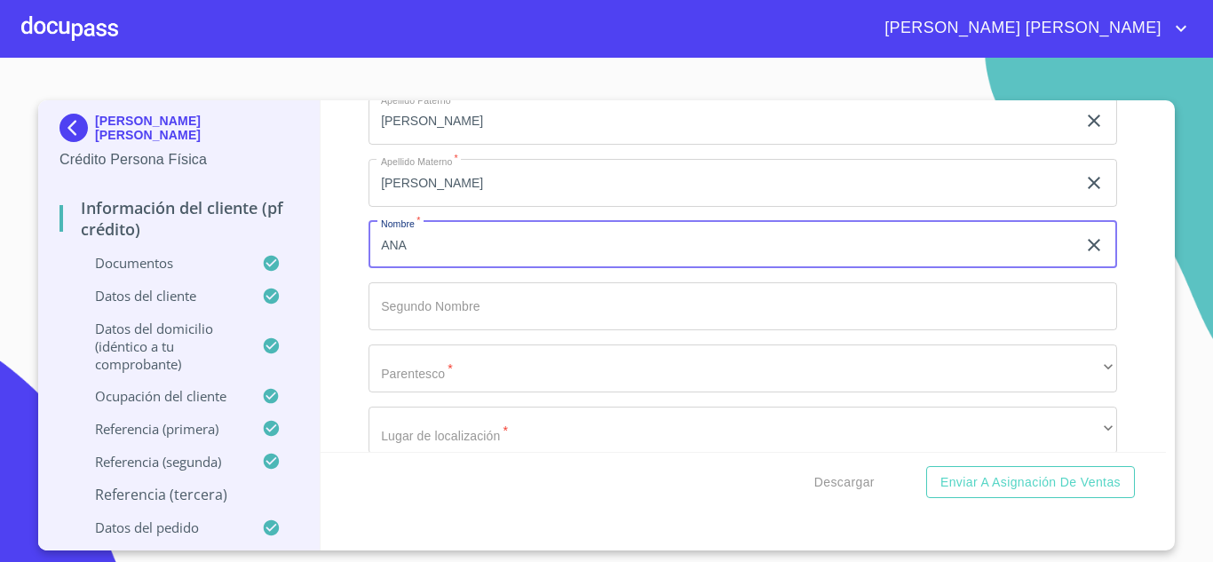
type input "ANA"
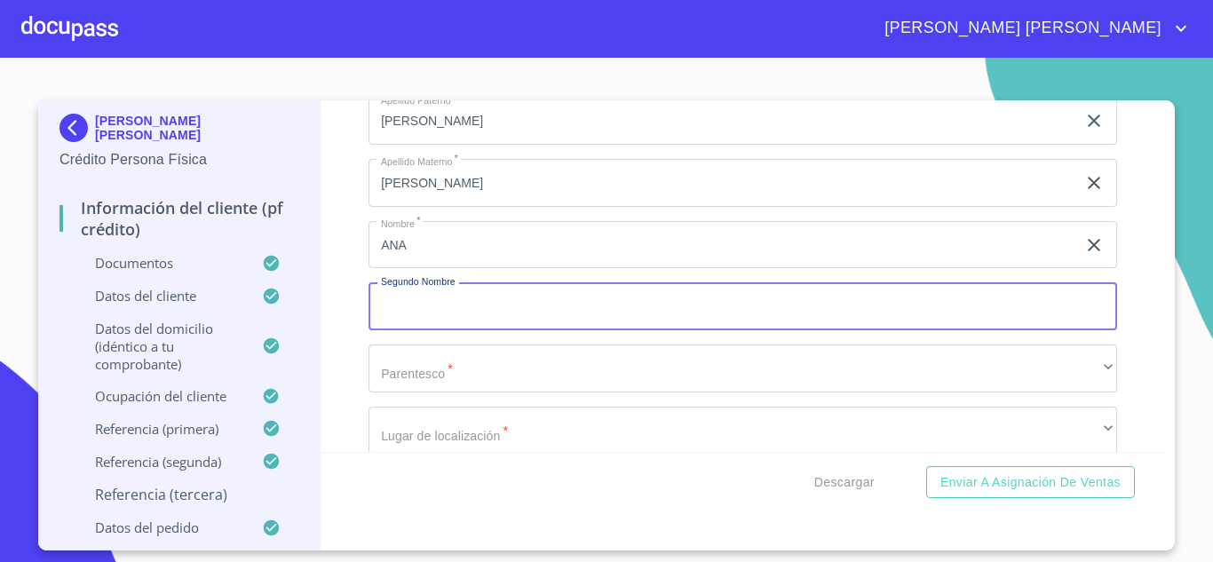
click at [422, 329] on input "Documento de identificación.   *" at bounding box center [743, 306] width 749 height 48
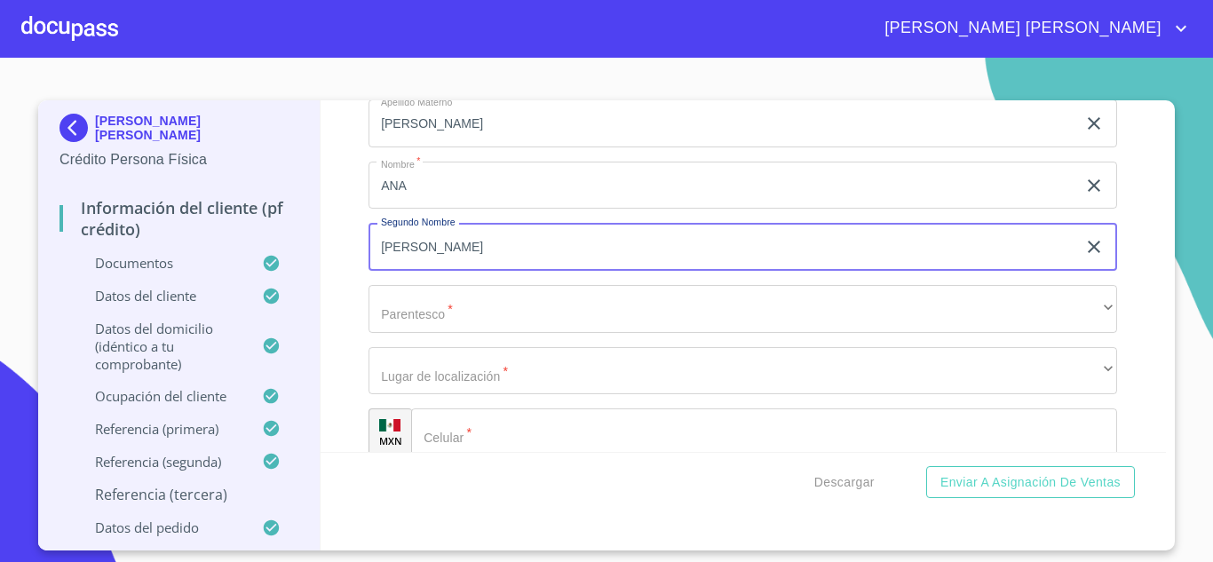
scroll to position [9928, 0]
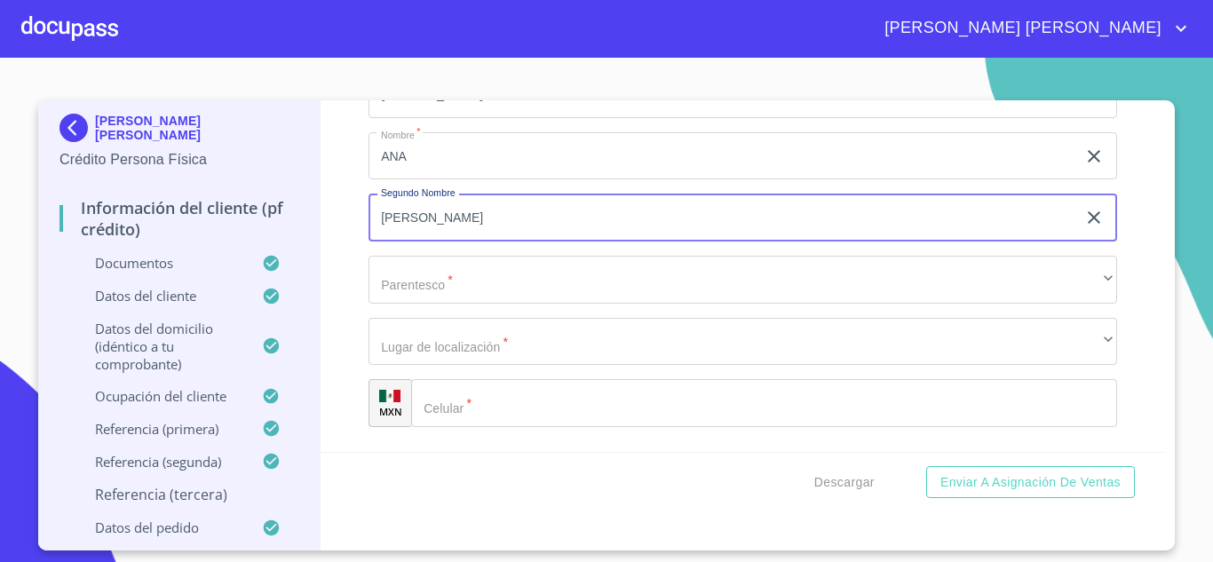
type input "IRINA"
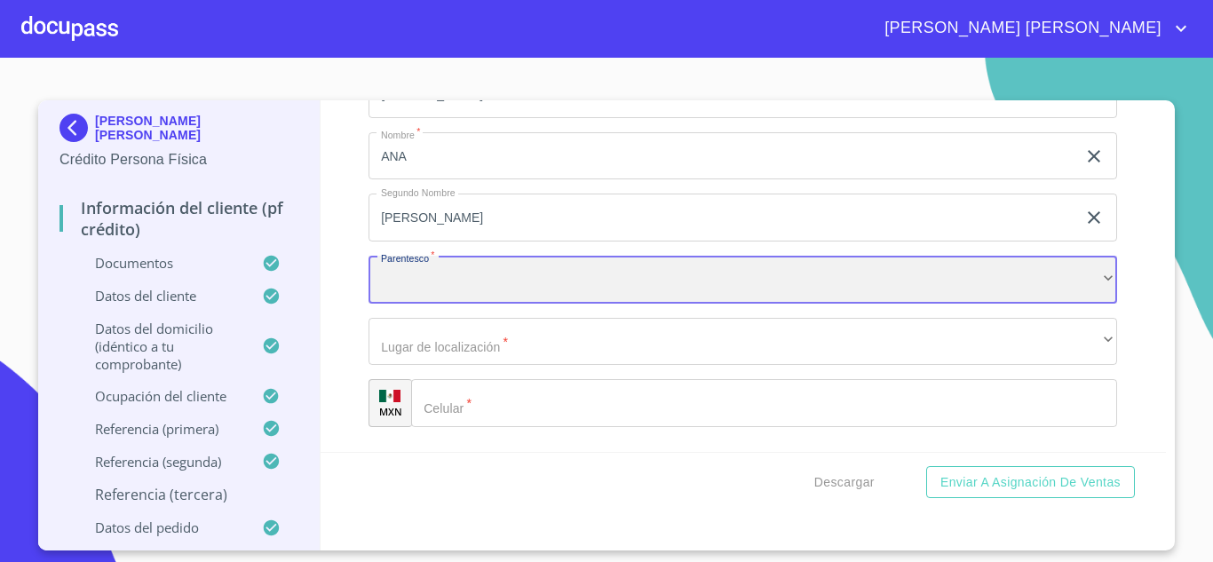
click at [417, 304] on div "​" at bounding box center [743, 280] width 749 height 48
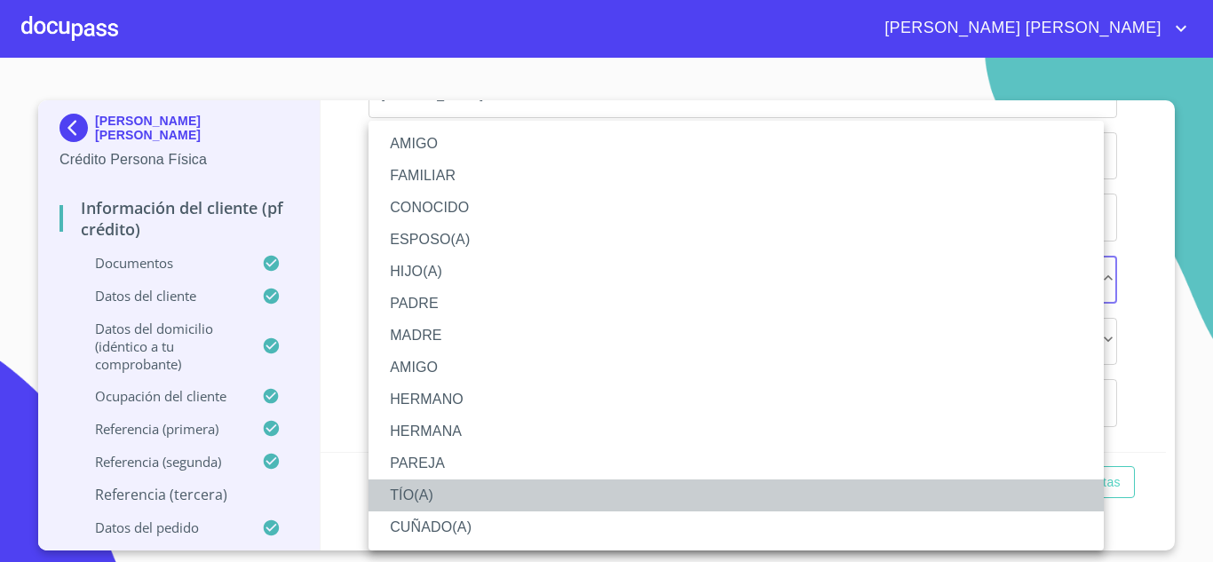
click at [425, 490] on li "TÍO(A)" at bounding box center [736, 496] width 735 height 32
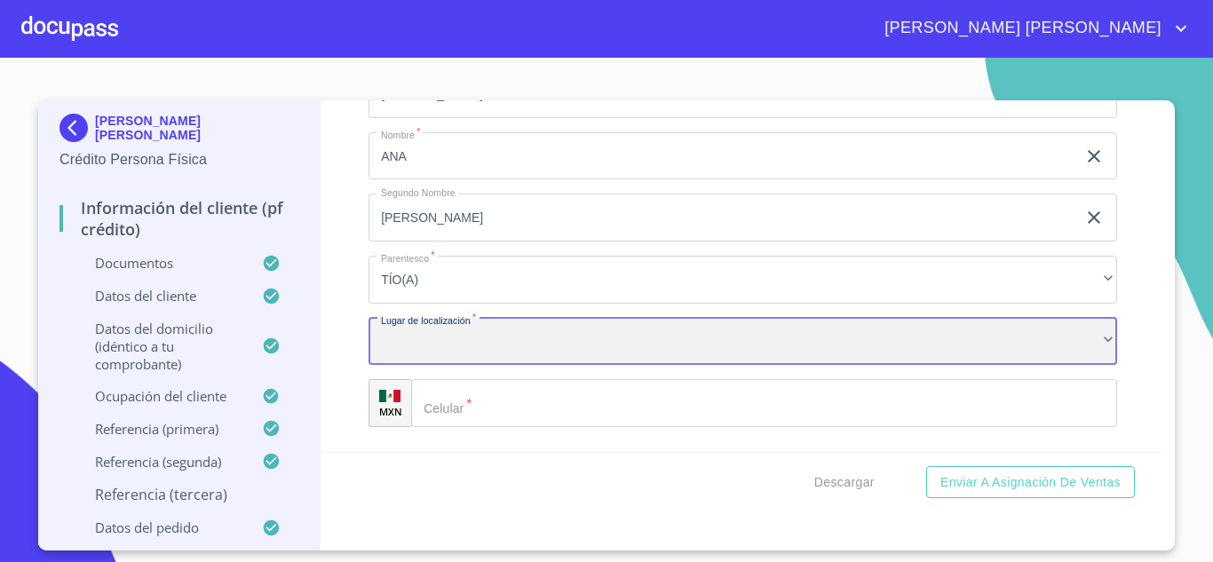
click at [451, 361] on div "​" at bounding box center [743, 342] width 749 height 48
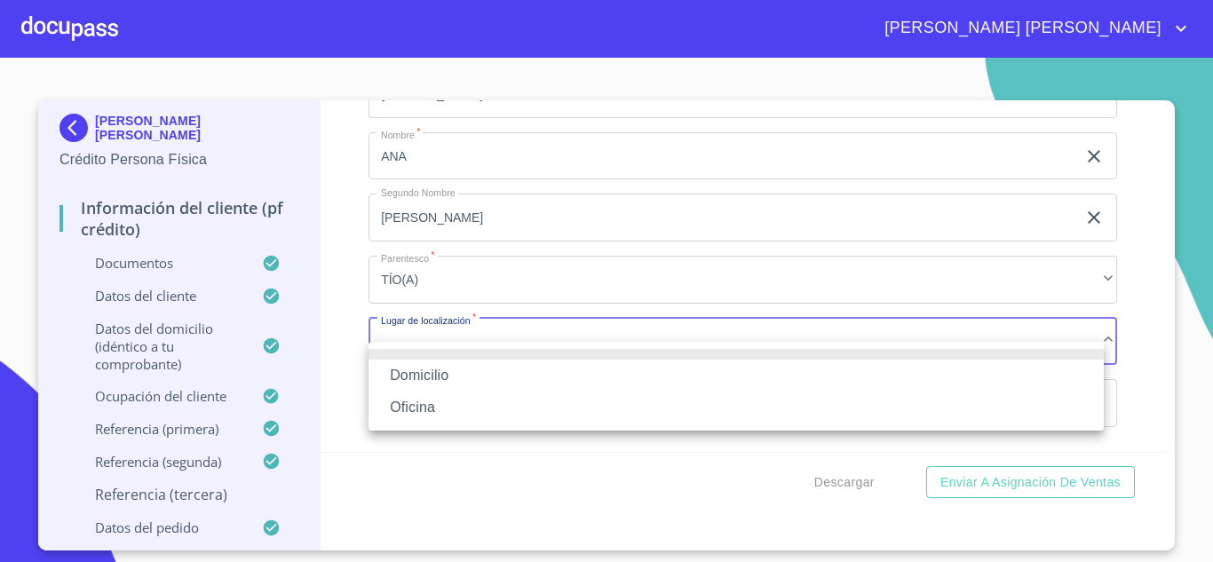
drag, startPoint x: 448, startPoint y: 367, endPoint x: 438, endPoint y: 374, distance: 12.1
click at [448, 368] on li "Domicilio" at bounding box center [736, 376] width 735 height 32
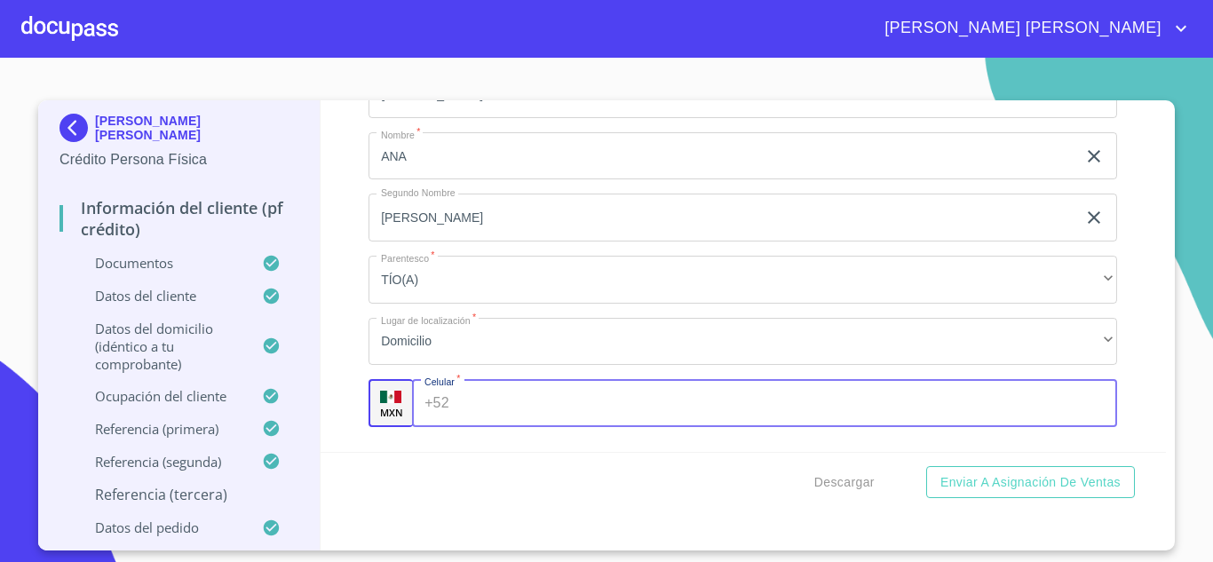
click at [484, 426] on input "Documento de identificación.   *" at bounding box center [787, 403] width 662 height 48
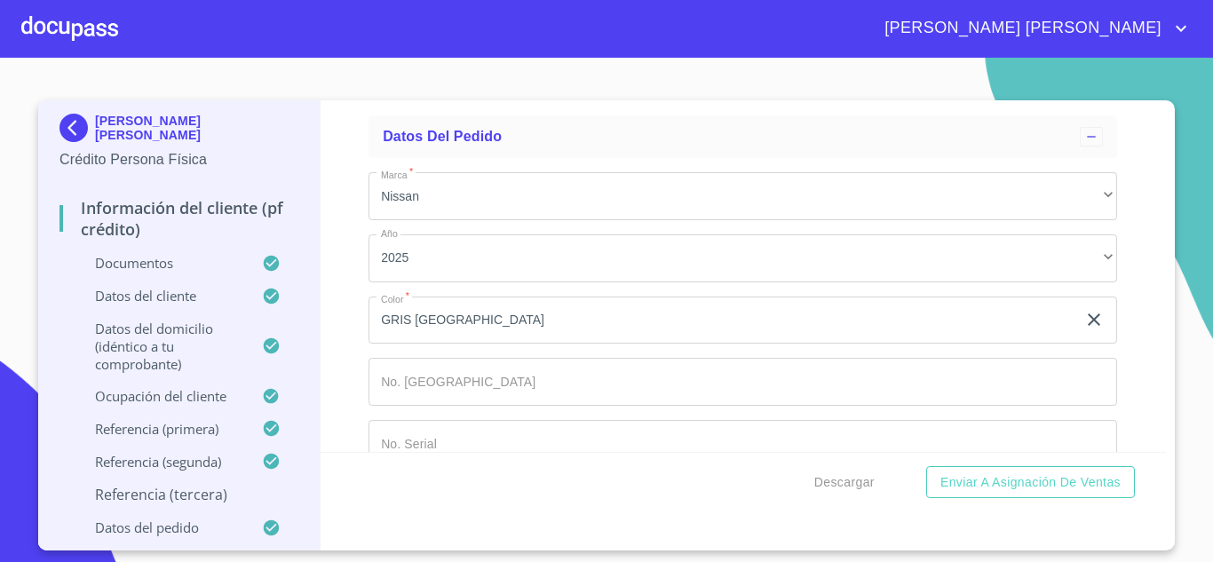
scroll to position [10060, 0]
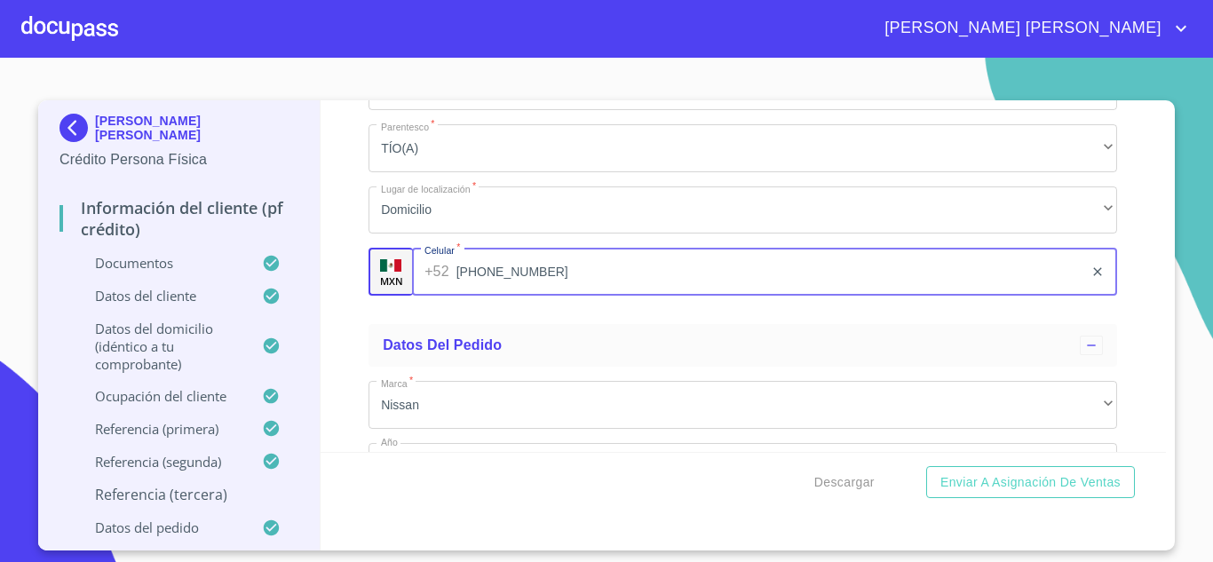
type input "(33)12665982"
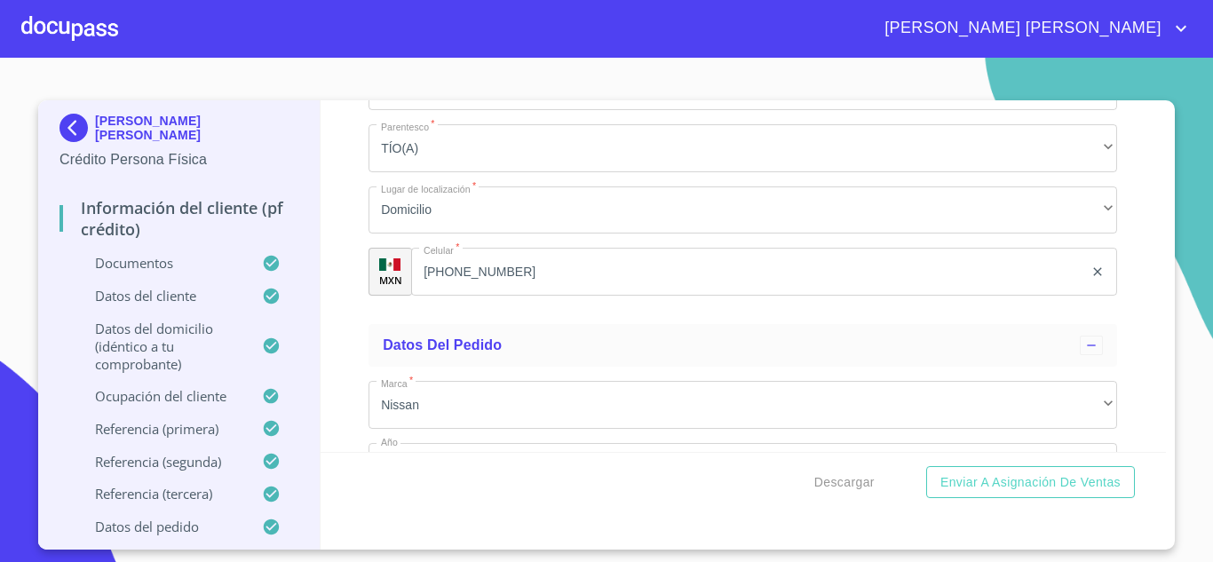
click at [351, 322] on div "Información del cliente (PF crédito) Documentos Documento de identificación.   …" at bounding box center [744, 276] width 846 height 352
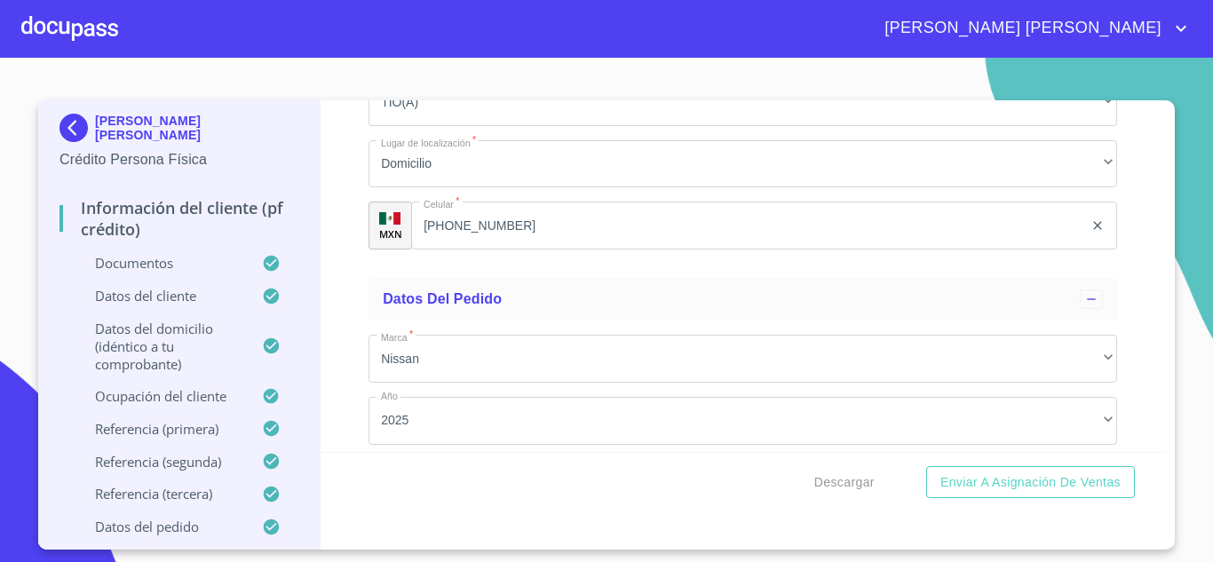
scroll to position [10149, 0]
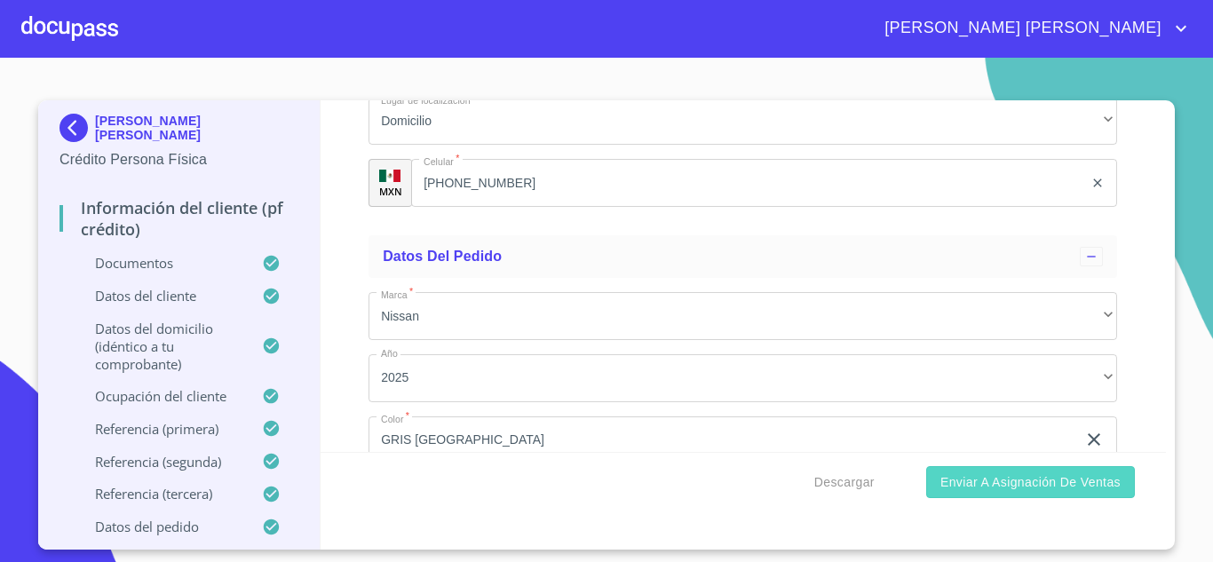
click at [987, 488] on span "Enviar a Asignación de Ventas" at bounding box center [1030, 483] width 180 height 22
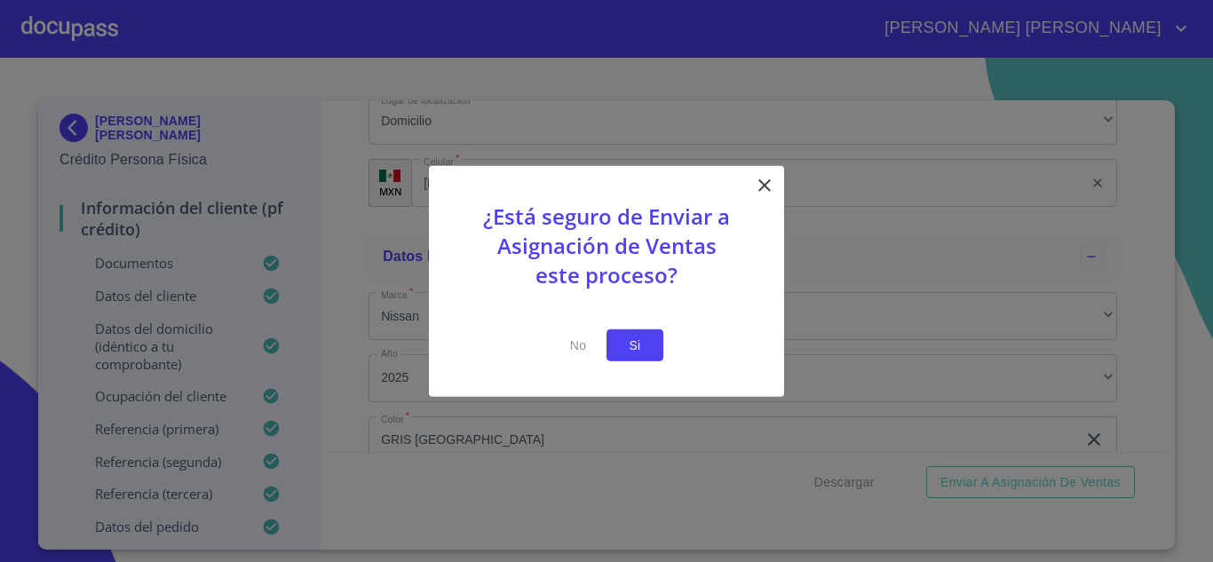
click at [635, 349] on span "Si" at bounding box center [635, 345] width 28 height 22
